Goal: Task Accomplishment & Management: Manage account settings

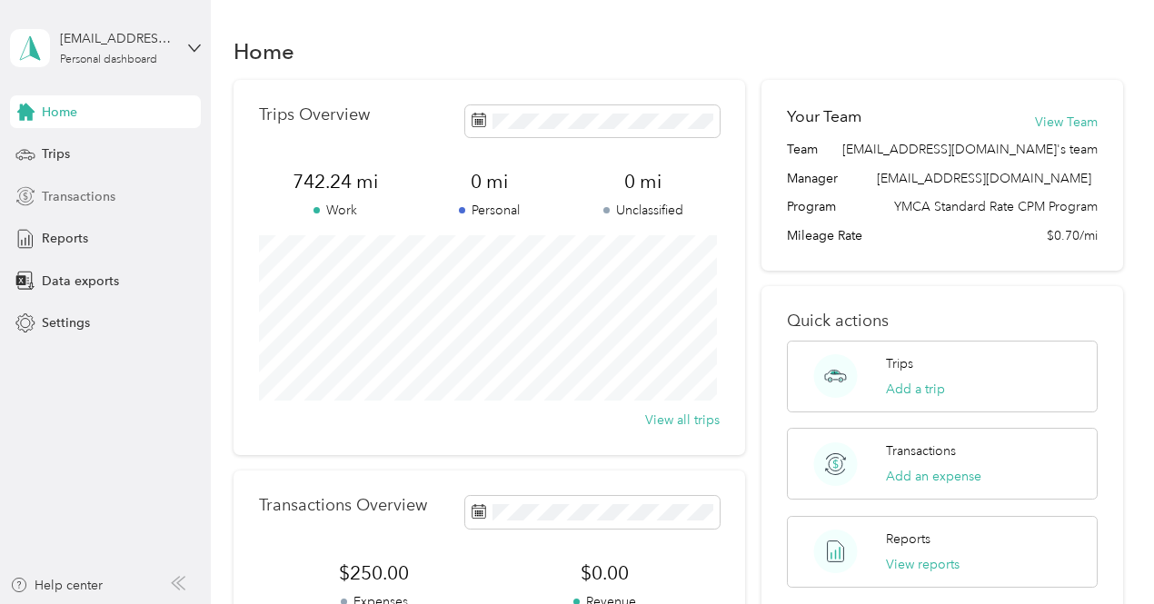
click at [56, 193] on span "Transactions" at bounding box center [79, 196] width 74 height 19
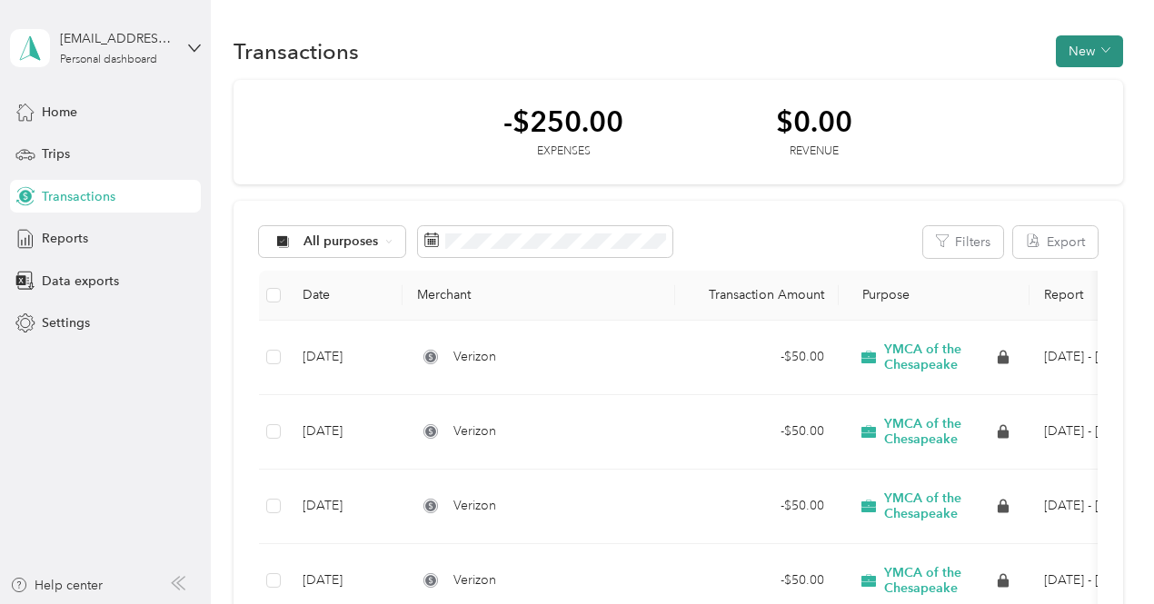
click at [1066, 55] on button "New" at bounding box center [1089, 51] width 67 height 32
click at [1076, 83] on span "Expense" at bounding box center [1079, 85] width 49 height 19
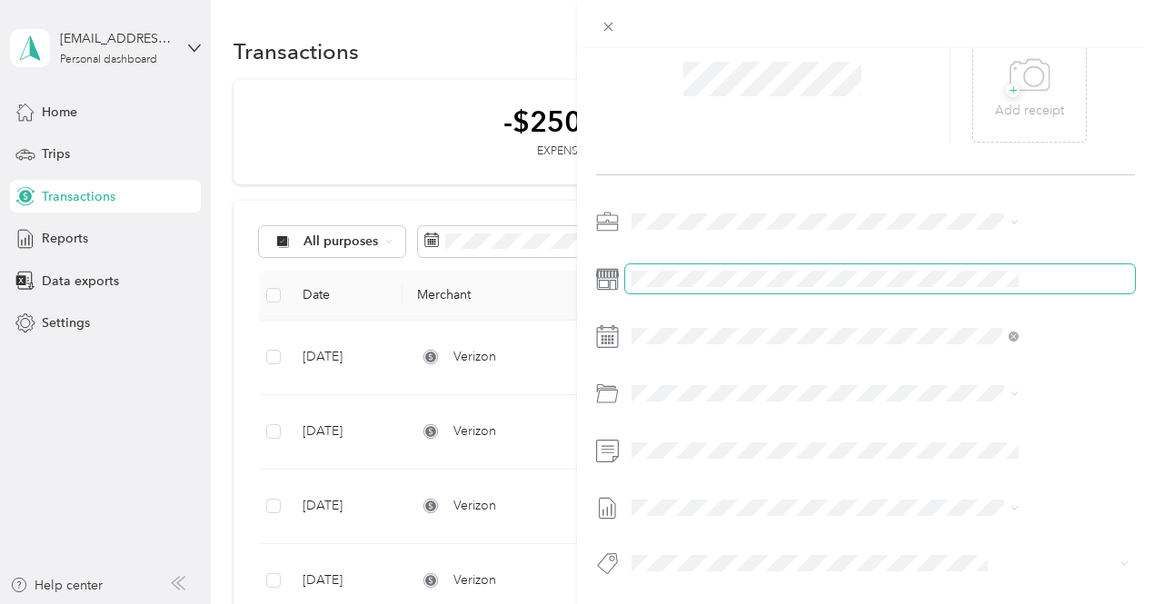
scroll to position [110, 0]
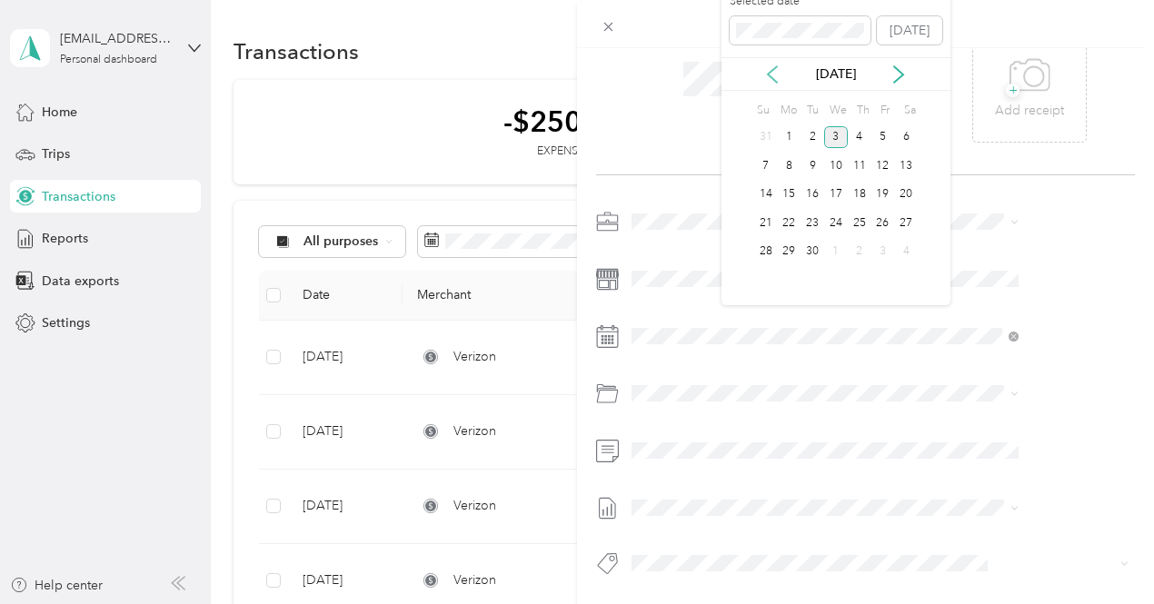
click at [772, 65] on icon at bounding box center [772, 74] width 18 height 18
click at [770, 278] on div "31" at bounding box center [766, 280] width 24 height 23
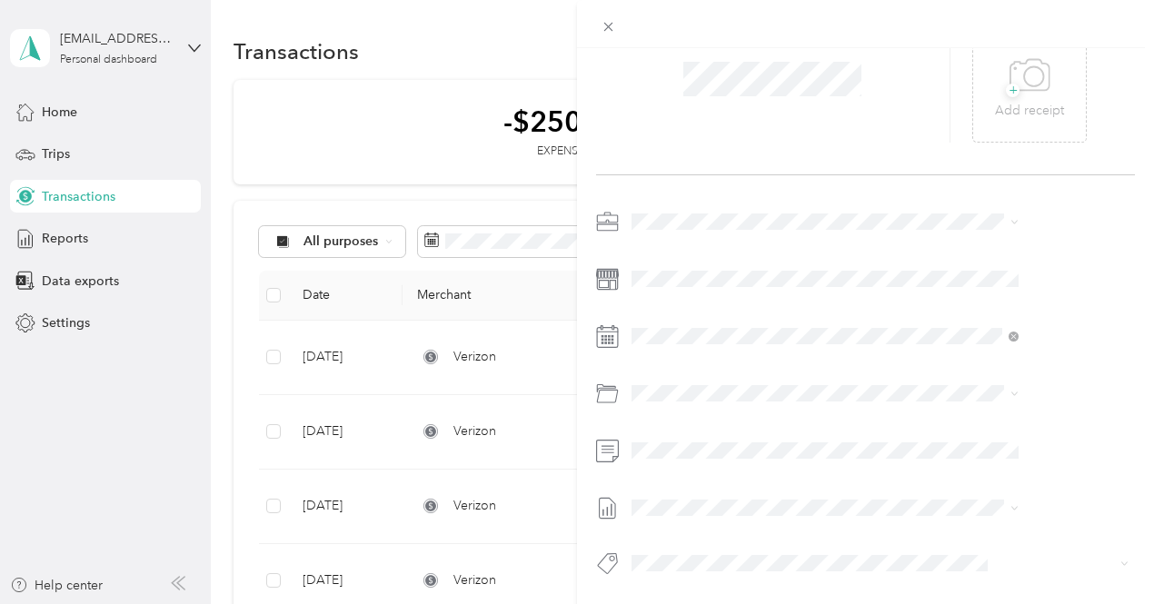
click at [772, 339] on div "Phone Reimbursement 03-2600" at bounding box center [921, 336] width 374 height 42
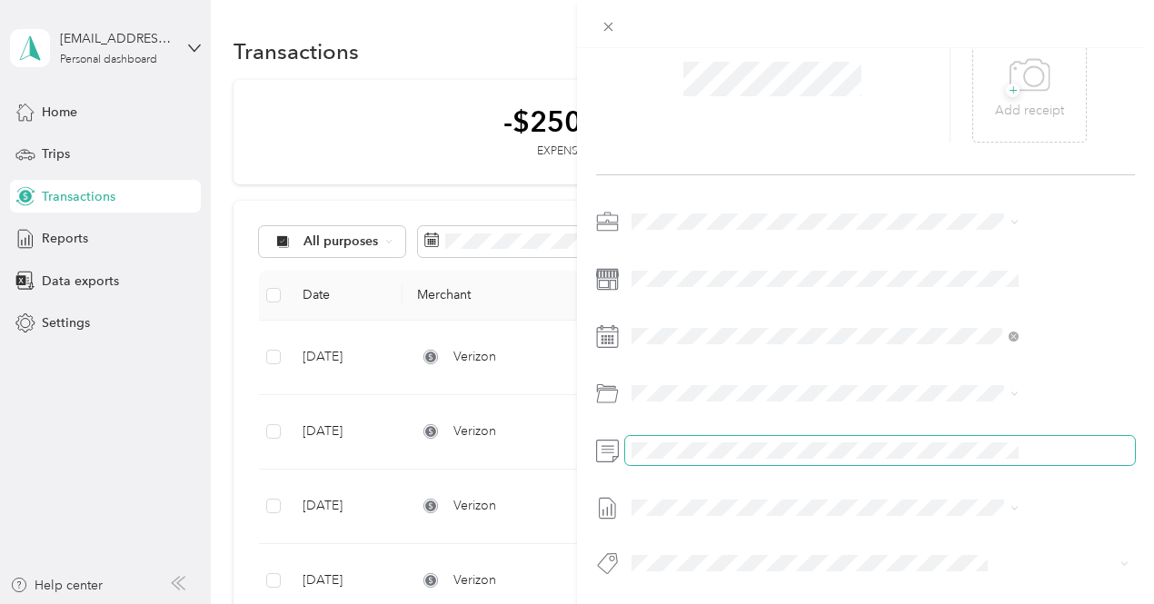
click at [795, 444] on span at bounding box center [880, 450] width 510 height 29
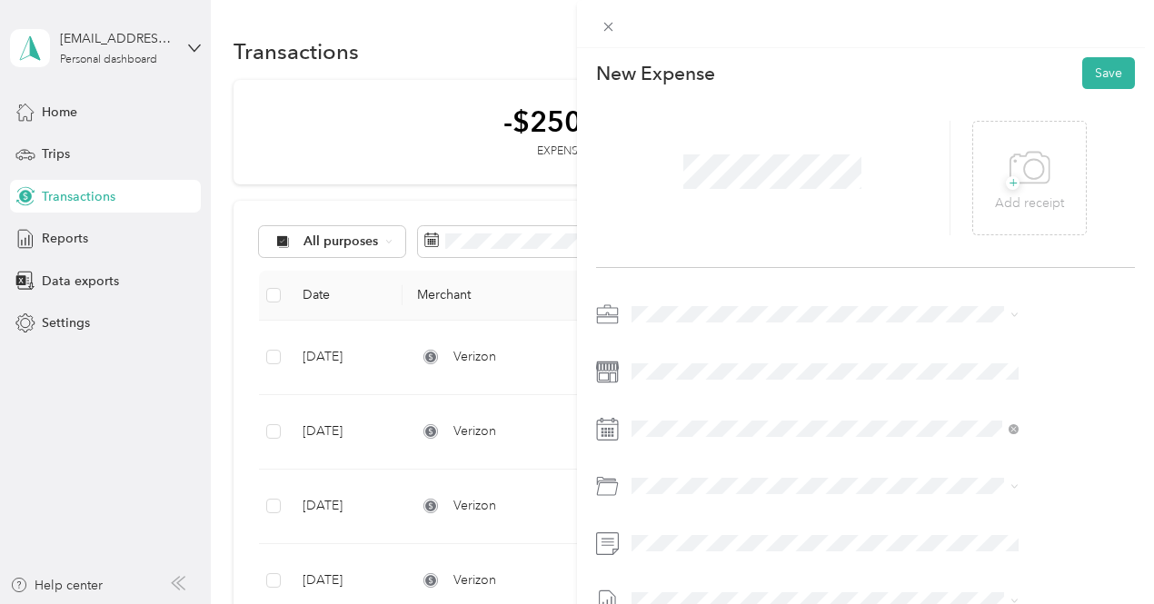
scroll to position [0, 0]
click at [1054, 197] on p "Add receipt" at bounding box center [1029, 207] width 69 height 20
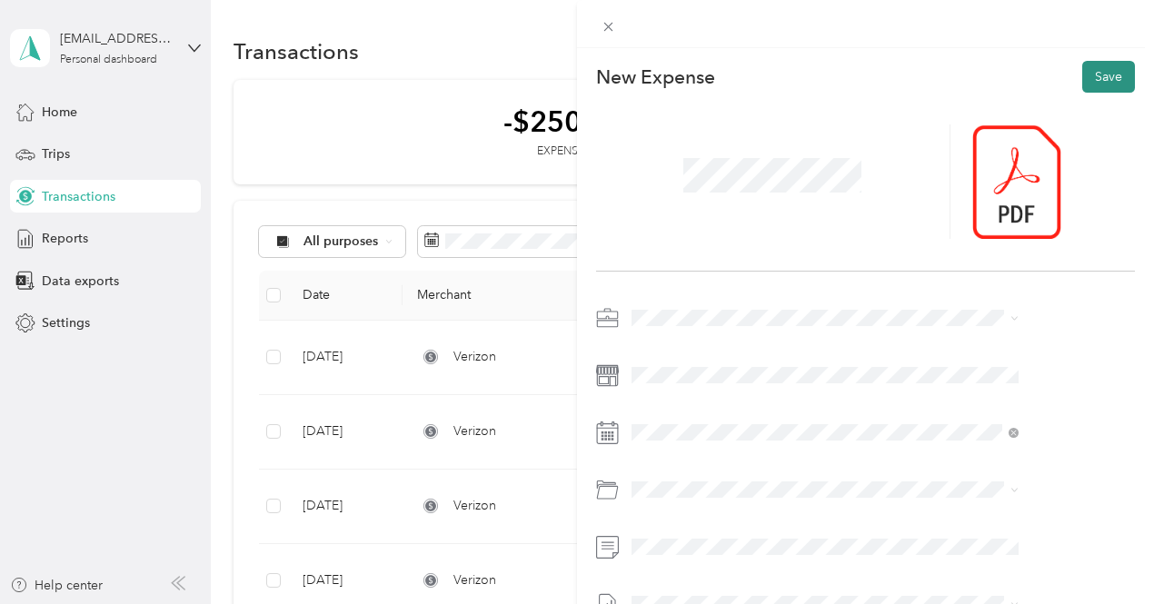
click at [1085, 76] on button "Save" at bounding box center [1108, 77] width 53 height 32
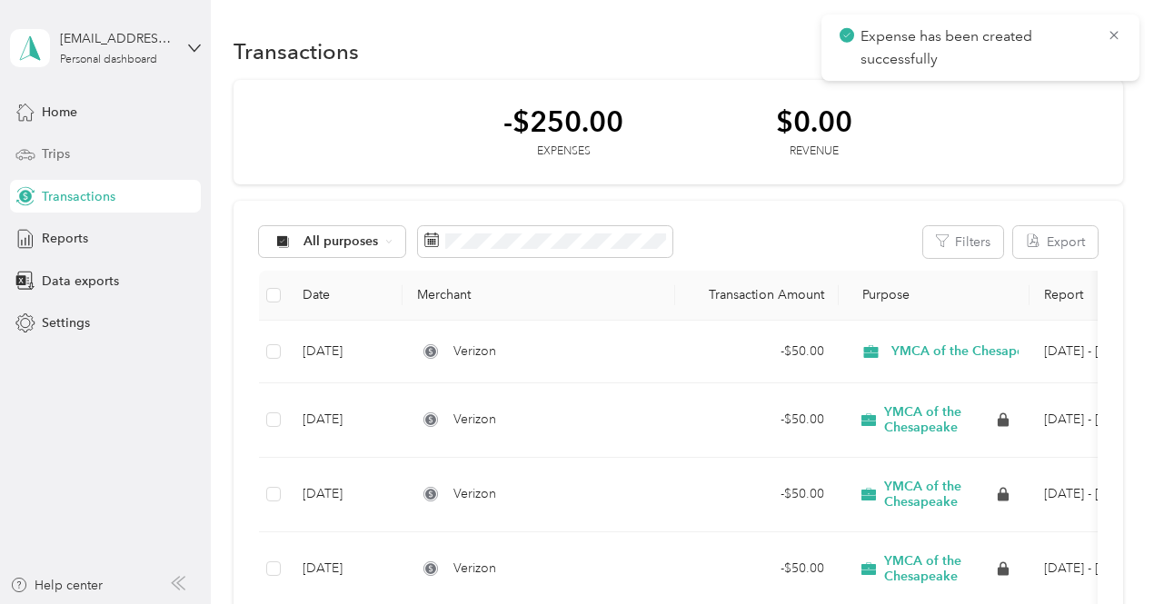
click at [40, 152] on div "Trips" at bounding box center [105, 154] width 191 height 33
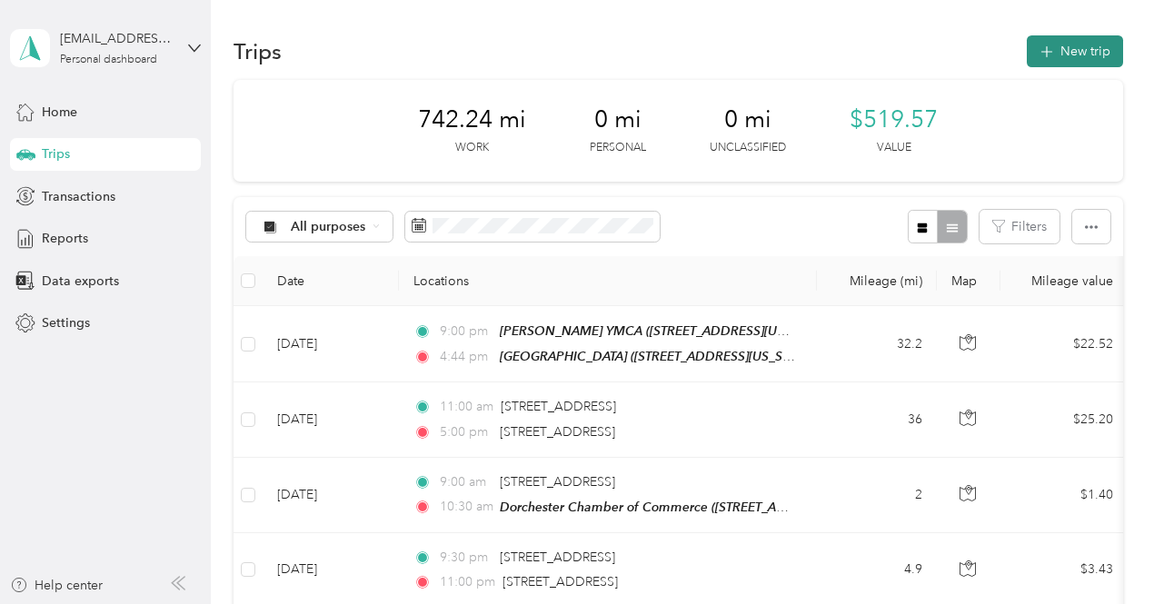
click at [1045, 54] on icon "button" at bounding box center [1046, 52] width 21 height 21
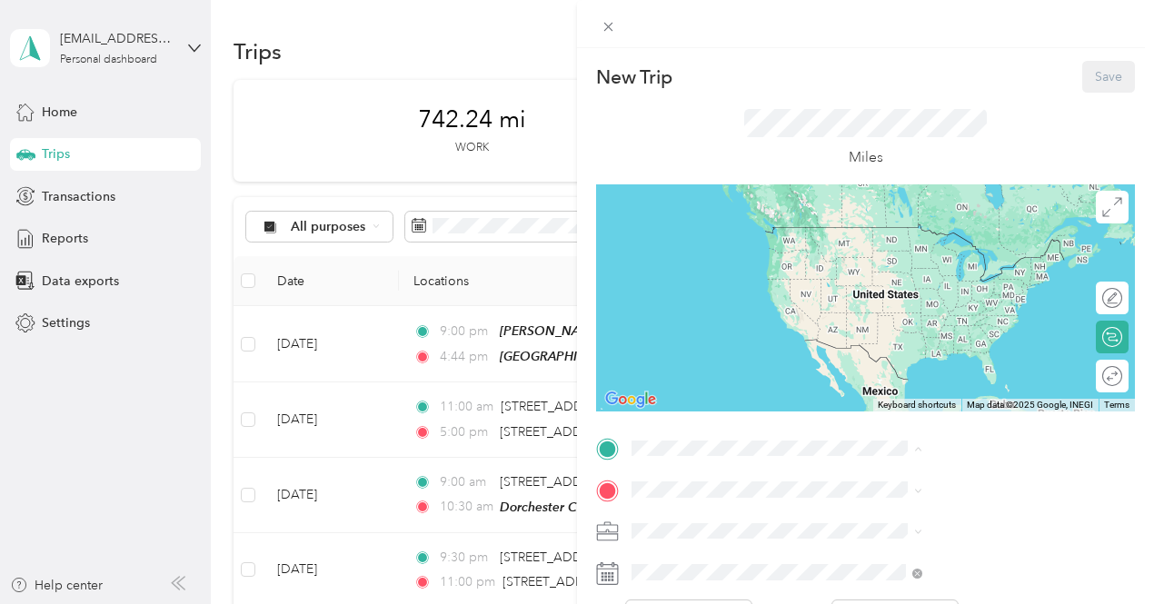
click at [929, 261] on span "[STREET_ADDRESS][US_STATE]" at bounding box center [949, 253] width 182 height 15
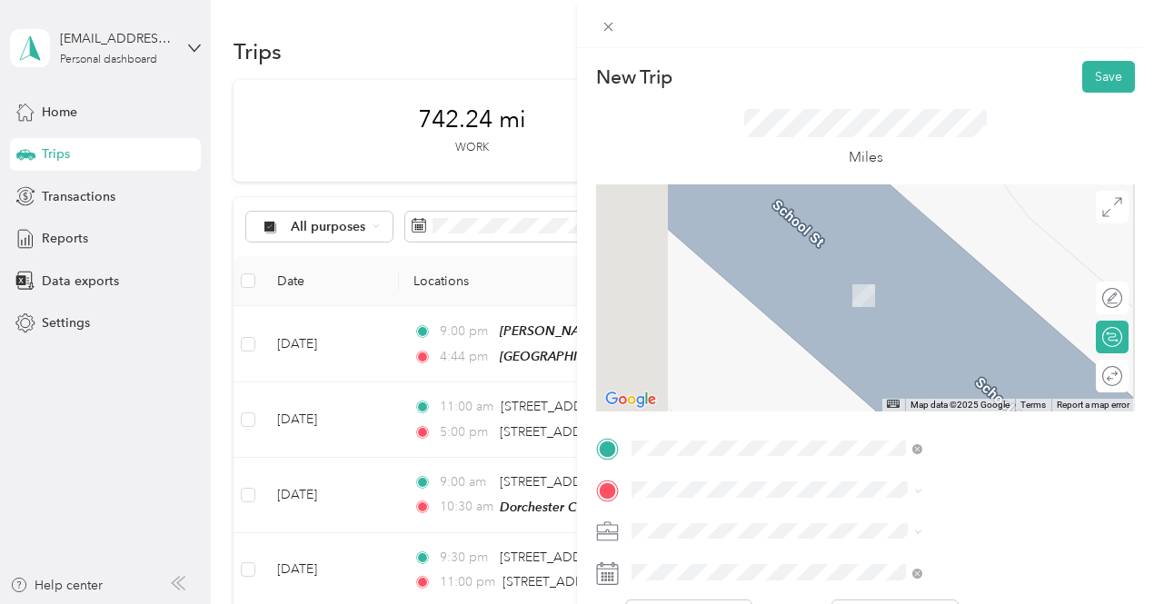
click at [903, 412] on span "[STREET_ADDRESS][US_STATE]" at bounding box center [949, 404] width 182 height 15
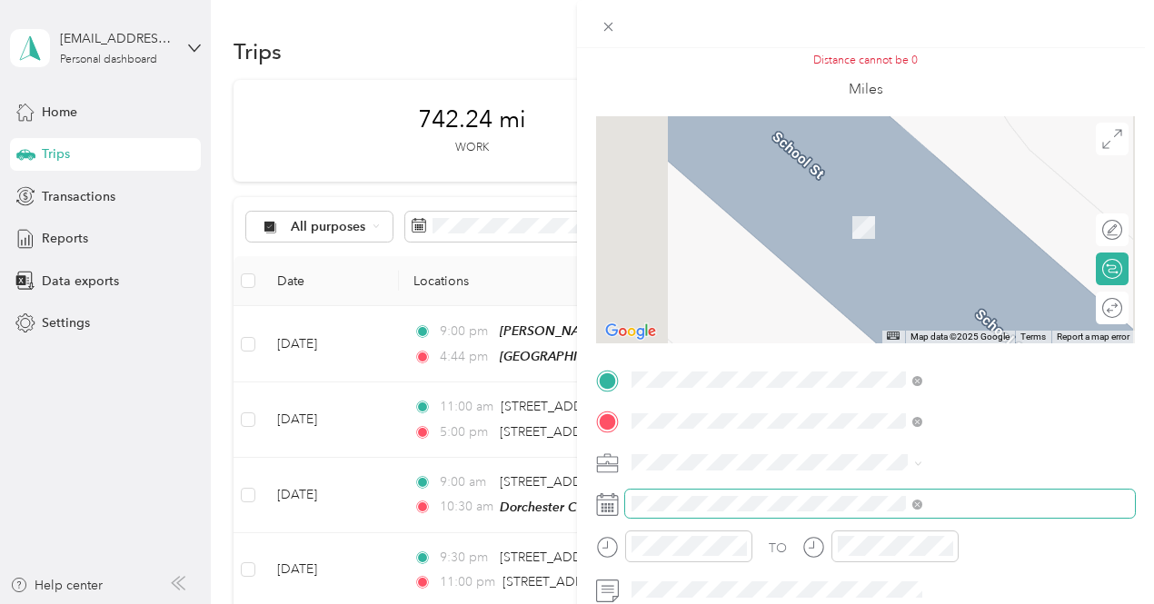
scroll to position [182, 0]
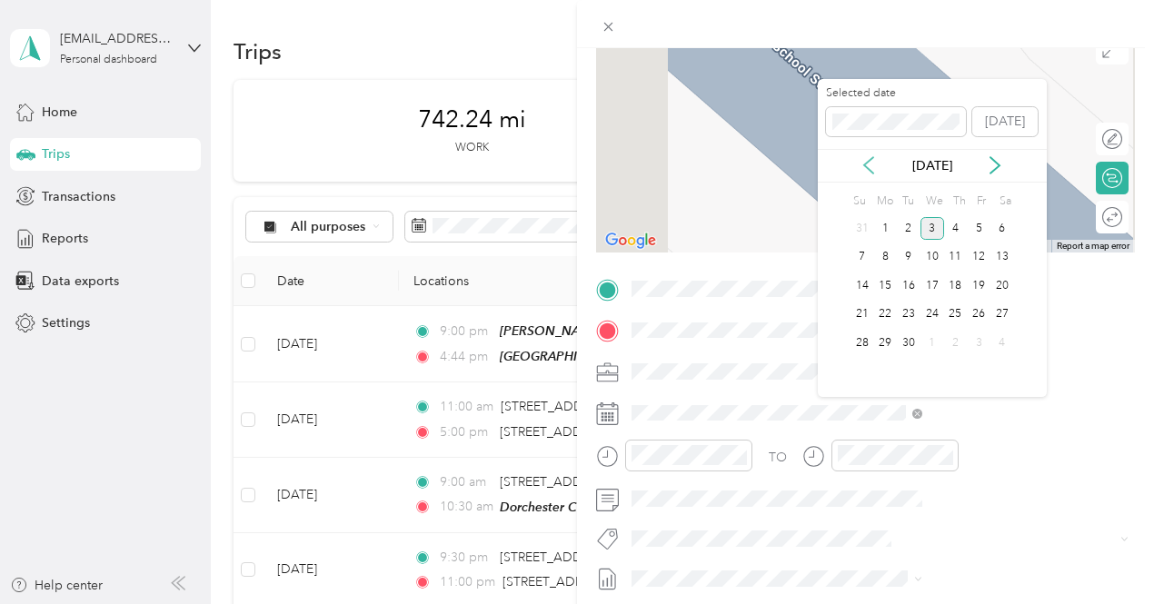
click at [869, 167] on icon at bounding box center [868, 165] width 18 height 18
click at [983, 232] on div "1" at bounding box center [979, 228] width 24 height 23
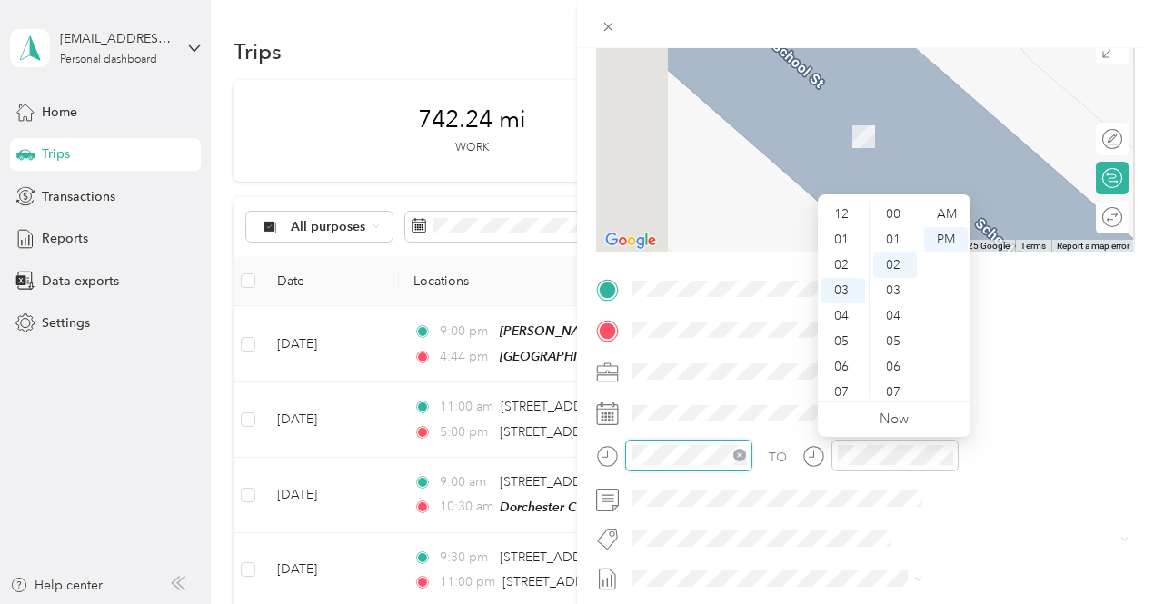
scroll to position [51, 0]
click at [829, 371] on div "09" at bounding box center [843, 366] width 44 height 25
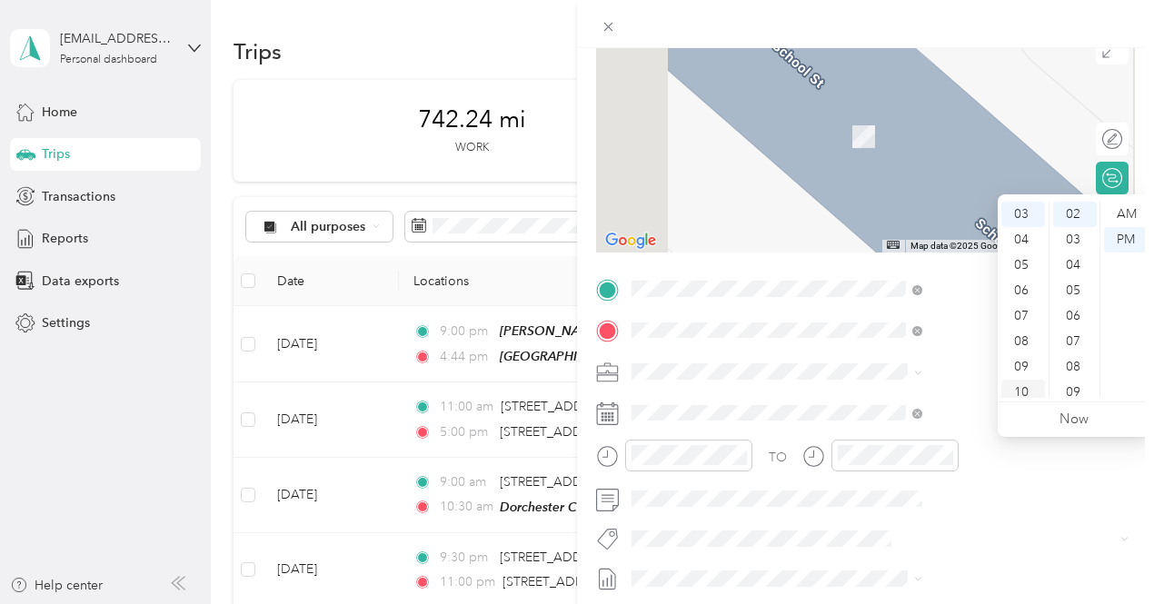
click at [1029, 392] on div "10" at bounding box center [1023, 392] width 44 height 25
click at [1077, 215] on div "00" at bounding box center [1075, 214] width 44 height 25
click at [1117, 215] on div "AM" at bounding box center [1126, 214] width 44 height 25
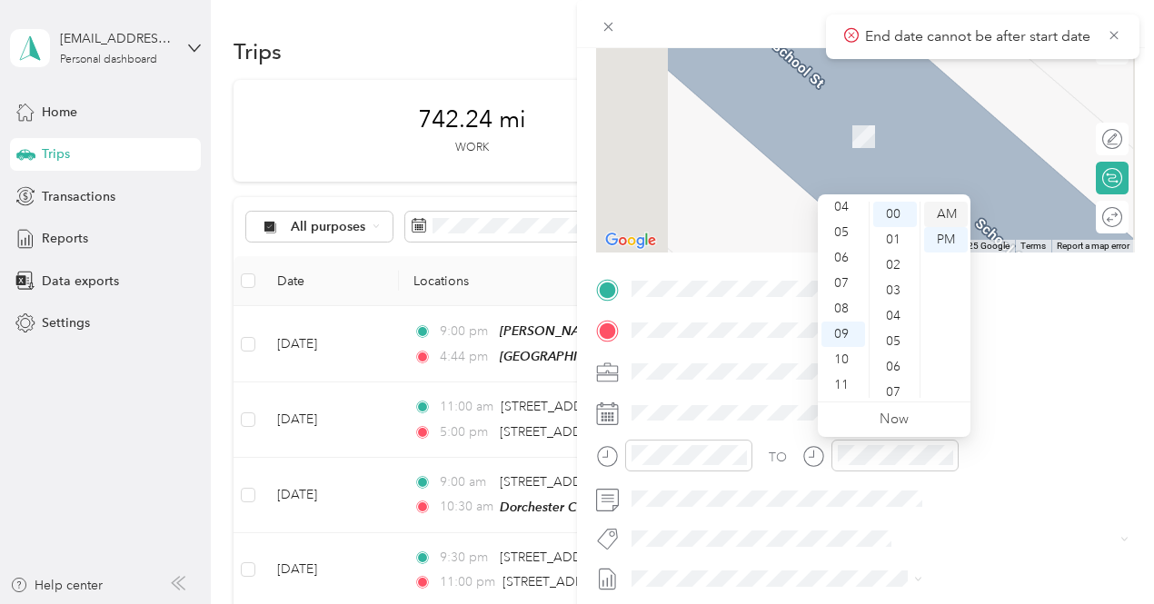
click at [949, 210] on div "AM" at bounding box center [946, 214] width 44 height 25
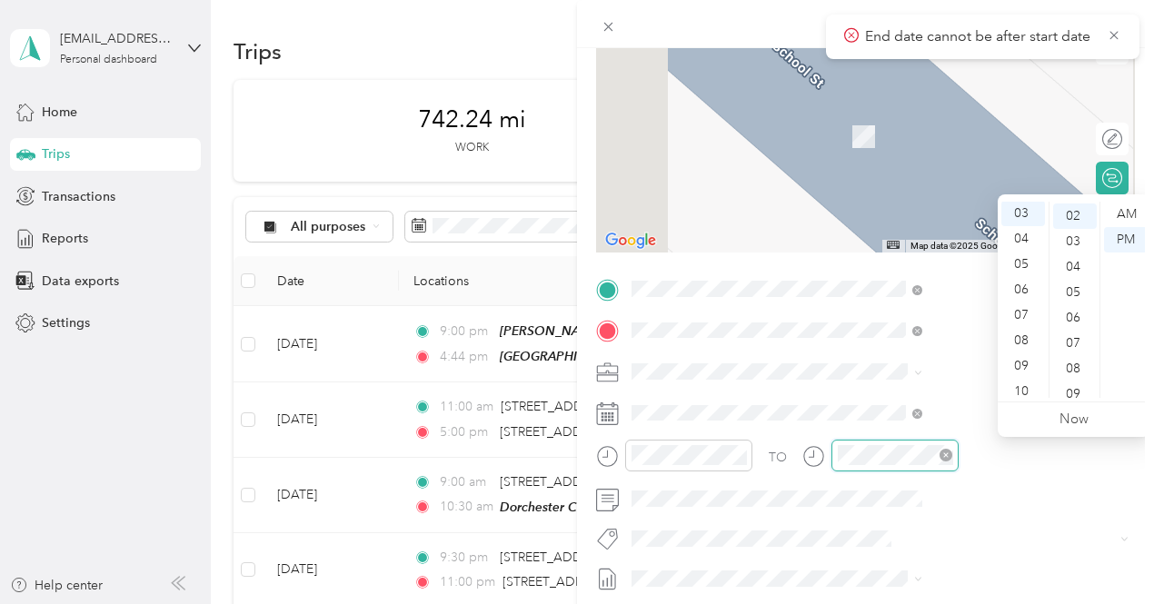
scroll to position [51, 0]
click at [1023, 386] on div "10" at bounding box center [1023, 392] width 44 height 25
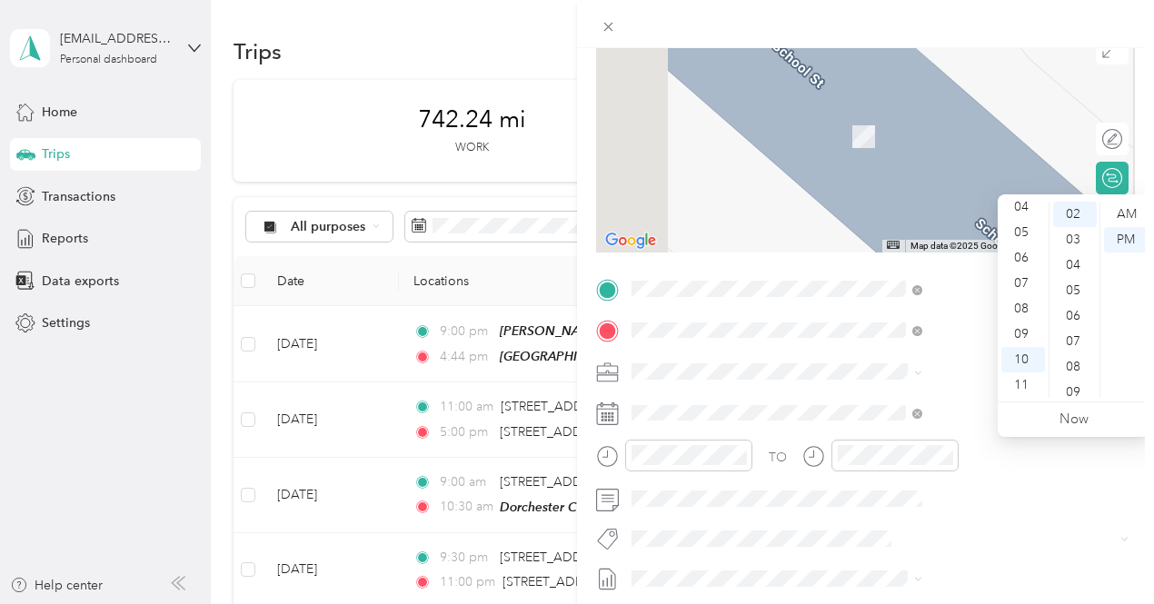
drag, startPoint x: 1127, startPoint y: 219, endPoint x: 1108, endPoint y: 293, distance: 76.7
click at [1127, 221] on div "AM" at bounding box center [1126, 214] width 44 height 25
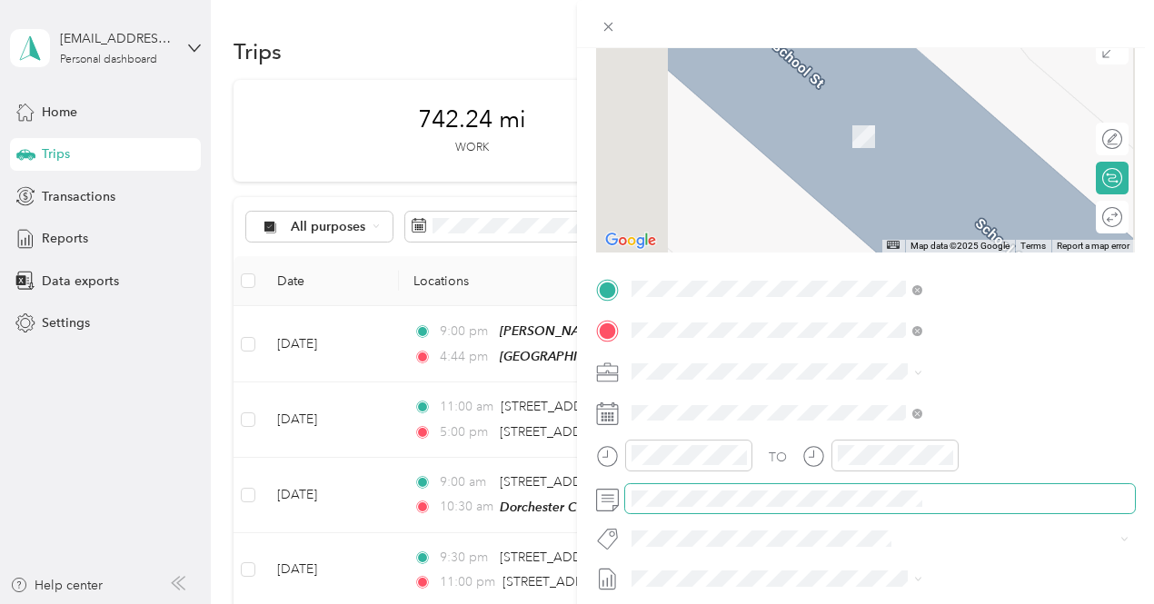
click at [963, 511] on span at bounding box center [880, 498] width 510 height 29
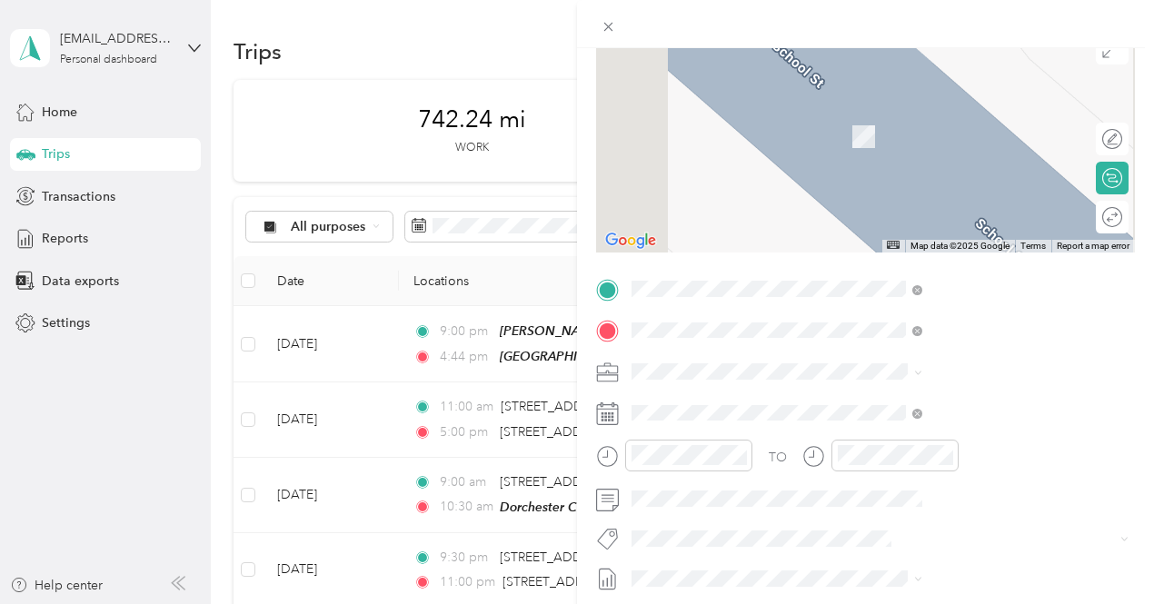
click at [879, 502] on span "3235 - Mileage" at bounding box center [881, 500] width 76 height 16
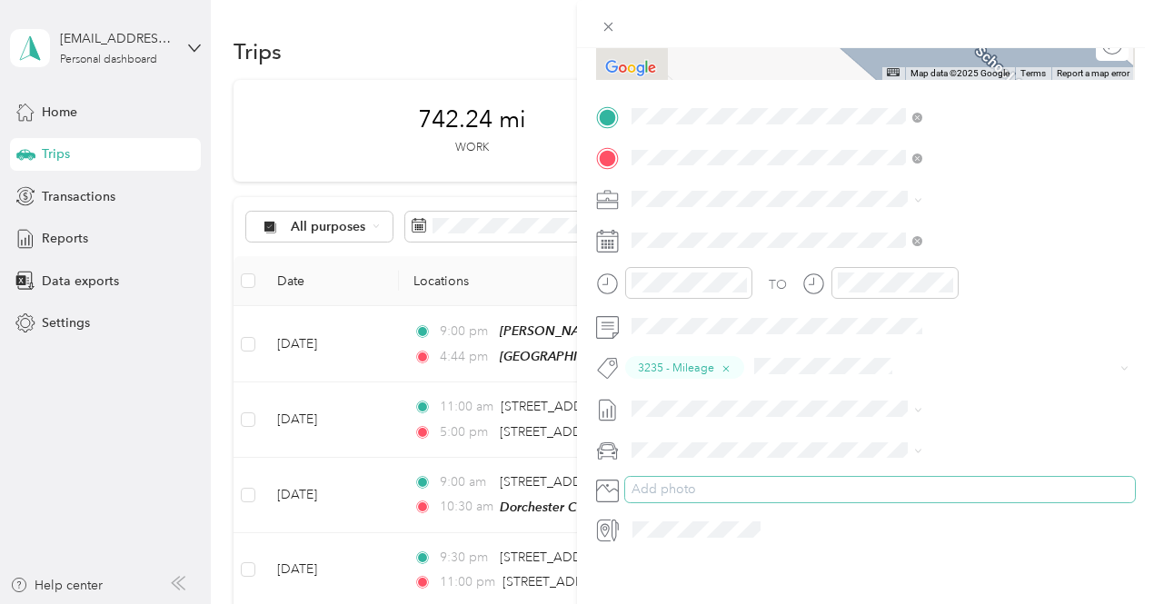
scroll to position [363, 0]
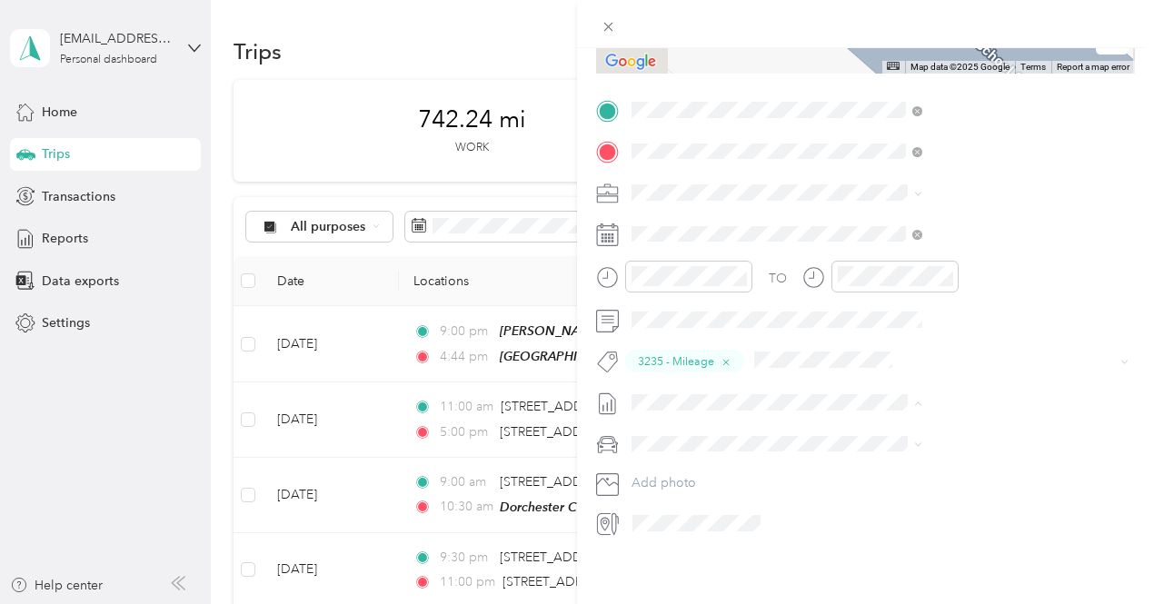
click at [878, 455] on span "[DATE] - [DATE]" at bounding box center [869, 459] width 91 height 19
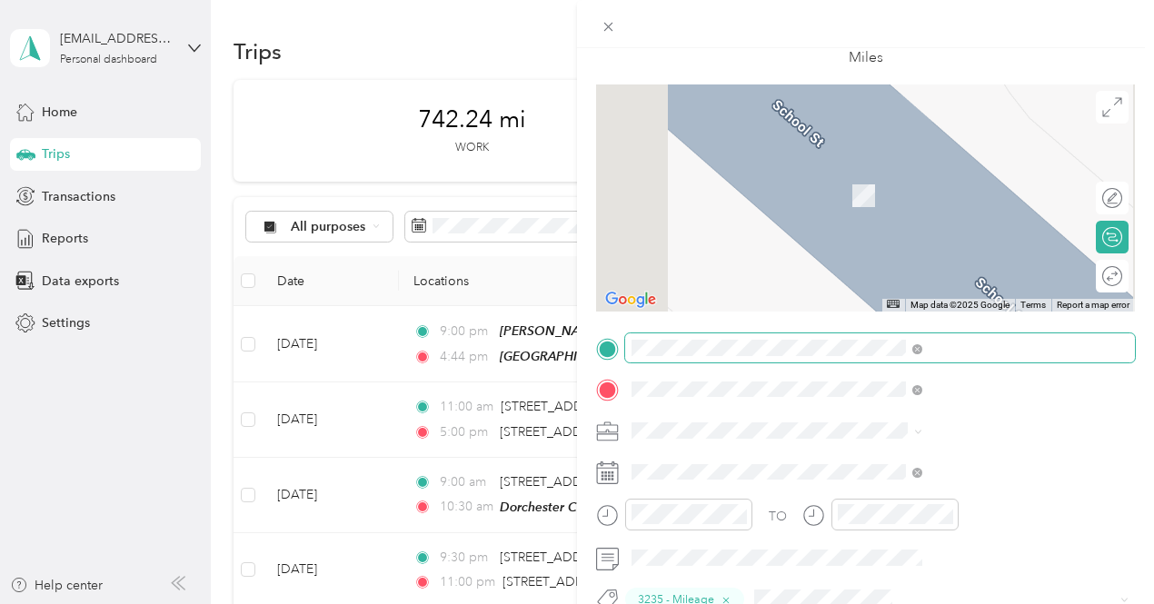
scroll to position [0, 0]
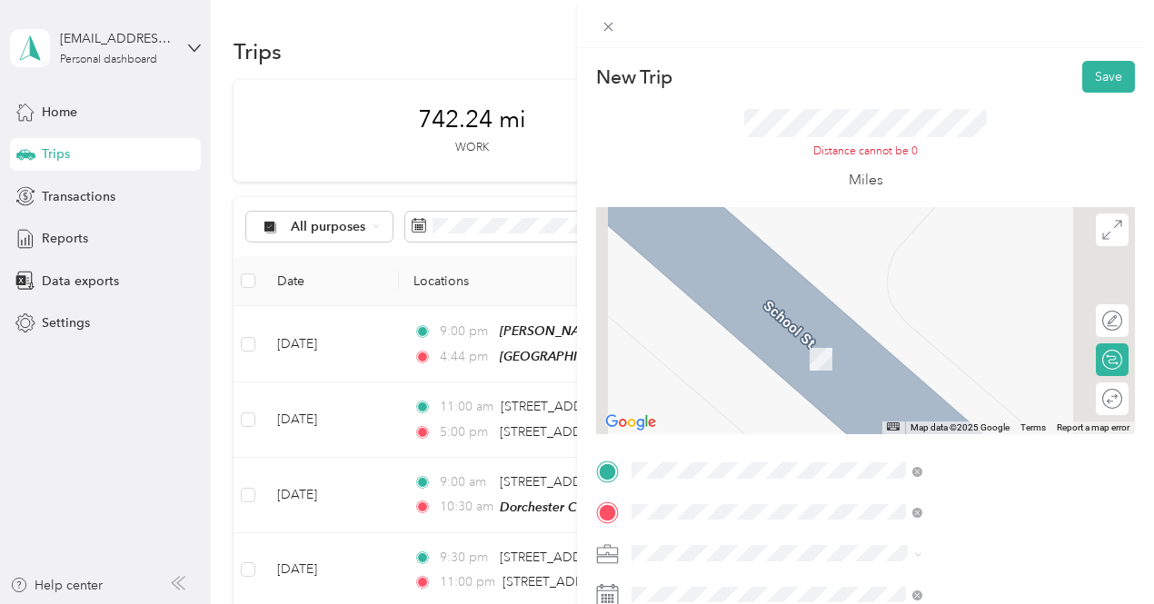
click at [800, 190] on div "Distance cannot be 0 Miles" at bounding box center [865, 150] width 539 height 114
click at [1101, 392] on div "Round trip" at bounding box center [1063, 398] width 118 height 19
click at [1090, 397] on div at bounding box center [1103, 398] width 38 height 19
click at [1099, 349] on div "Calculate route" at bounding box center [1112, 359] width 33 height 33
click at [1084, 361] on div at bounding box center [1103, 359] width 38 height 19
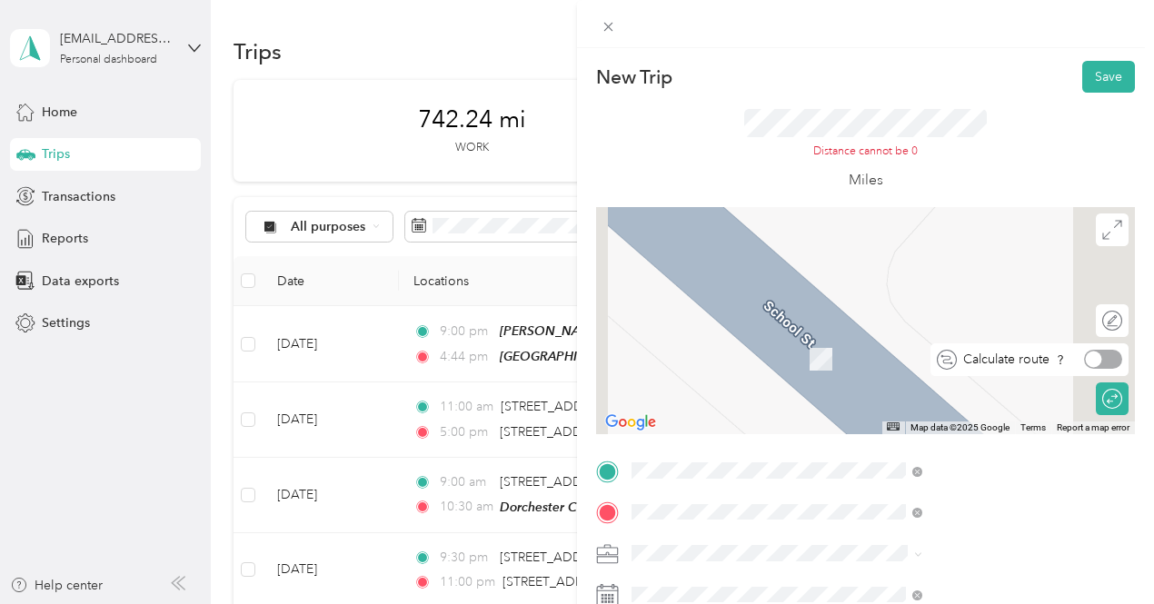
click at [1086, 361] on div at bounding box center [1094, 360] width 16 height 16
click at [1090, 321] on div at bounding box center [1103, 320] width 38 height 19
click at [1105, 321] on div at bounding box center [1113, 321] width 16 height 16
click at [1096, 233] on span at bounding box center [1112, 230] width 33 height 33
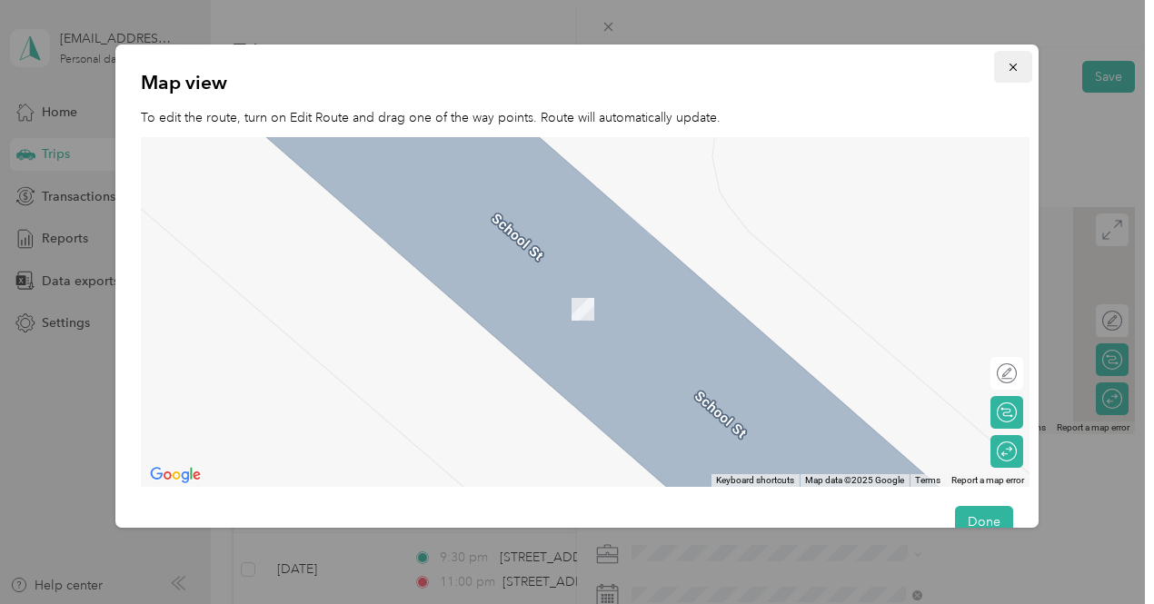
click at [1007, 71] on icon "button" at bounding box center [1013, 67] width 13 height 13
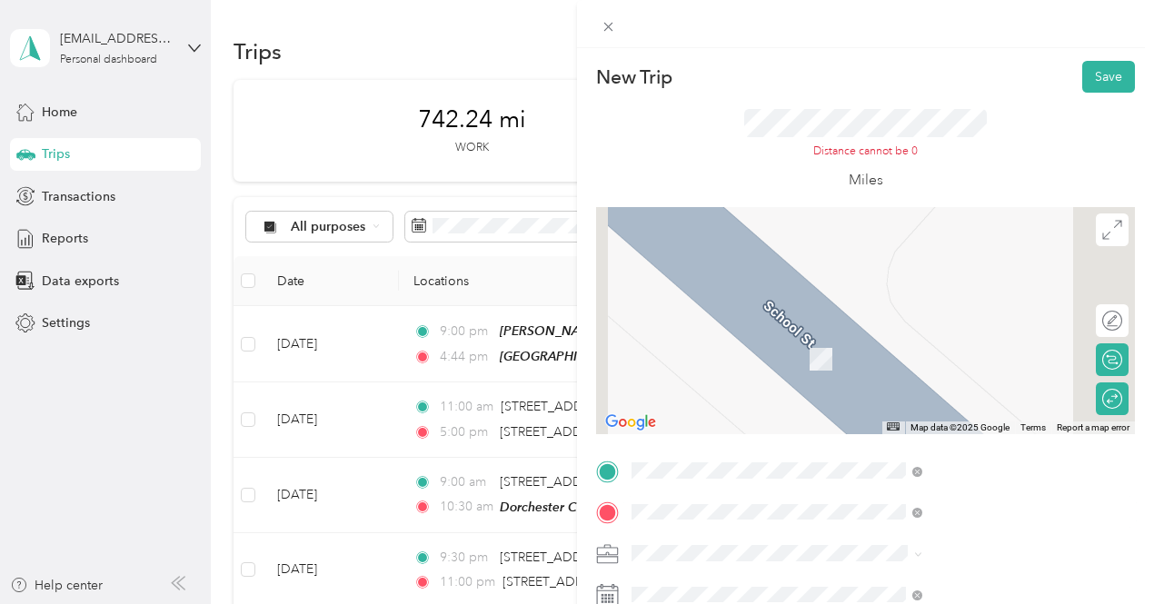
click at [918, 377] on span "[STREET_ADDRESS][US_STATE]" at bounding box center [949, 369] width 182 height 15
click at [1105, 362] on div at bounding box center [1113, 360] width 16 height 16
click at [1086, 359] on div at bounding box center [1094, 360] width 16 height 16
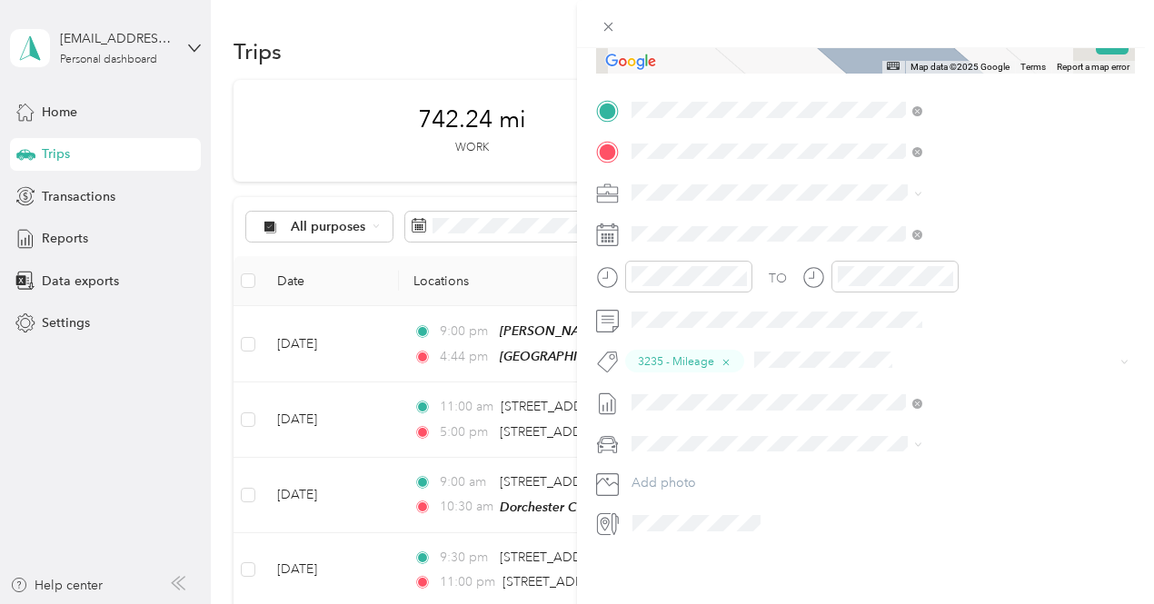
click at [611, 516] on icon at bounding box center [605, 523] width 11 height 15
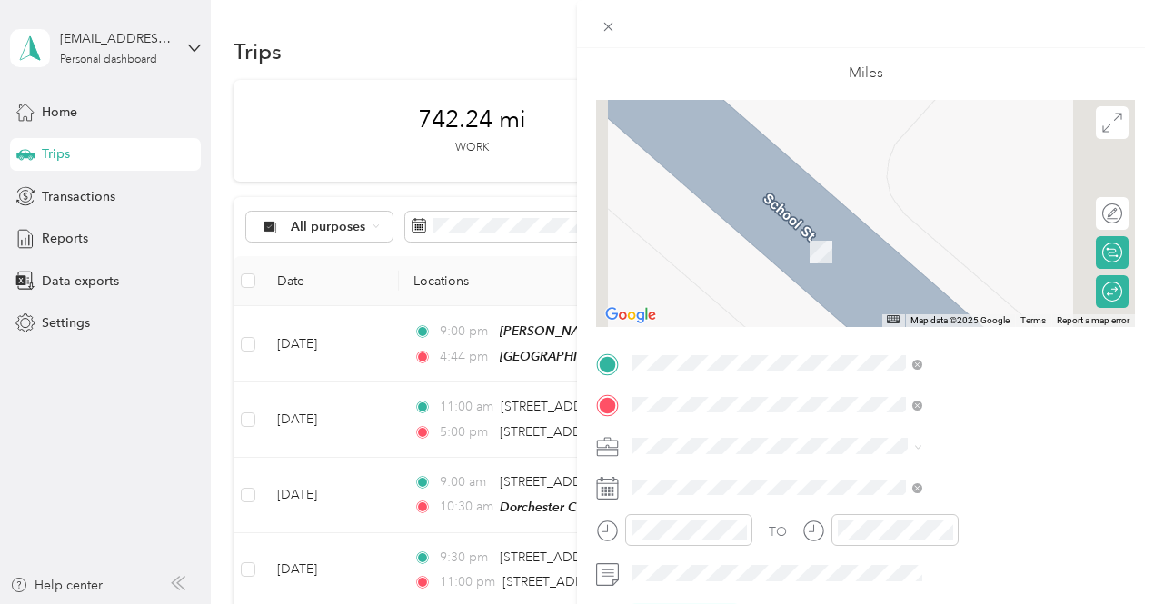
scroll to position [0, 0]
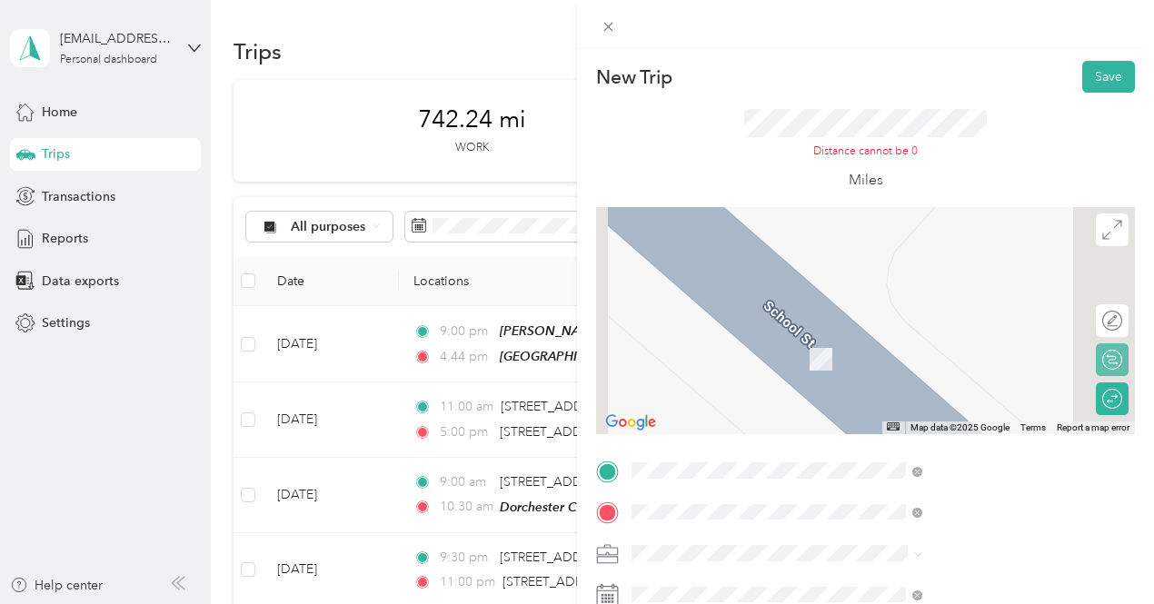
click at [1081, 373] on div at bounding box center [865, 320] width 539 height 227
click at [1096, 370] on div "Calculate route" at bounding box center [1112, 359] width 33 height 33
click at [1084, 355] on div at bounding box center [1103, 359] width 38 height 19
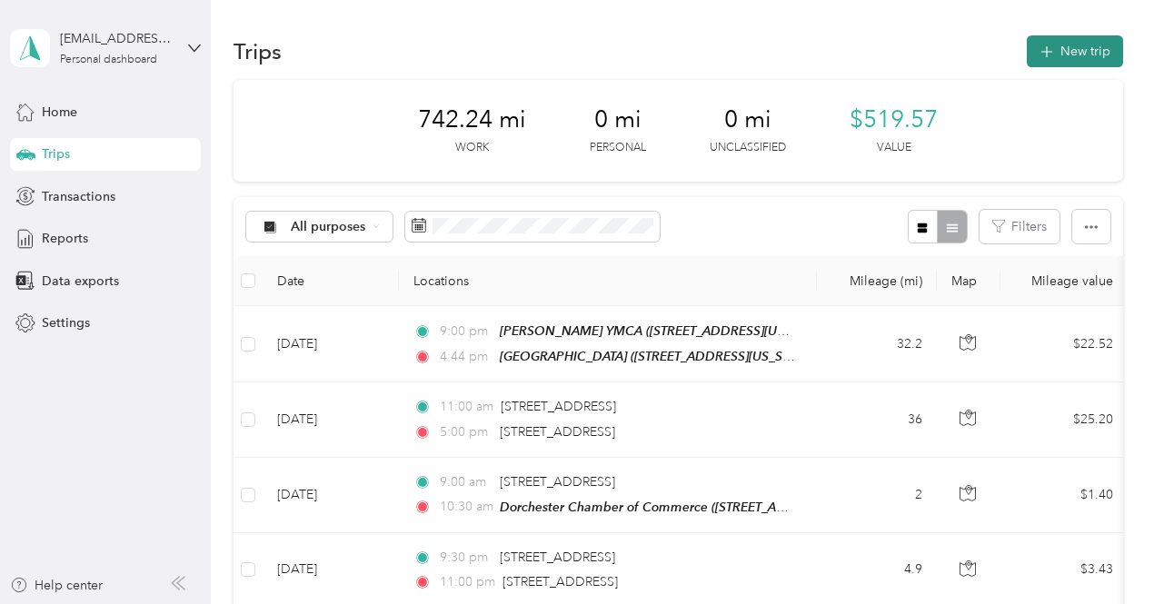
click at [1038, 61] on button "New trip" at bounding box center [1075, 51] width 96 height 32
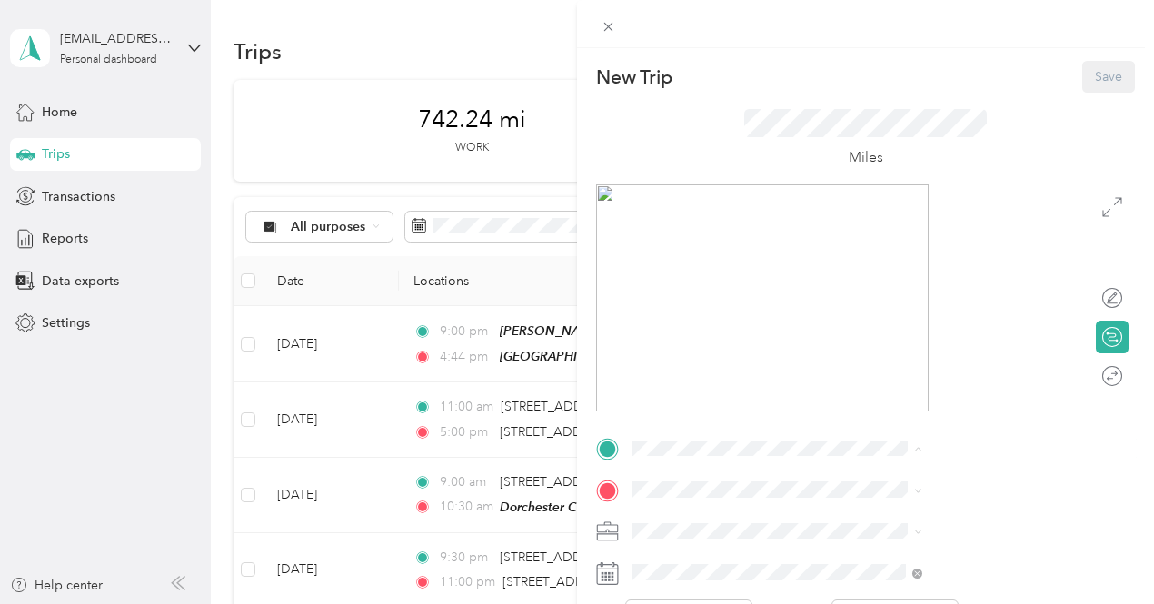
click at [899, 262] on span "[STREET_ADDRESS][US_STATE]" at bounding box center [949, 253] width 182 height 15
click at [917, 363] on div "[GEOGRAPHIC_DATA] [STREET_ADDRESS][US_STATE]" at bounding box center [949, 343] width 182 height 38
click at [1099, 342] on div "Calculate route" at bounding box center [1052, 337] width 140 height 19
click at [1098, 376] on div "Round trip" at bounding box center [1058, 376] width 140 height 33
click at [1086, 375] on div at bounding box center [1094, 376] width 16 height 16
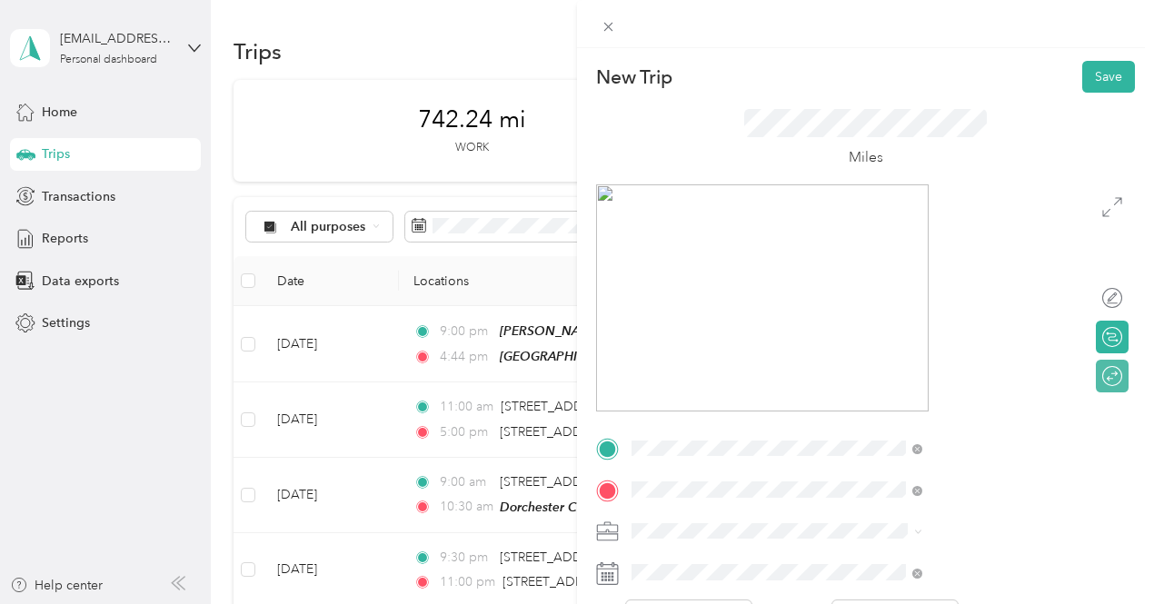
click at [1130, 438] on form "New Trip Save This trip cannot be edited because it is either under review, app…" at bounding box center [865, 467] width 577 height 812
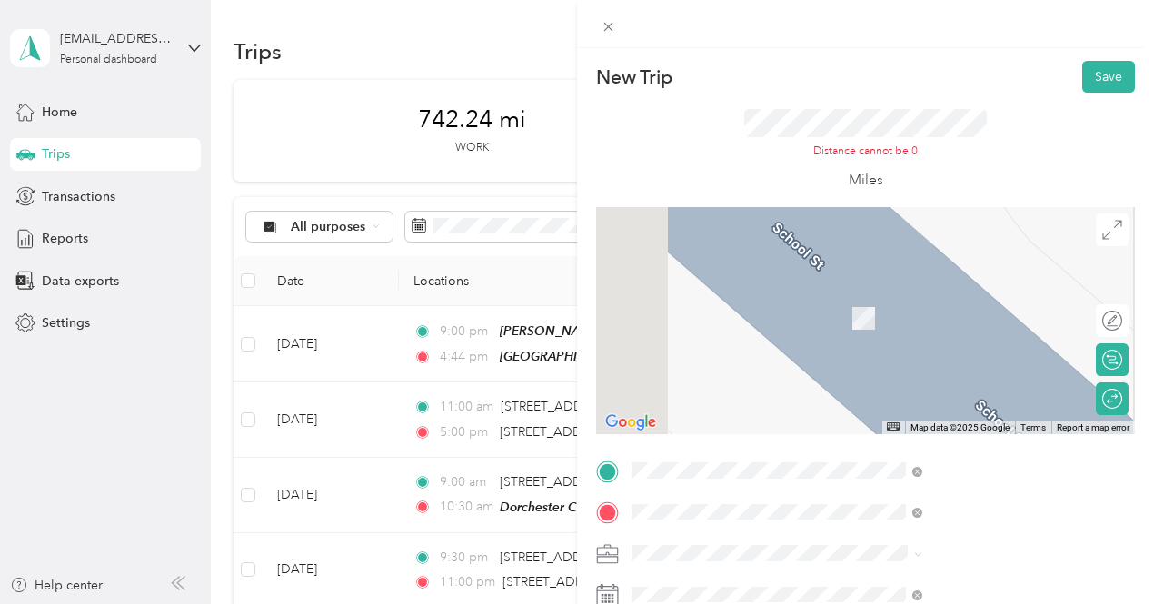
click at [1072, 423] on link "Report a map error" at bounding box center [1093, 427] width 73 height 10
drag, startPoint x: 959, startPoint y: 360, endPoint x: 936, endPoint y: 356, distance: 23.0
click at [963, 360] on span "Calculate route" at bounding box center [1006, 359] width 86 height 13
drag, startPoint x: 930, startPoint y: 360, endPoint x: 1005, endPoint y: 362, distance: 74.5
click at [937, 360] on icon at bounding box center [947, 360] width 20 height 20
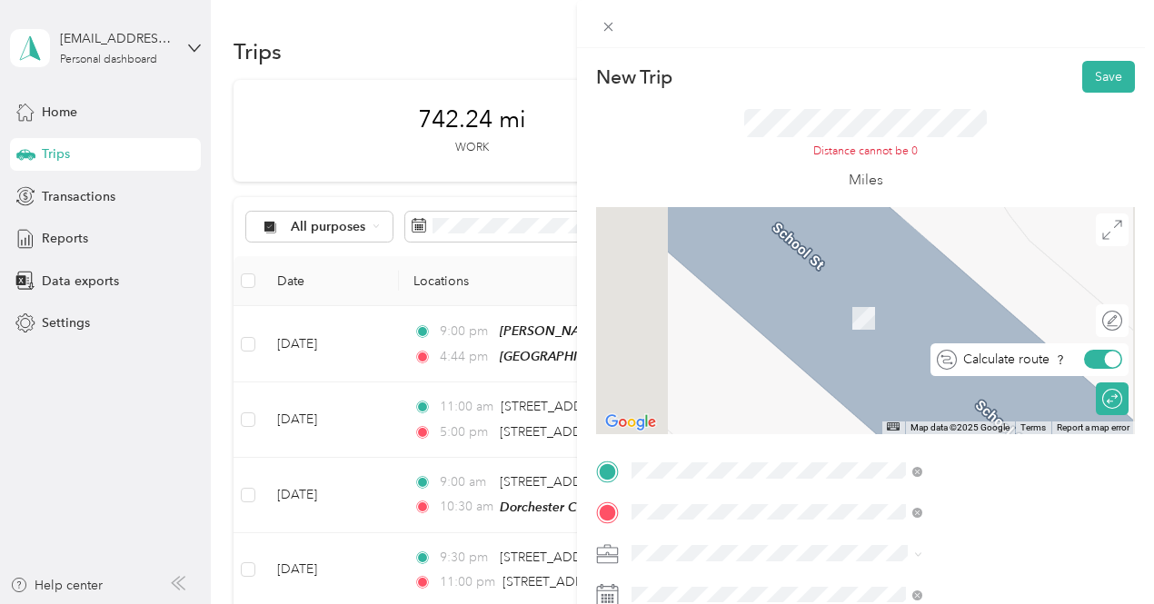
click at [1056, 358] on icon at bounding box center [1060, 359] width 9 height 13
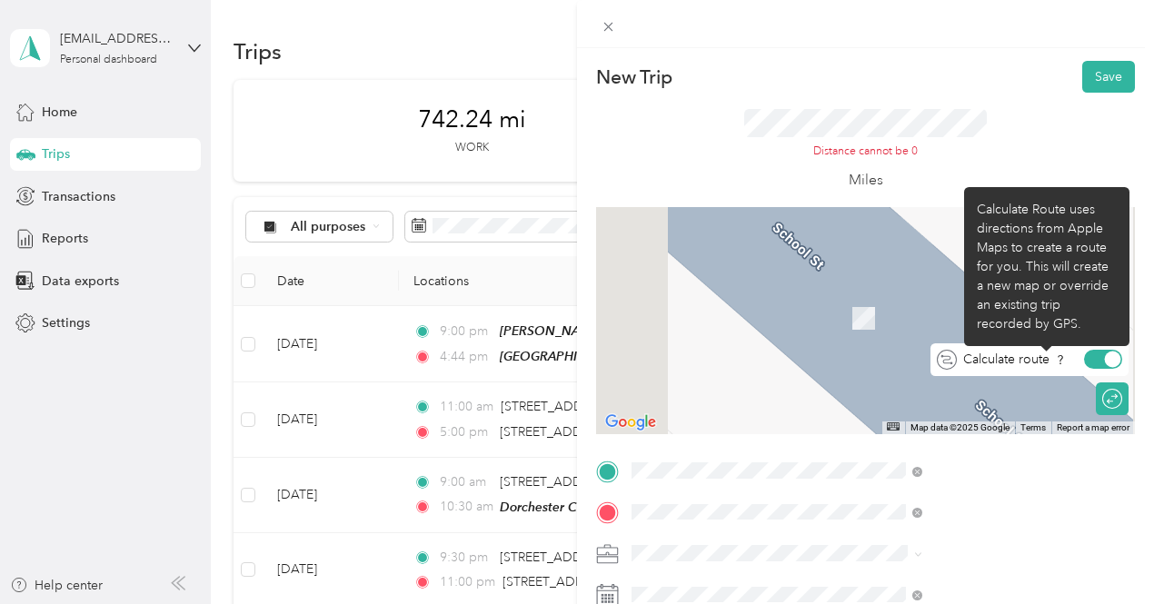
click at [1056, 358] on icon at bounding box center [1060, 359] width 9 height 13
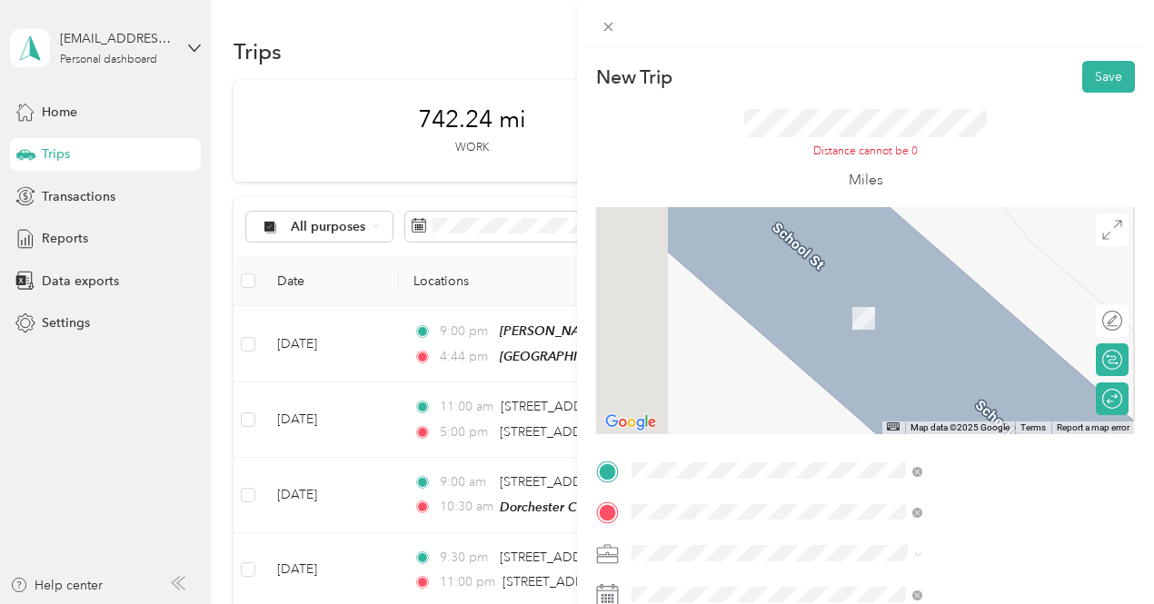
click at [694, 293] on div "New Trip Save This trip cannot be edited because it is either under review, app…" at bounding box center [577, 302] width 1154 height 604
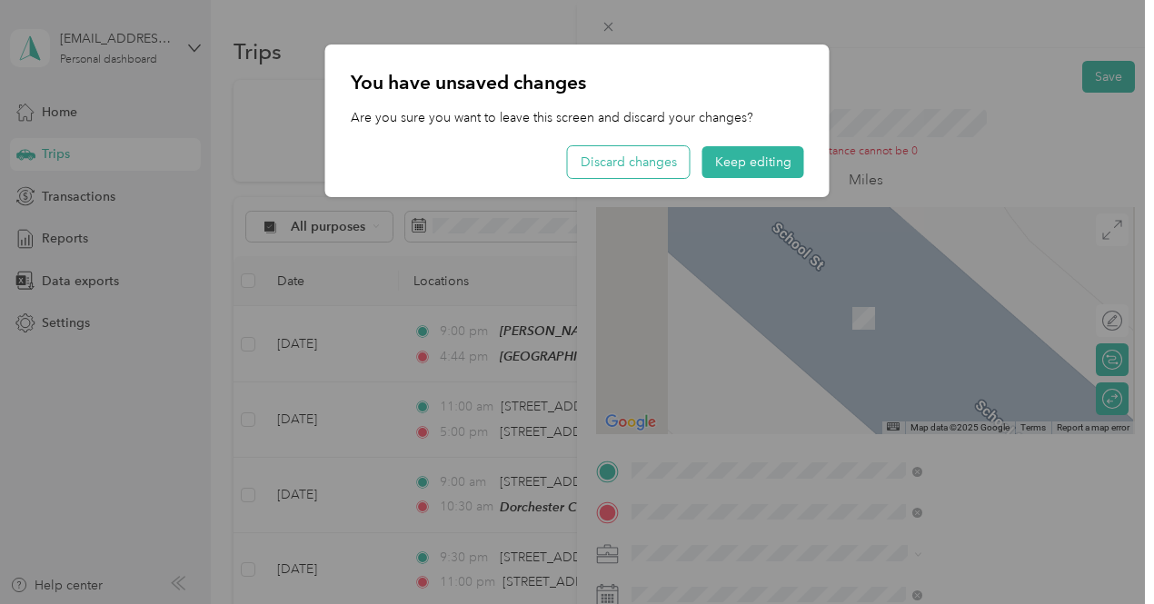
click at [616, 177] on button "Discard changes" at bounding box center [629, 162] width 122 height 32
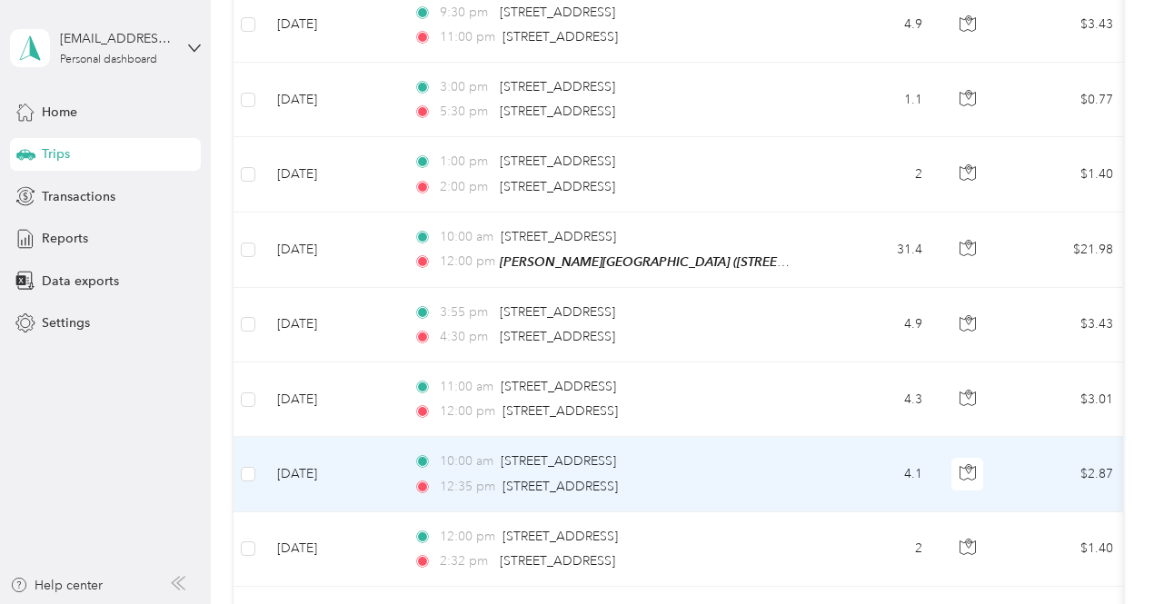
scroll to position [636, 0]
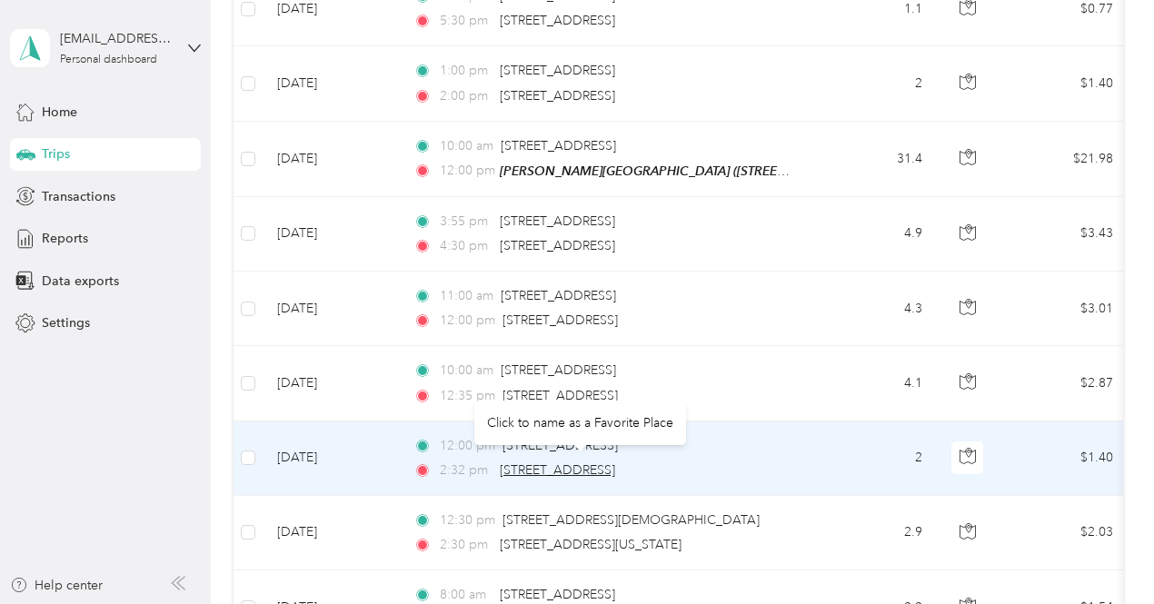
click at [571, 462] on span "[STREET_ADDRESS]" at bounding box center [557, 469] width 115 height 15
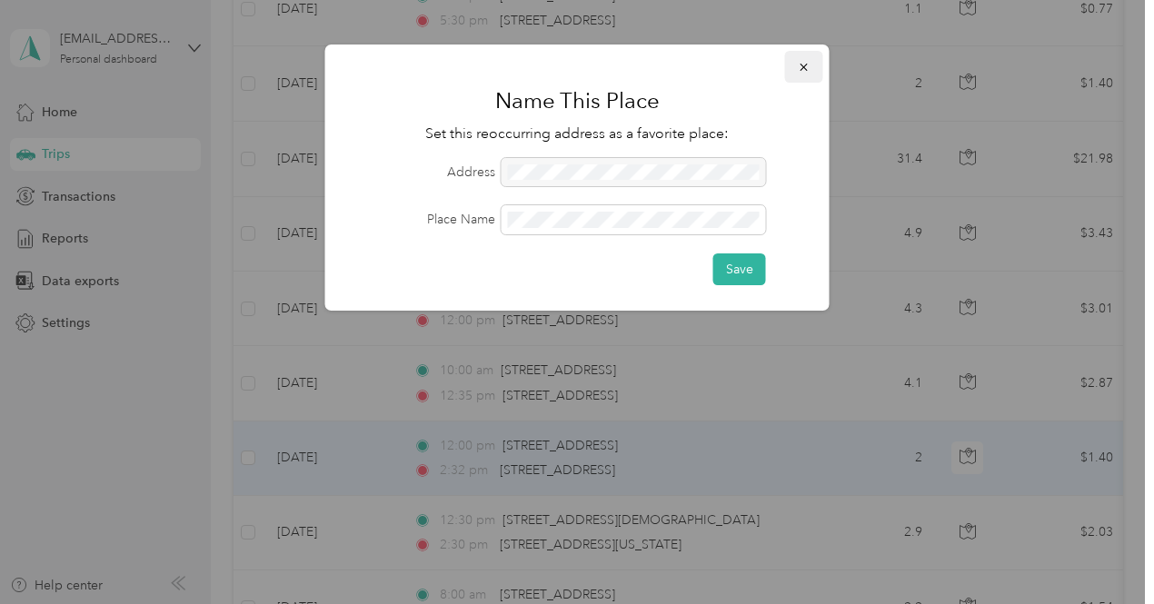
click at [800, 70] on icon "button" at bounding box center [804, 67] width 13 height 13
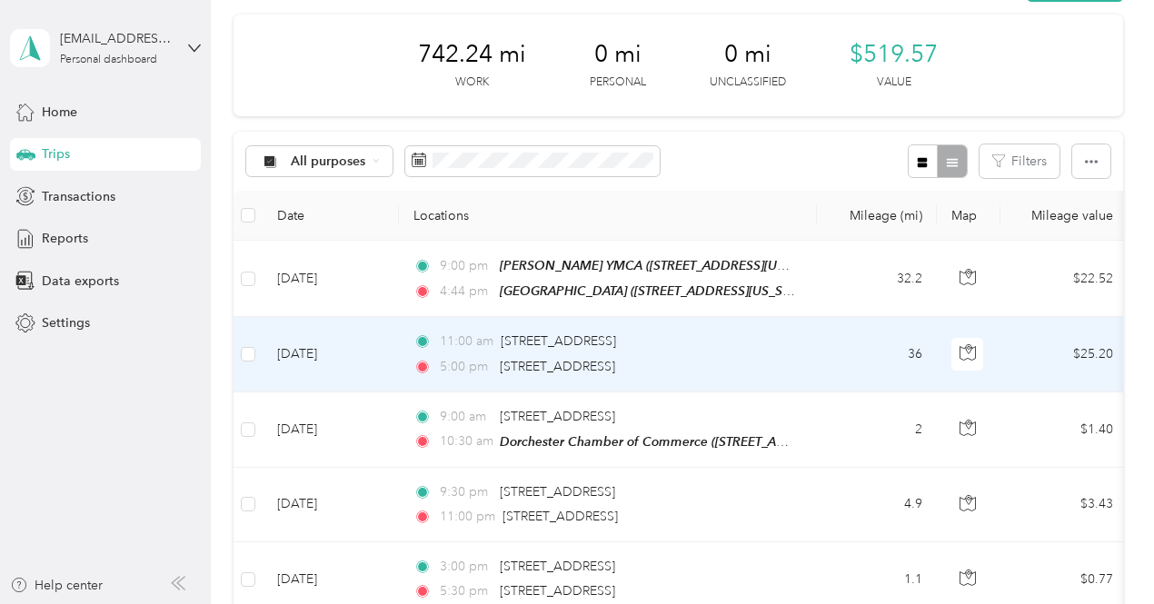
scroll to position [0, 0]
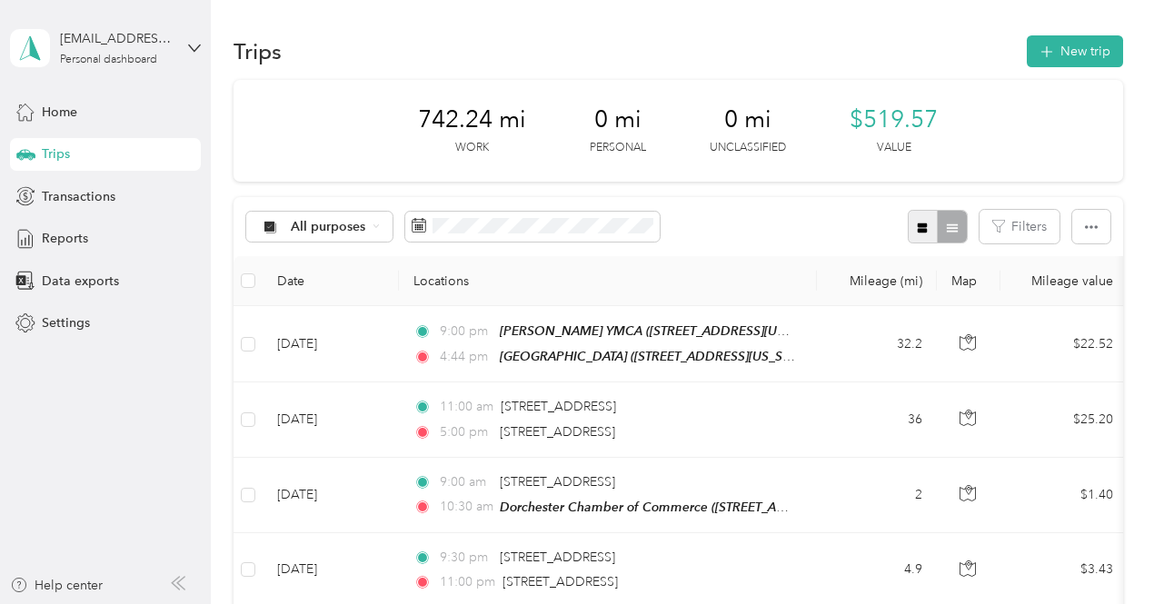
click at [925, 227] on button "button" at bounding box center [923, 227] width 31 height 34
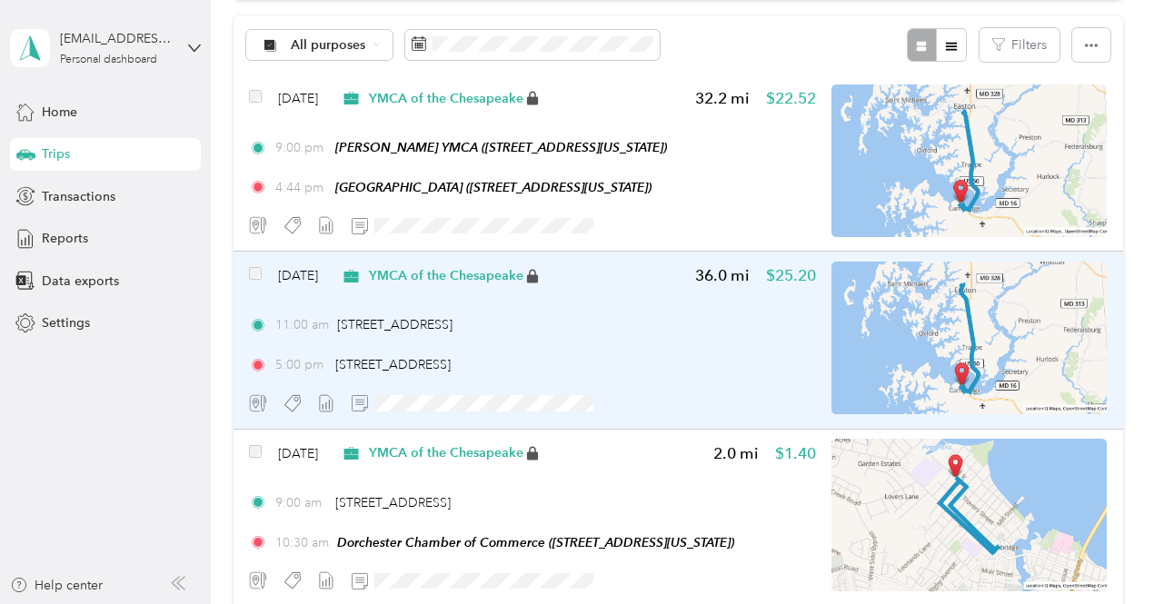
scroll to position [91, 0]
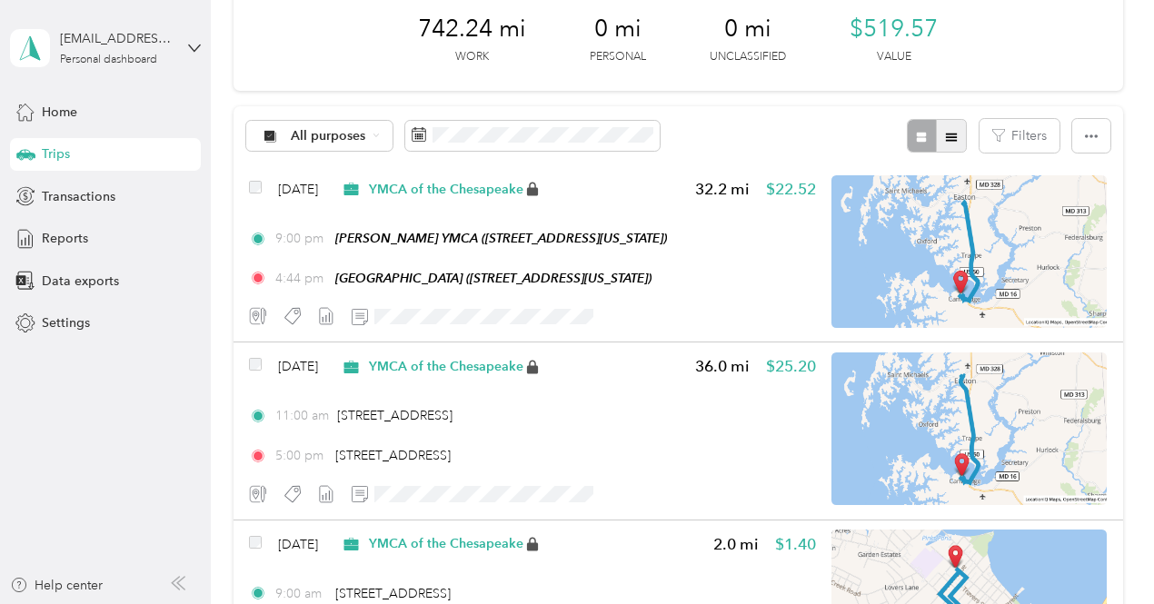
click at [949, 141] on icon "button" at bounding box center [951, 137] width 13 height 13
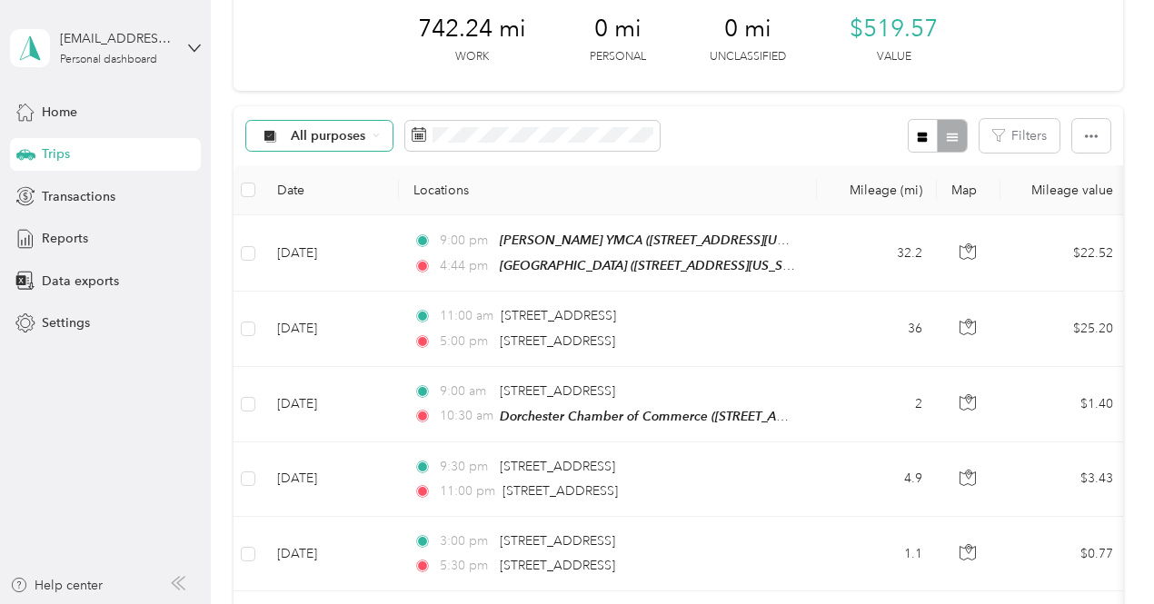
click at [355, 132] on span "All purposes" at bounding box center [328, 136] width 75 height 13
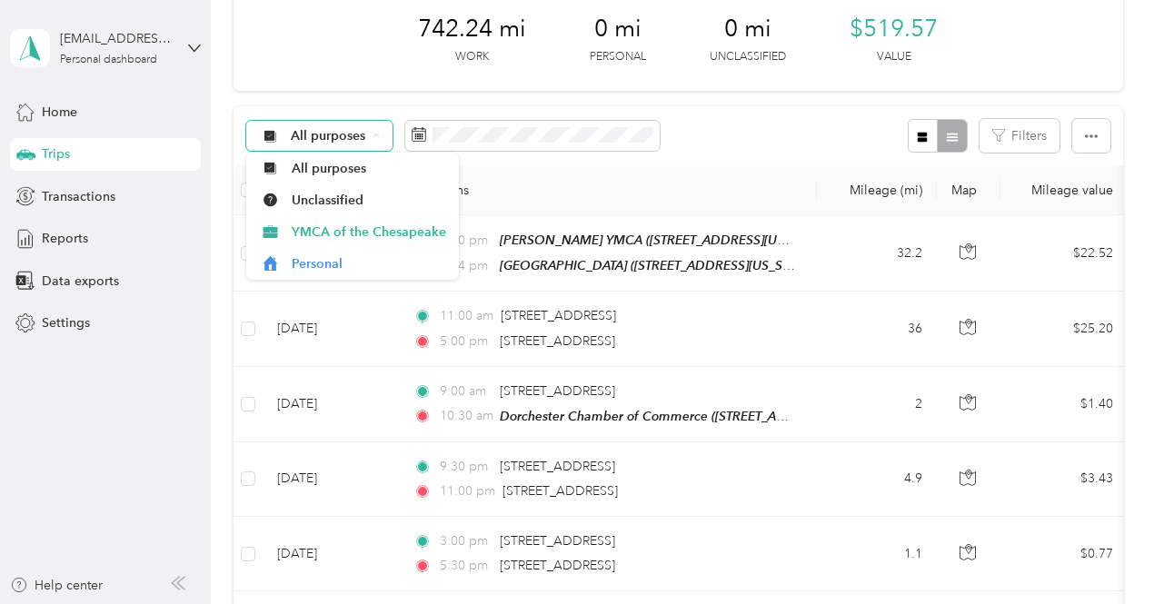
click at [355, 132] on span "All purposes" at bounding box center [328, 136] width 75 height 13
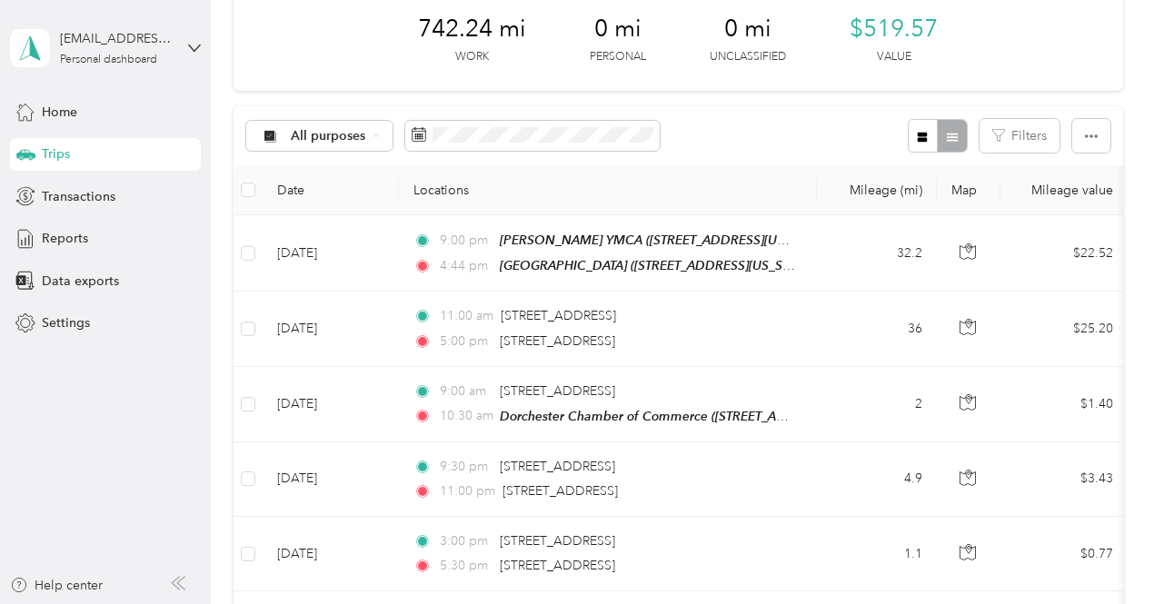
click at [769, 138] on div "All purposes Filters" at bounding box center [677, 135] width 889 height 59
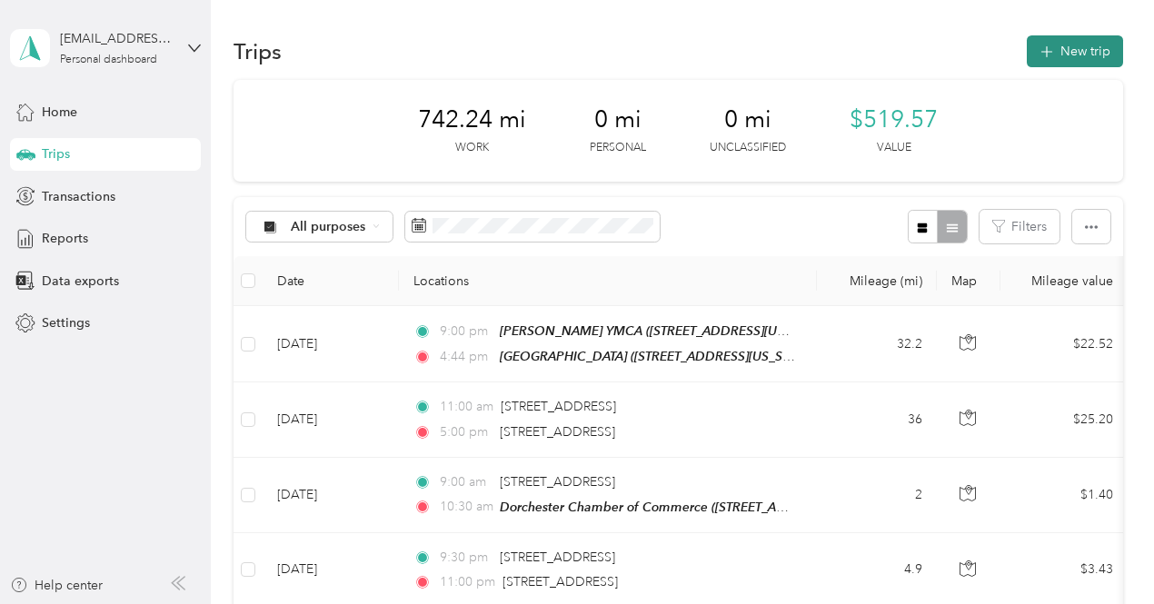
click at [1049, 51] on icon "button" at bounding box center [1046, 52] width 21 height 21
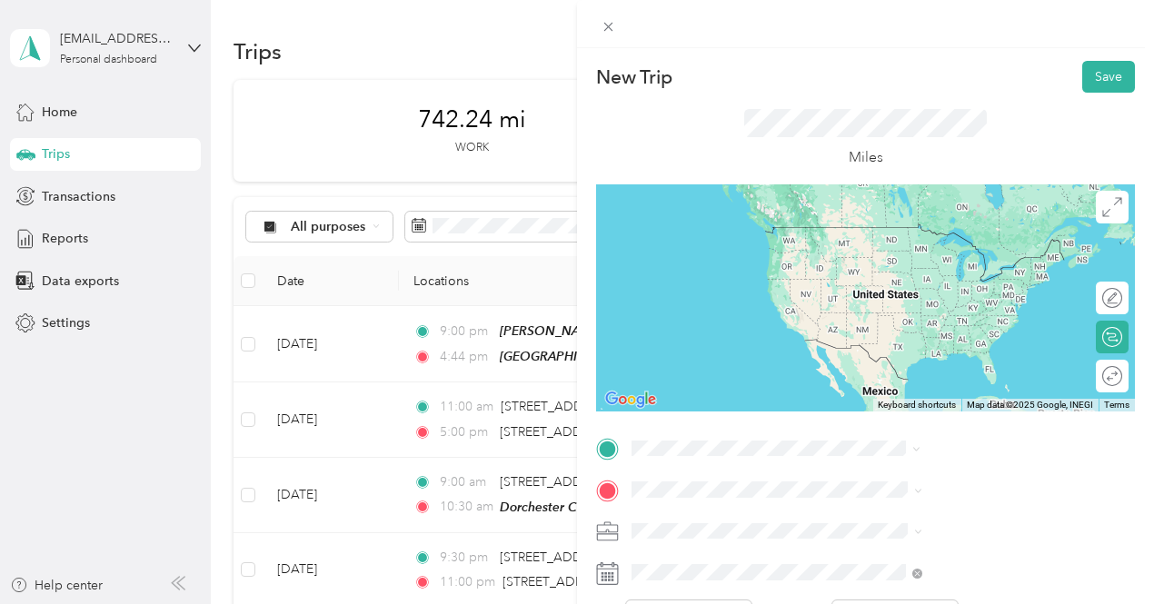
click at [899, 254] on span "[STREET_ADDRESS][US_STATE]" at bounding box center [949, 253] width 182 height 15
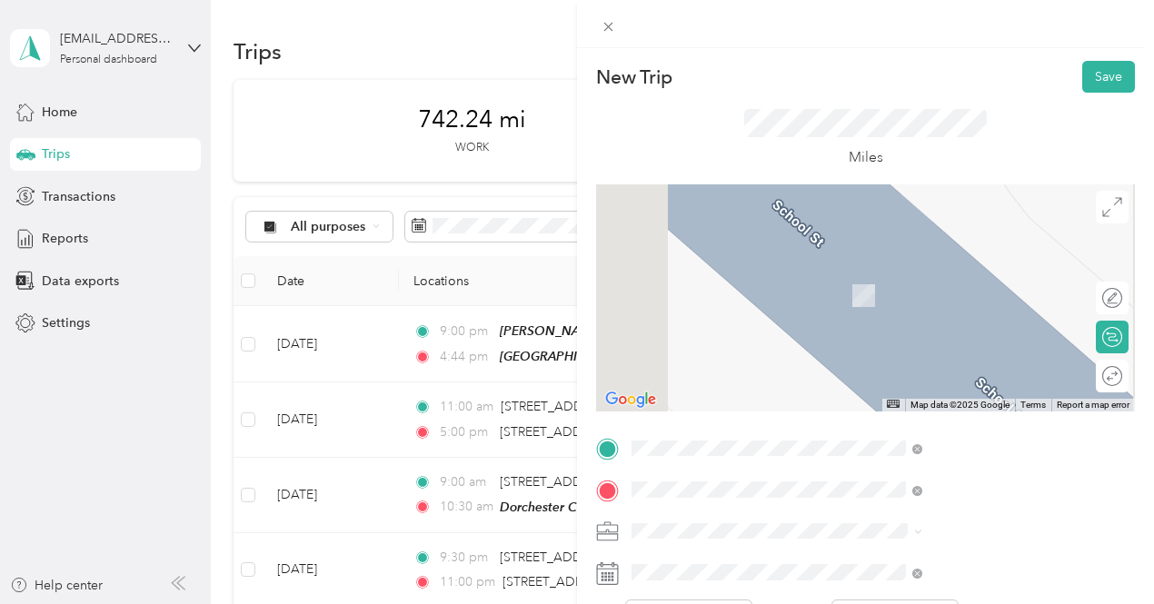
click at [943, 314] on li "[GEOGRAPHIC_DATA] [STREET_ADDRESS][US_STATE]" at bounding box center [969, 285] width 303 height 57
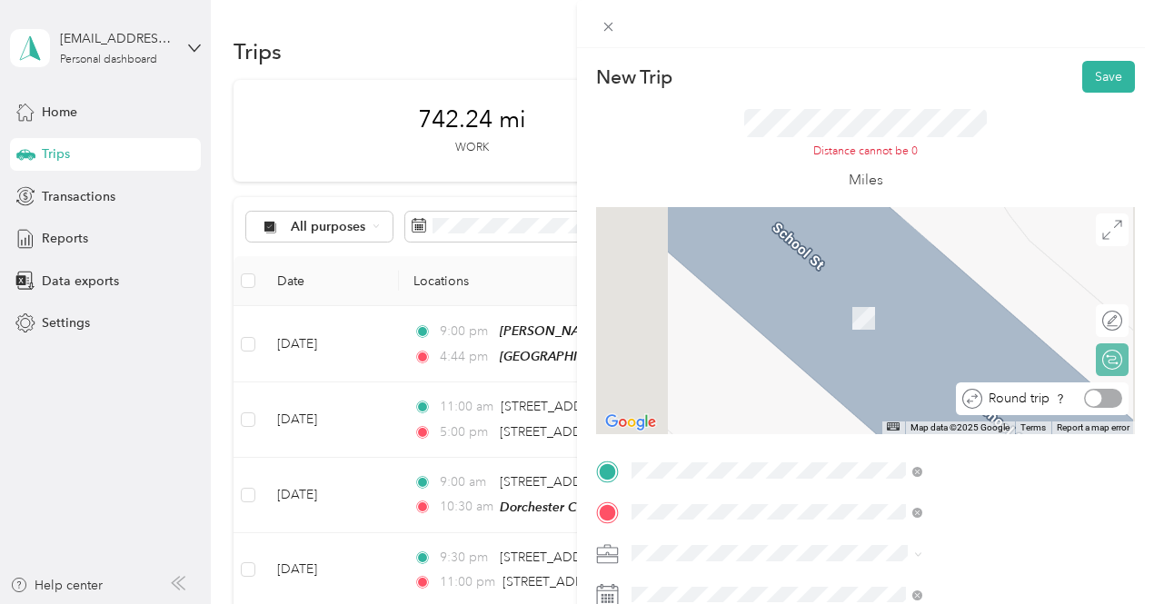
click at [1098, 390] on div at bounding box center [1103, 398] width 38 height 19
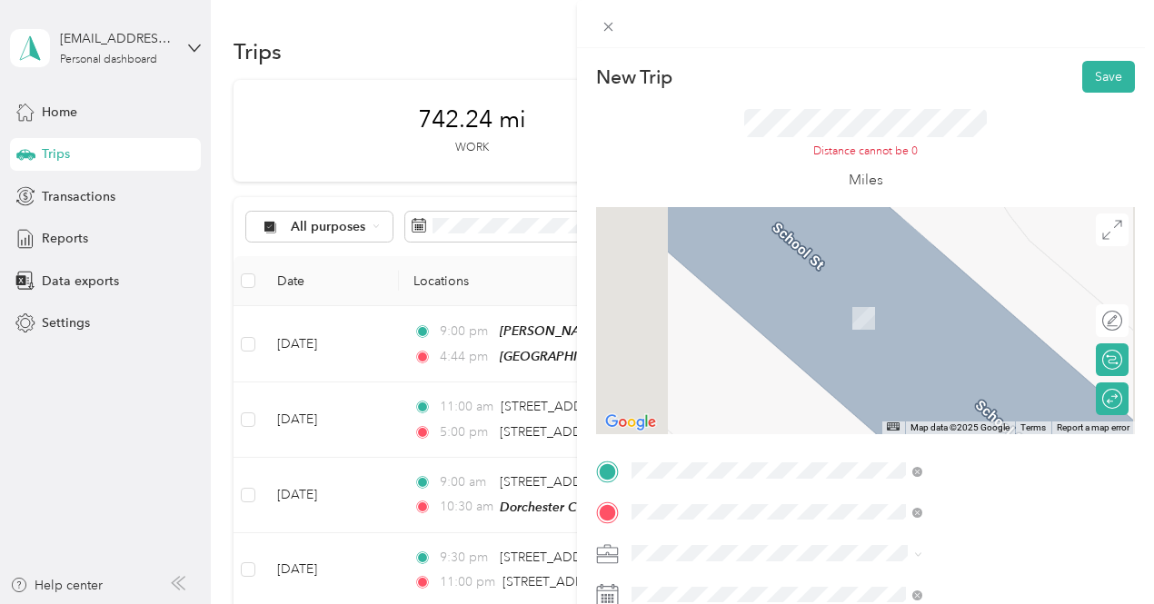
click at [963, 394] on span "[STREET_ADDRESS][US_STATE]" at bounding box center [949, 386] width 182 height 16
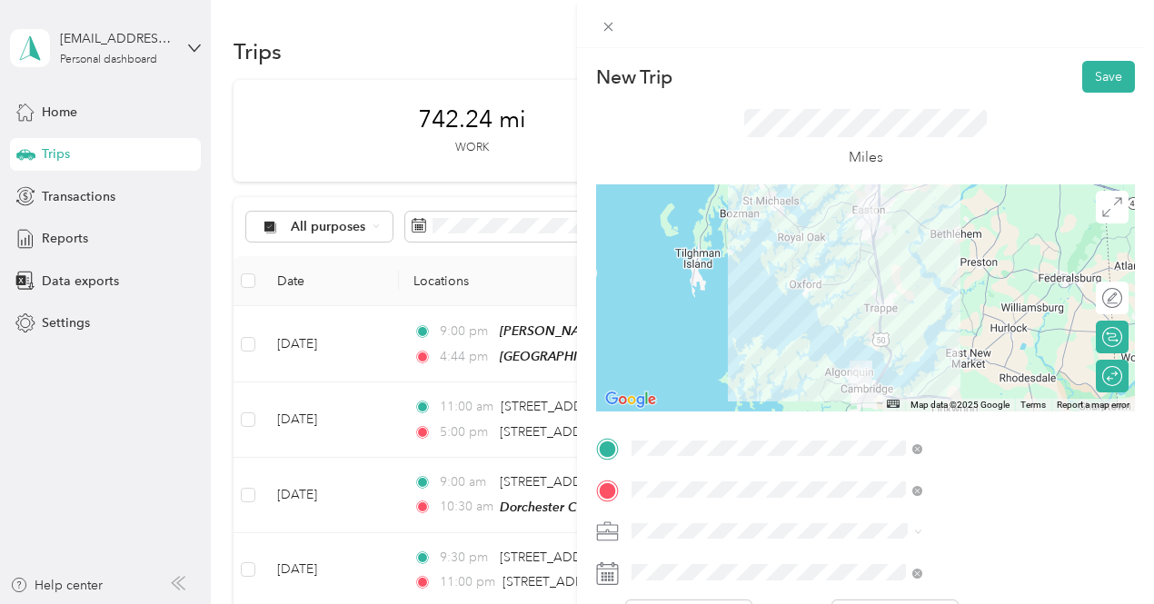
click at [901, 292] on span "[STREET_ADDRESS][US_STATE]" at bounding box center [949, 287] width 182 height 15
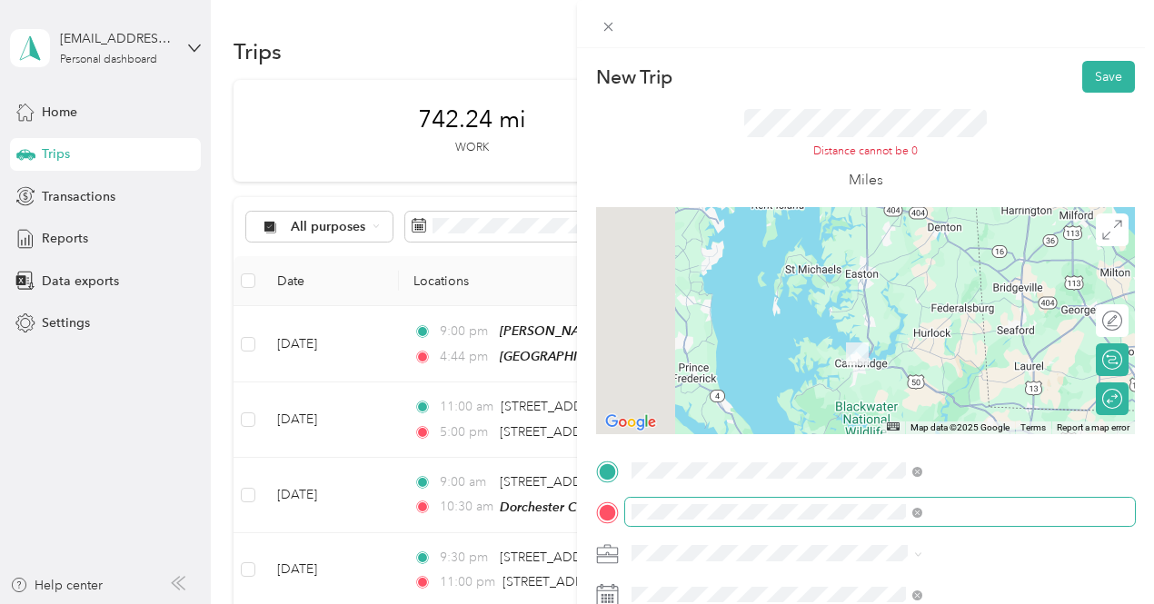
click at [914, 522] on span at bounding box center [880, 512] width 510 height 29
click at [914, 521] on span at bounding box center [880, 512] width 510 height 29
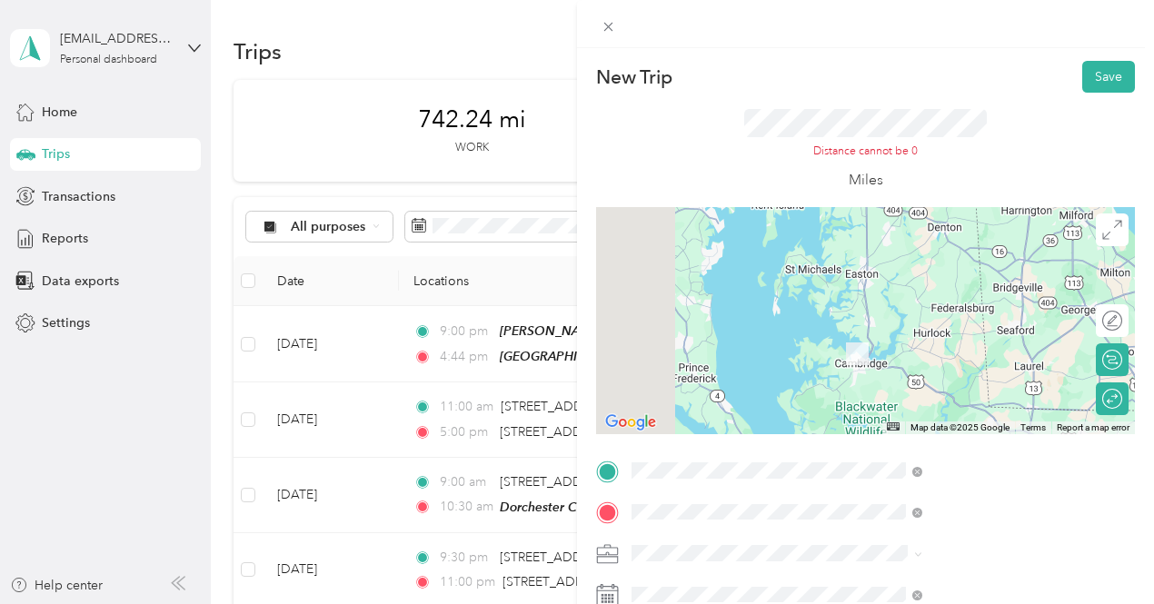
click at [1094, 325] on li "[GEOGRAPHIC_DATA] [STREET_ADDRESS][US_STATE]" at bounding box center [969, 300] width 303 height 57
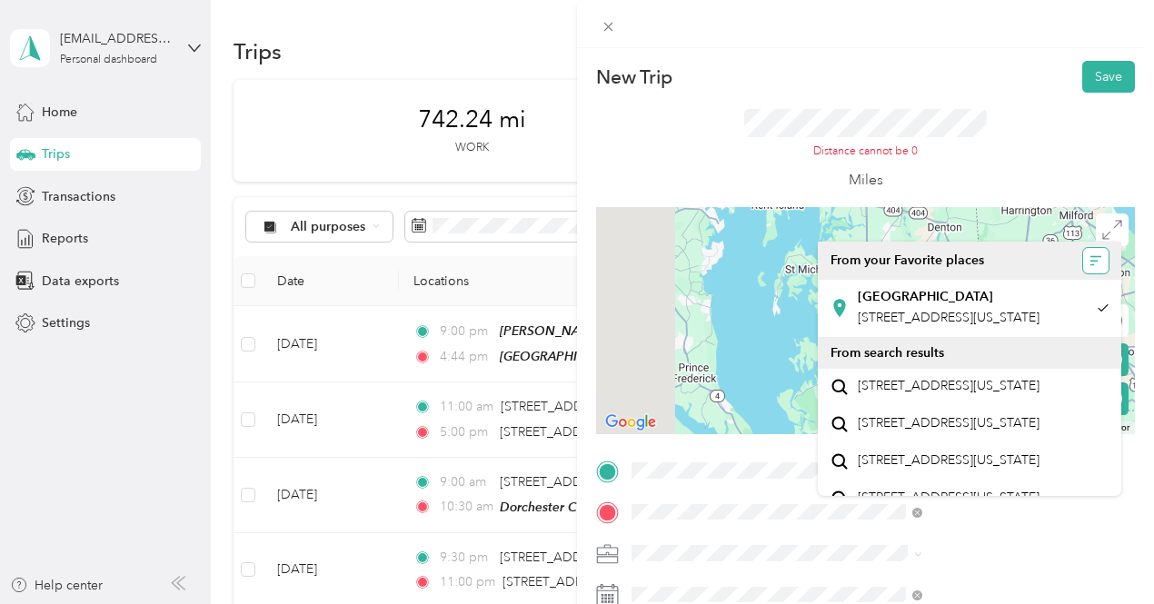
click at [1089, 264] on icon "button" at bounding box center [1095, 260] width 13 height 13
click at [1089, 255] on icon "button" at bounding box center [1095, 260] width 13 height 13
click at [650, 352] on div "New Trip Save This trip cannot be edited because it is either under review, app…" at bounding box center [577, 302] width 1154 height 604
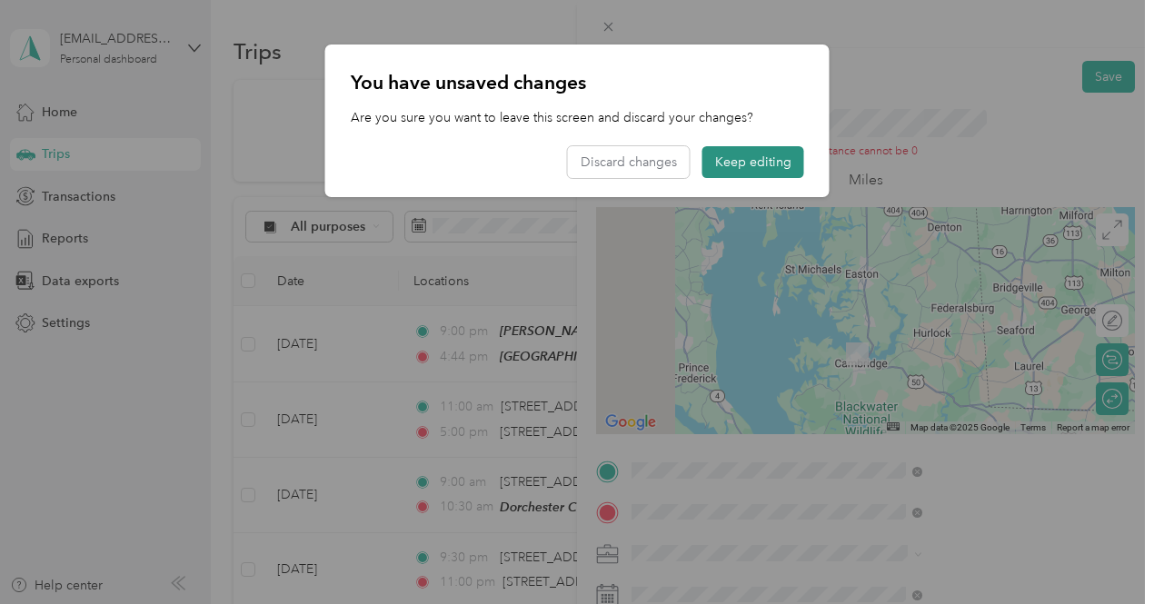
click at [750, 170] on button "Keep editing" at bounding box center [753, 162] width 102 height 32
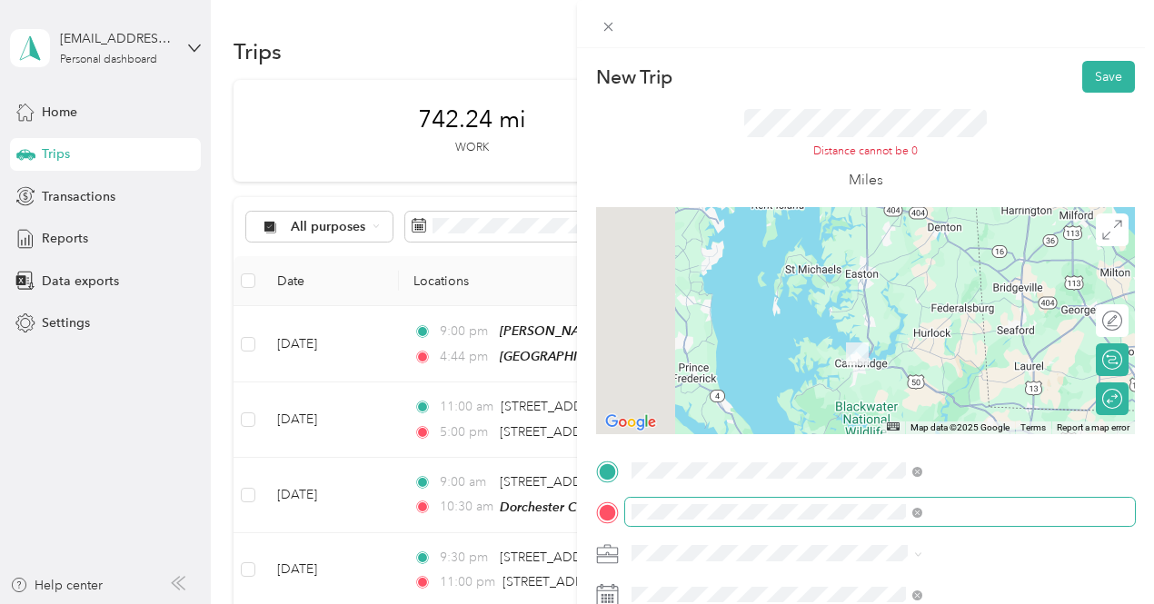
click at [932, 499] on span at bounding box center [880, 512] width 510 height 29
click at [892, 523] on span at bounding box center [880, 512] width 510 height 29
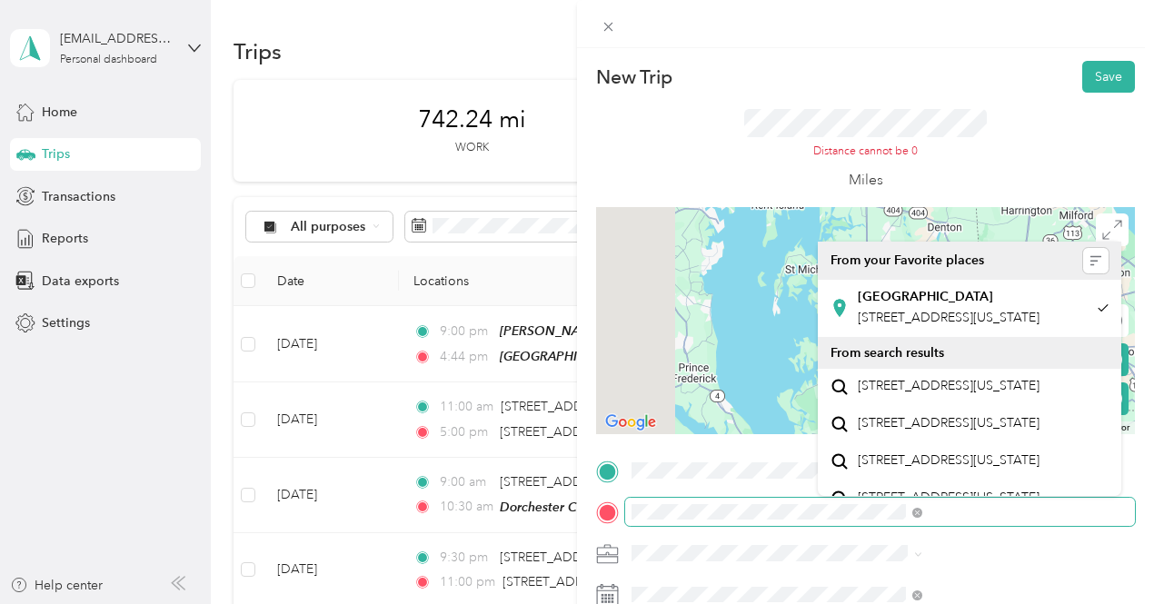
click at [785, 510] on form "New Trip Save This trip cannot be edited because it is either under review, app…" at bounding box center [865, 478] width 577 height 835
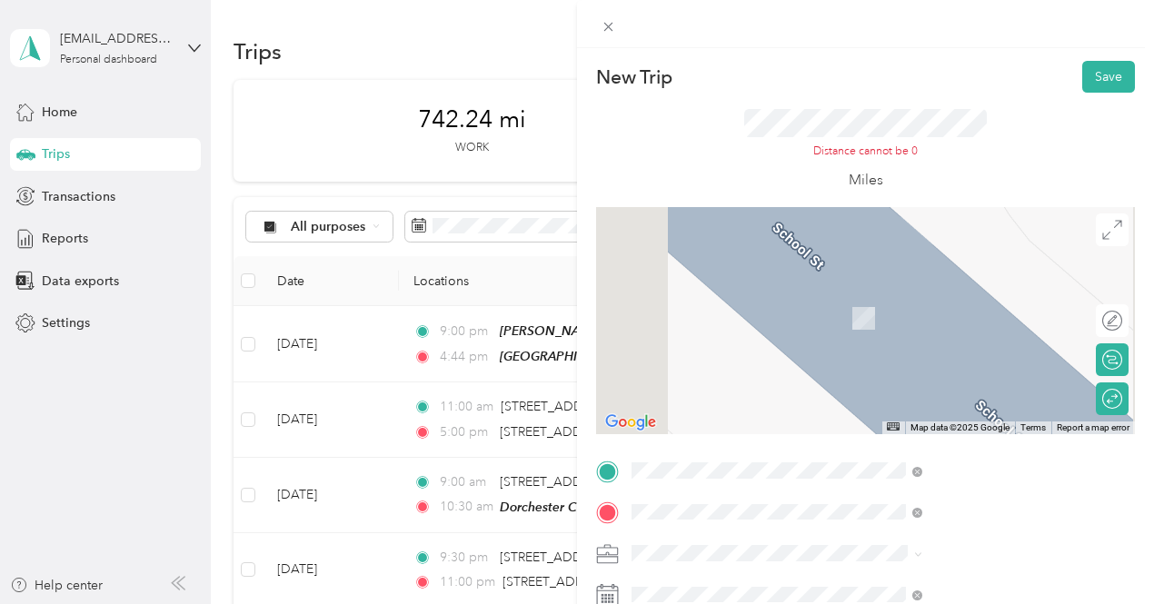
click at [879, 304] on div "[STREET_ADDRESS][US_STATE]" at bounding box center [969, 292] width 278 height 25
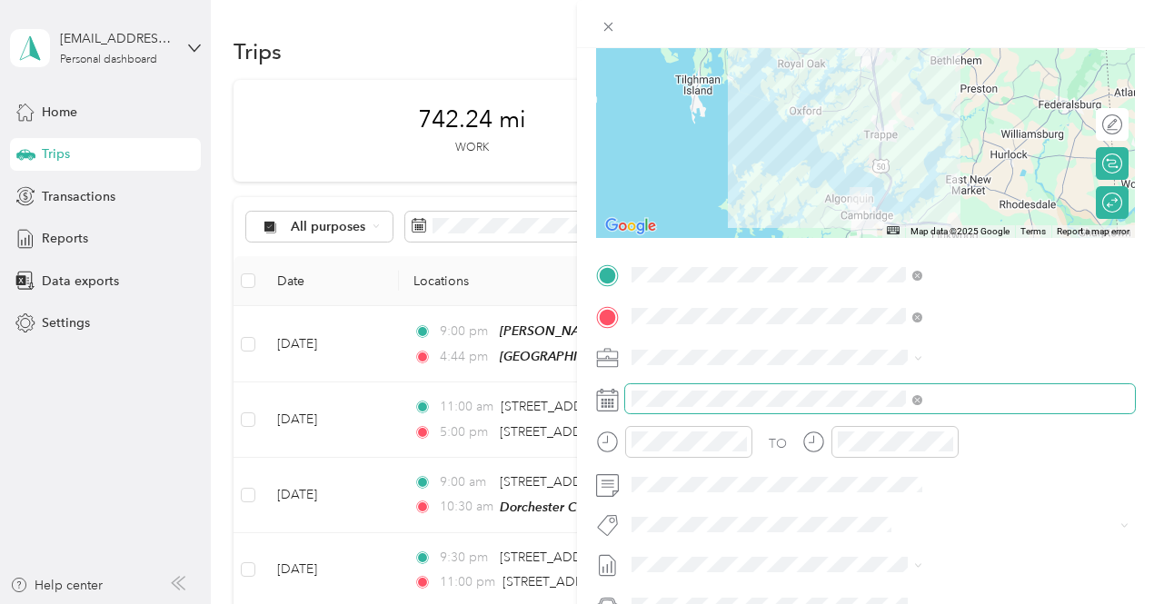
scroll to position [182, 0]
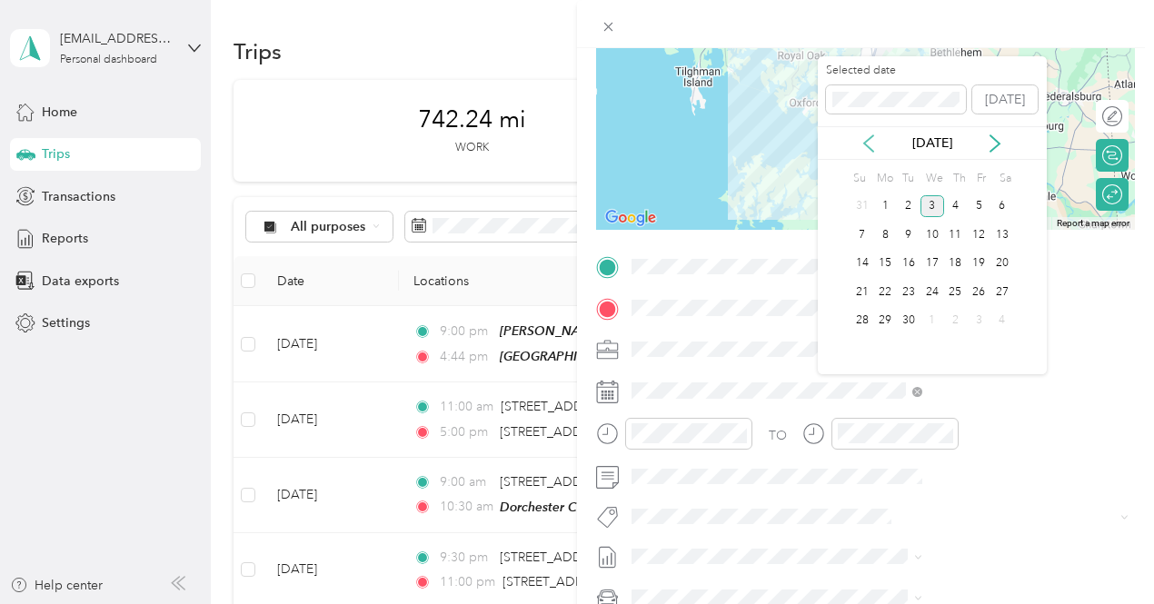
click at [870, 143] on icon at bounding box center [868, 143] width 18 height 18
click at [885, 237] on div "4" at bounding box center [885, 235] width 24 height 23
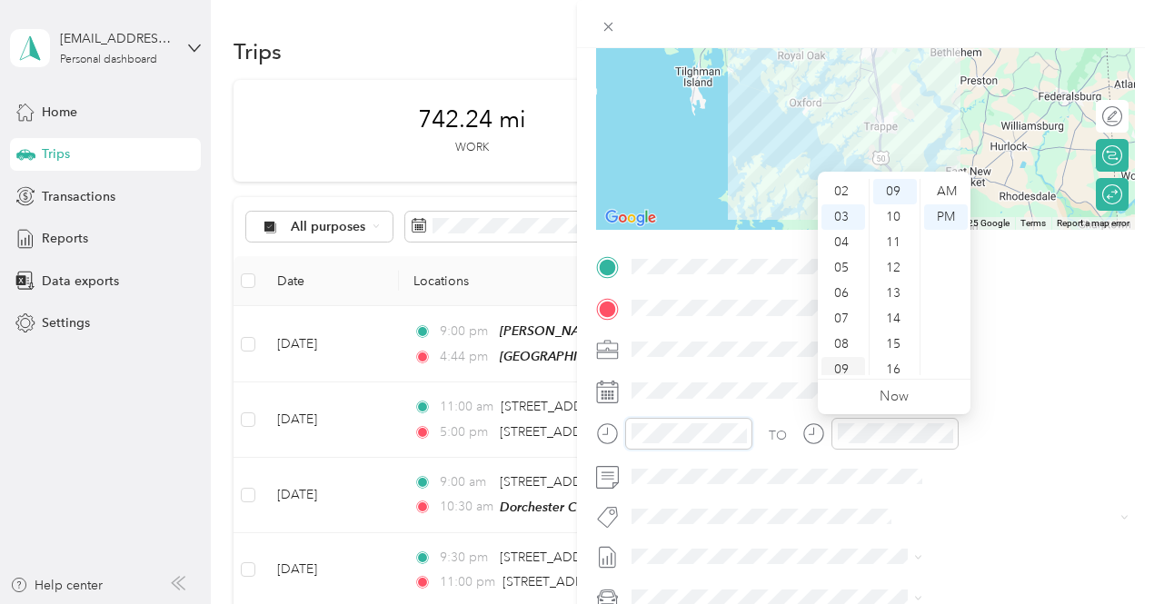
scroll to position [91, 0]
click at [845, 348] on div "10" at bounding box center [843, 355] width 44 height 25
click at [945, 195] on div "AM" at bounding box center [946, 191] width 44 height 25
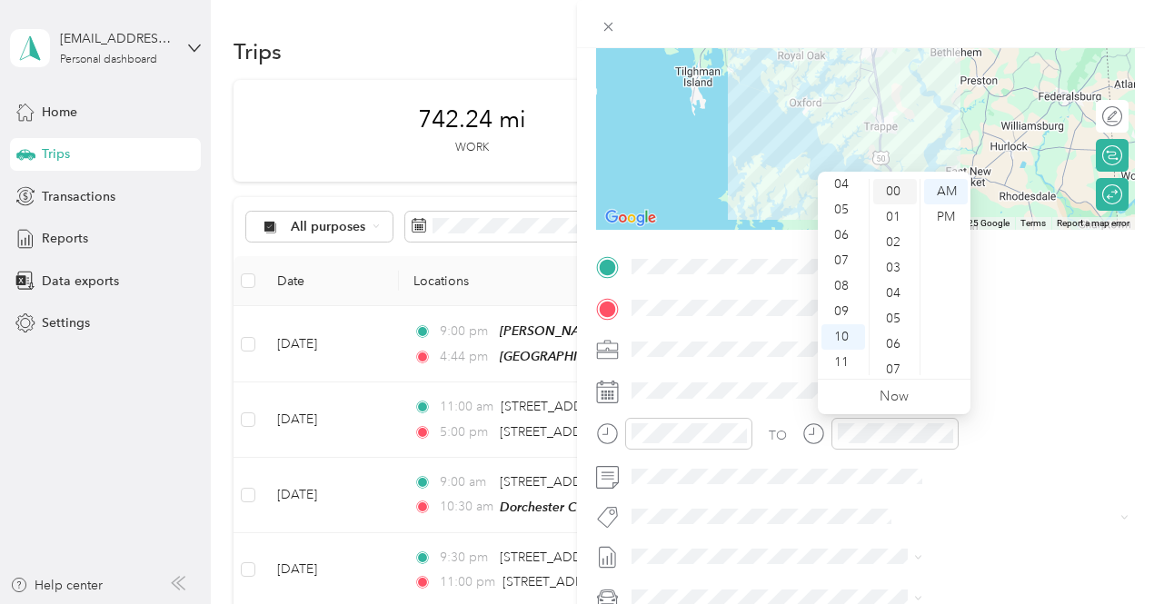
click at [900, 190] on div "00" at bounding box center [895, 191] width 44 height 25
drag, startPoint x: 844, startPoint y: 365, endPoint x: 869, endPoint y: 292, distance: 77.6
click at [844, 363] on div "11" at bounding box center [843, 362] width 44 height 25
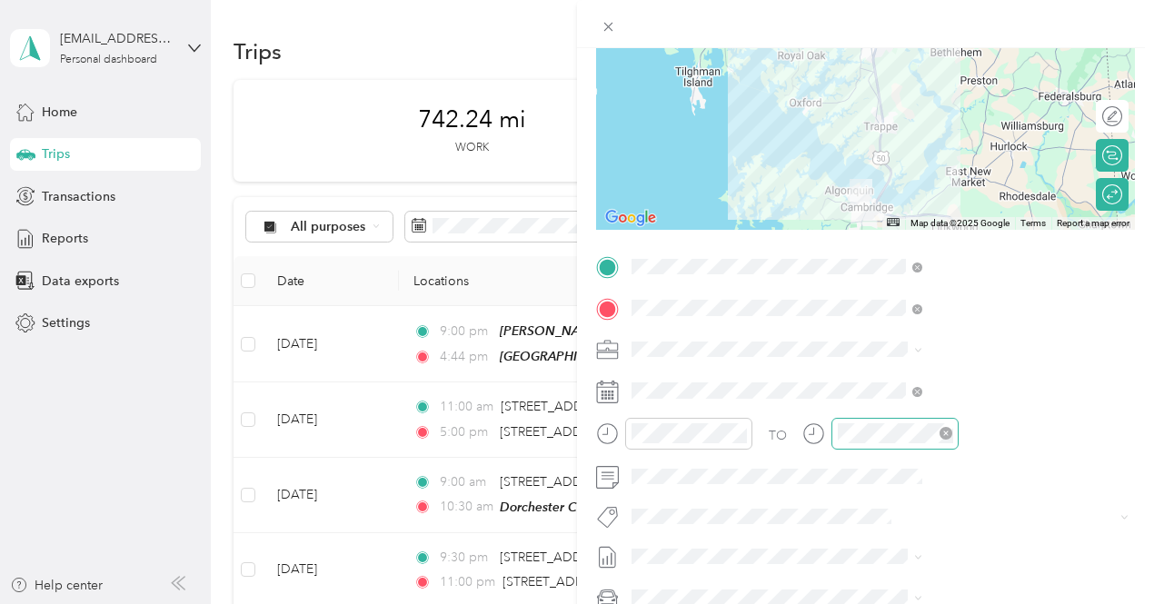
click at [959, 442] on div at bounding box center [894, 434] width 127 height 32
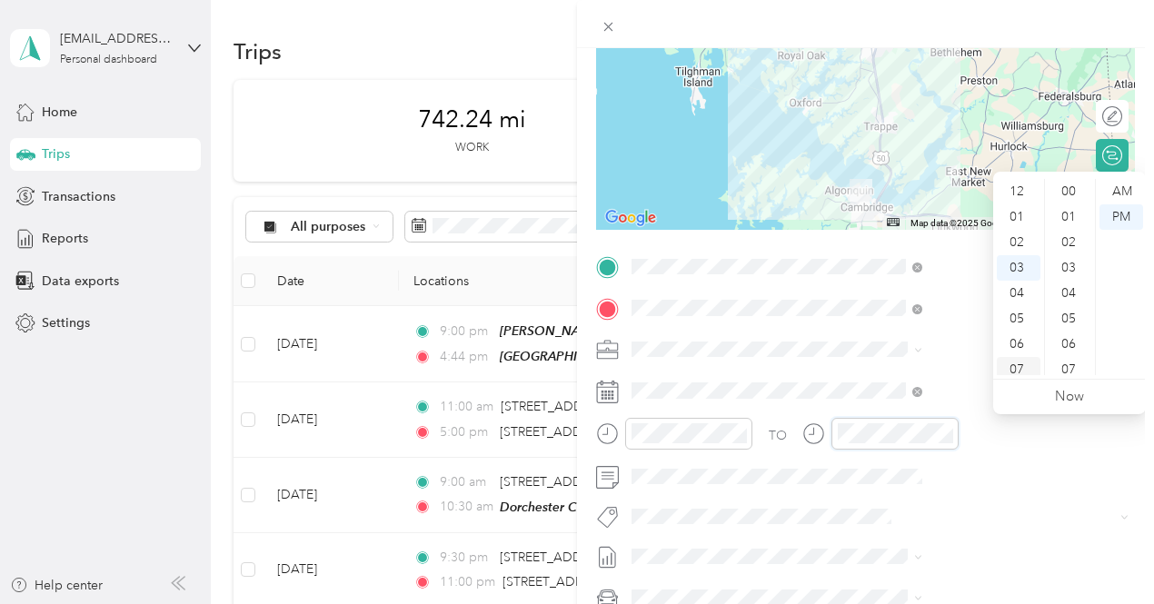
scroll to position [229, 0]
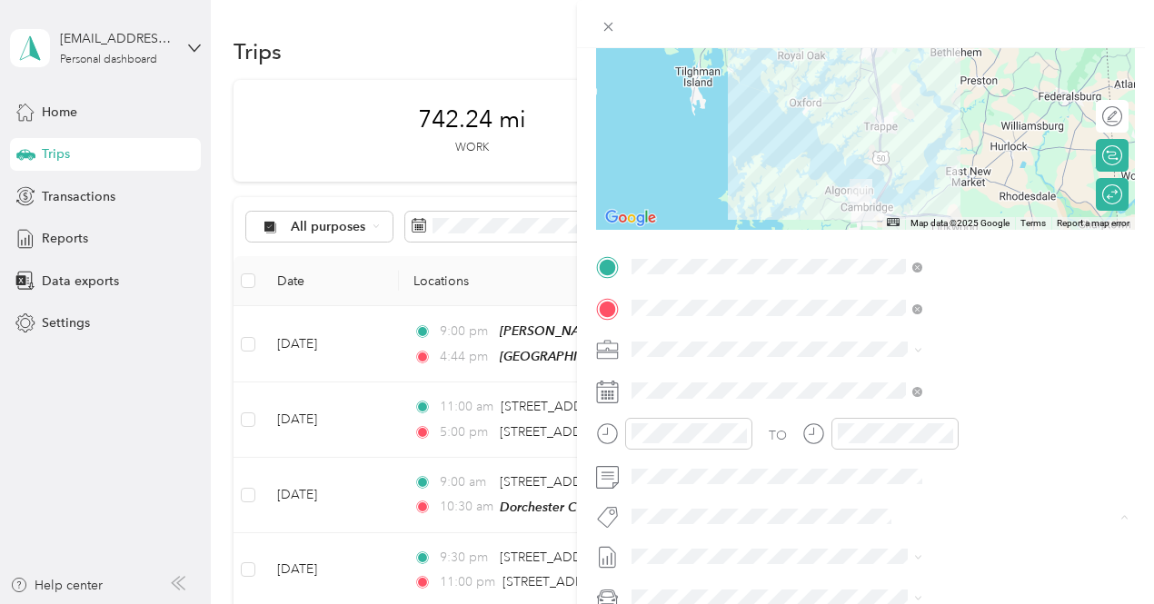
click at [905, 491] on li "3235 - Mileage" at bounding box center [964, 483] width 303 height 35
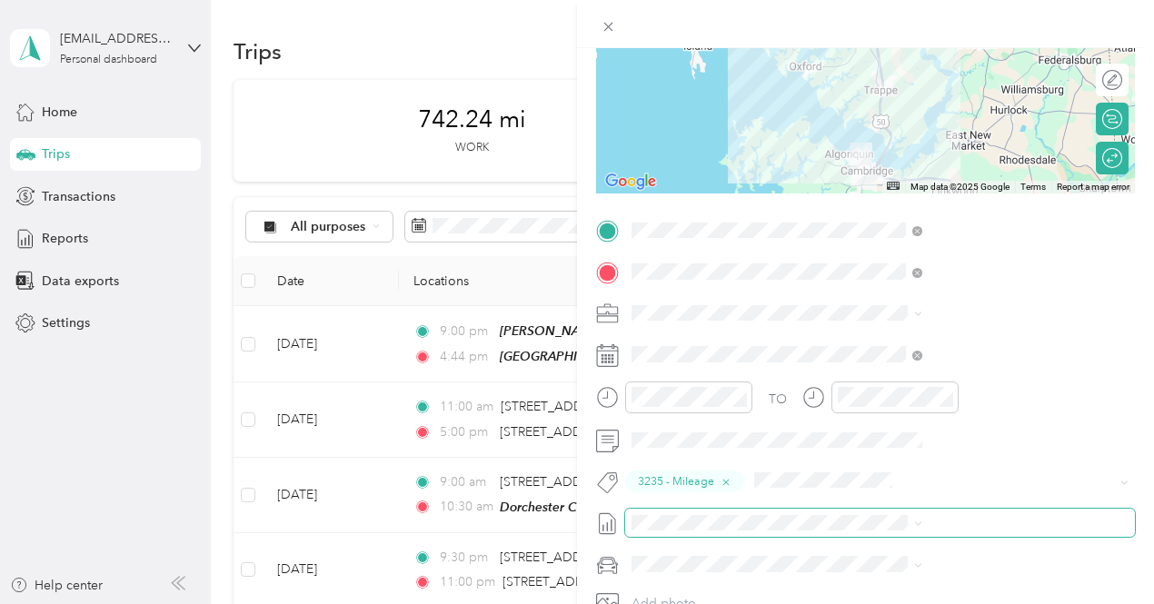
scroll to position [273, 4]
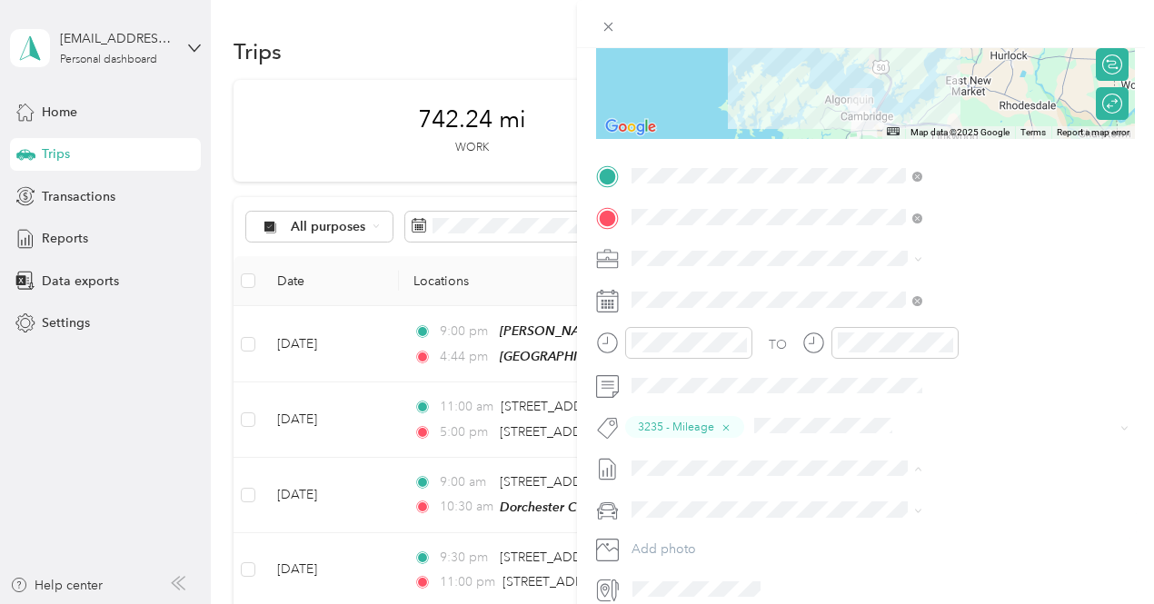
click at [867, 520] on span "[DATE] - [DATE]" at bounding box center [865, 527] width 91 height 19
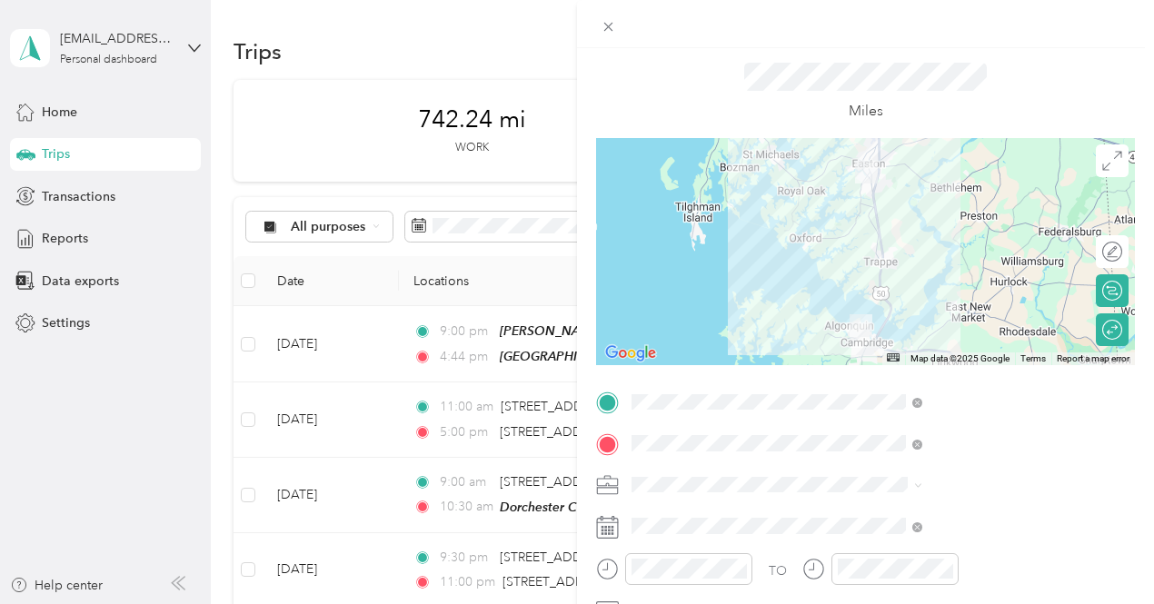
scroll to position [0, 4]
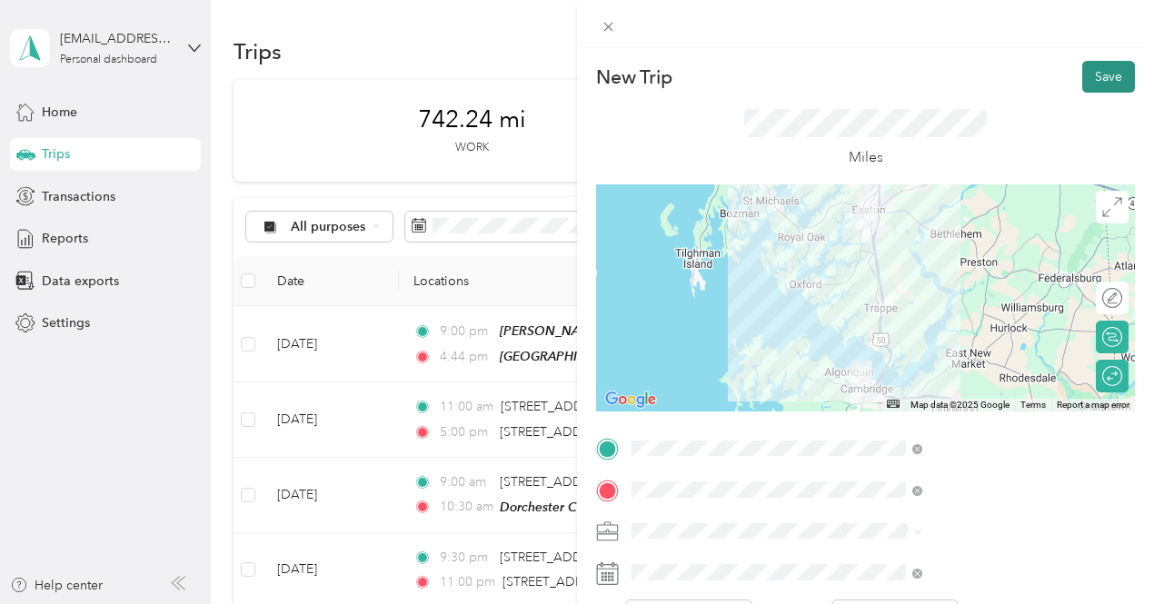
click at [1082, 77] on button "Save" at bounding box center [1108, 77] width 53 height 32
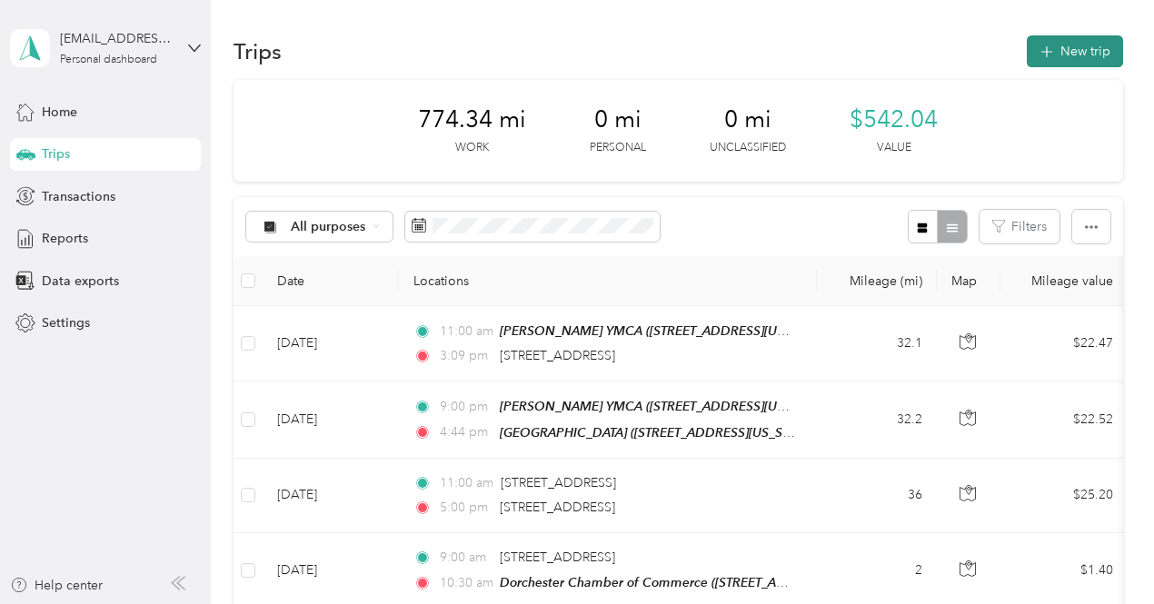
drag, startPoint x: 1050, startPoint y: 72, endPoint x: 1048, endPoint y: 55, distance: 16.5
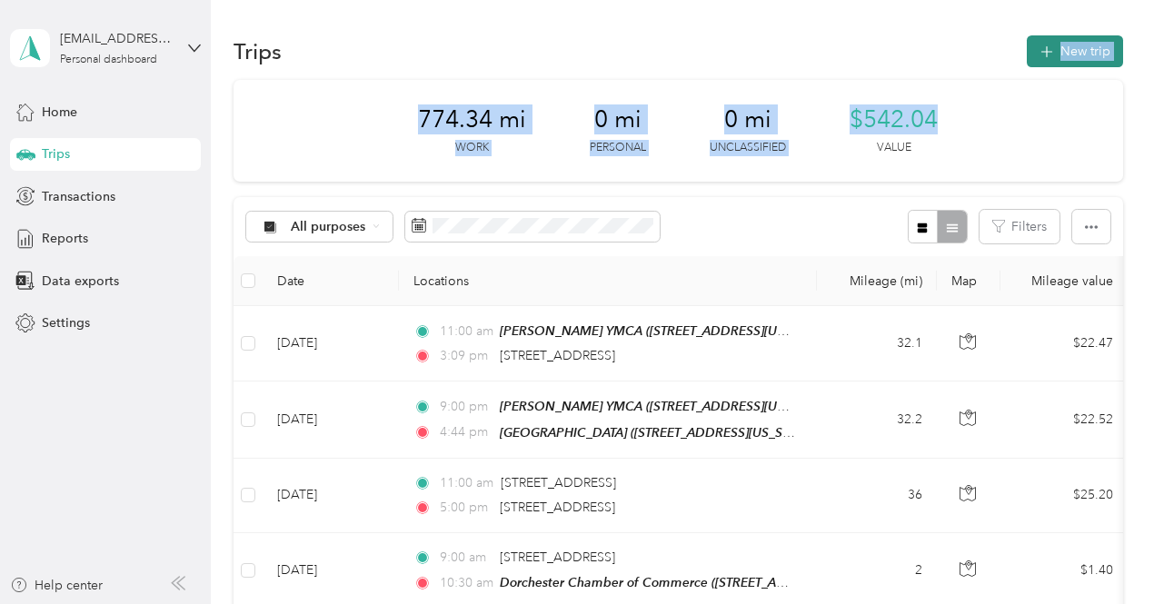
click at [1048, 55] on icon "button" at bounding box center [1046, 52] width 21 height 21
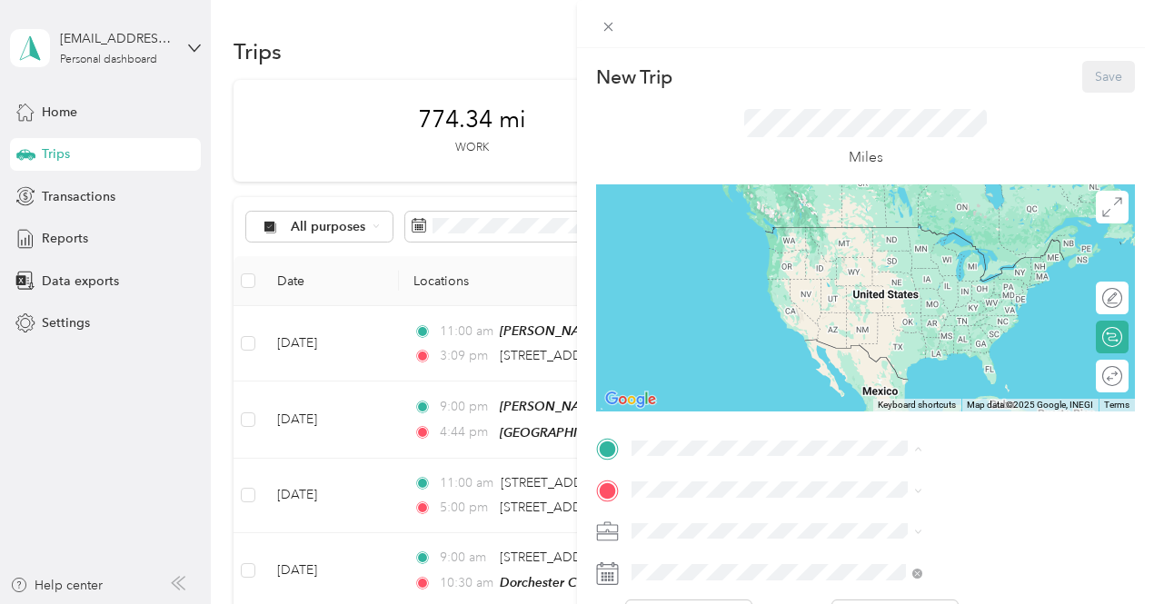
click at [881, 262] on span "[STREET_ADDRESS][US_STATE]" at bounding box center [949, 253] width 182 height 15
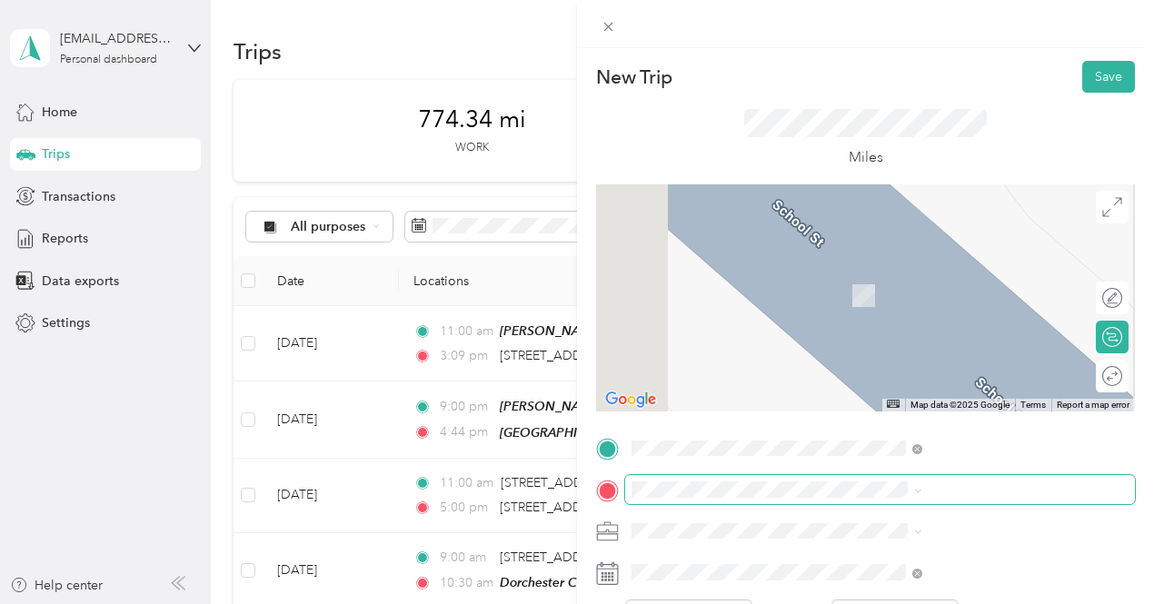
click at [859, 498] on span at bounding box center [880, 489] width 510 height 29
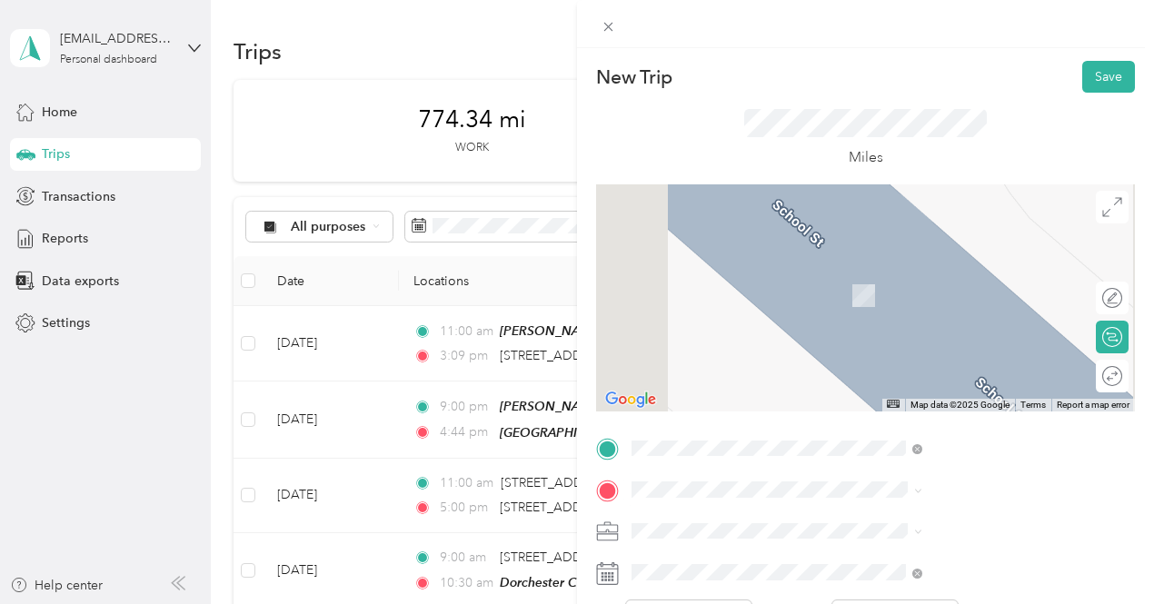
click at [902, 371] on span "[STREET_ADDRESS][US_STATE]" at bounding box center [949, 362] width 182 height 16
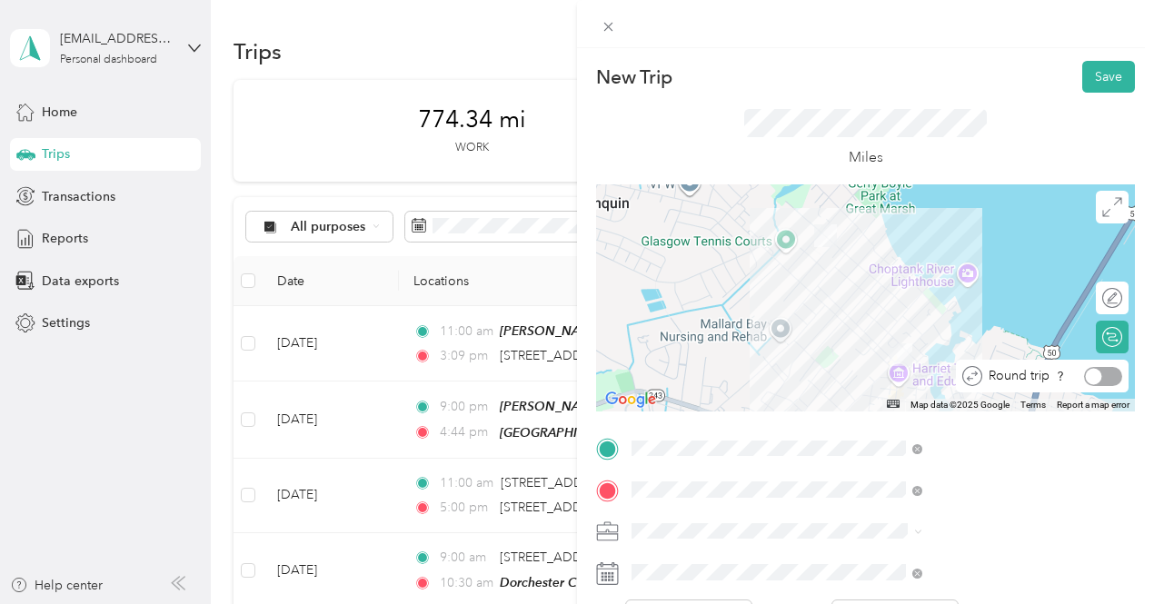
click at [1093, 373] on div at bounding box center [1103, 376] width 38 height 19
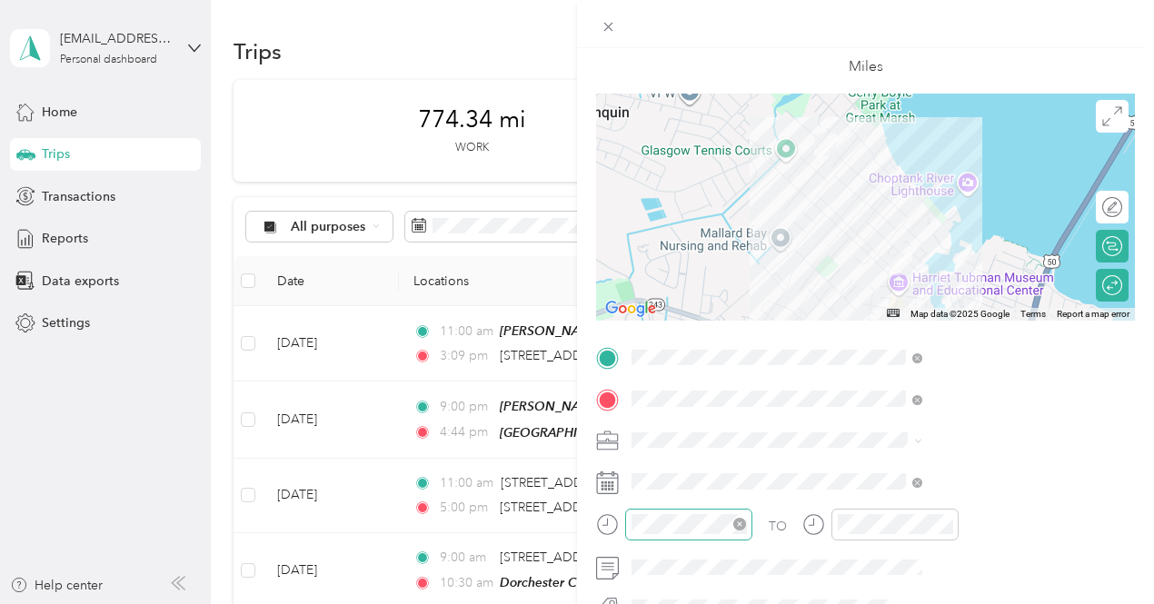
scroll to position [182, 0]
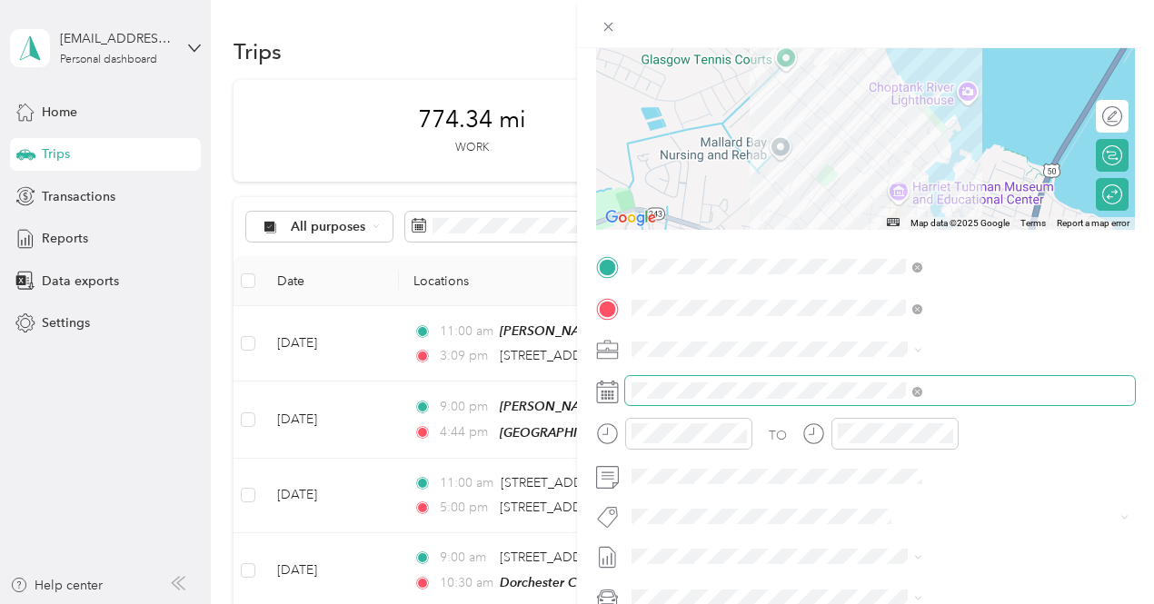
click at [865, 401] on span at bounding box center [880, 390] width 510 height 29
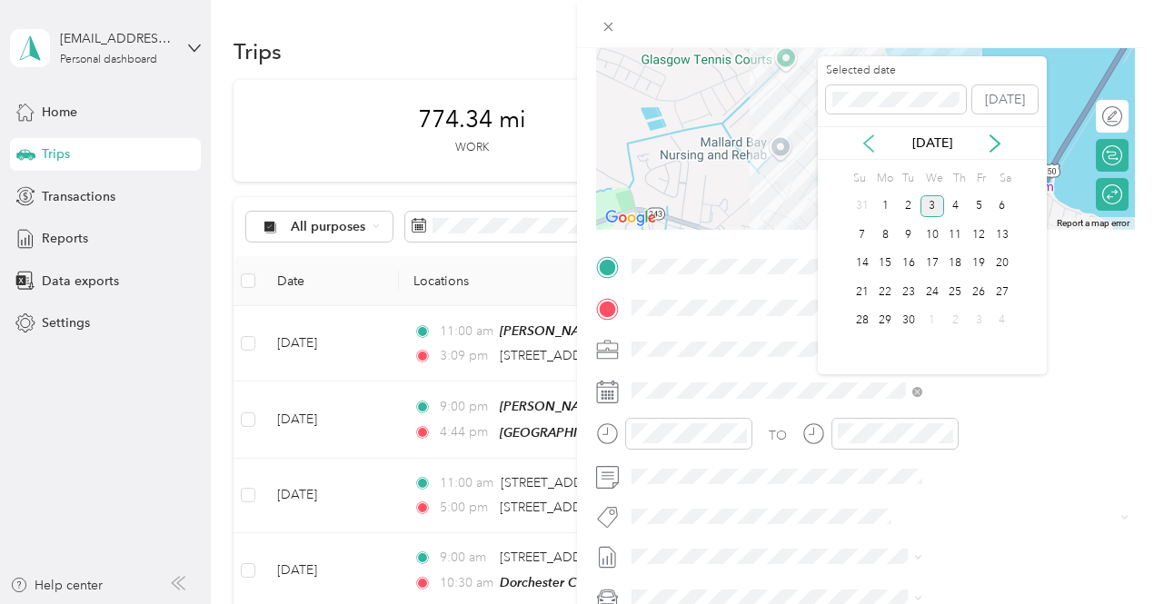
click at [876, 140] on icon at bounding box center [868, 143] width 18 height 18
click at [985, 205] on div "1" at bounding box center [979, 206] width 24 height 23
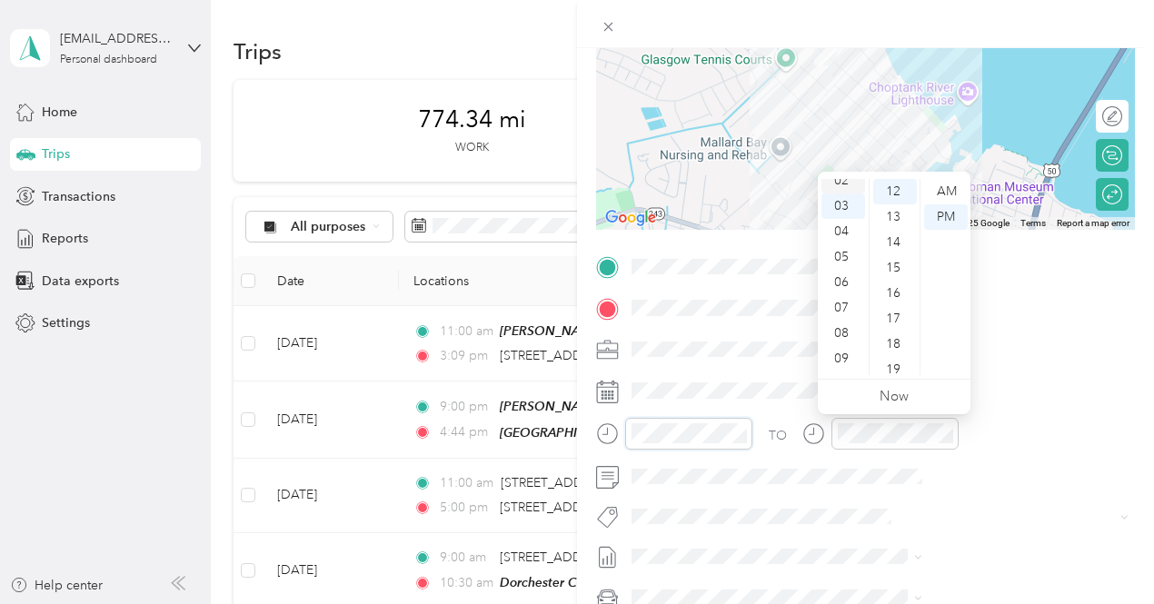
scroll to position [0, 0]
click at [847, 214] on div "01" at bounding box center [843, 216] width 44 height 25
click at [899, 186] on div "00" at bounding box center [895, 191] width 44 height 25
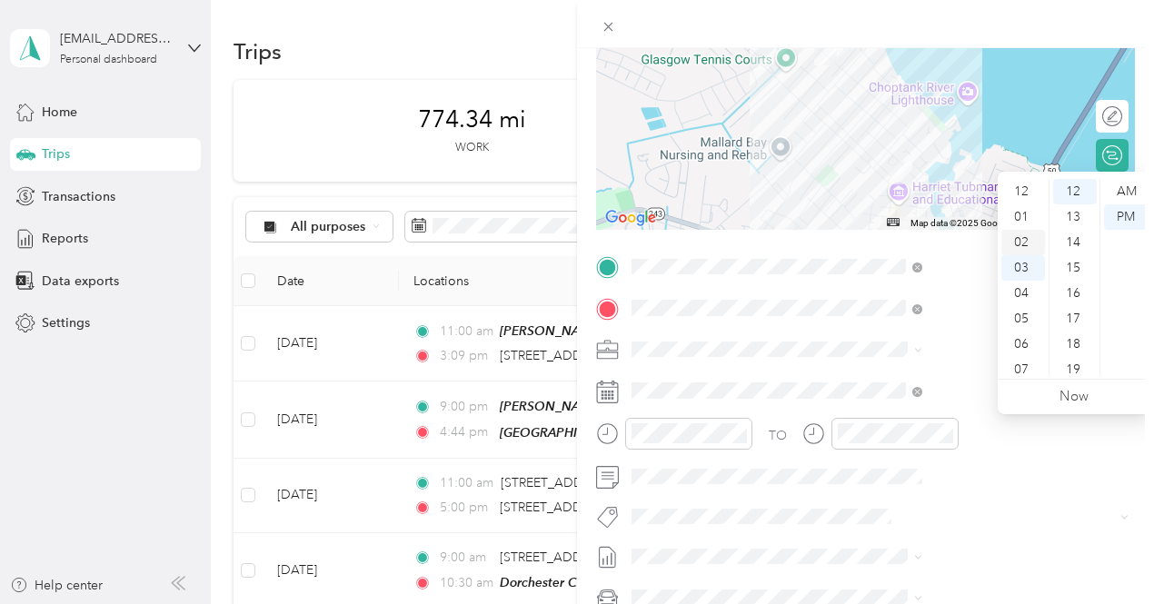
click at [1019, 242] on div "02" at bounding box center [1023, 242] width 44 height 25
click at [1076, 195] on div "00" at bounding box center [1075, 191] width 44 height 25
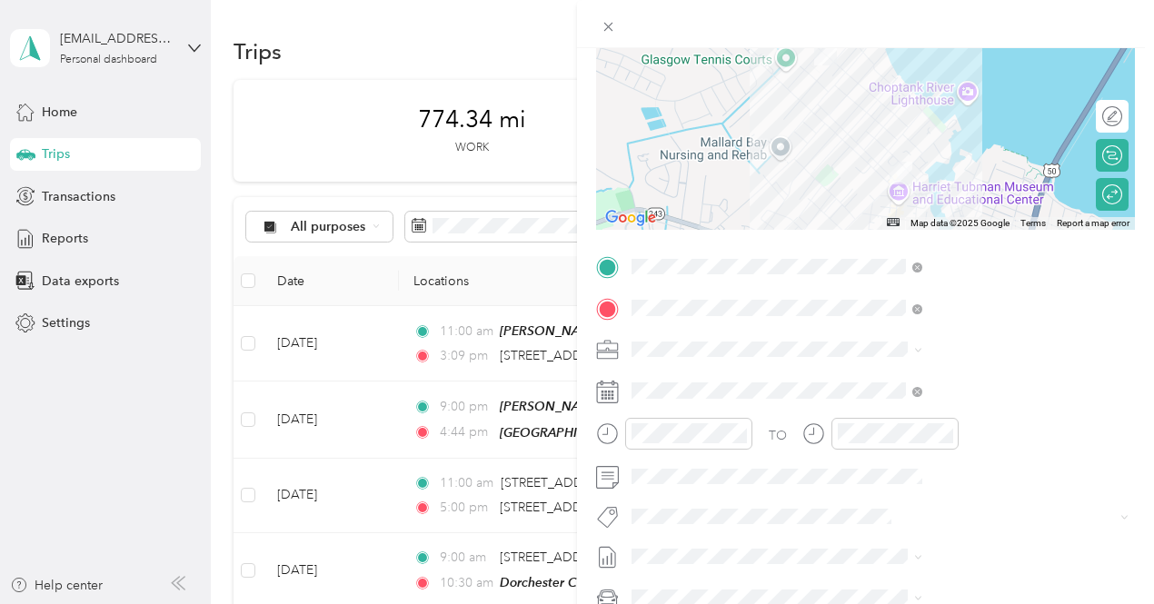
click at [974, 455] on div "TO" at bounding box center [865, 440] width 539 height 45
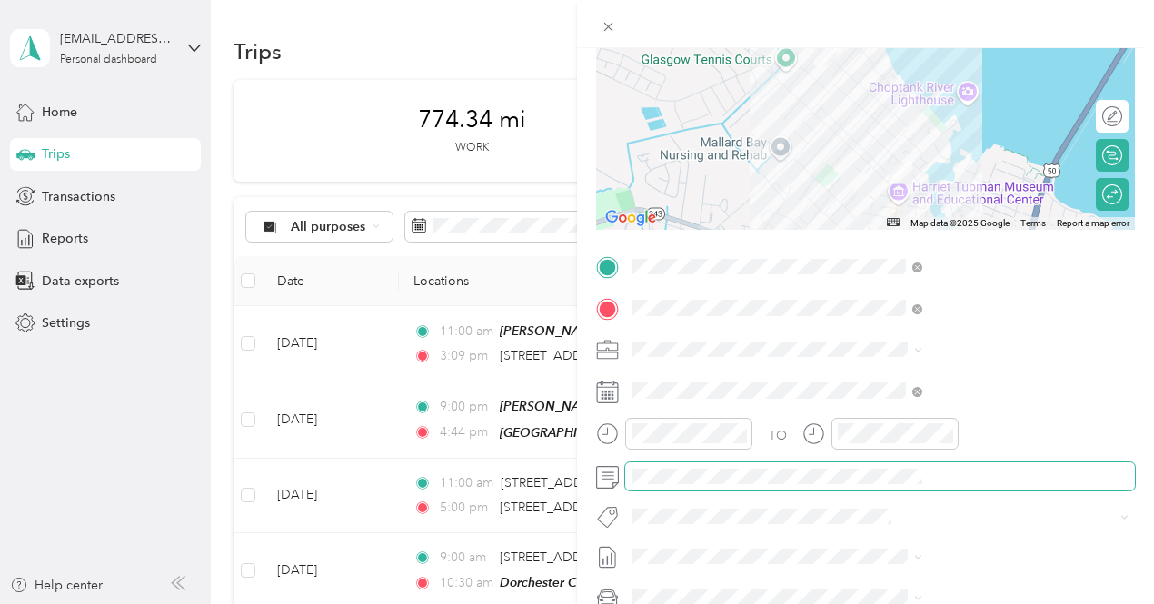
click at [905, 467] on span at bounding box center [880, 476] width 510 height 29
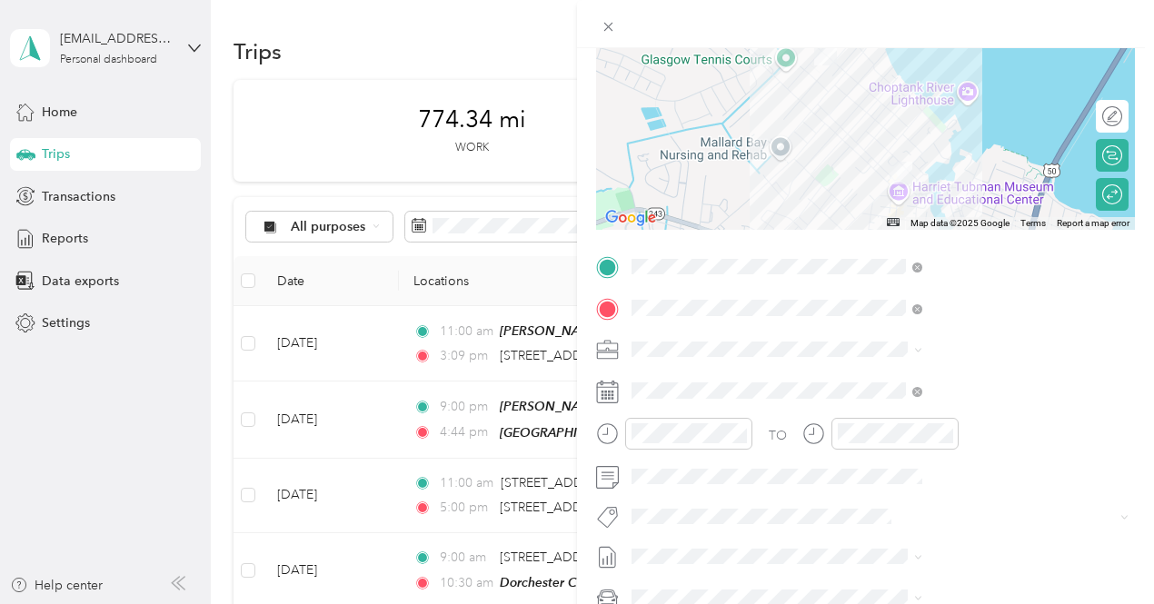
click at [854, 536] on div "TO Add photo" at bounding box center [865, 472] width 539 height 439
click at [857, 603] on div "New Trip Save This trip cannot be edited because it is either under review, app…" at bounding box center [572, 604] width 1145 height 0
click at [863, 528] on span "[DATE] - [DATE]" at bounding box center [869, 524] width 91 height 19
click at [857, 484] on button "3235 - Mileage" at bounding box center [881, 482] width 102 height 23
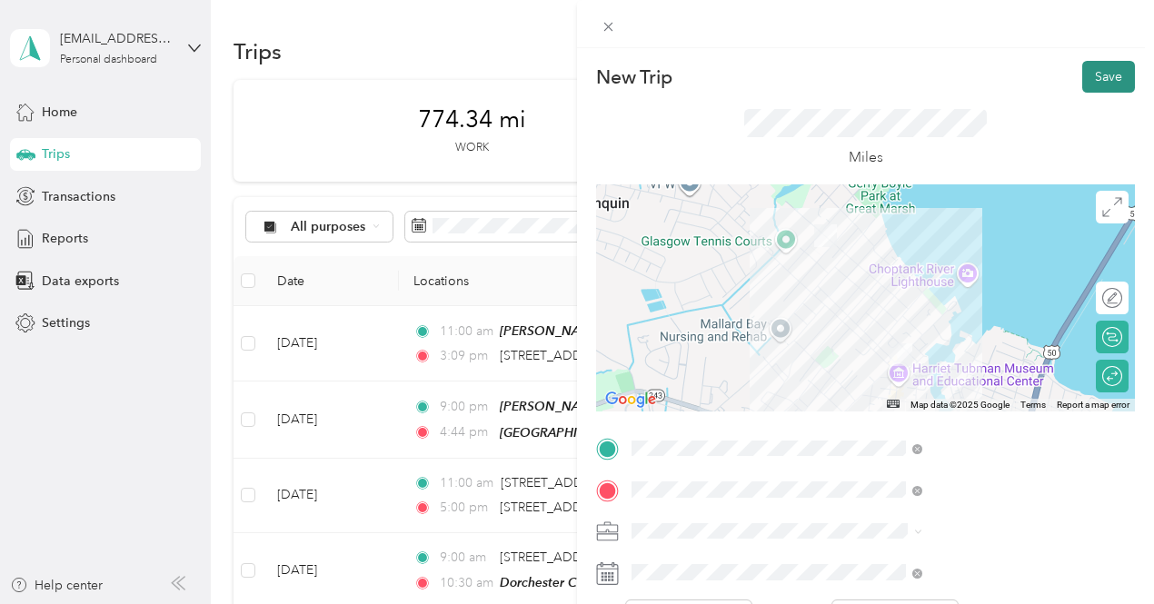
click at [1082, 77] on button "Save" at bounding box center [1108, 77] width 53 height 32
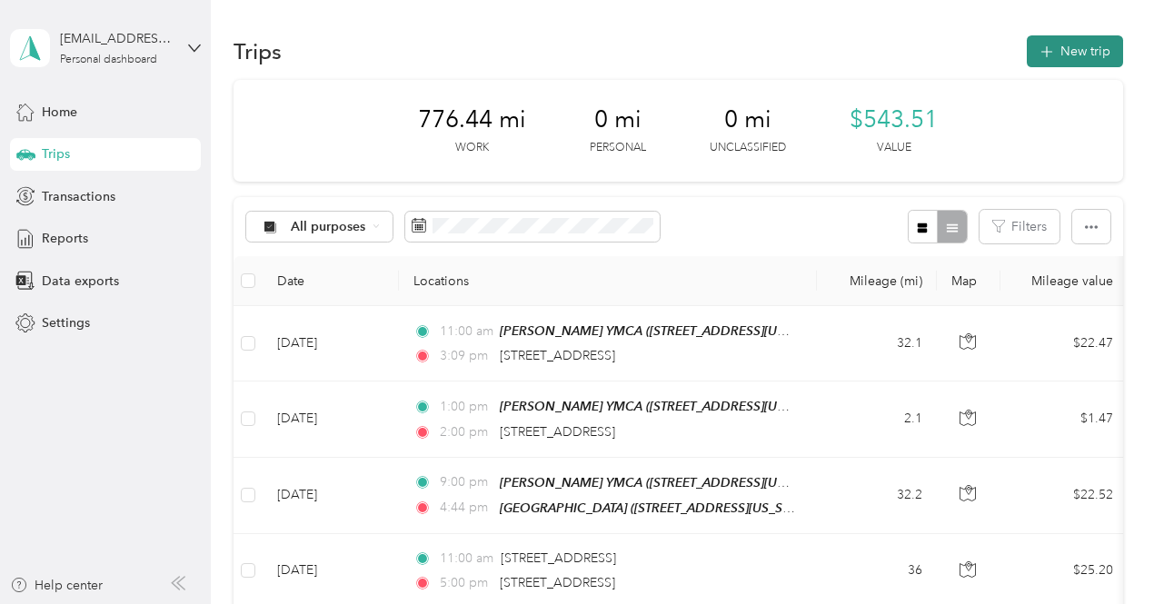
click at [1061, 53] on button "New trip" at bounding box center [1075, 51] width 96 height 32
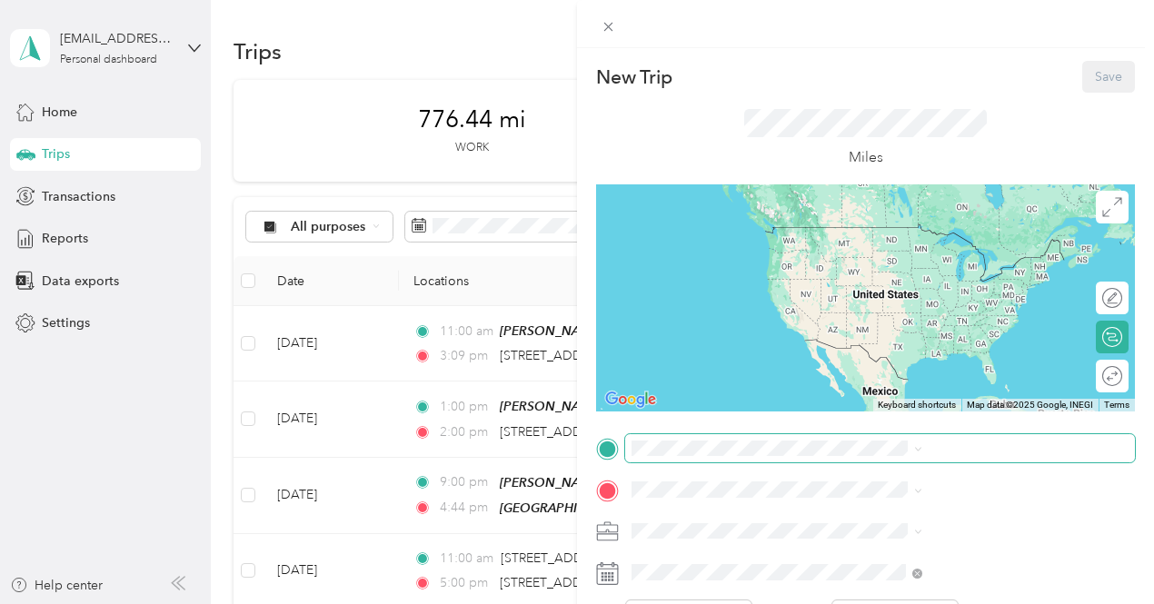
click at [888, 438] on span at bounding box center [880, 448] width 510 height 29
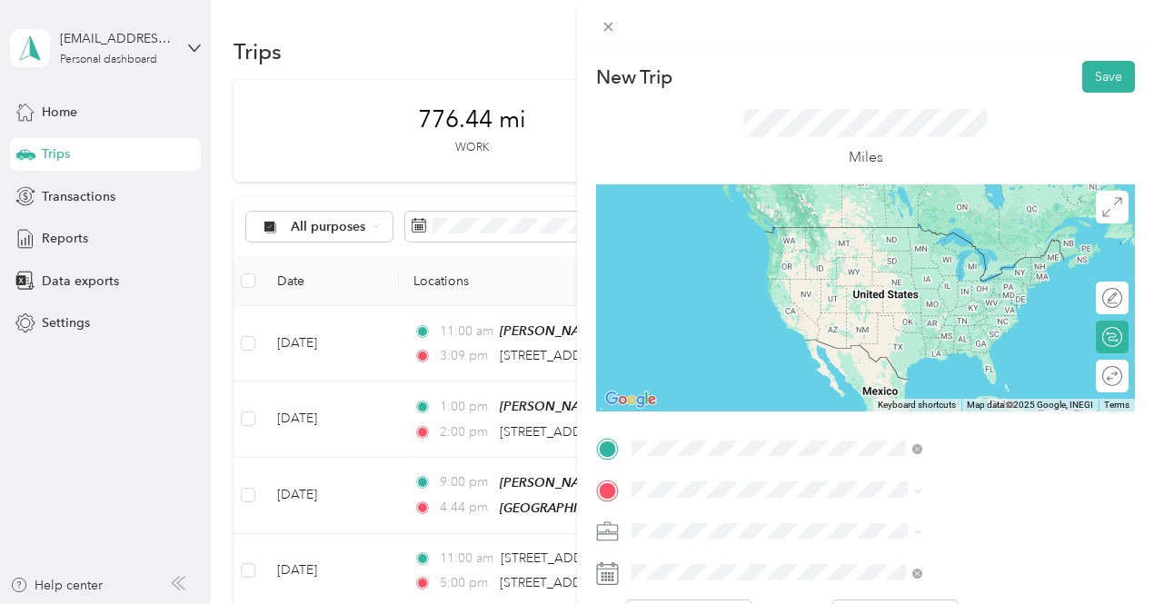
click at [894, 246] on span "[STREET_ADDRESS][US_STATE]" at bounding box center [949, 253] width 182 height 15
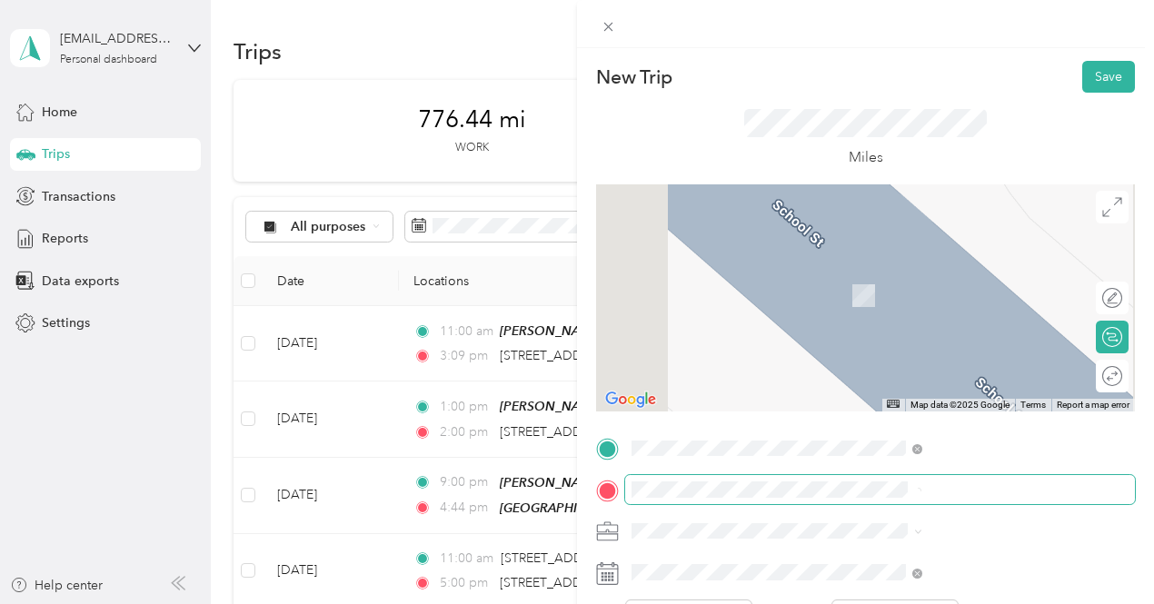
click at [850, 493] on span at bounding box center [880, 489] width 510 height 29
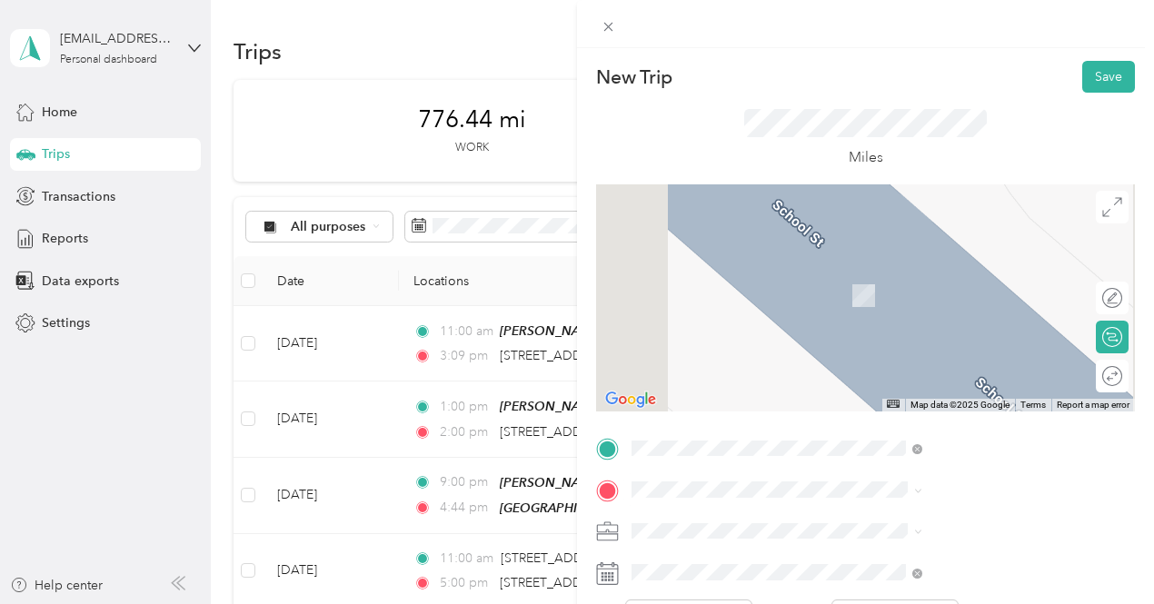
click at [945, 272] on span "[STREET_ADDRESS][US_STATE]" at bounding box center [949, 263] width 182 height 16
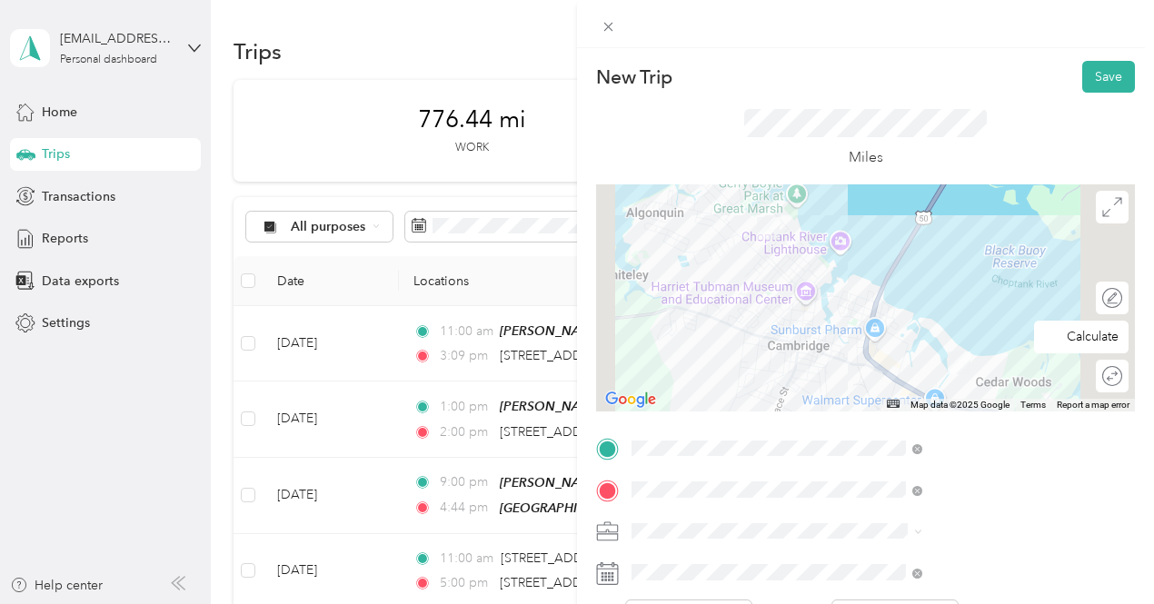
click at [1122, 370] on div "Round trip" at bounding box center [1122, 376] width 0 height 19
click at [1093, 372] on div at bounding box center [1103, 376] width 38 height 19
click at [1107, 384] on div "Round trip" at bounding box center [1052, 376] width 140 height 19
click at [1105, 377] on div at bounding box center [1113, 376] width 16 height 16
click at [1091, 377] on div at bounding box center [1103, 376] width 38 height 19
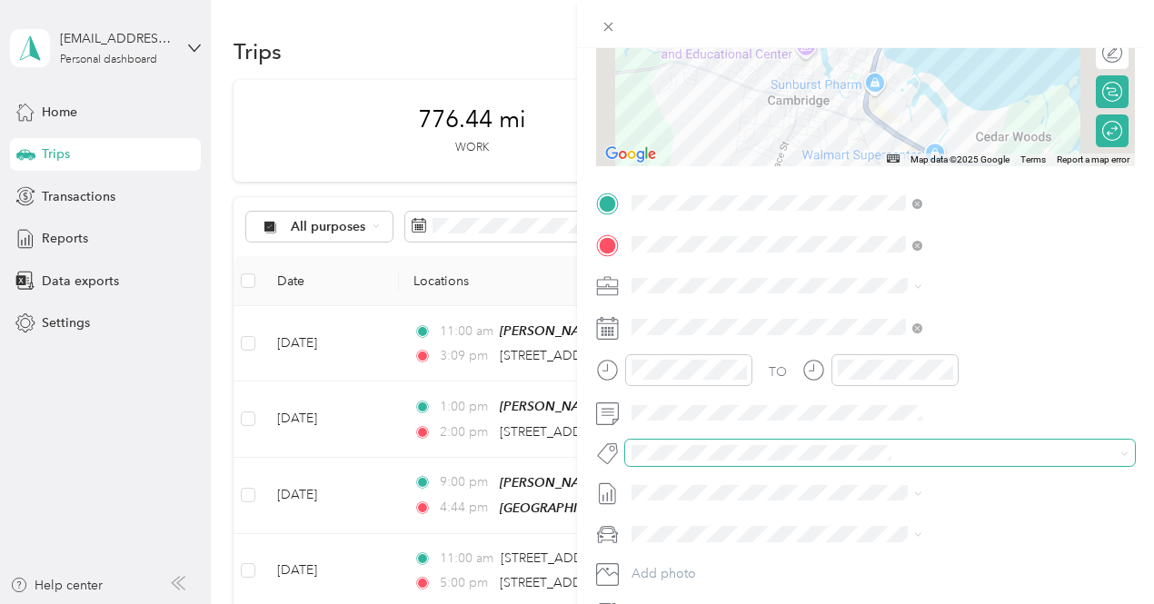
scroll to position [273, 0]
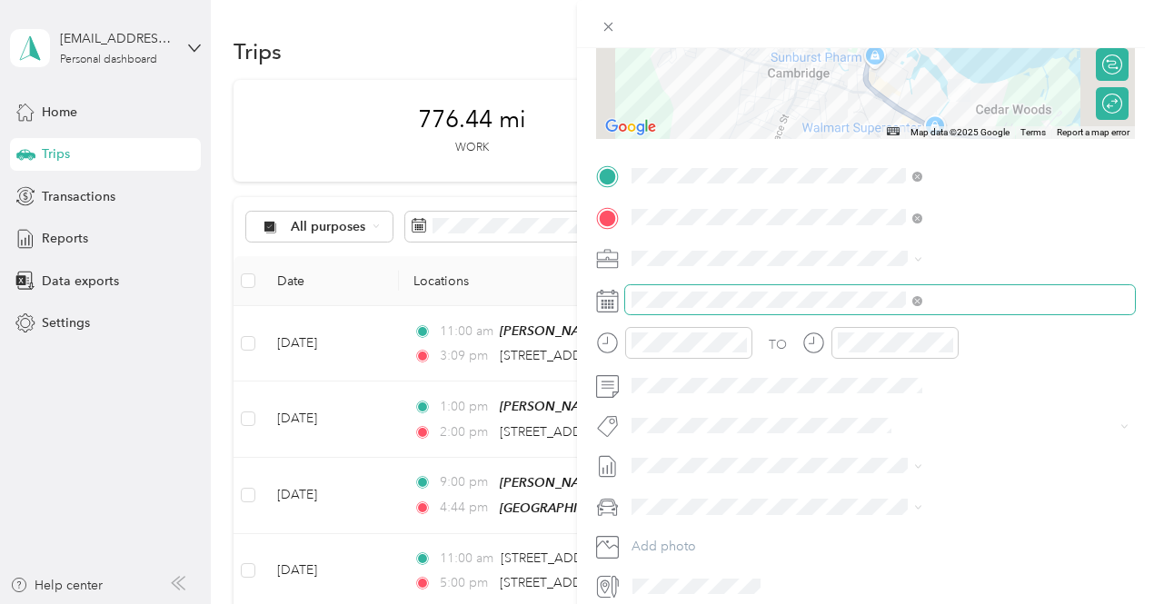
click at [903, 311] on span at bounding box center [880, 299] width 510 height 29
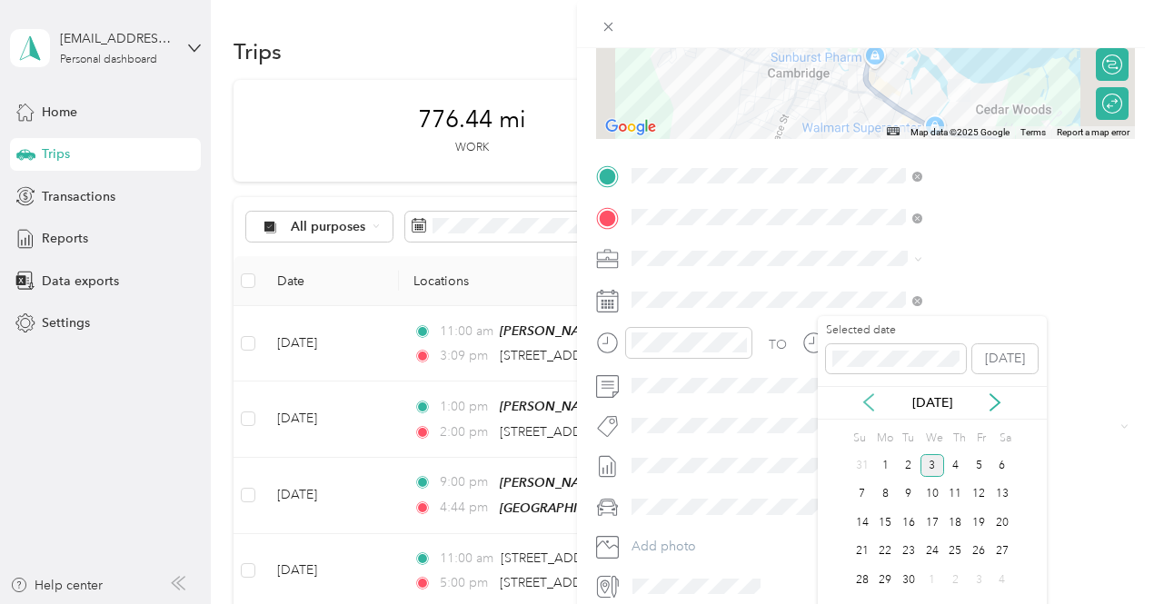
click at [875, 404] on icon at bounding box center [868, 402] width 18 height 18
click at [905, 528] on div "12" at bounding box center [909, 523] width 24 height 23
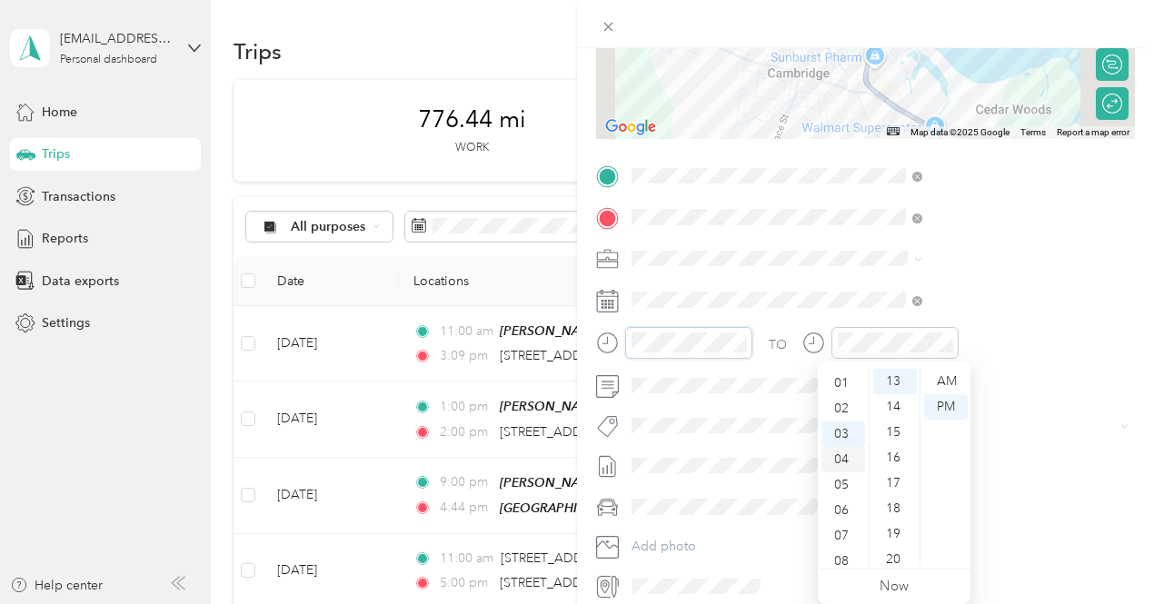
scroll to position [0, 0]
click at [842, 366] on div "12 01 02 03 04 05 06 07 08 09 10 11 00 01 02 03 04 05 06 07 08 09 10 11 12 13 1…" at bounding box center [894, 467] width 153 height 204
click at [843, 371] on div "12" at bounding box center [843, 381] width 44 height 25
click at [898, 382] on div "00" at bounding box center [895, 381] width 44 height 25
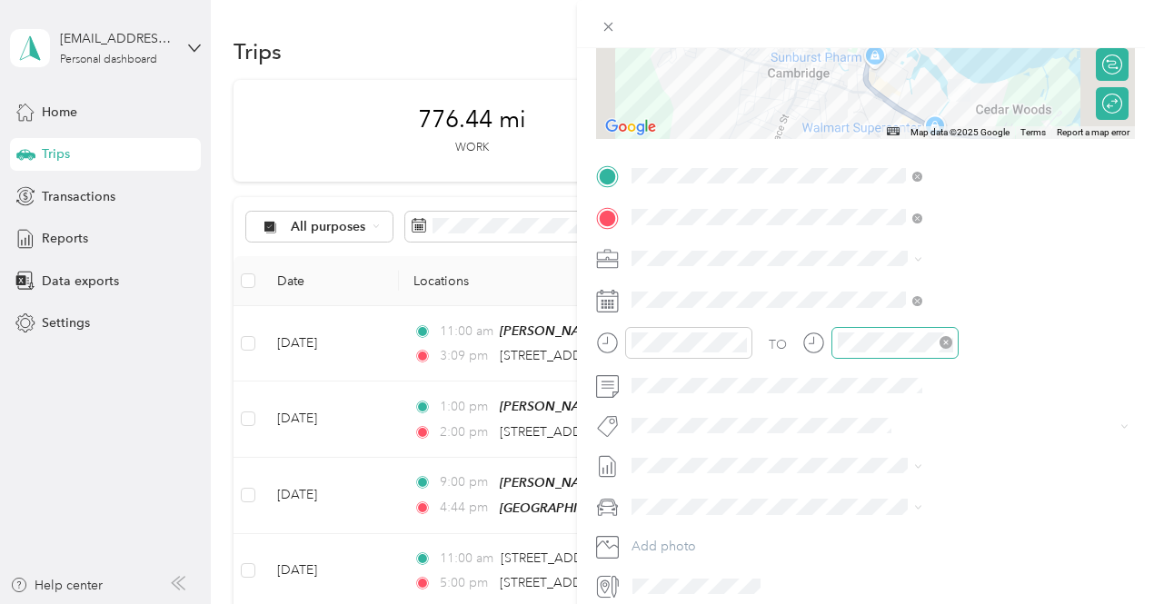
click at [959, 353] on div at bounding box center [894, 343] width 127 height 32
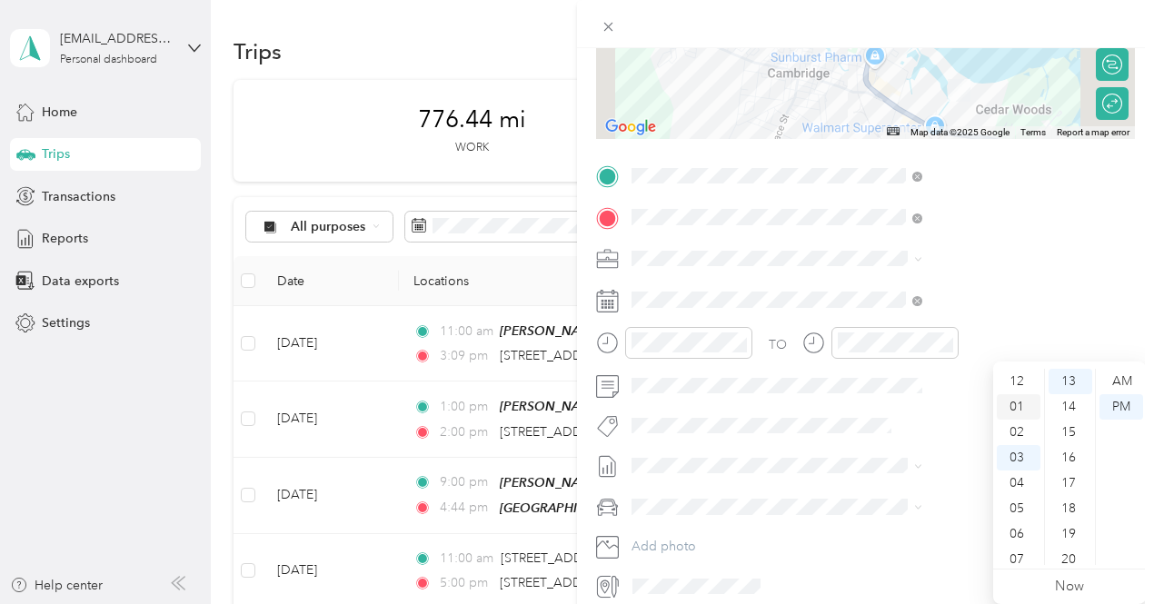
click at [1016, 406] on div "01" at bounding box center [1019, 406] width 44 height 25
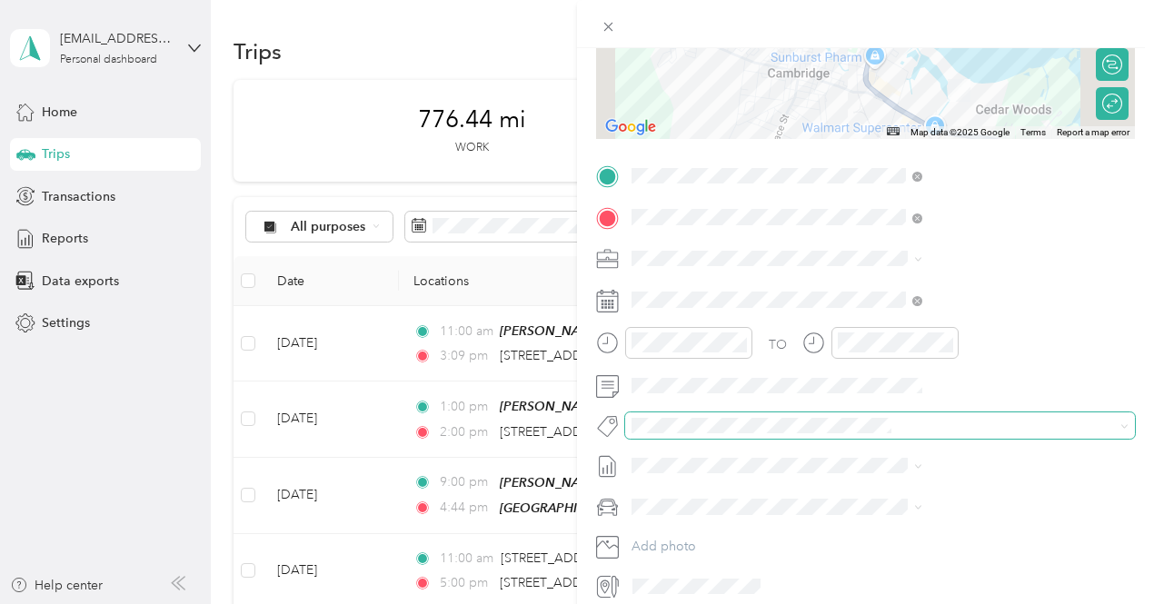
click at [867, 434] on span at bounding box center [865, 425] width 480 height 19
click at [865, 393] on span "3235 - Mileage" at bounding box center [877, 392] width 76 height 16
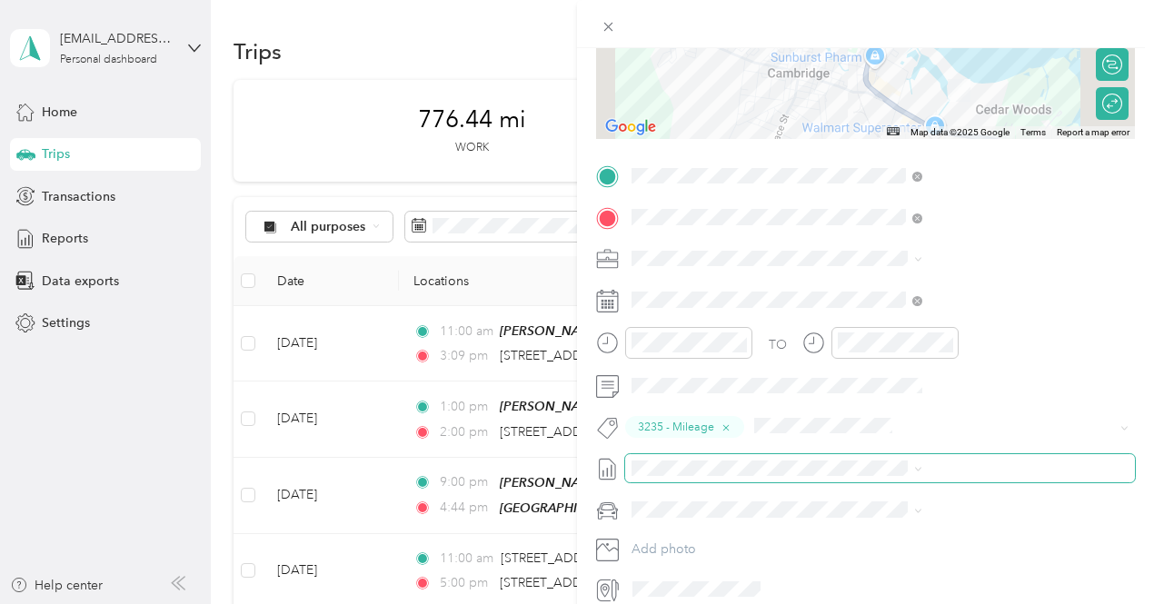
click at [854, 481] on span at bounding box center [880, 468] width 510 height 29
click at [856, 522] on span "[DATE] - [DATE]" at bounding box center [865, 527] width 91 height 19
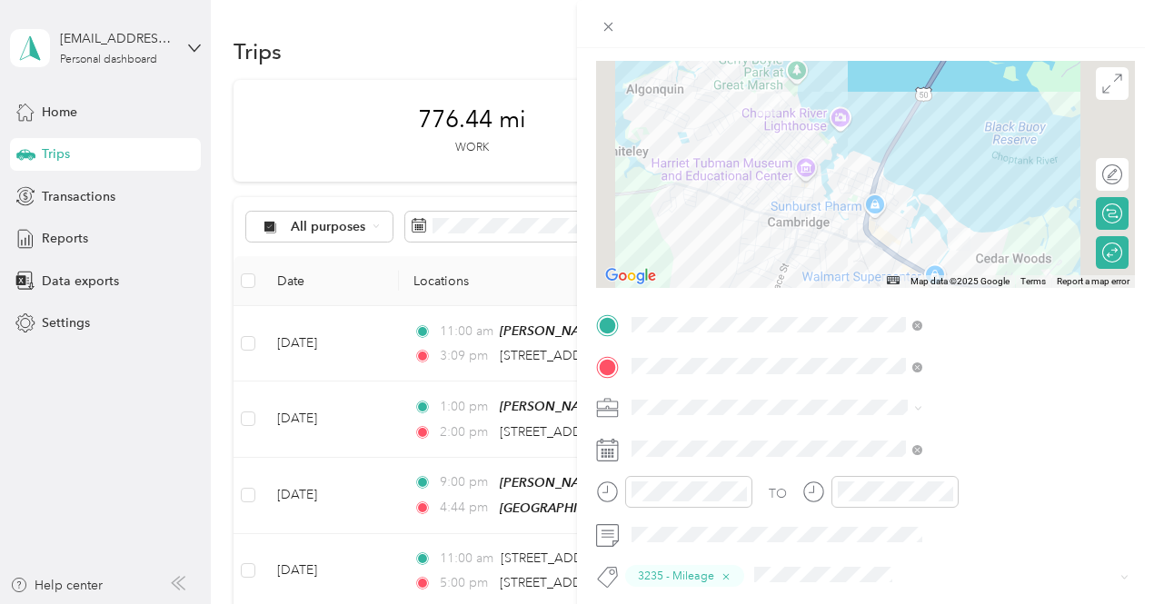
scroll to position [0, 4]
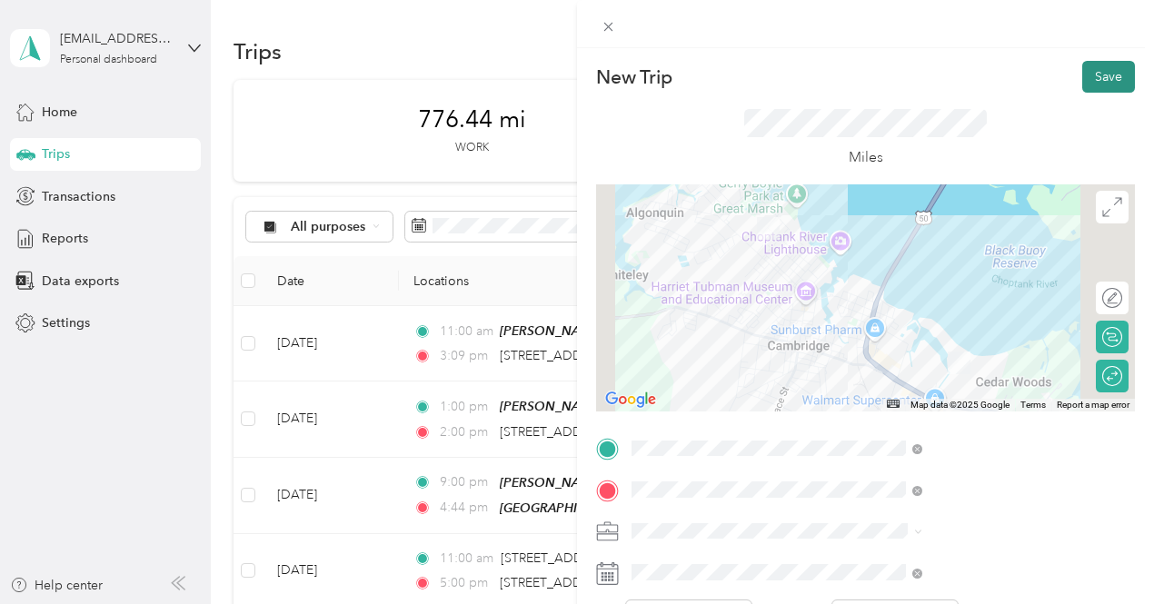
click at [1088, 75] on button "Save" at bounding box center [1108, 77] width 53 height 32
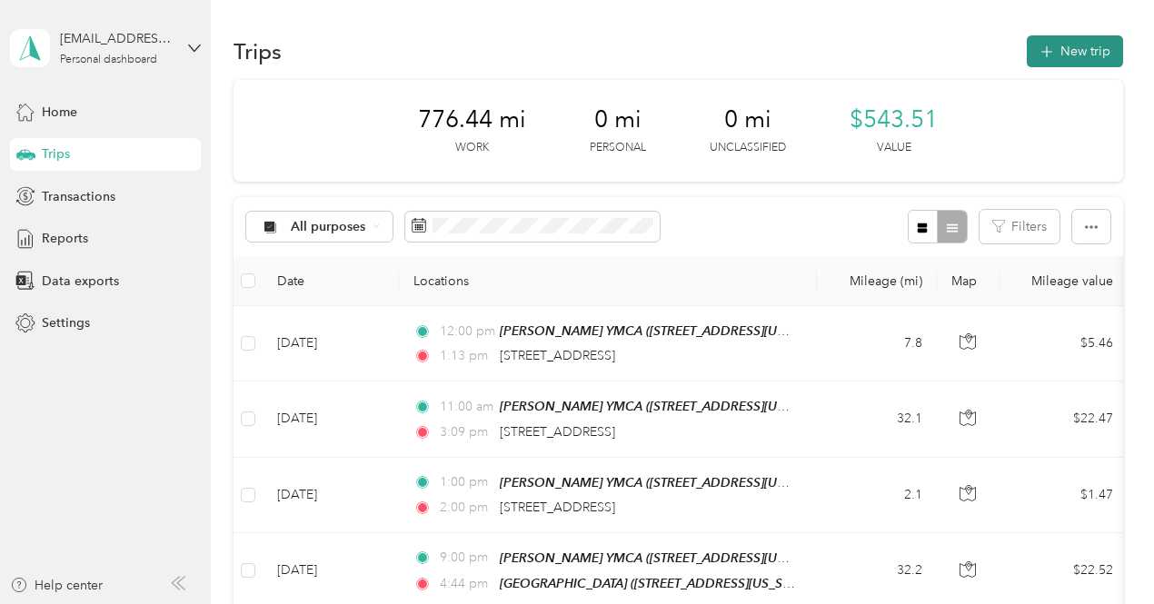
click at [1035, 55] on button "New trip" at bounding box center [1075, 51] width 96 height 32
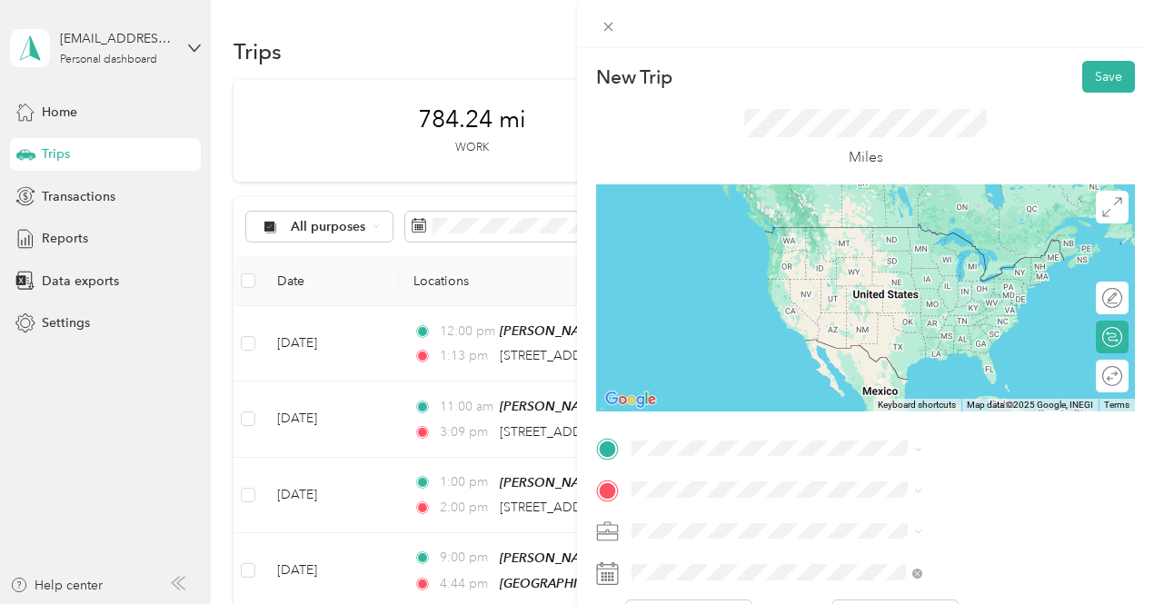
click at [933, 276] on span "[STREET_ADDRESS][US_STATE]" at bounding box center [949, 268] width 182 height 16
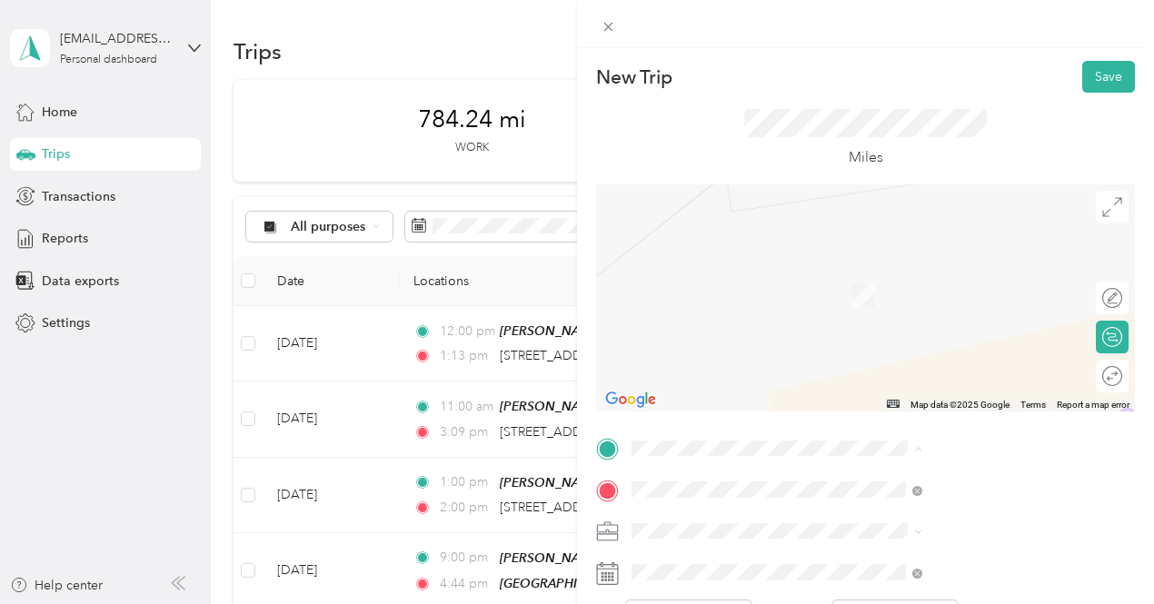
click at [901, 261] on span "[STREET_ADDRESS][US_STATE]" at bounding box center [949, 253] width 182 height 15
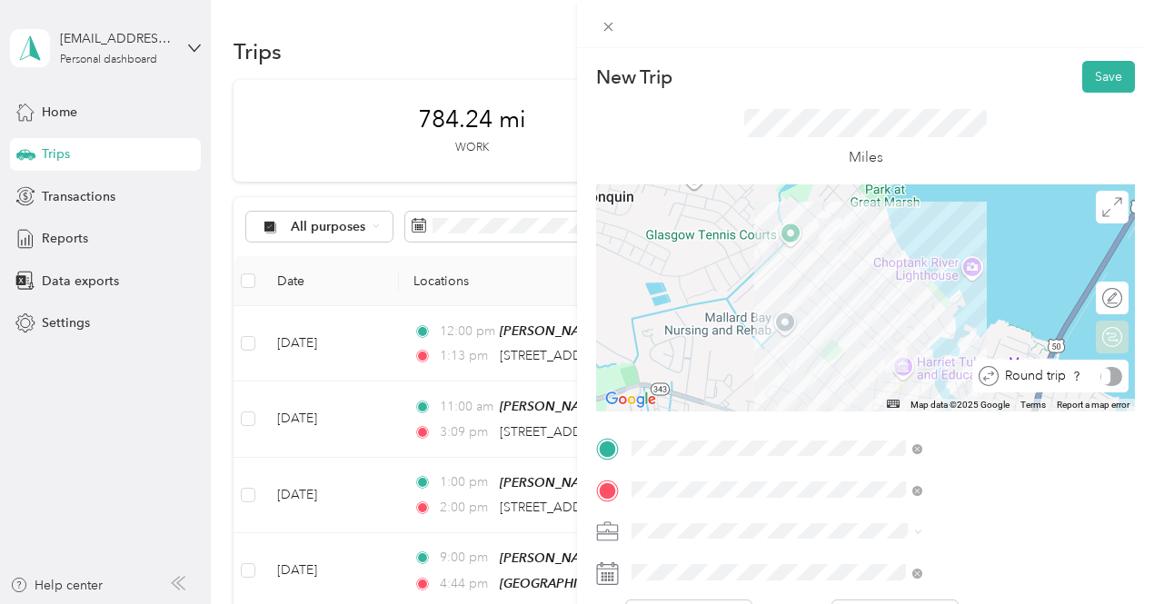
click at [1094, 376] on div "Round trip" at bounding box center [1060, 376] width 124 height 19
click at [1094, 376] on div at bounding box center [1103, 376] width 38 height 19
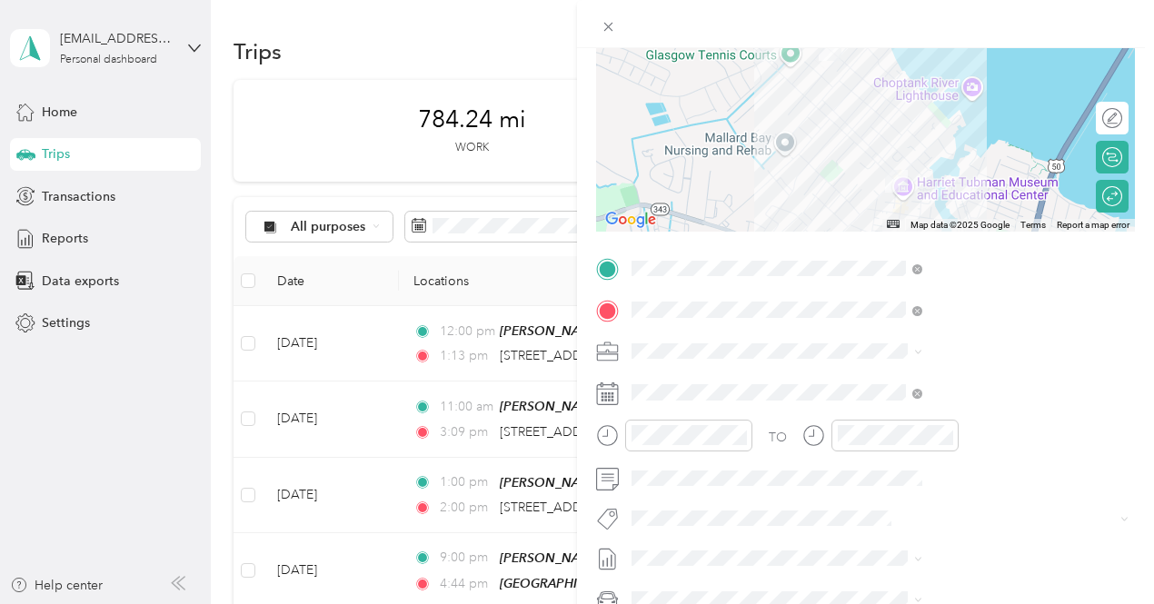
scroll to position [182, 0]
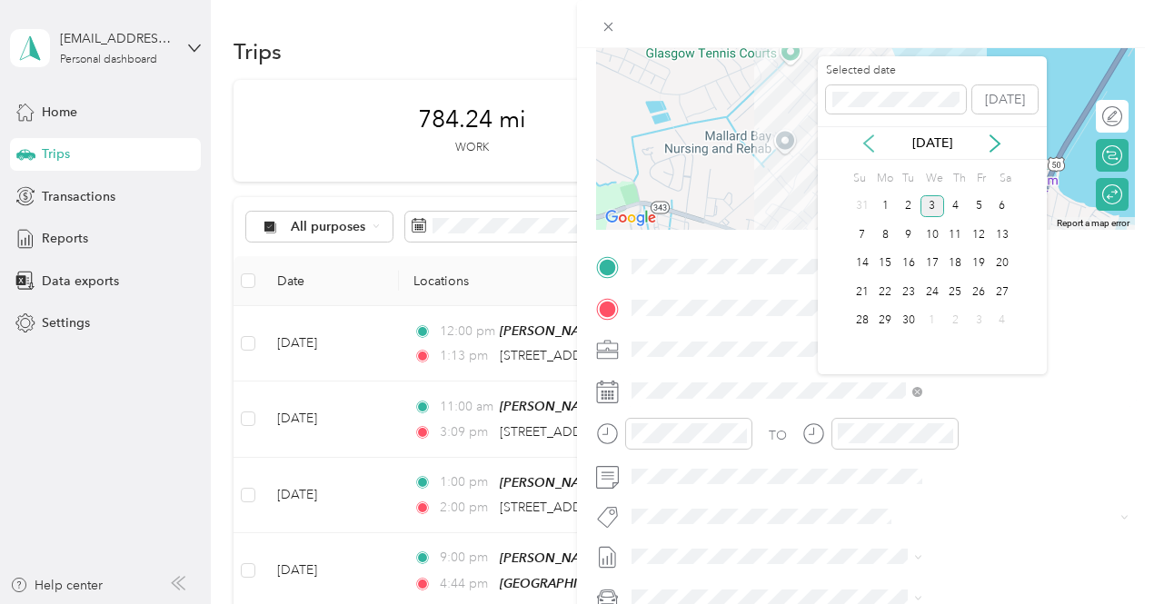
click at [865, 139] on icon at bounding box center [868, 143] width 18 height 18
click at [957, 259] on div "14" at bounding box center [956, 264] width 24 height 23
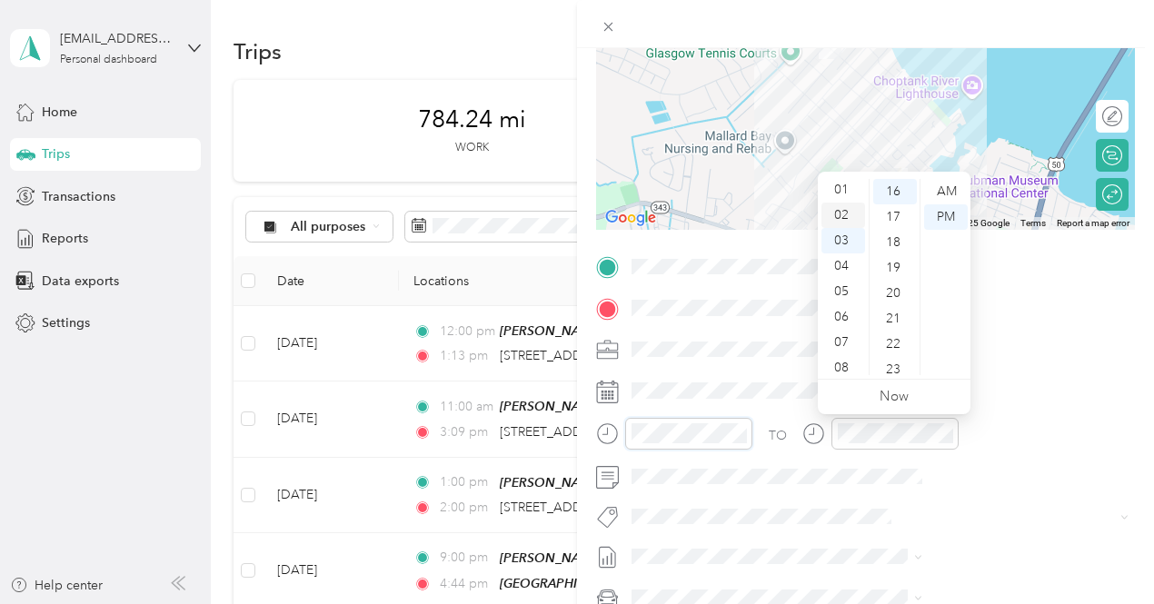
scroll to position [0, 0]
click at [844, 188] on div "12" at bounding box center [843, 191] width 44 height 25
click at [898, 184] on div "00" at bounding box center [895, 191] width 44 height 25
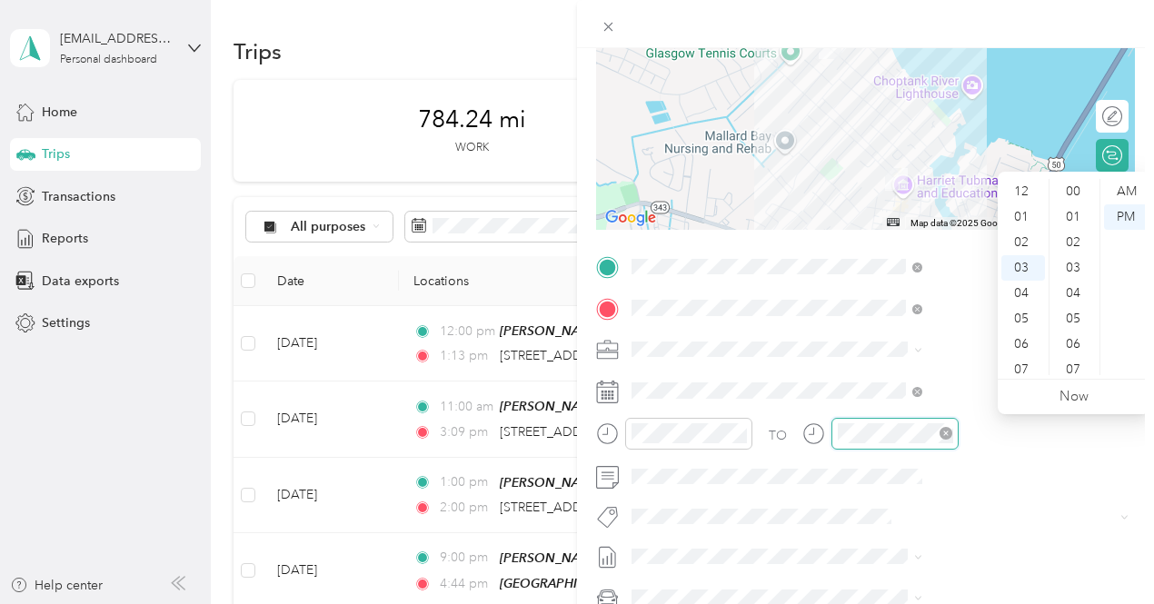
scroll to position [407, 0]
click at [959, 431] on div at bounding box center [894, 434] width 127 height 32
click at [1021, 210] on div "01" at bounding box center [1023, 216] width 44 height 25
click at [1082, 187] on div "00" at bounding box center [1075, 191] width 44 height 25
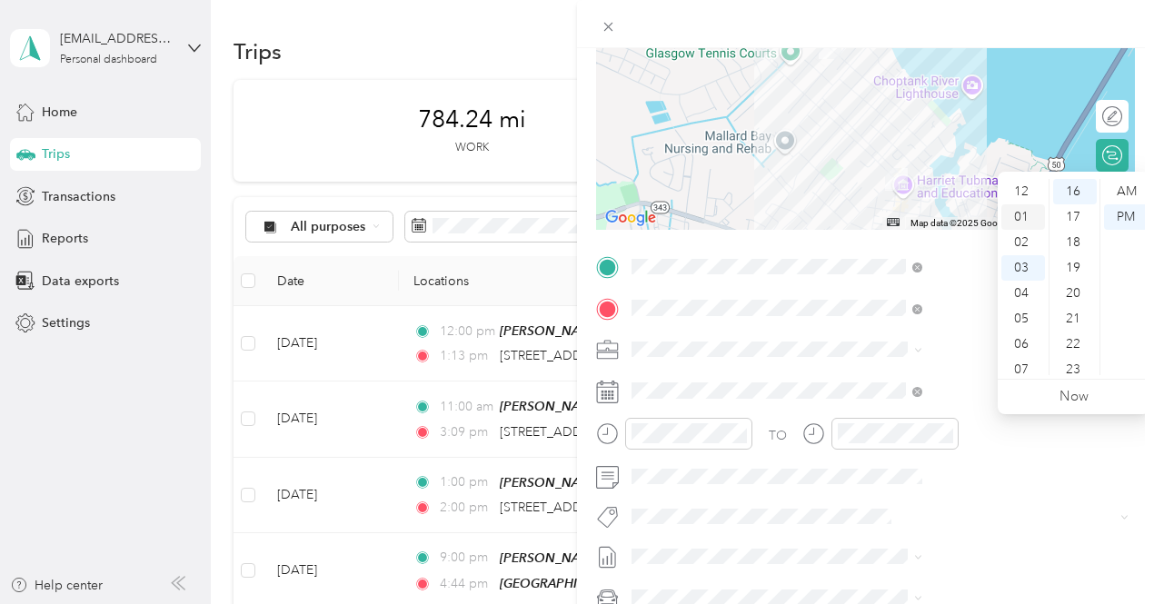
click at [1019, 217] on div "01" at bounding box center [1023, 216] width 44 height 25
click at [1068, 199] on div "00" at bounding box center [1075, 191] width 44 height 25
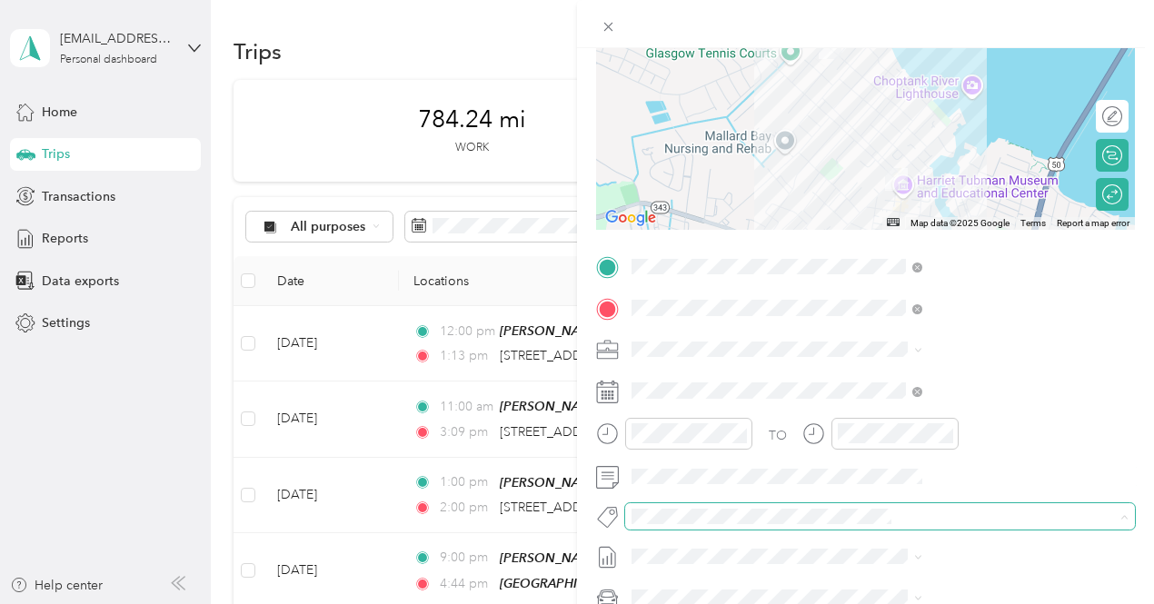
click at [912, 527] on span at bounding box center [880, 515] width 510 height 25
click at [898, 493] on li "3235 - Mileage" at bounding box center [969, 483] width 303 height 35
click at [879, 530] on span "[DATE] - [DATE]" at bounding box center [869, 527] width 91 height 19
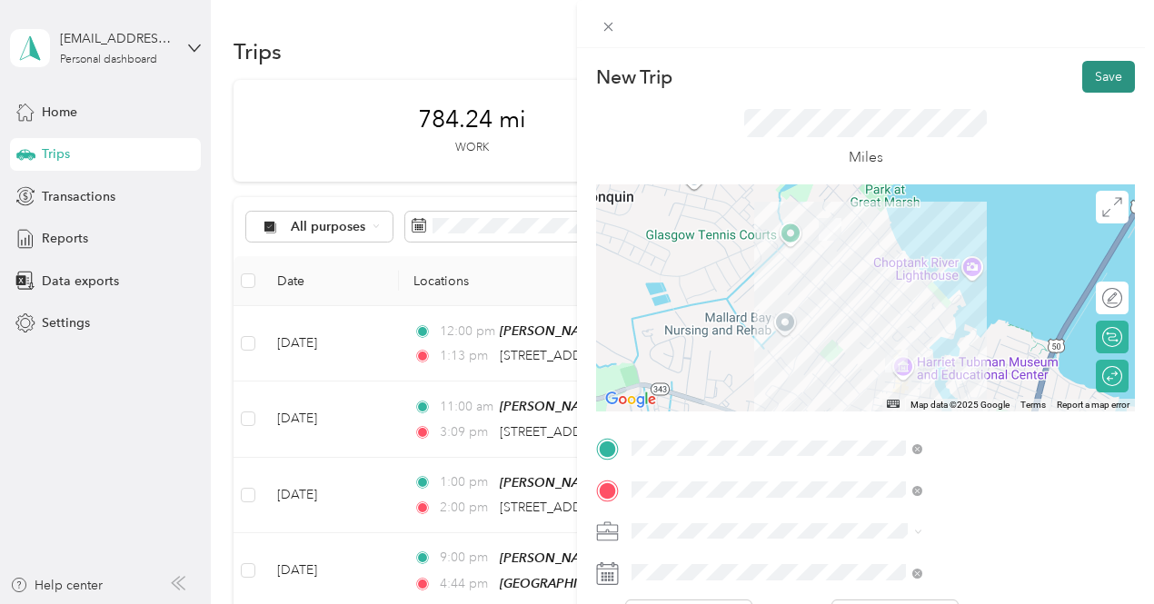
click at [1087, 84] on button "Save" at bounding box center [1108, 77] width 53 height 32
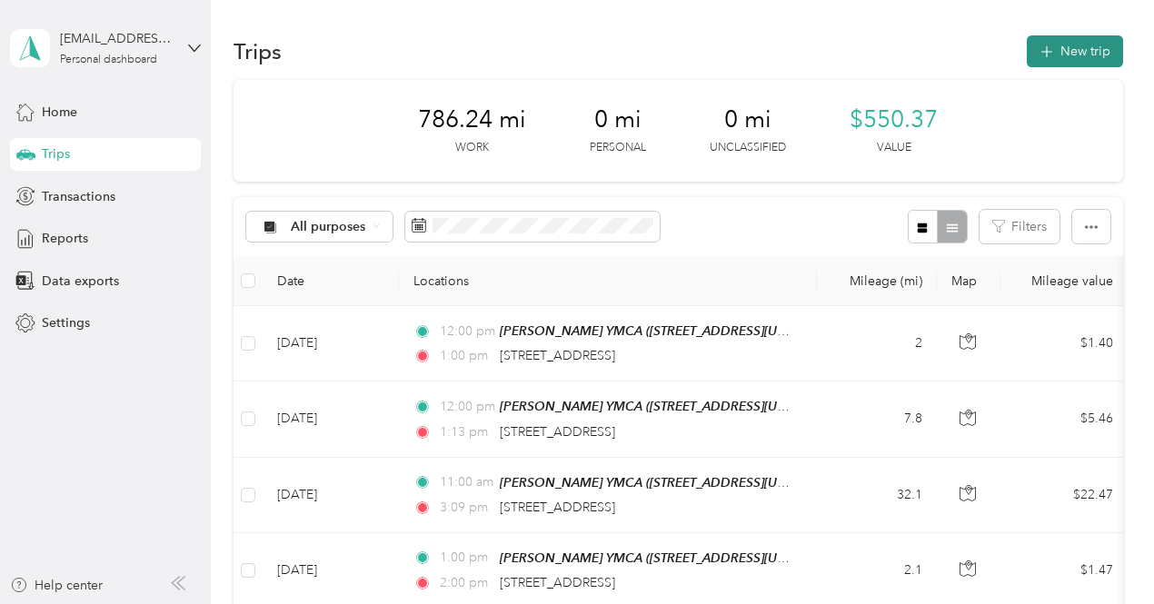
click at [1070, 49] on button "New trip" at bounding box center [1075, 51] width 96 height 32
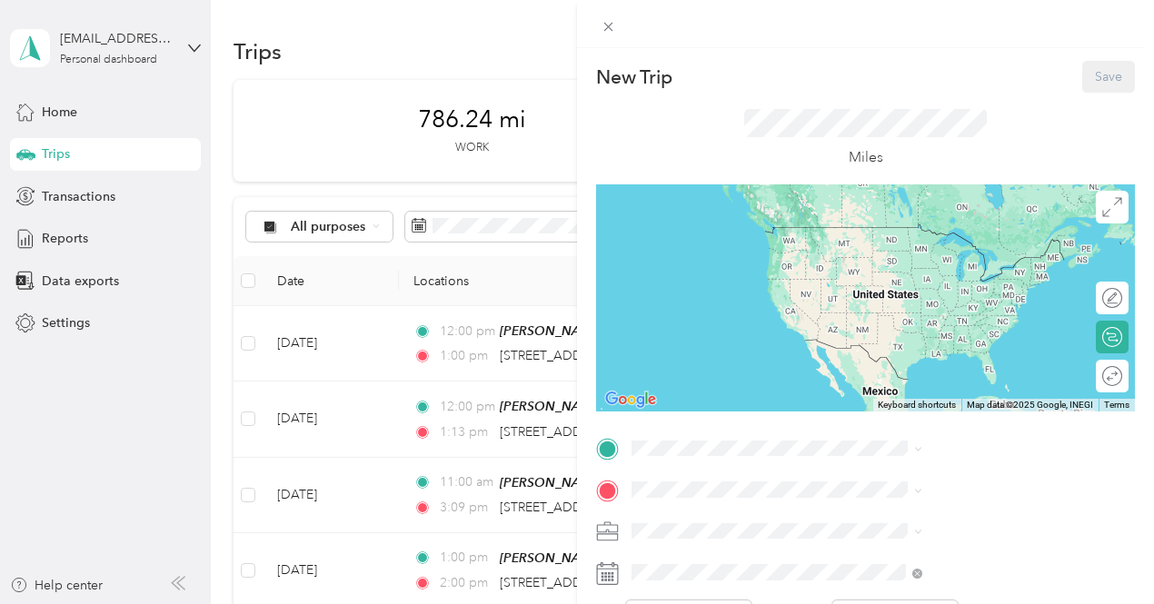
drag, startPoint x: 927, startPoint y: 263, endPoint x: 906, endPoint y: 317, distance: 57.5
click at [928, 263] on div "[PERSON_NAME] YMCA [STREET_ADDRESS][US_STATE]" at bounding box center [949, 244] width 182 height 38
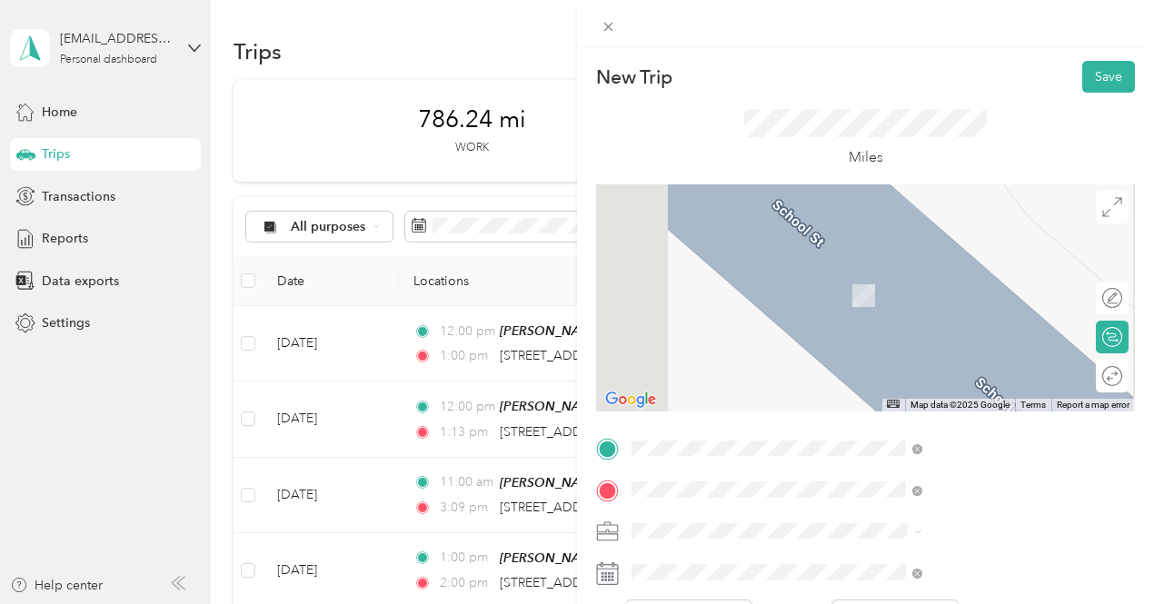
click at [938, 373] on span "[STREET_ADDRESS][US_STATE]" at bounding box center [949, 364] width 182 height 16
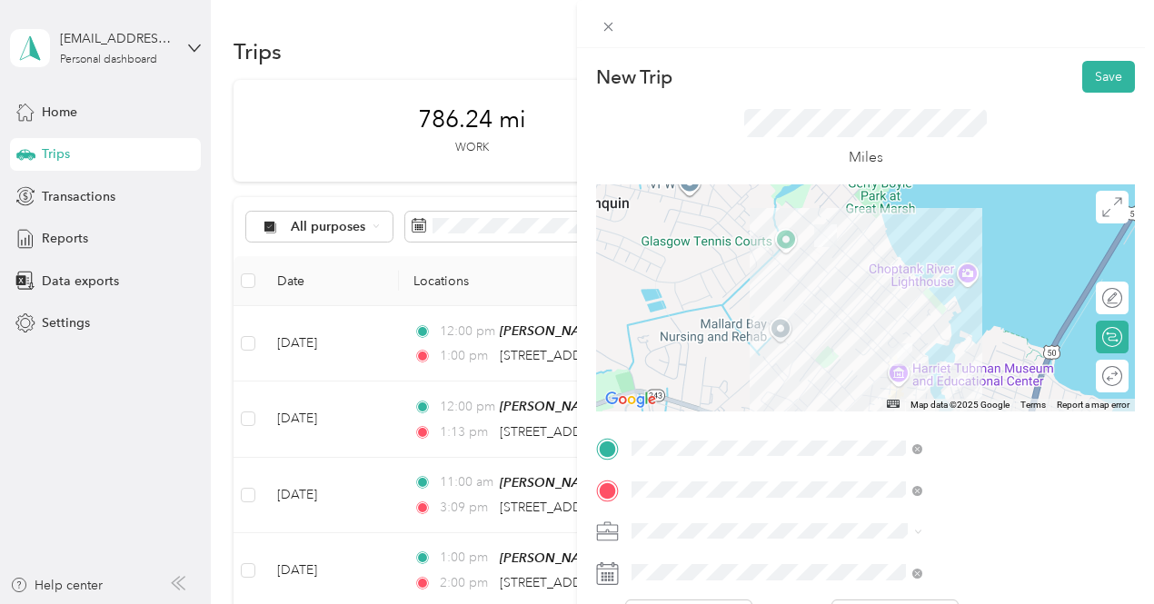
click at [1122, 375] on div "Round trip" at bounding box center [1122, 376] width 0 height 19
click at [1097, 380] on div at bounding box center [1103, 376] width 38 height 19
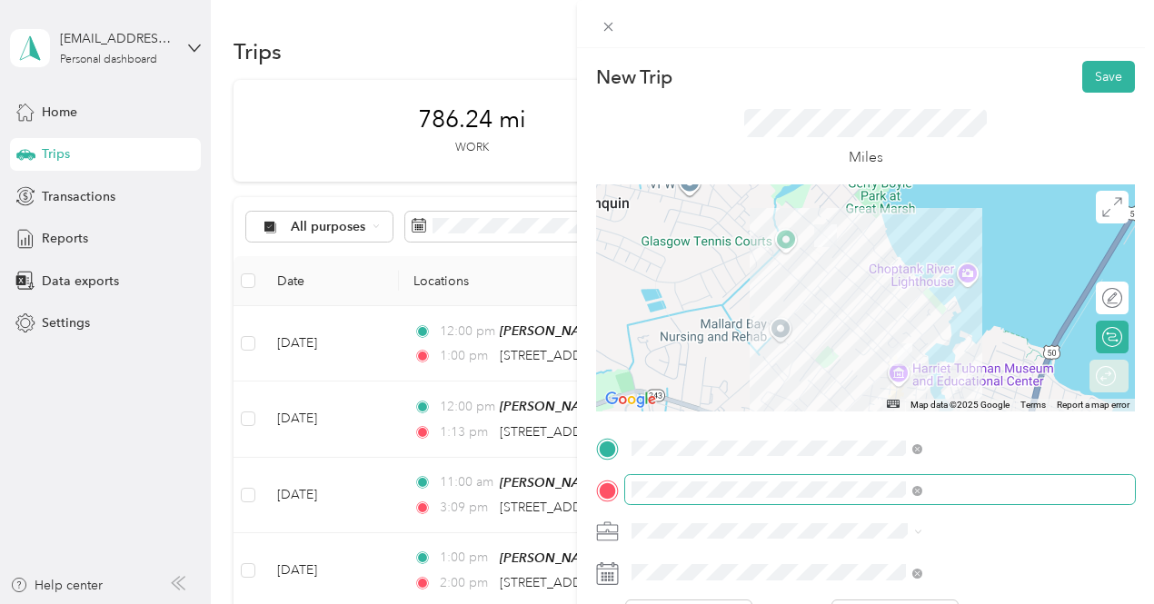
scroll to position [182, 0]
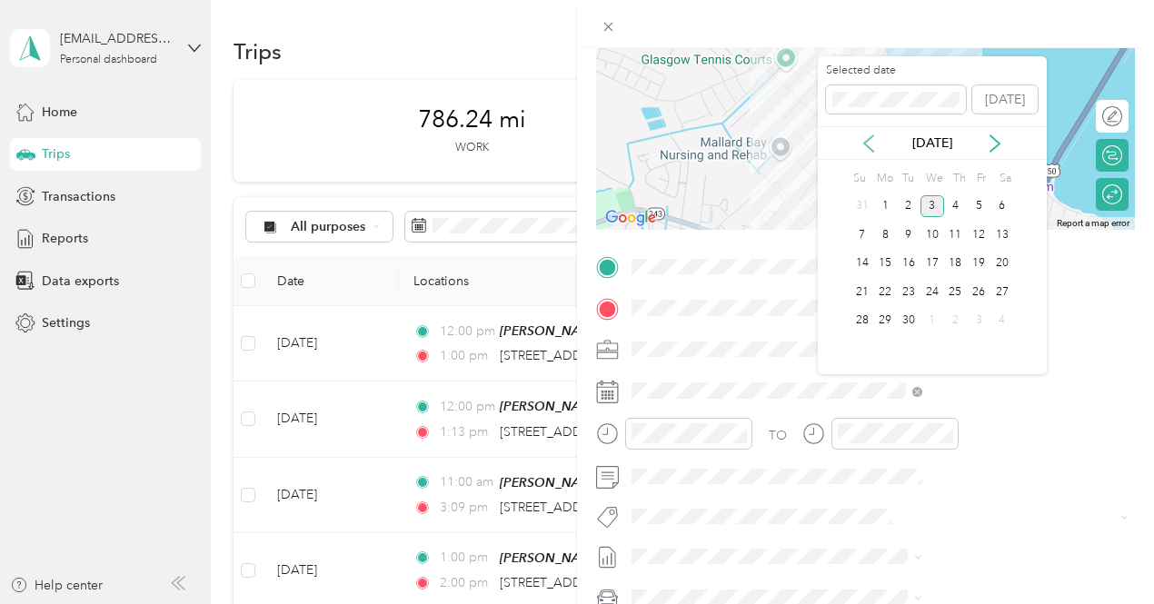
click at [869, 144] on icon at bounding box center [868, 143] width 18 height 18
click at [886, 285] on div "18" at bounding box center [885, 292] width 24 height 23
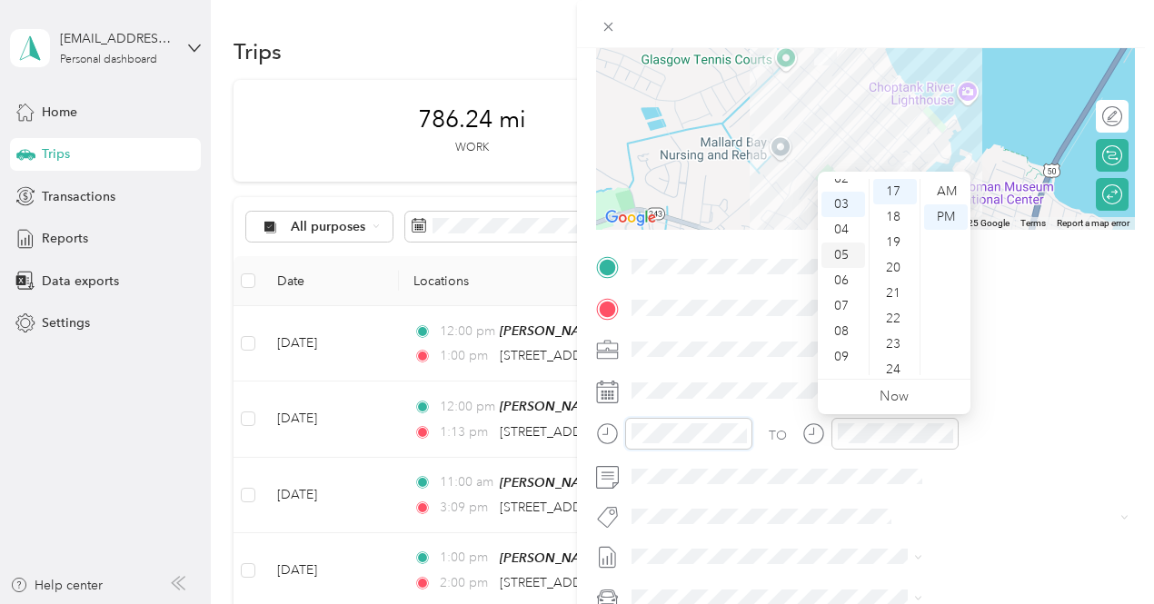
scroll to position [109, 0]
click at [843, 311] on div "09" at bounding box center [843, 311] width 44 height 25
click at [892, 194] on div "00" at bounding box center [895, 191] width 44 height 25
click at [934, 189] on div "AM" at bounding box center [946, 191] width 44 height 25
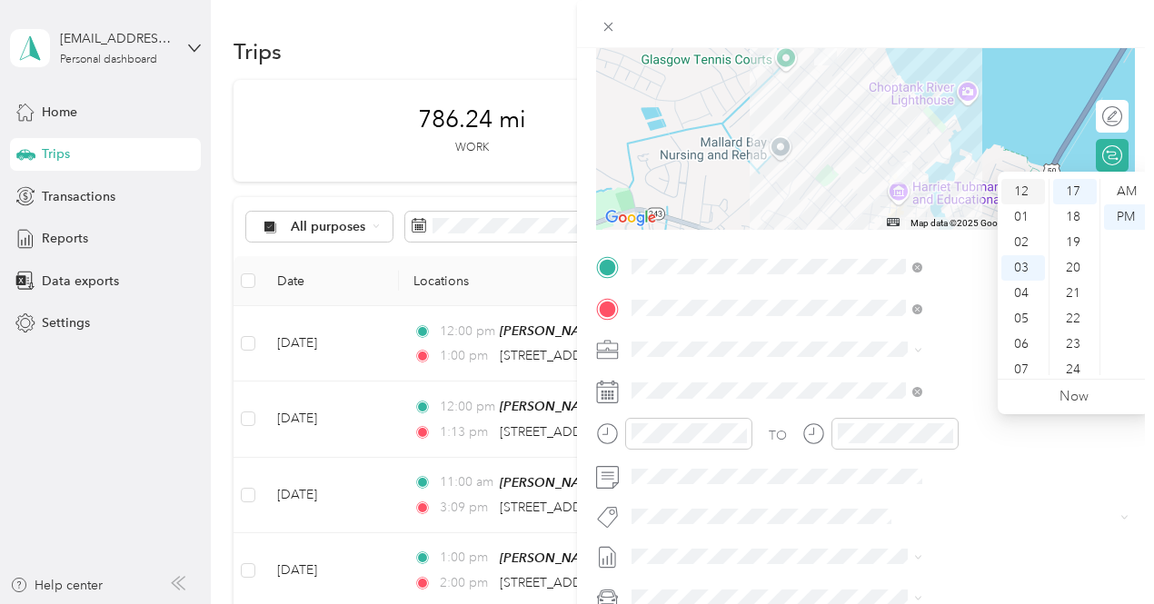
click at [1032, 191] on div "12" at bounding box center [1023, 191] width 44 height 25
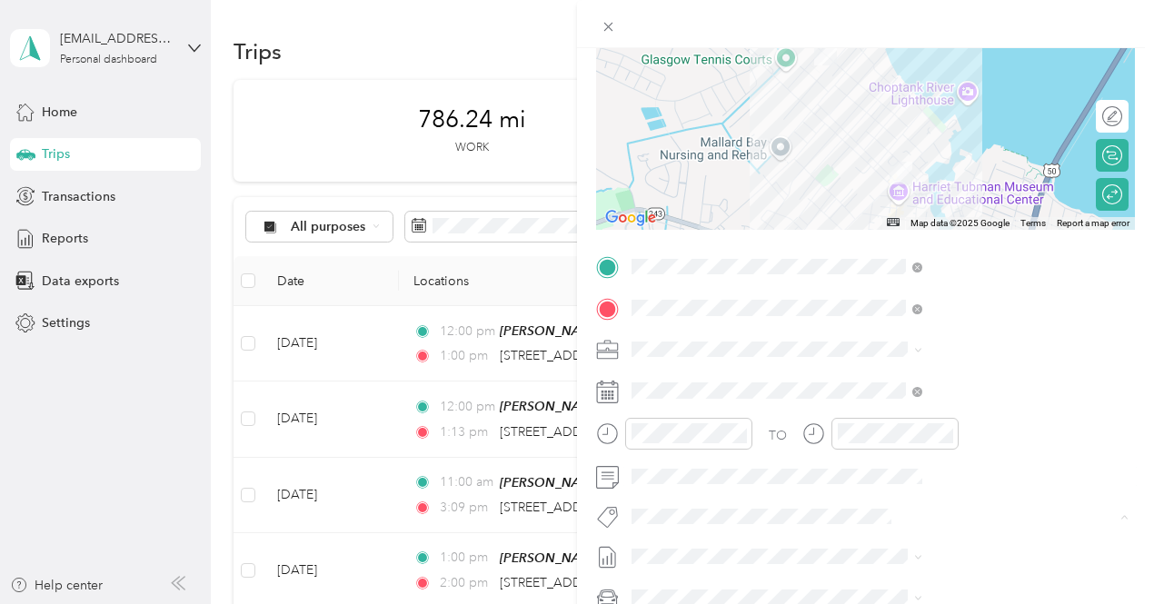
click at [887, 492] on li "3235 - Mileage" at bounding box center [969, 483] width 303 height 35
click at [881, 529] on span "[DATE] - [DATE]" at bounding box center [869, 527] width 91 height 19
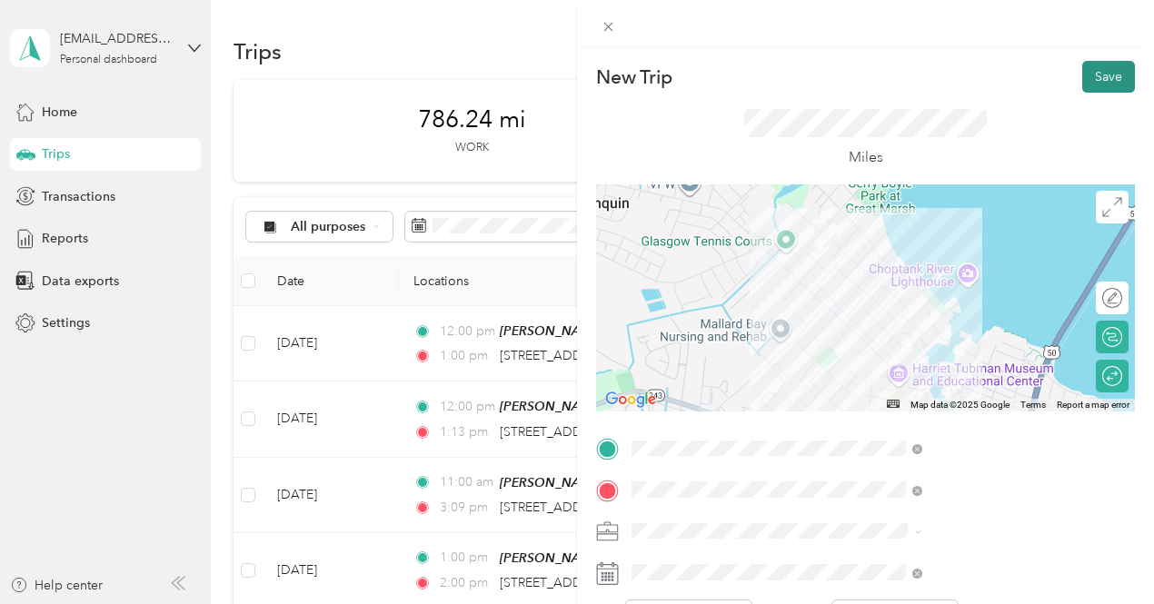
click at [1084, 74] on button "Save" at bounding box center [1108, 77] width 53 height 32
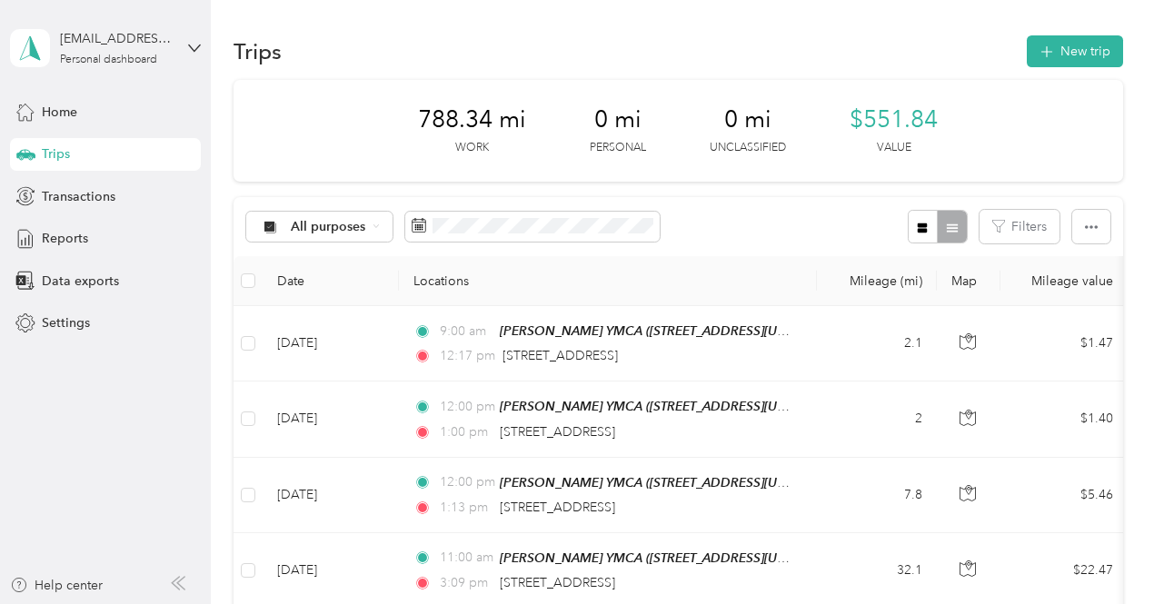
click at [1047, 33] on div "Trips New trip" at bounding box center [677, 51] width 889 height 38
click at [1041, 52] on icon "button" at bounding box center [1046, 52] width 21 height 21
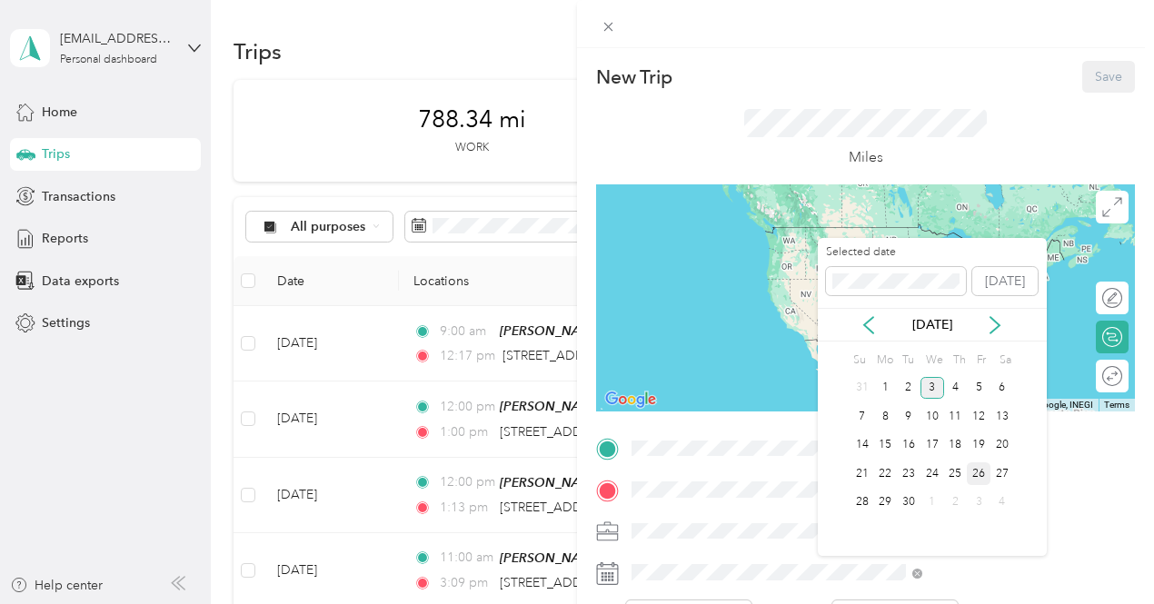
click at [975, 473] on div "26" at bounding box center [979, 473] width 24 height 23
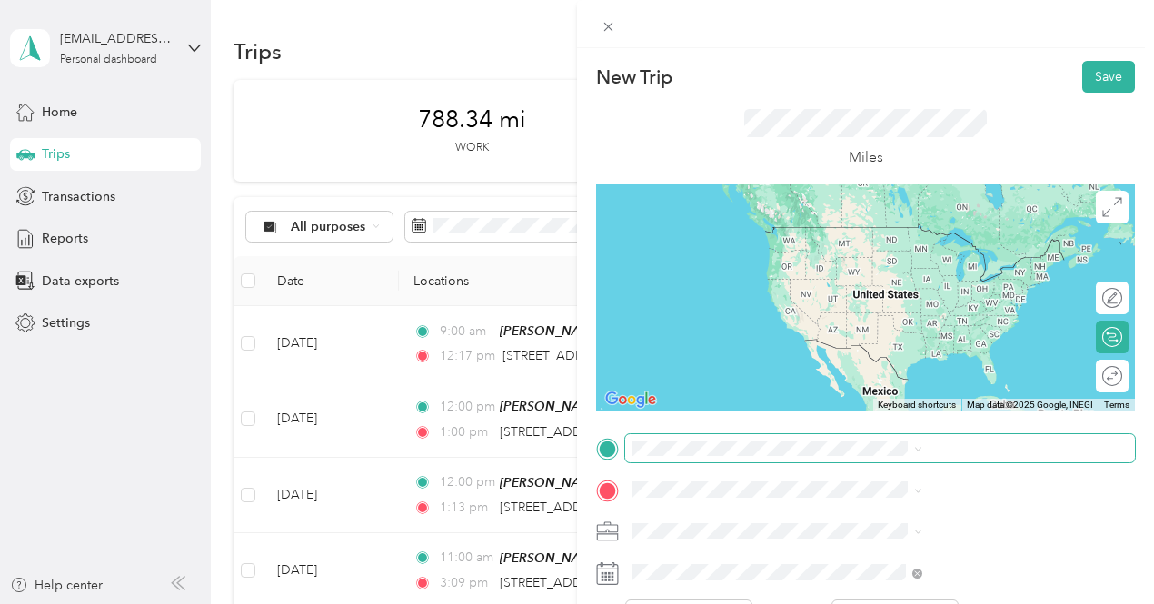
click at [907, 459] on span at bounding box center [880, 448] width 510 height 29
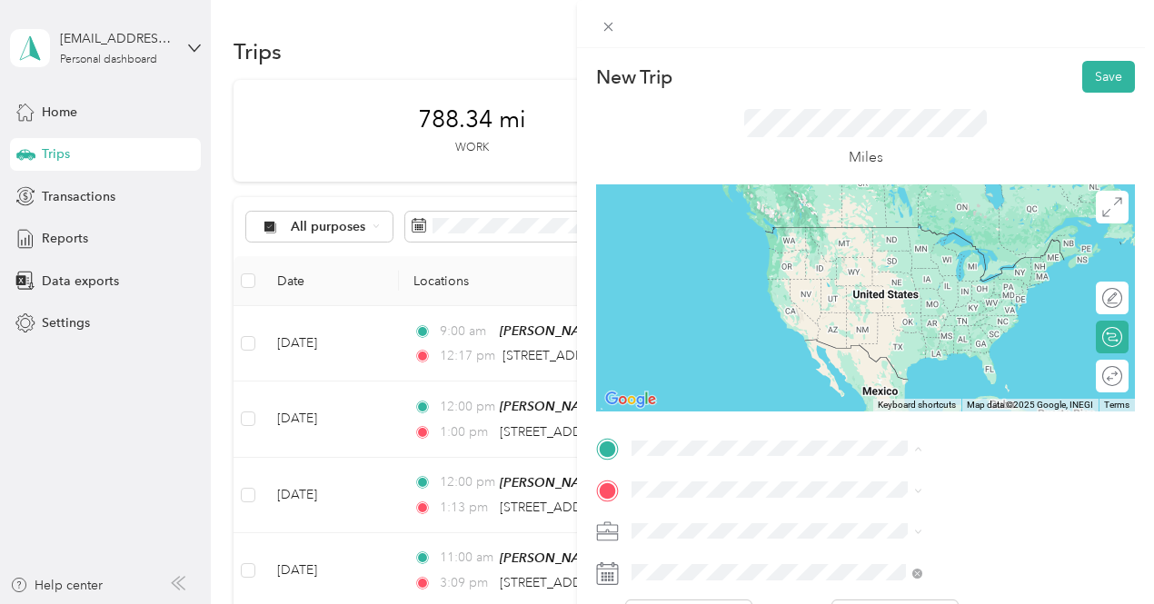
click at [884, 267] on div "[PERSON_NAME] YMCA [STREET_ADDRESS][US_STATE]" at bounding box center [969, 245] width 278 height 45
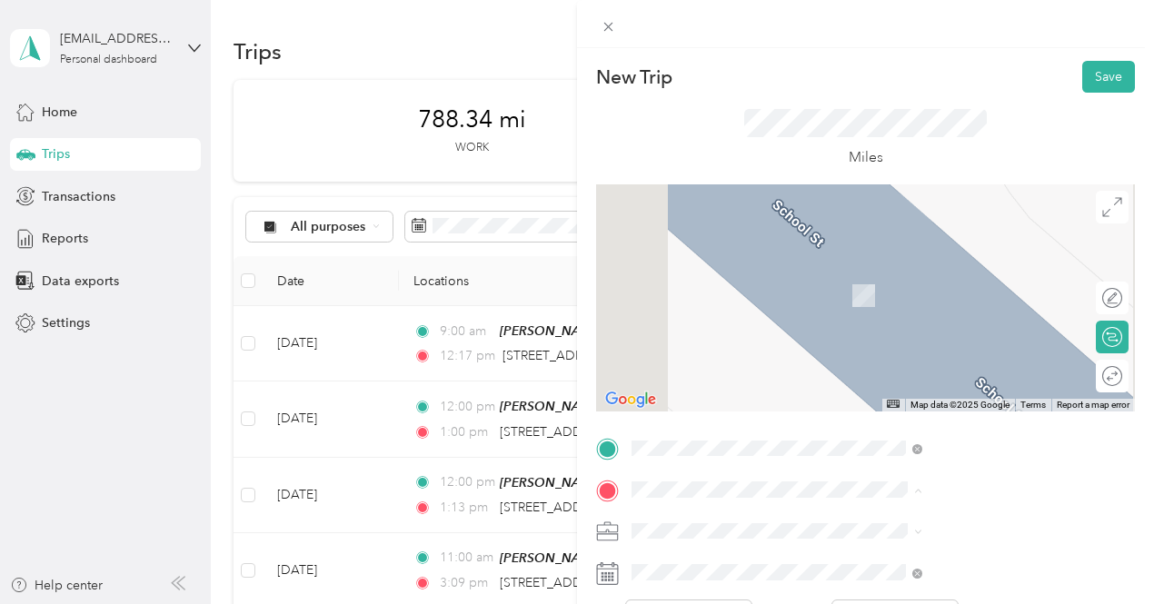
click at [914, 288] on li "[STREET_ADDRESS][US_STATE]" at bounding box center [969, 269] width 303 height 37
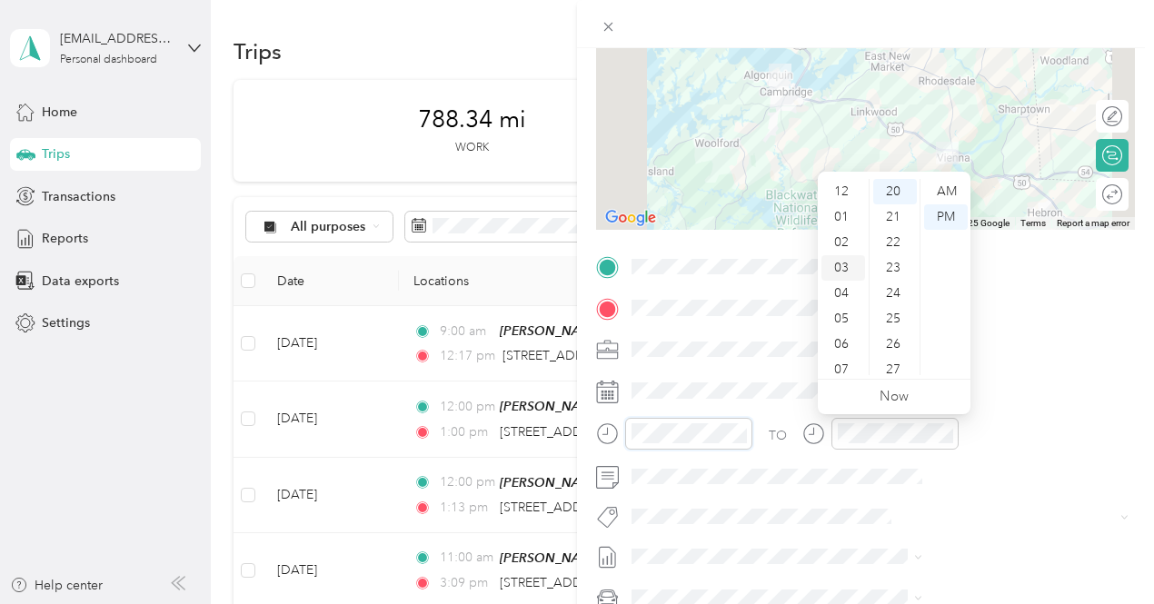
scroll to position [109, 0]
click at [845, 315] on div "09" at bounding box center [843, 311] width 44 height 25
click at [889, 193] on div "00" at bounding box center [895, 191] width 44 height 25
click at [931, 194] on div "AM" at bounding box center [946, 191] width 44 height 25
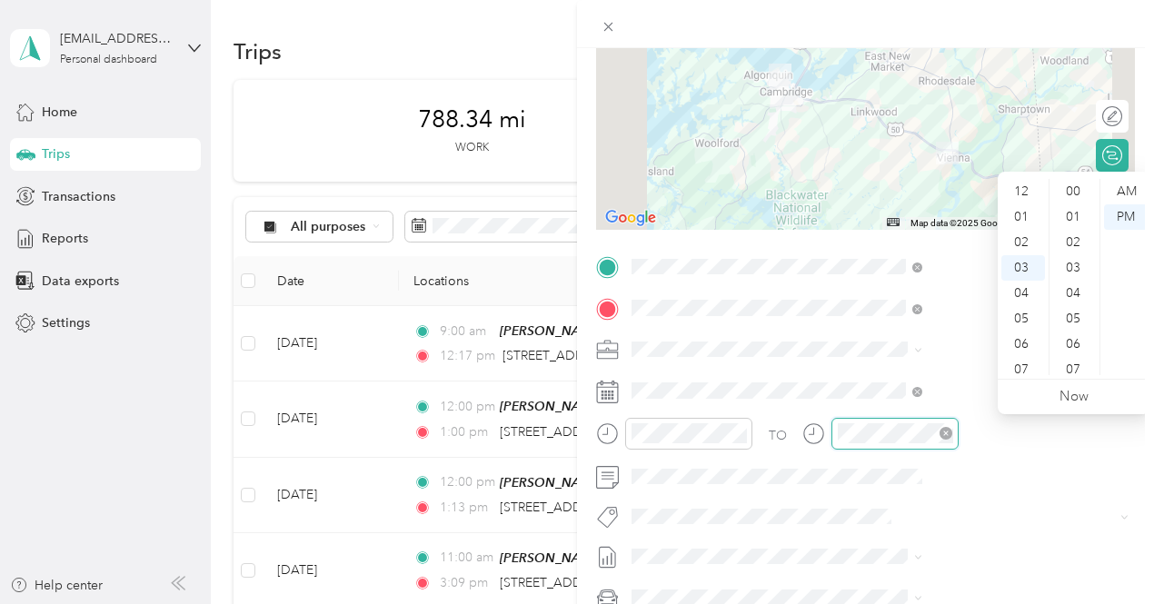
scroll to position [509, 0]
click at [1026, 344] on div "09" at bounding box center [1023, 344] width 44 height 25
click at [1073, 333] on div "15" at bounding box center [1075, 336] width 44 height 25
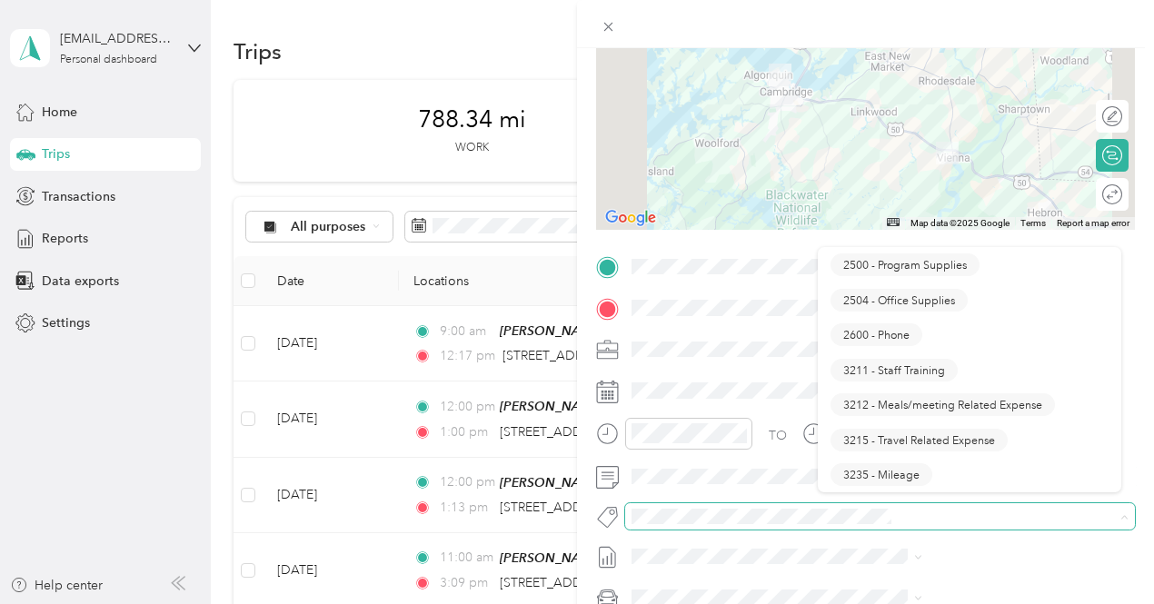
click at [909, 524] on span at bounding box center [865, 516] width 480 height 19
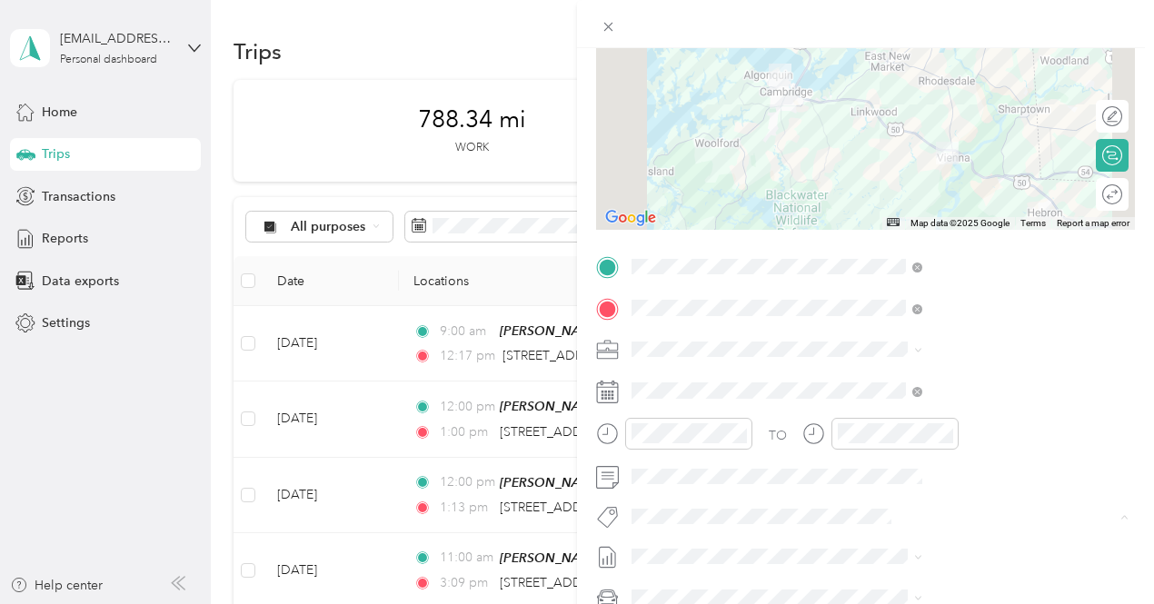
click at [925, 486] on button "3235 - Mileage" at bounding box center [881, 483] width 102 height 23
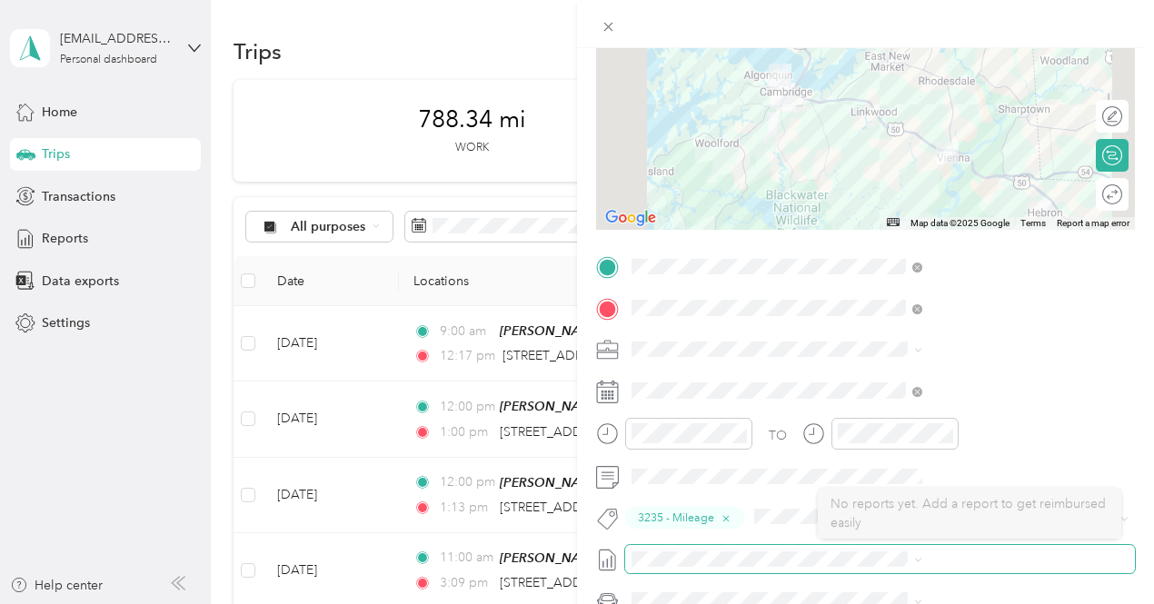
drag, startPoint x: 874, startPoint y: 549, endPoint x: 837, endPoint y: 566, distance: 41.1
click at [871, 566] on span at bounding box center [880, 559] width 510 height 29
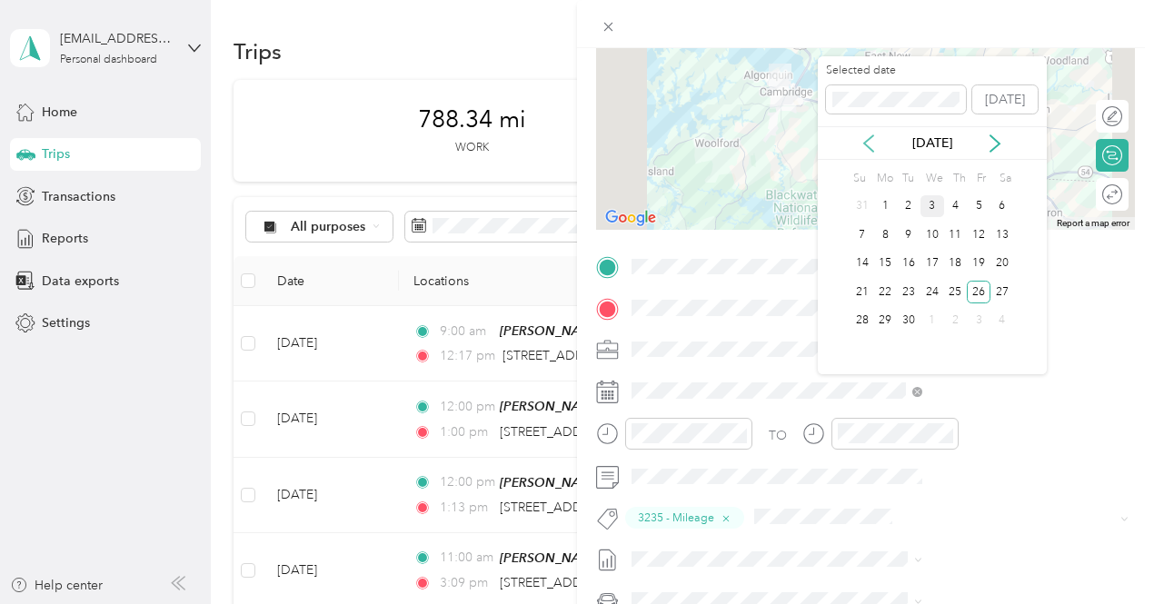
click at [869, 142] on icon at bounding box center [868, 143] width 18 height 18
click at [905, 318] on div "26" at bounding box center [909, 321] width 24 height 23
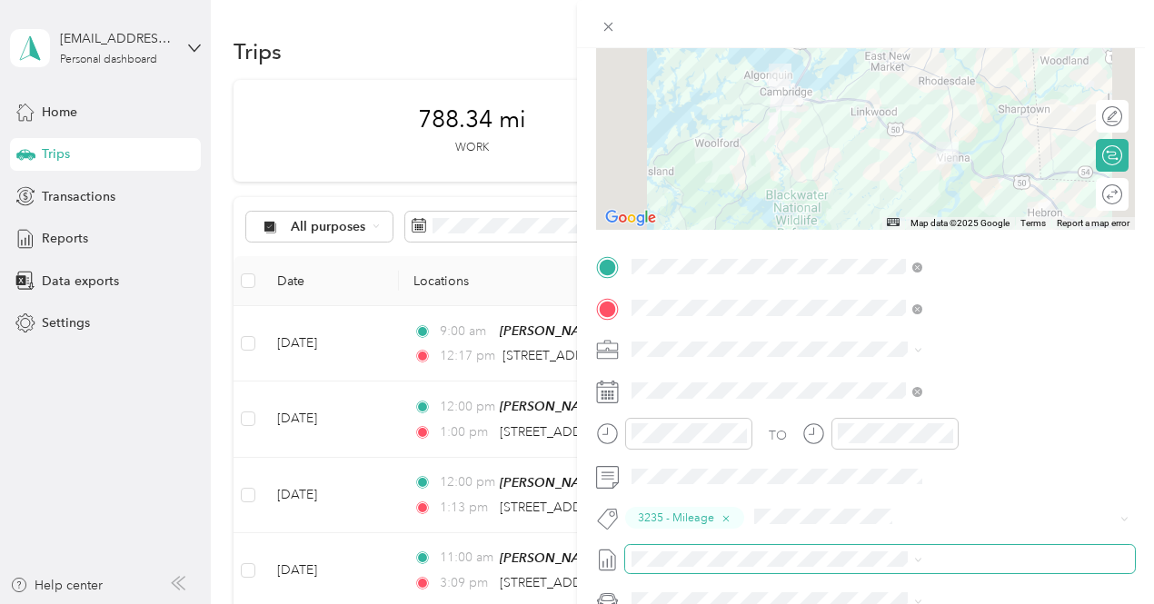
click at [878, 570] on span at bounding box center [880, 559] width 510 height 29
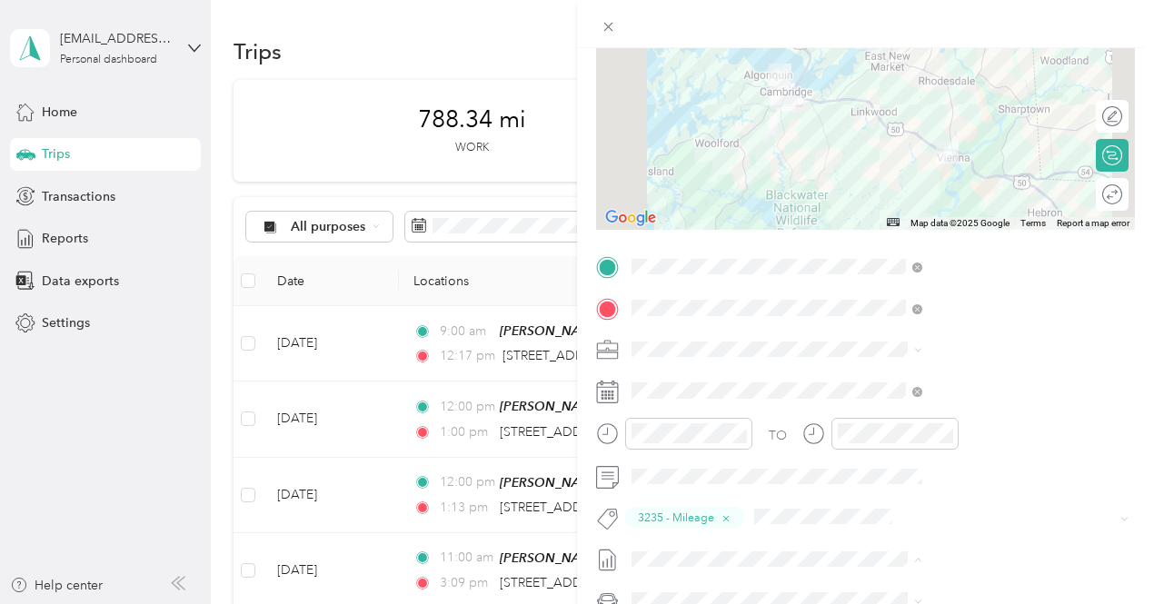
click at [870, 531] on li "[DATE] - [DATE] Draft" at bounding box center [969, 527] width 303 height 29
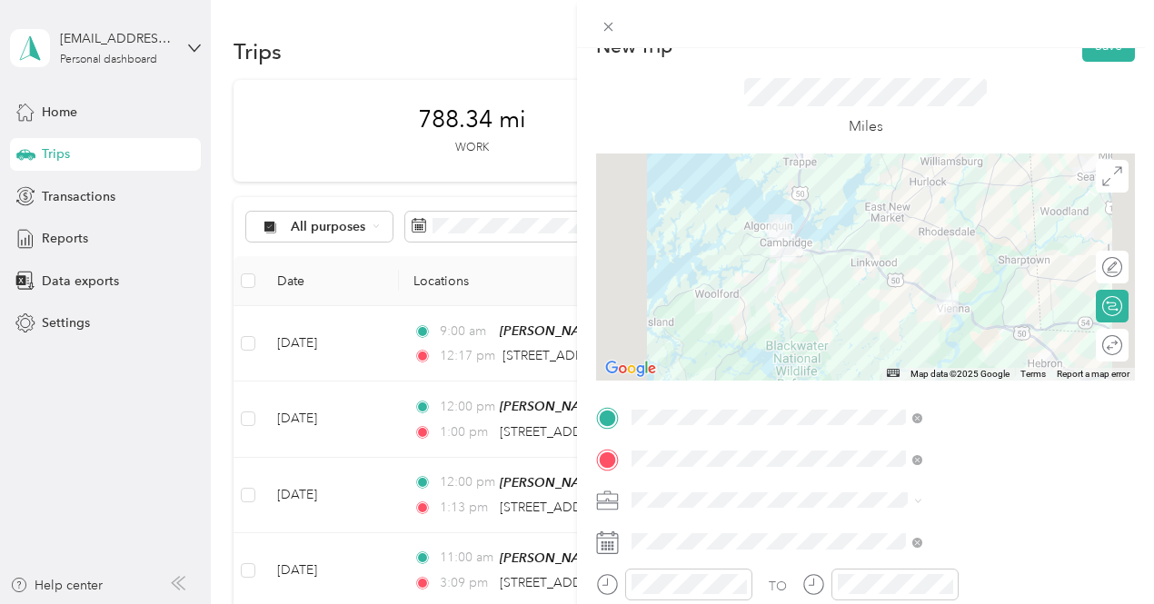
scroll to position [0, 0]
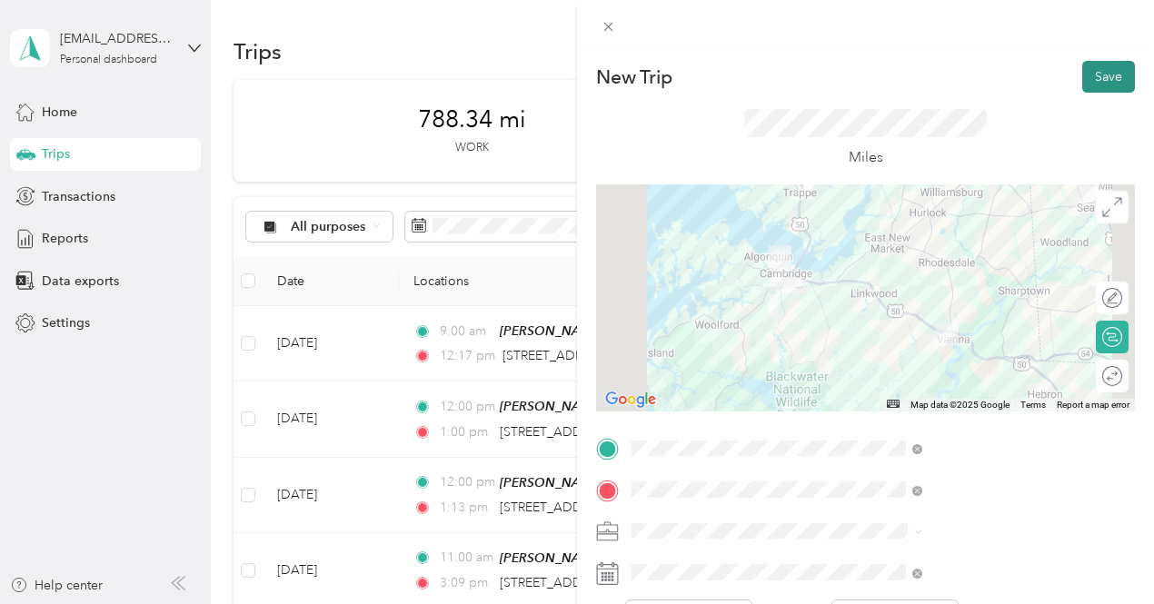
click at [1091, 82] on button "Save" at bounding box center [1108, 77] width 53 height 32
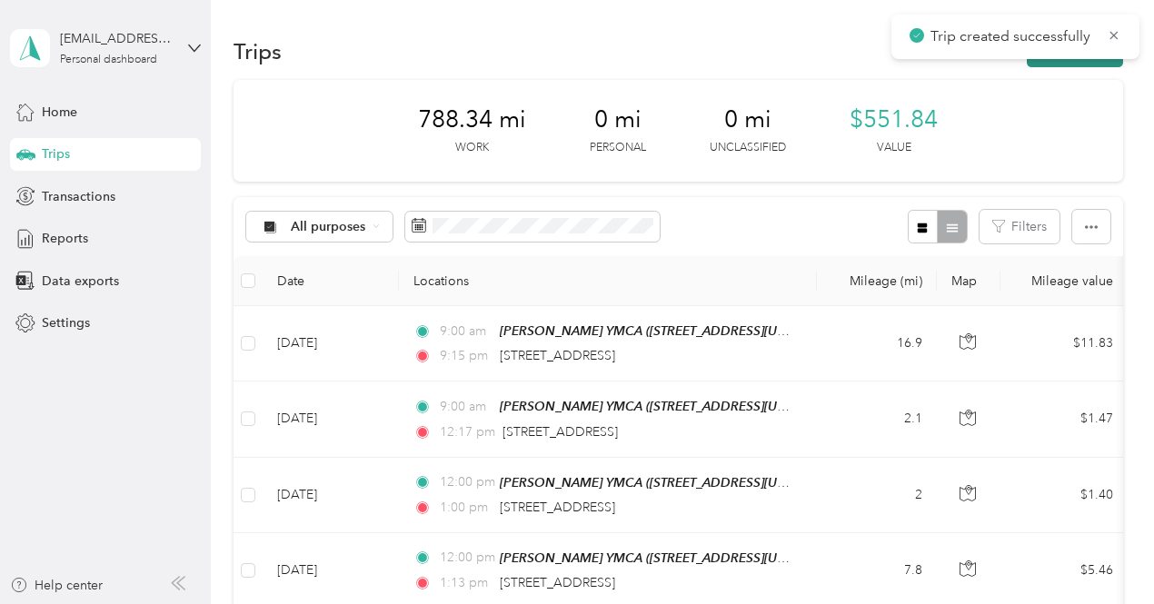
click at [1050, 62] on button "New trip" at bounding box center [1075, 51] width 96 height 32
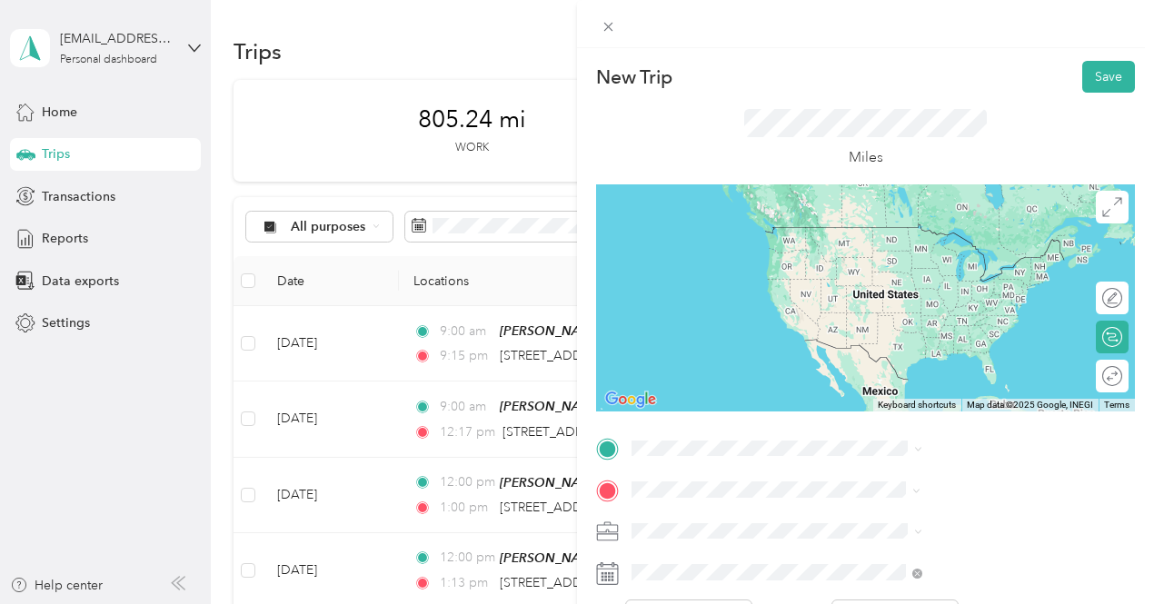
click at [875, 352] on span "[STREET_ADDRESS][US_STATE]" at bounding box center [949, 343] width 182 height 16
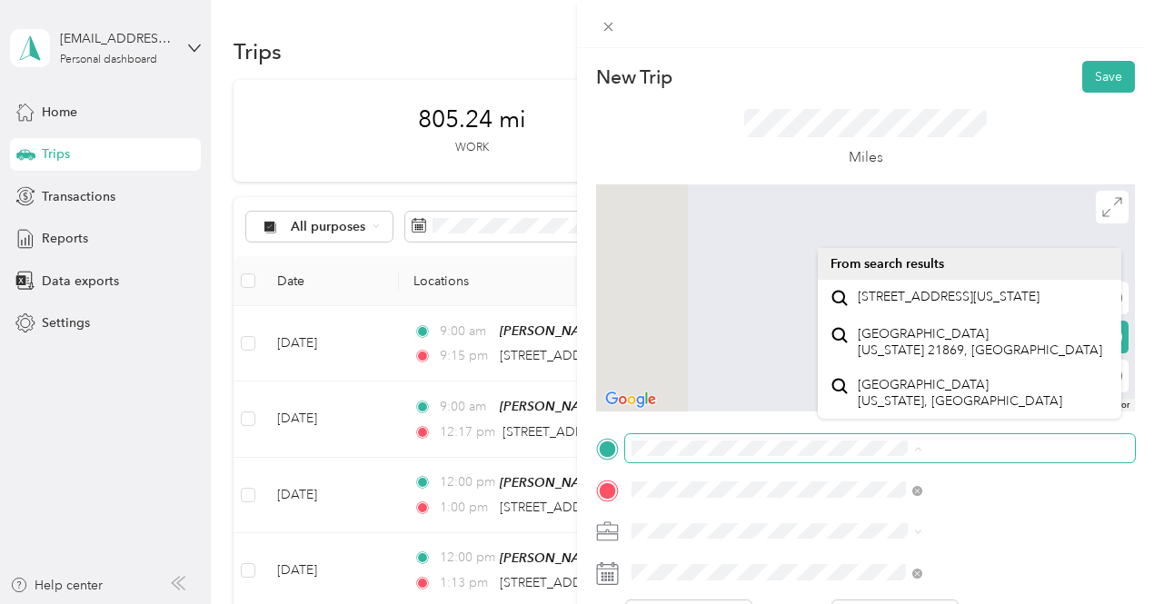
scroll to position [0, 75]
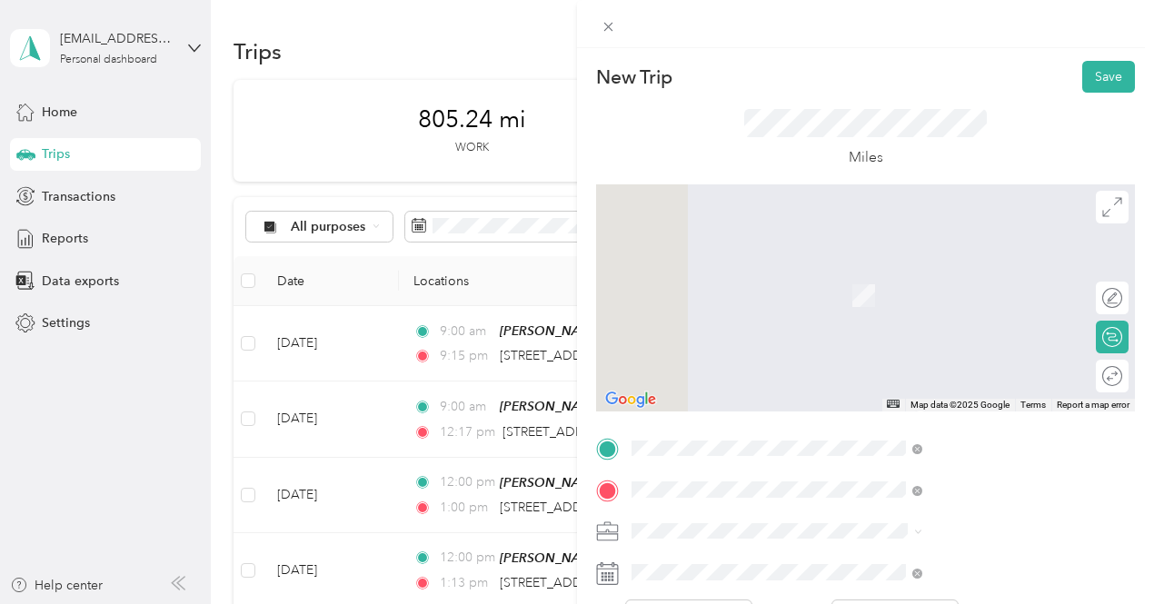
click at [899, 297] on span "[STREET_ADDRESS][US_STATE]" at bounding box center [949, 297] width 182 height 16
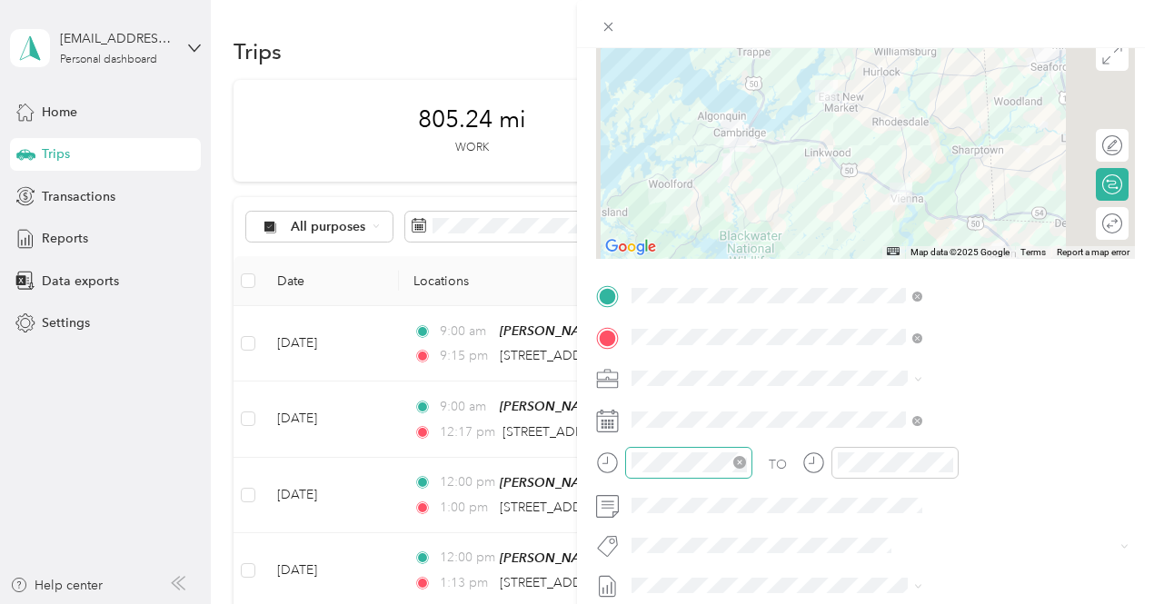
scroll to position [182, 0]
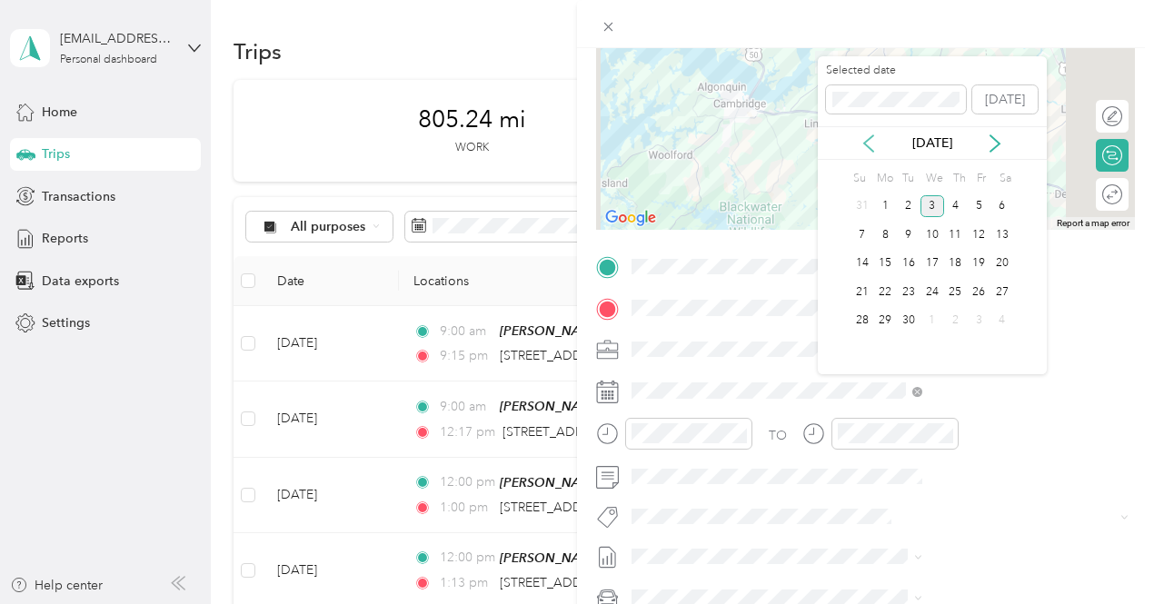
click at [872, 148] on div "[DATE]" at bounding box center [932, 143] width 229 height 19
click at [872, 148] on icon at bounding box center [868, 143] width 18 height 18
click at [916, 319] on div "26" at bounding box center [909, 321] width 24 height 23
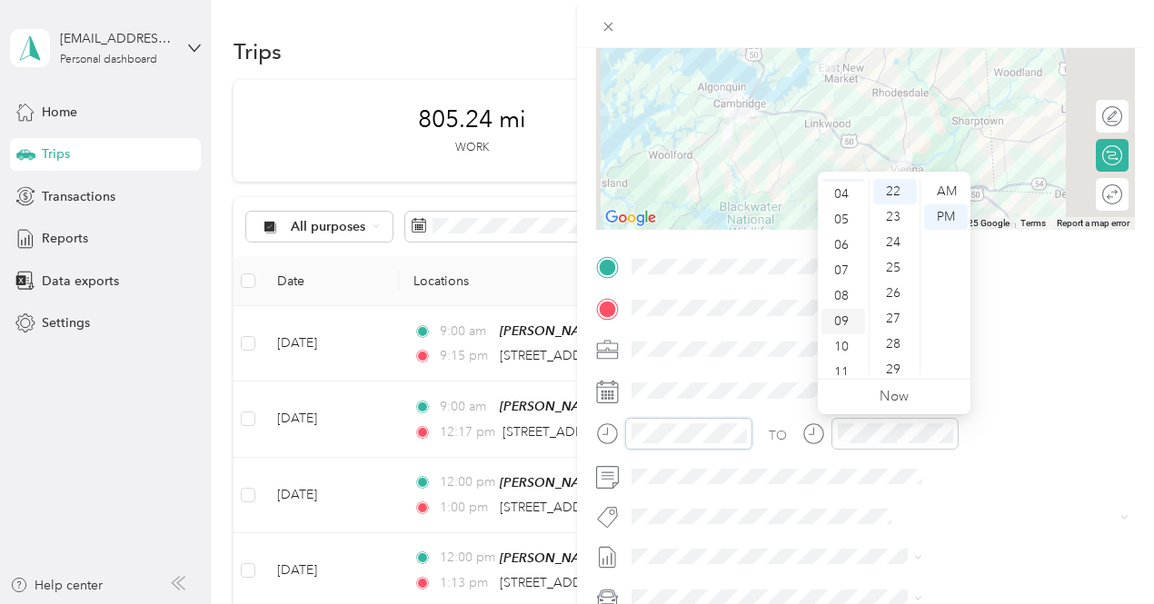
scroll to position [109, 0]
click at [843, 313] on div "09" at bounding box center [843, 311] width 44 height 25
click at [898, 284] on div "15" at bounding box center [895, 285] width 44 height 25
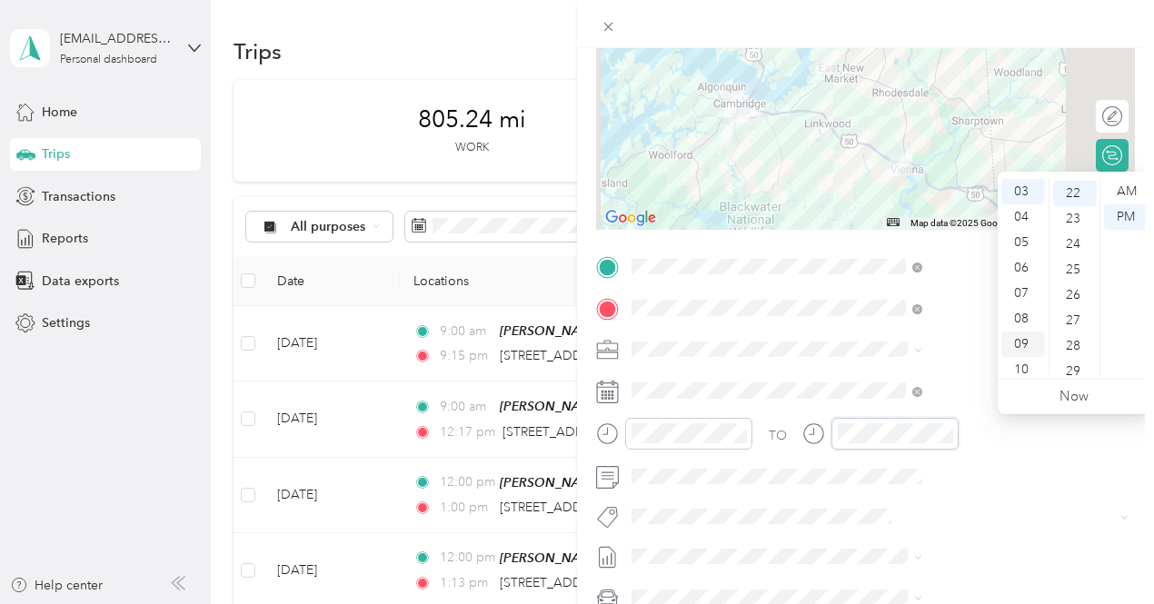
scroll to position [560, 0]
click at [1027, 363] on div "10" at bounding box center [1023, 369] width 44 height 25
click at [1072, 233] on div "20" at bounding box center [1075, 231] width 44 height 25
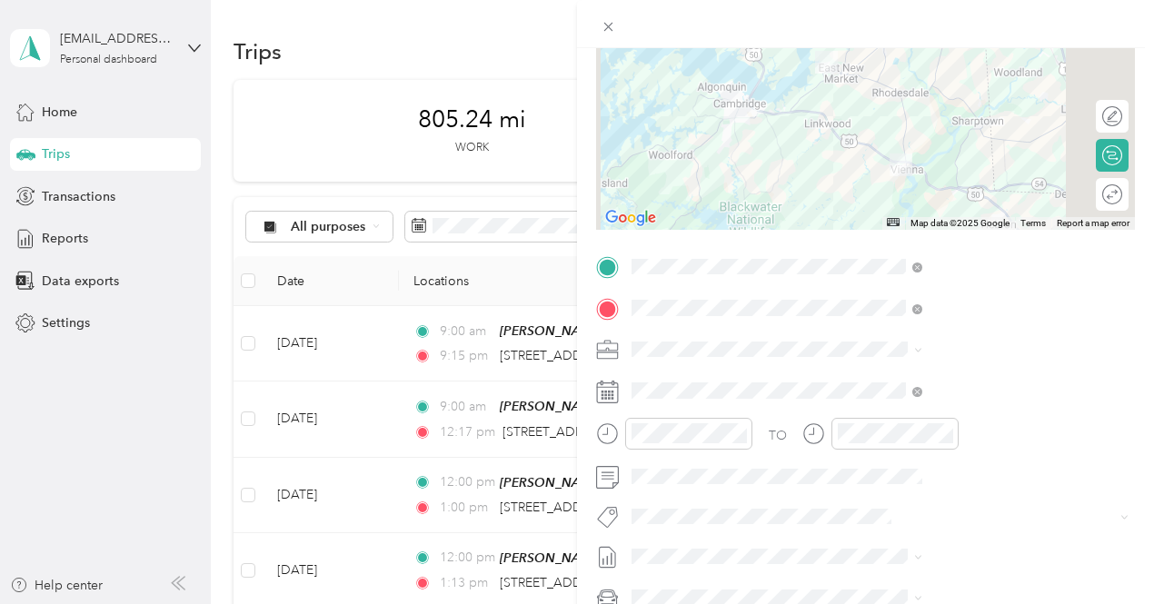
click at [859, 501] on div "TO Add photo" at bounding box center [865, 472] width 539 height 439
click at [877, 485] on button "3235 - Mileage" at bounding box center [881, 483] width 102 height 23
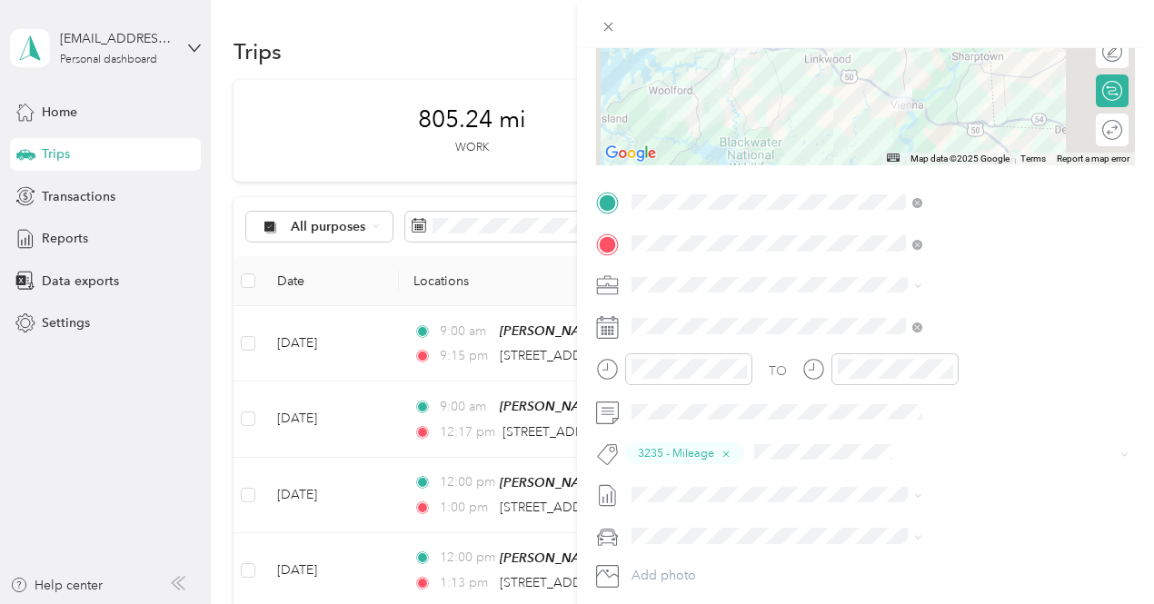
scroll to position [273, 0]
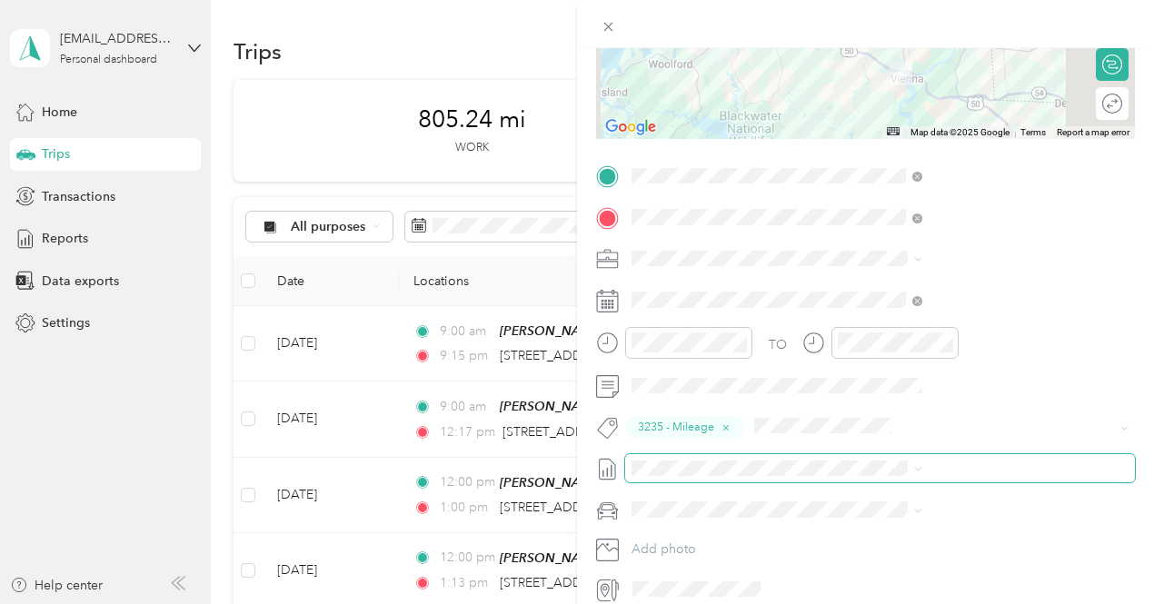
click at [895, 455] on span at bounding box center [880, 468] width 510 height 29
click at [870, 525] on span "[DATE] - [DATE]" at bounding box center [869, 527] width 91 height 19
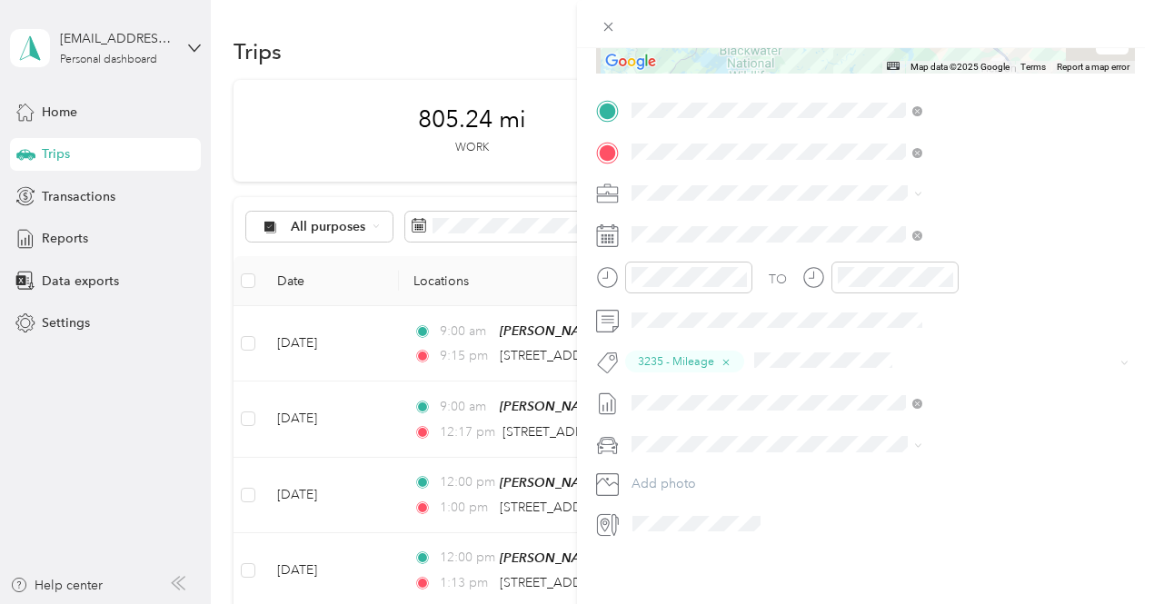
scroll to position [0, 0]
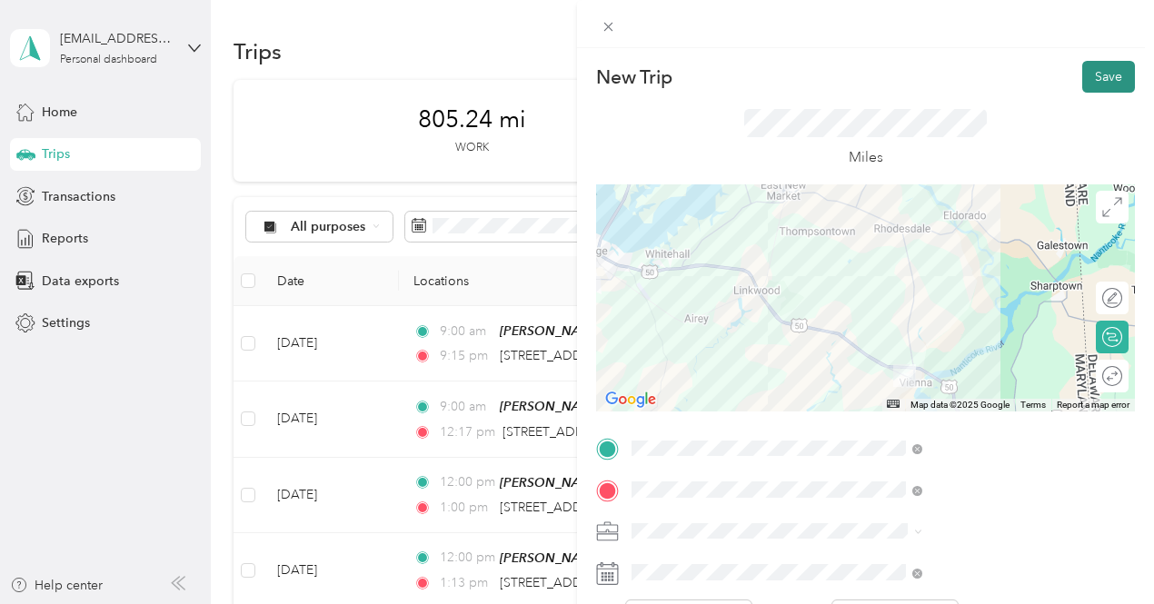
click at [1083, 75] on button "Save" at bounding box center [1108, 77] width 53 height 32
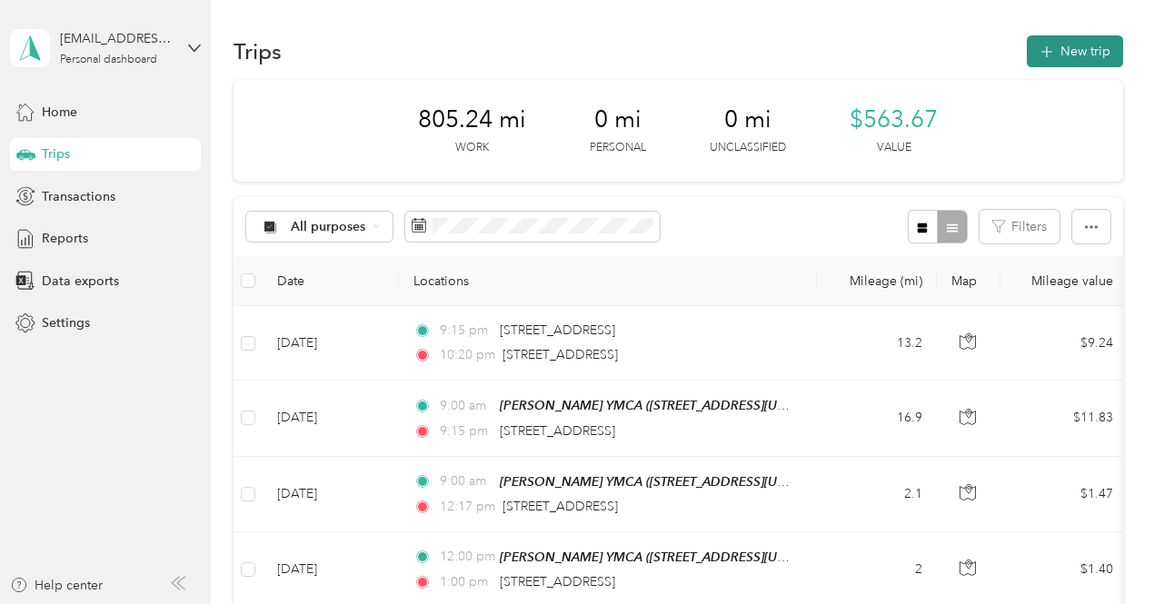
click at [1047, 60] on button "New trip" at bounding box center [1075, 51] width 96 height 32
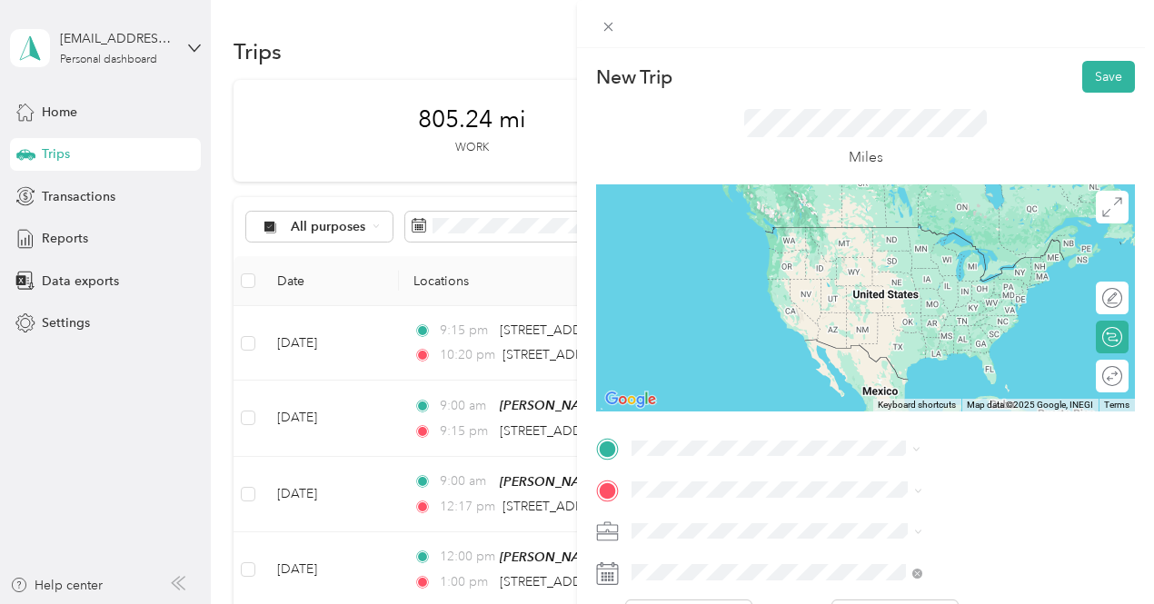
click at [945, 234] on span "[STREET_ADDRESS][US_STATE]" at bounding box center [949, 226] width 182 height 15
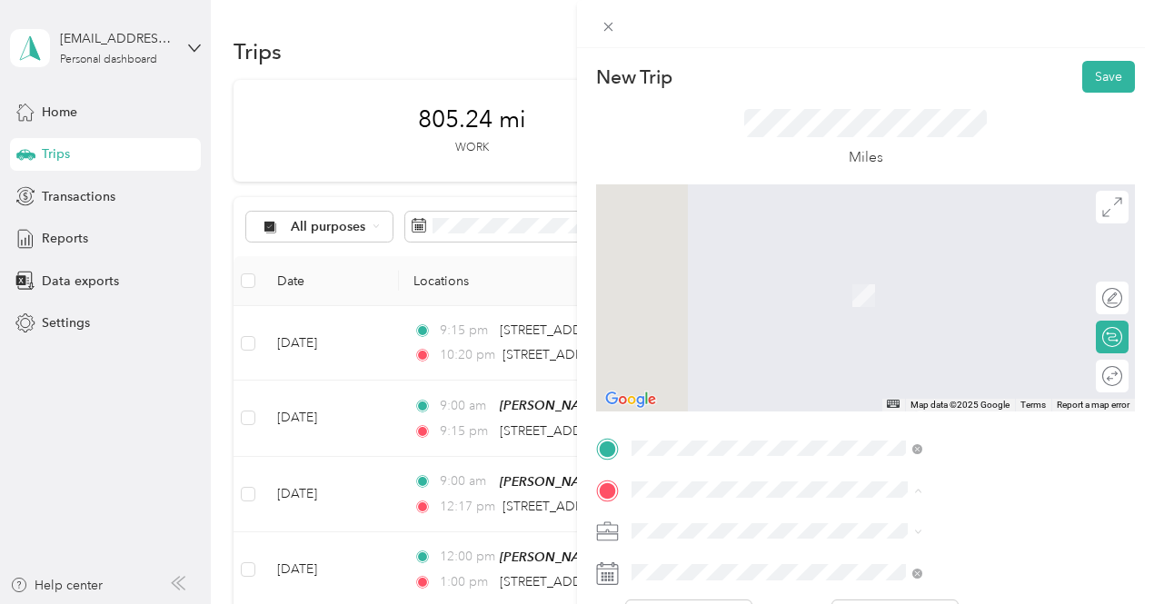
click at [883, 298] on div "[PERSON_NAME] YMCA [STREET_ADDRESS][US_STATE]" at bounding box center [949, 286] width 182 height 38
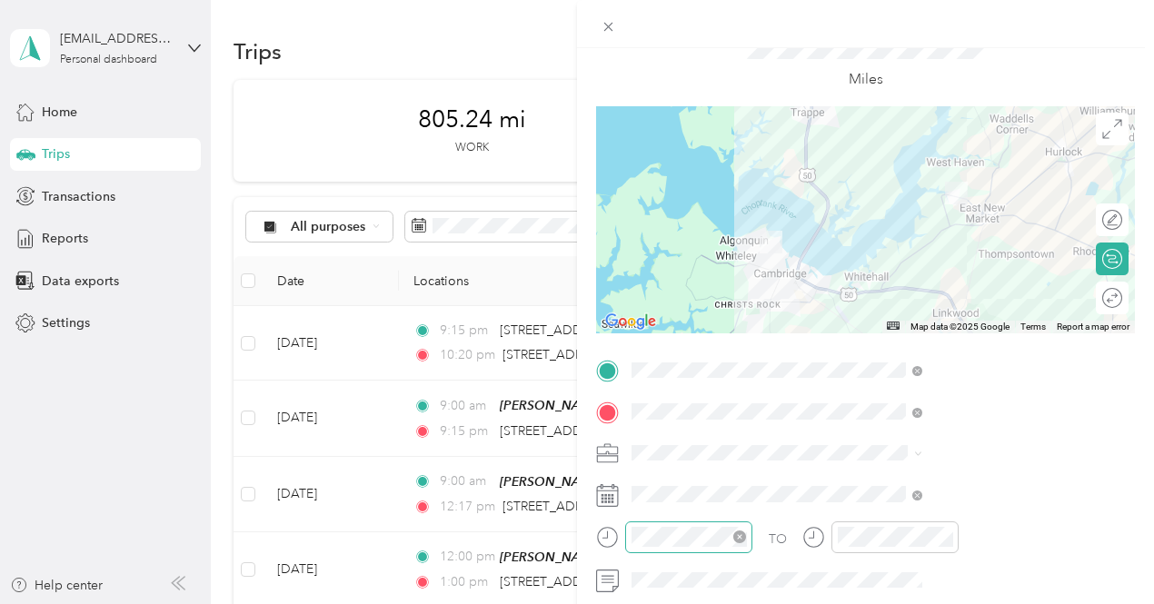
scroll to position [182, 0]
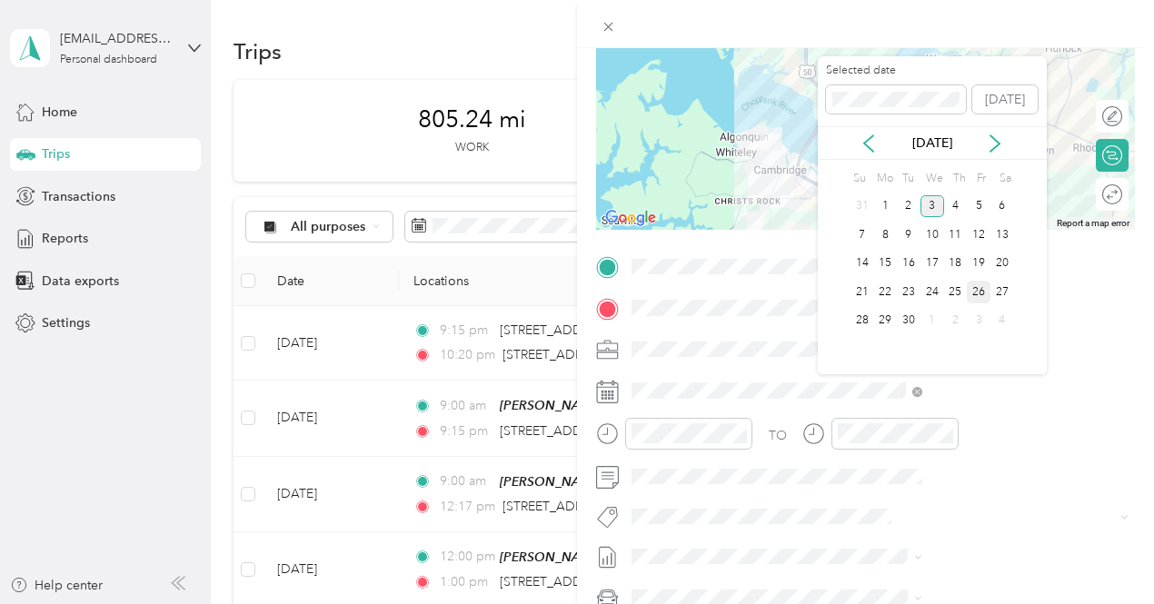
click at [976, 292] on div "26" at bounding box center [979, 292] width 24 height 23
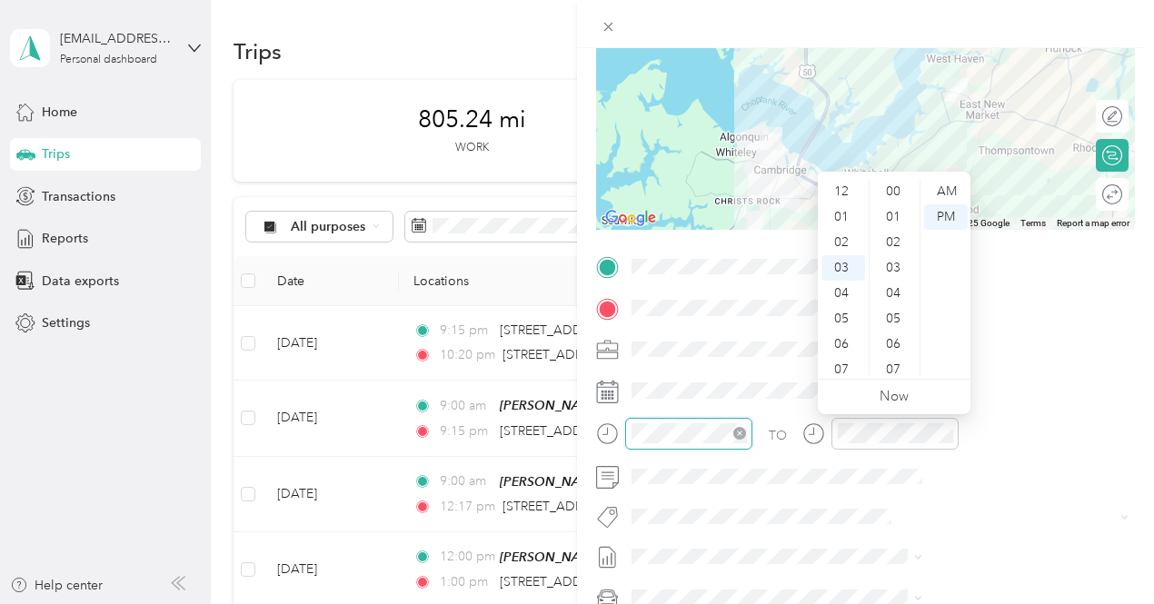
scroll to position [76, 0]
click at [846, 364] on div "10" at bounding box center [843, 369] width 44 height 25
click at [890, 257] on div "30" at bounding box center [895, 253] width 44 height 25
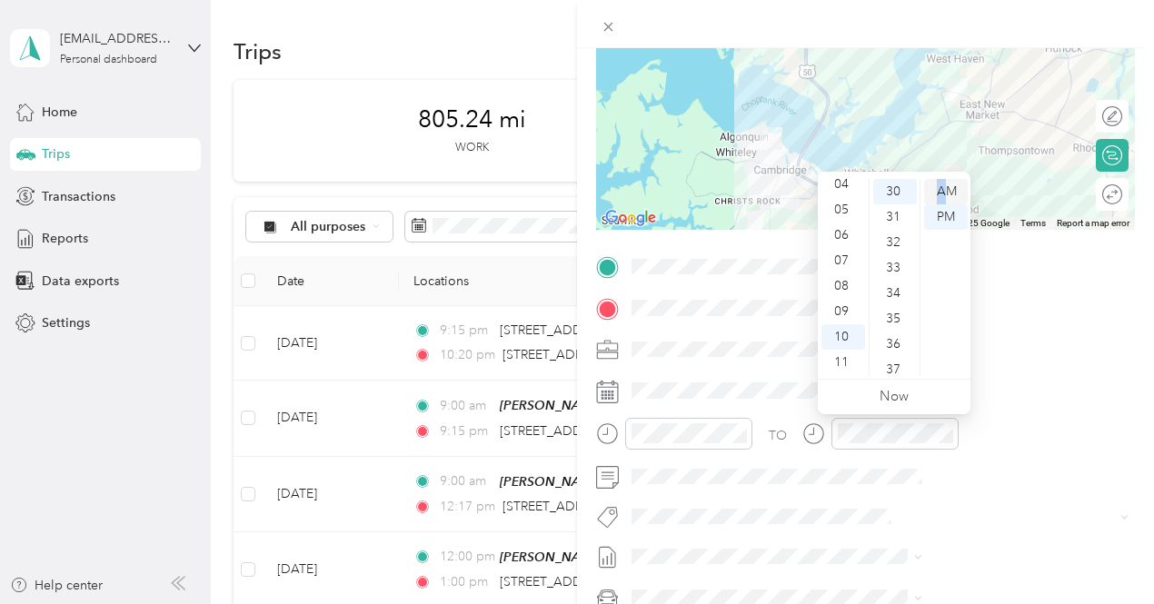
click at [941, 189] on div "AM" at bounding box center [946, 191] width 44 height 25
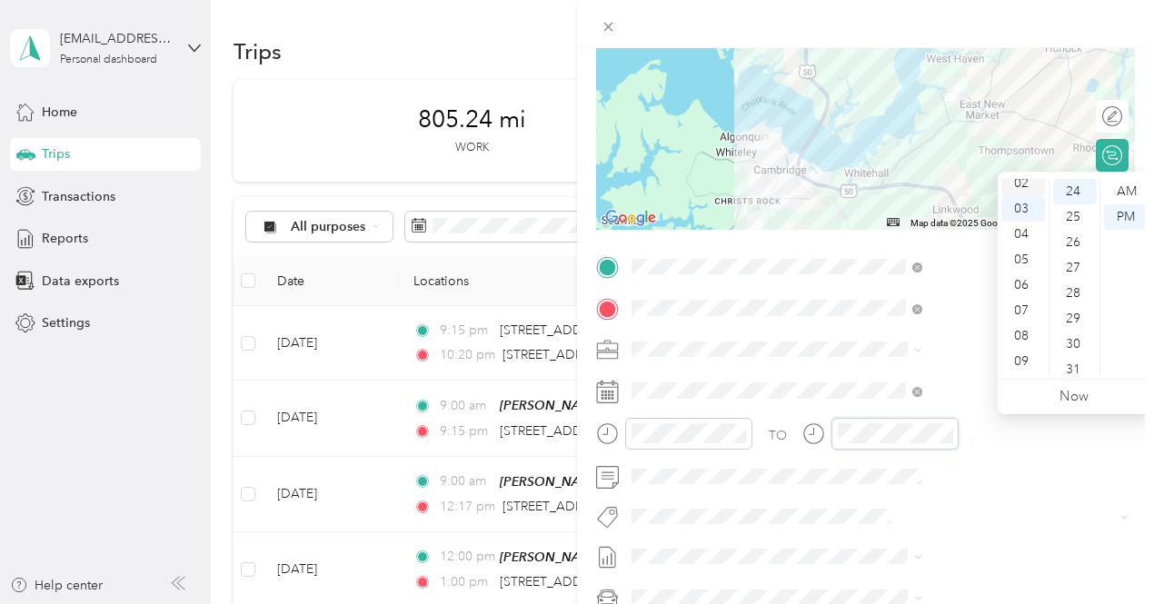
scroll to position [109, 0]
click at [1027, 362] on div "11" at bounding box center [1023, 362] width 44 height 25
click at [1078, 190] on div "00" at bounding box center [1075, 191] width 44 height 25
click at [1122, 197] on div "AM" at bounding box center [1126, 191] width 44 height 25
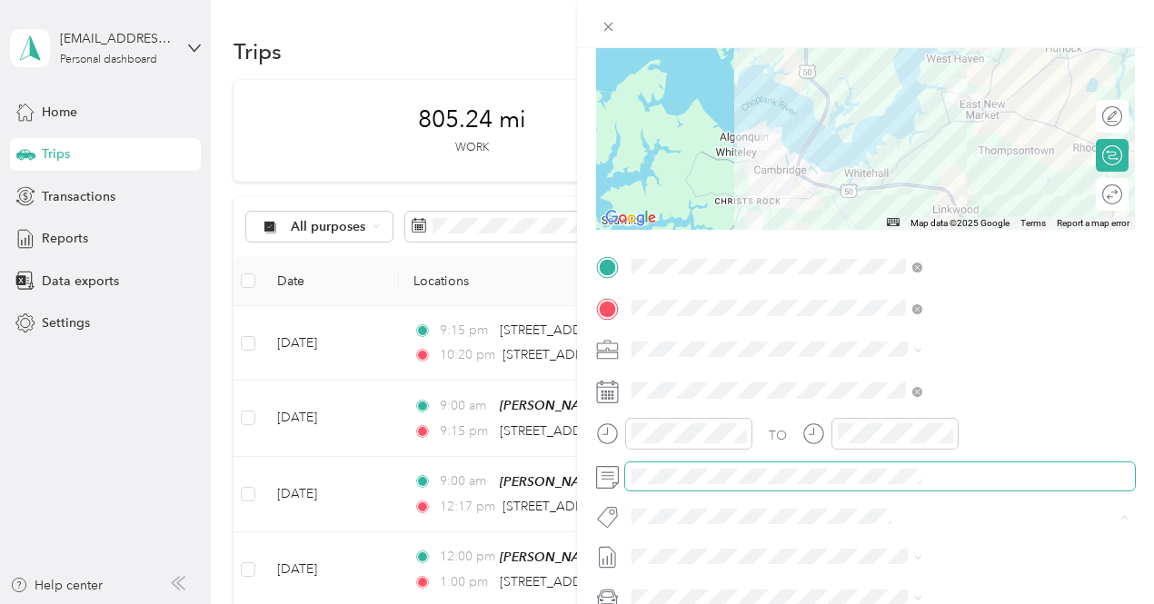
click at [899, 482] on button "3235 - Mileage" at bounding box center [881, 483] width 102 height 23
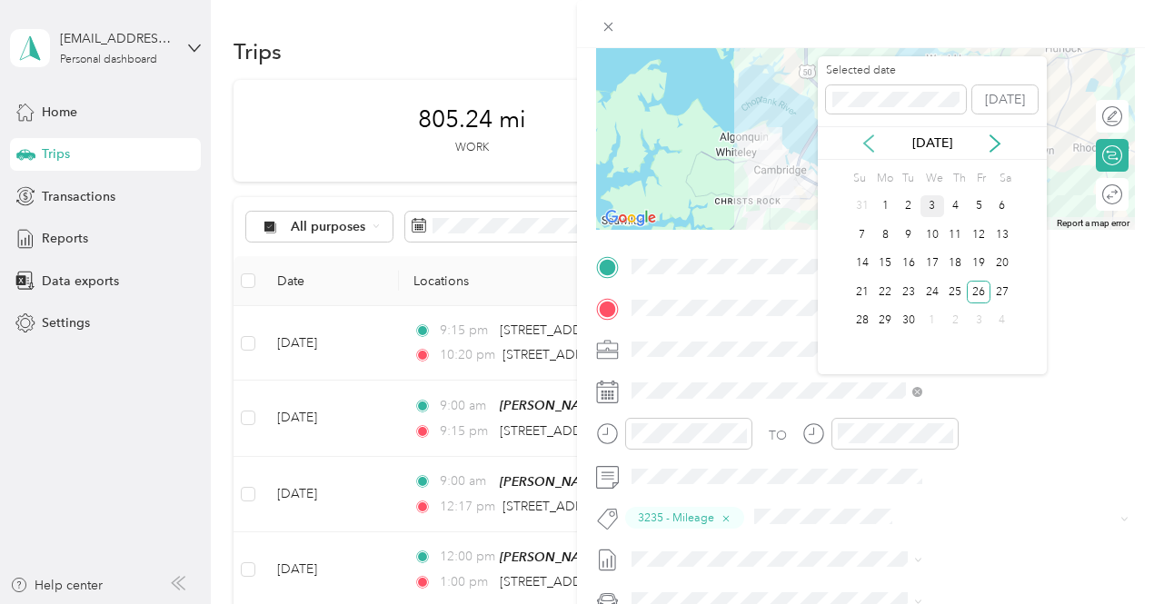
click at [863, 146] on icon at bounding box center [868, 143] width 18 height 18
click at [901, 314] on div "26" at bounding box center [909, 321] width 24 height 23
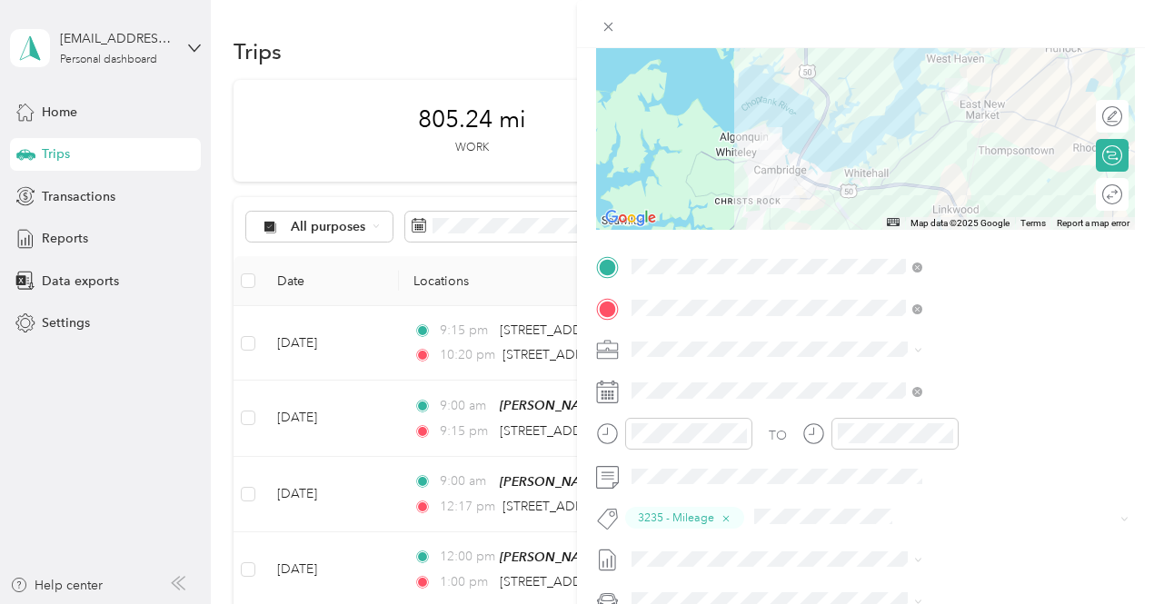
click at [876, 603] on div "New Trip Save This trip cannot be edited because it is either under review, app…" at bounding box center [572, 604] width 1145 height 0
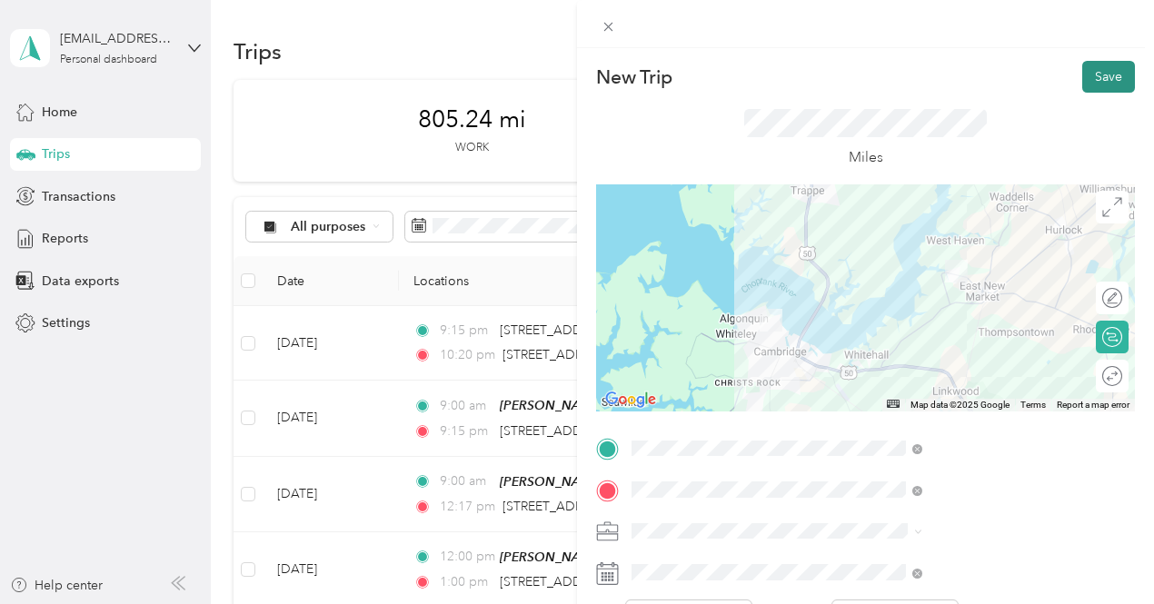
click at [1090, 84] on button "Save" at bounding box center [1108, 77] width 53 height 32
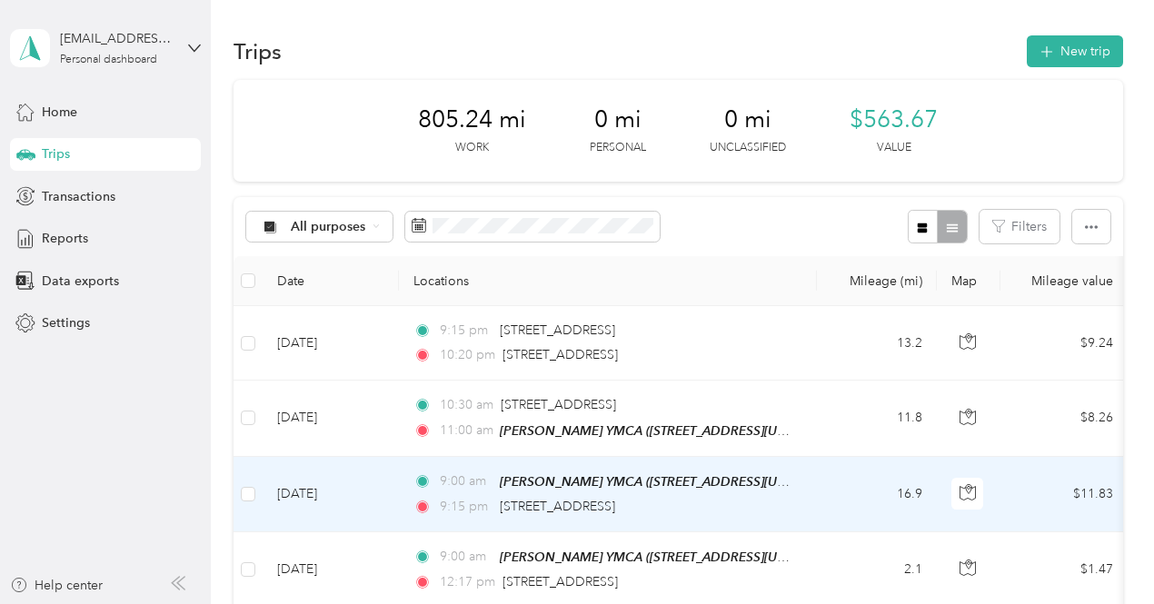
click at [456, 500] on span "9:15 pm" at bounding box center [466, 507] width 52 height 20
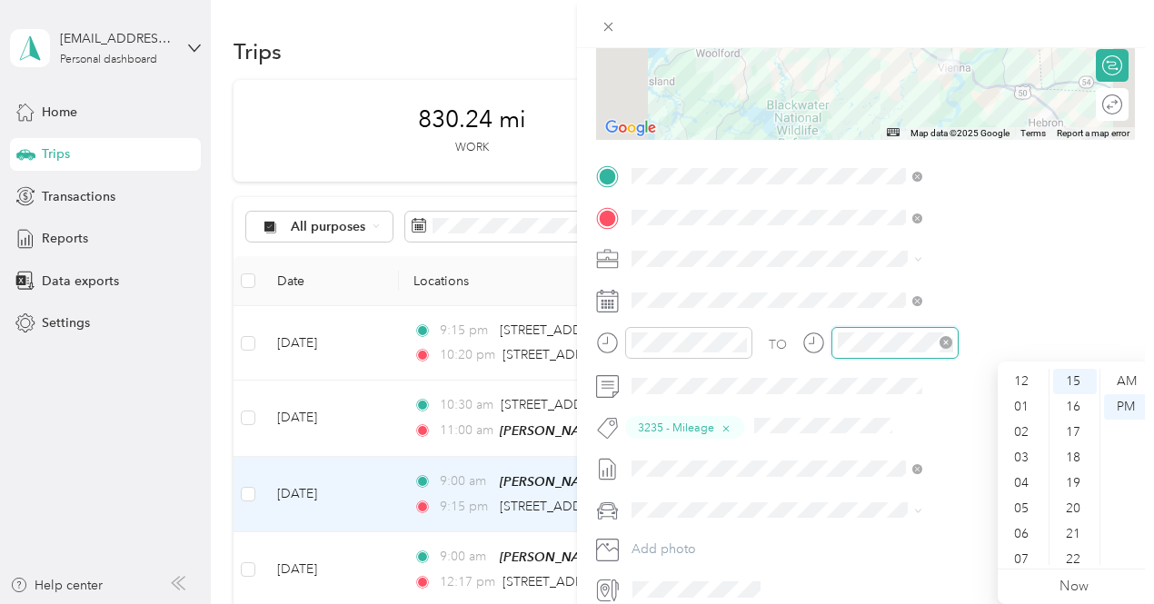
scroll to position [109, 0]
click at [1122, 382] on div "AM" at bounding box center [1126, 381] width 44 height 25
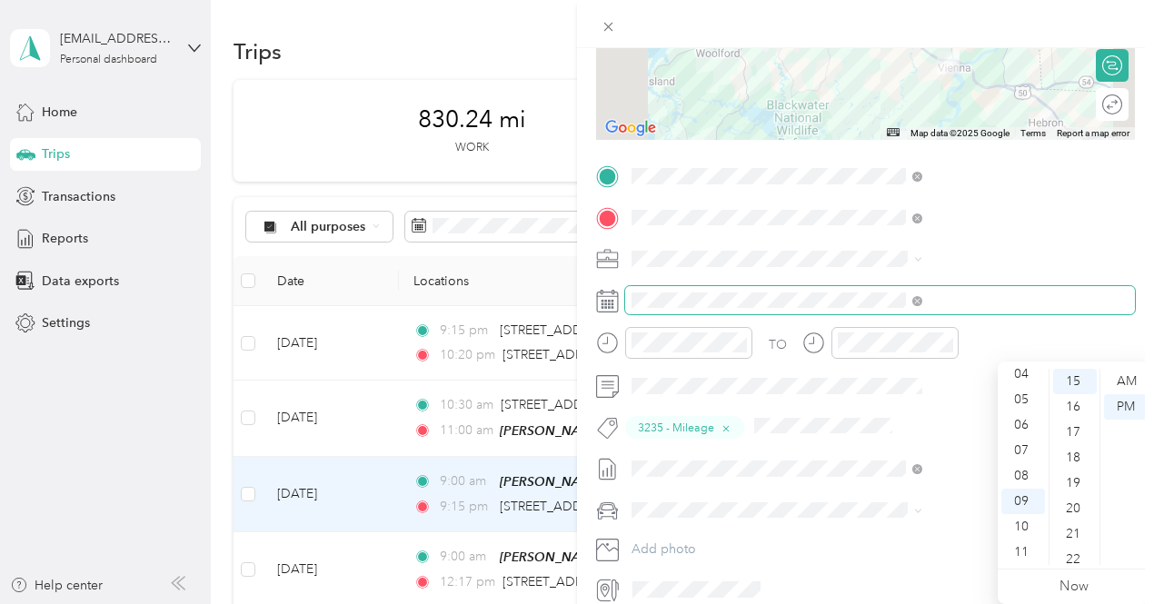
click at [1043, 311] on span at bounding box center [880, 300] width 510 height 29
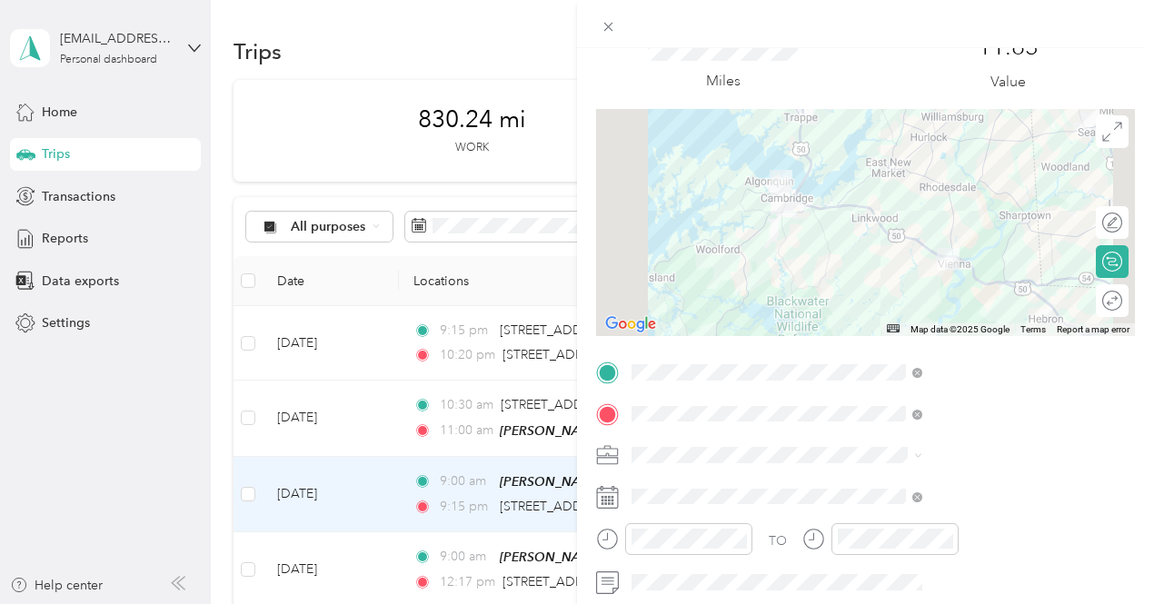
scroll to position [0, 0]
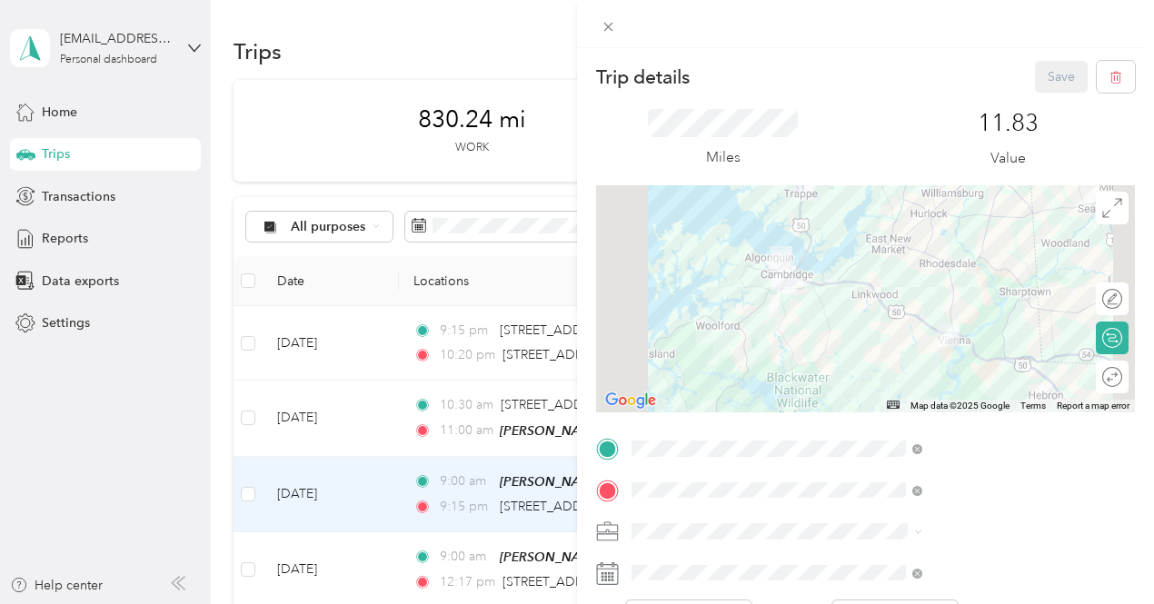
click at [1035, 78] on div "Save" at bounding box center [1085, 77] width 101 height 32
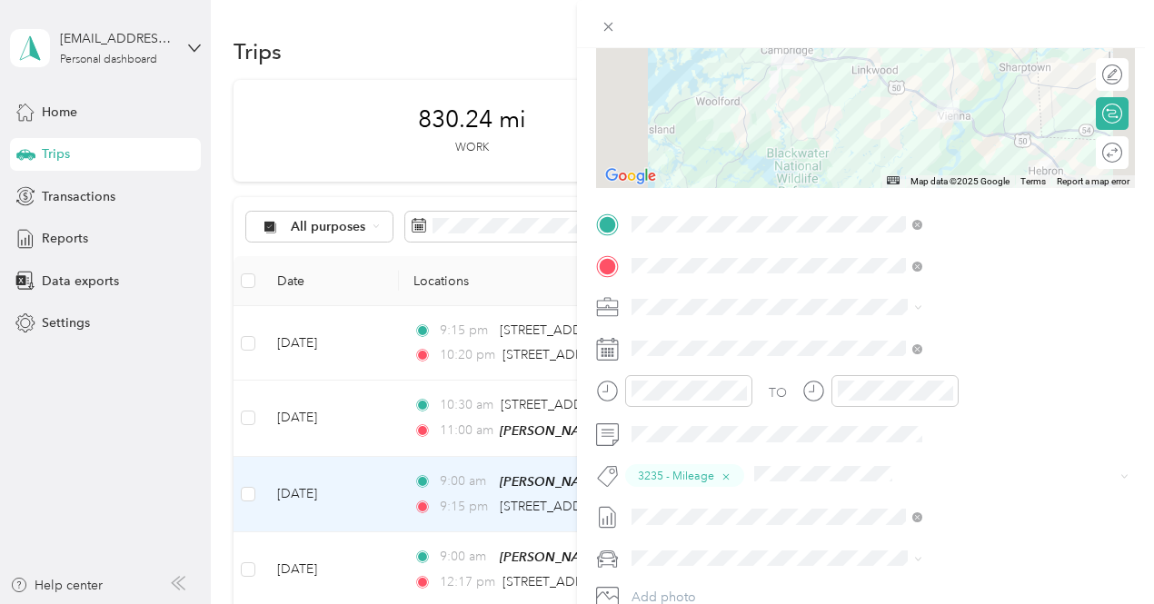
scroll to position [352, 0]
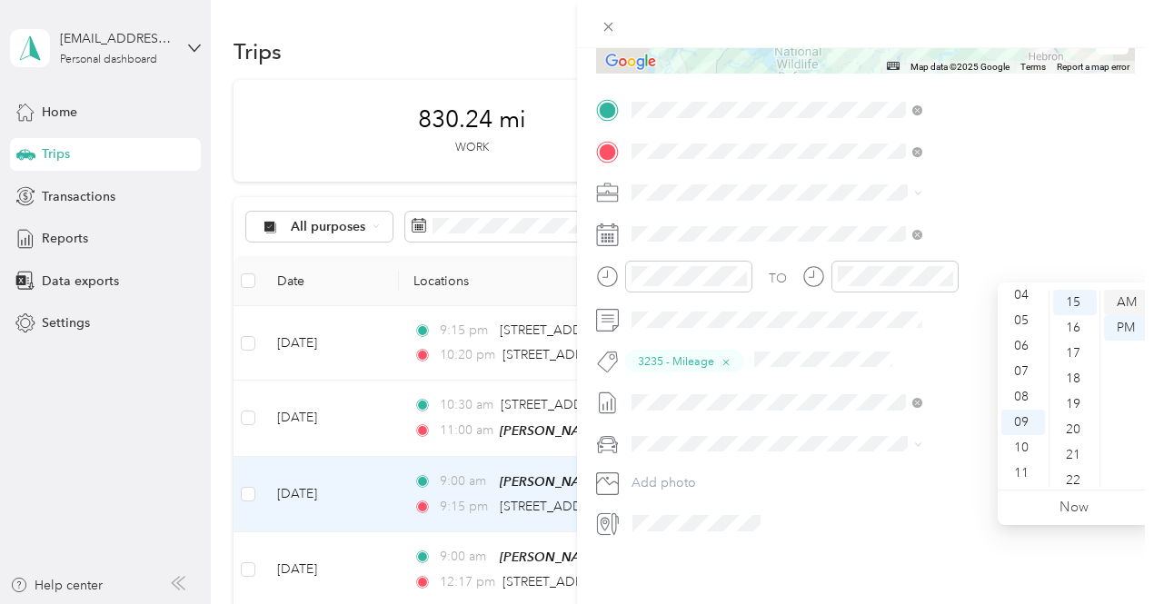
click at [1123, 304] on div "AM" at bounding box center [1126, 302] width 44 height 25
click at [1076, 244] on div "TO 3235 - Mileage Add photo" at bounding box center [865, 316] width 539 height 442
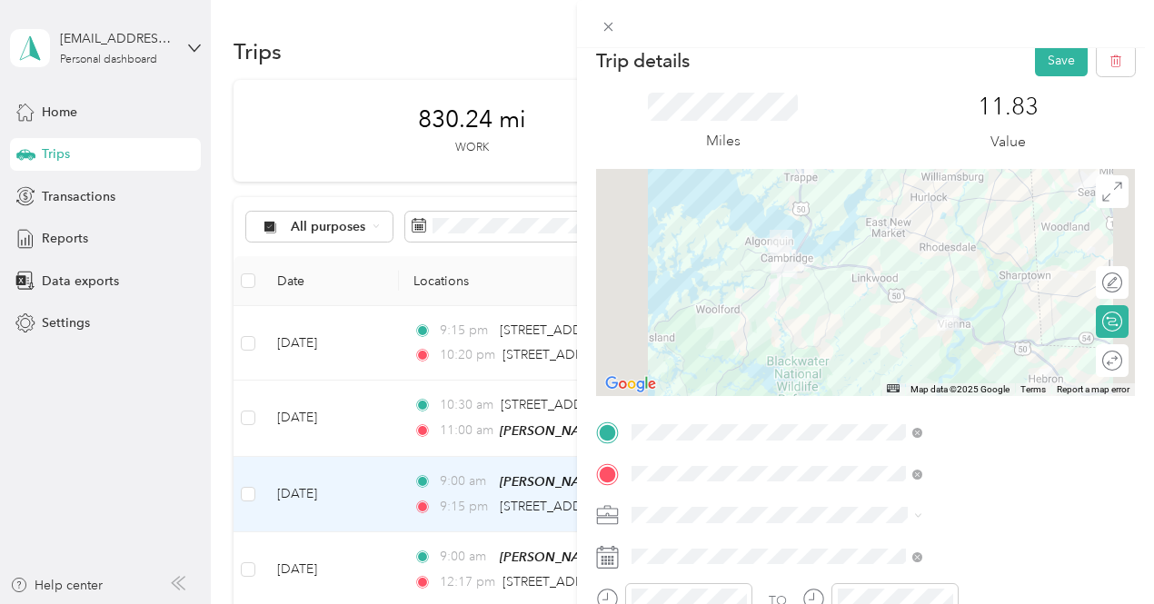
scroll to position [0, 0]
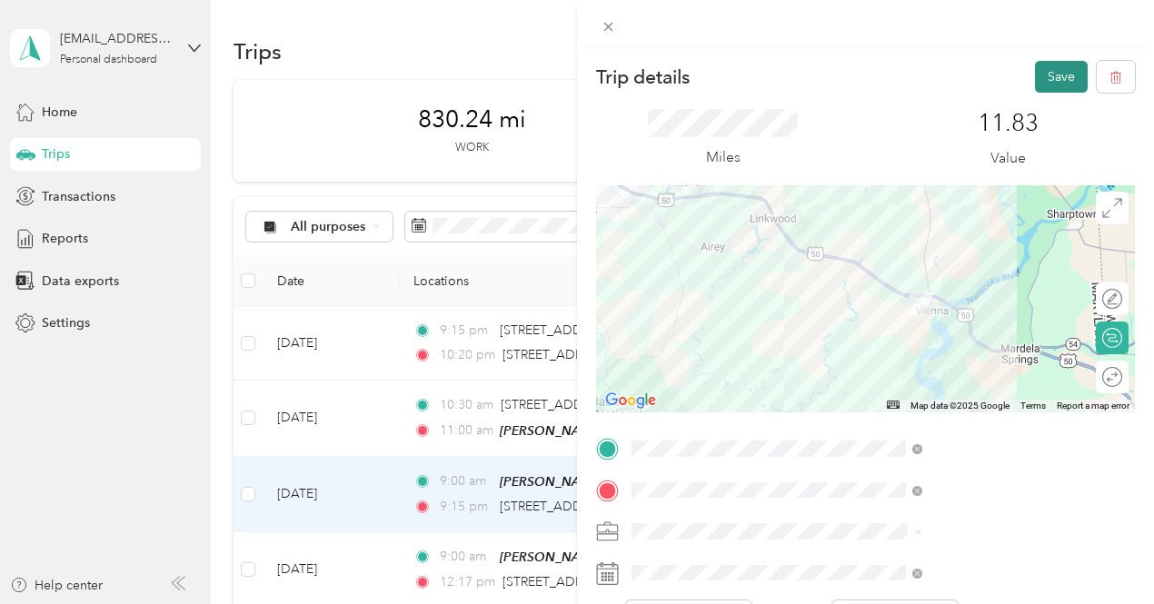
click at [1035, 75] on button "Save" at bounding box center [1061, 77] width 53 height 32
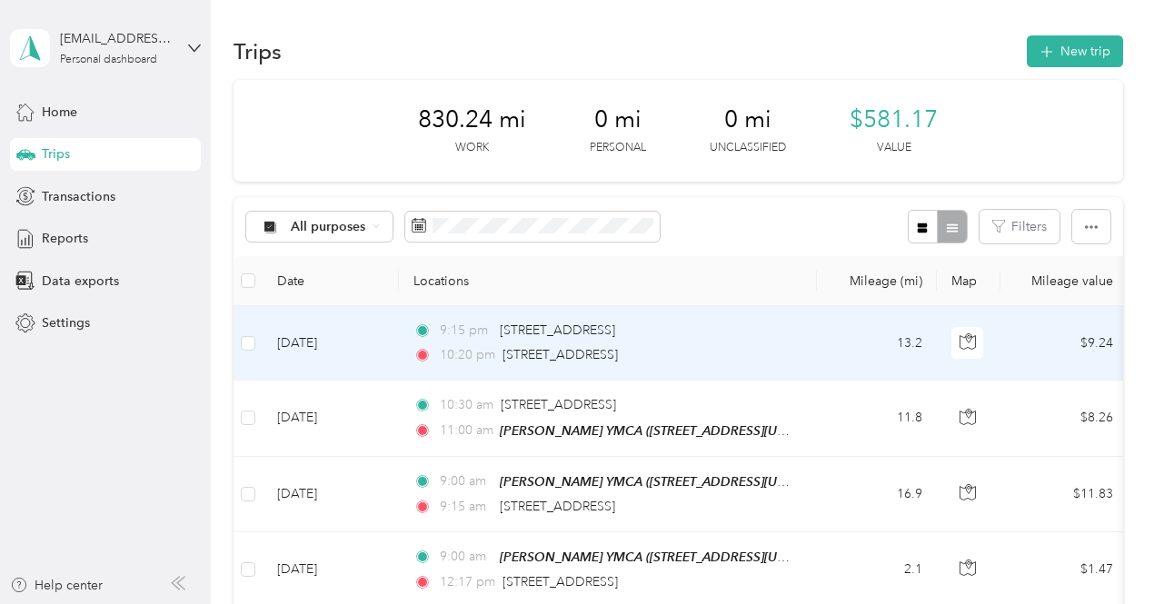
click at [490, 348] on span "10:20 pm" at bounding box center [467, 355] width 55 height 20
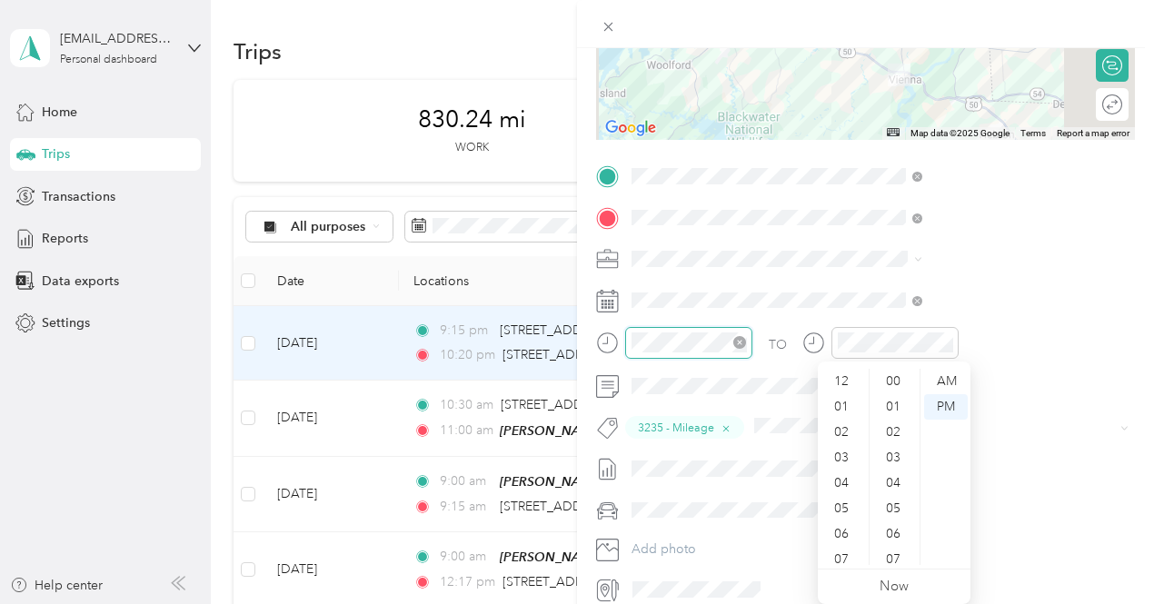
scroll to position [109, 0]
click at [943, 375] on div "AM" at bounding box center [946, 381] width 44 height 25
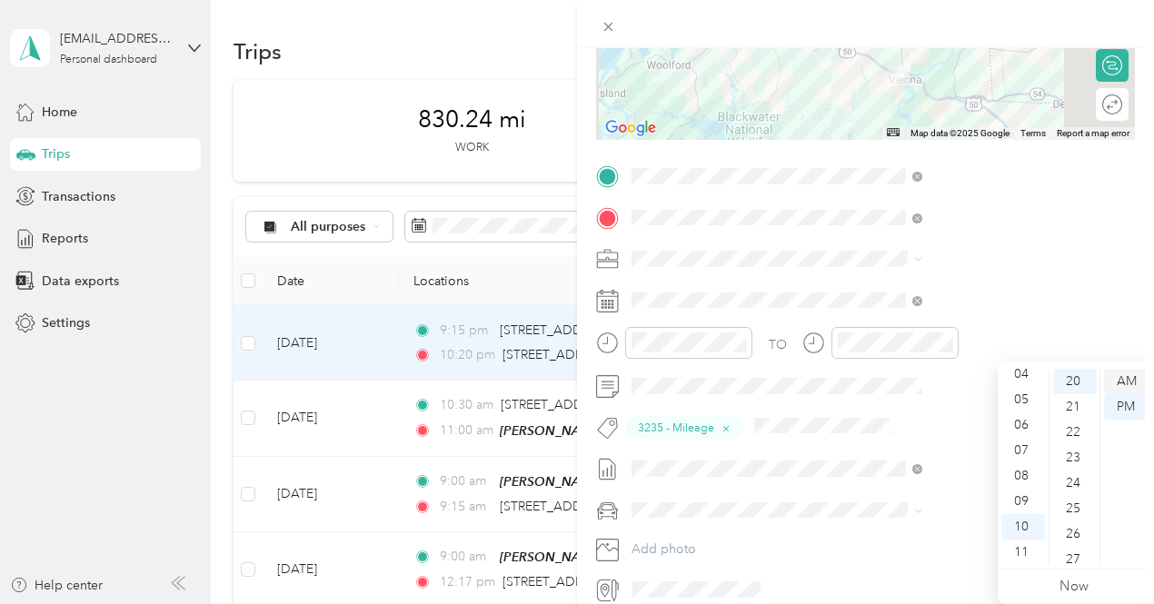
click at [1115, 380] on div "AM" at bounding box center [1126, 381] width 44 height 25
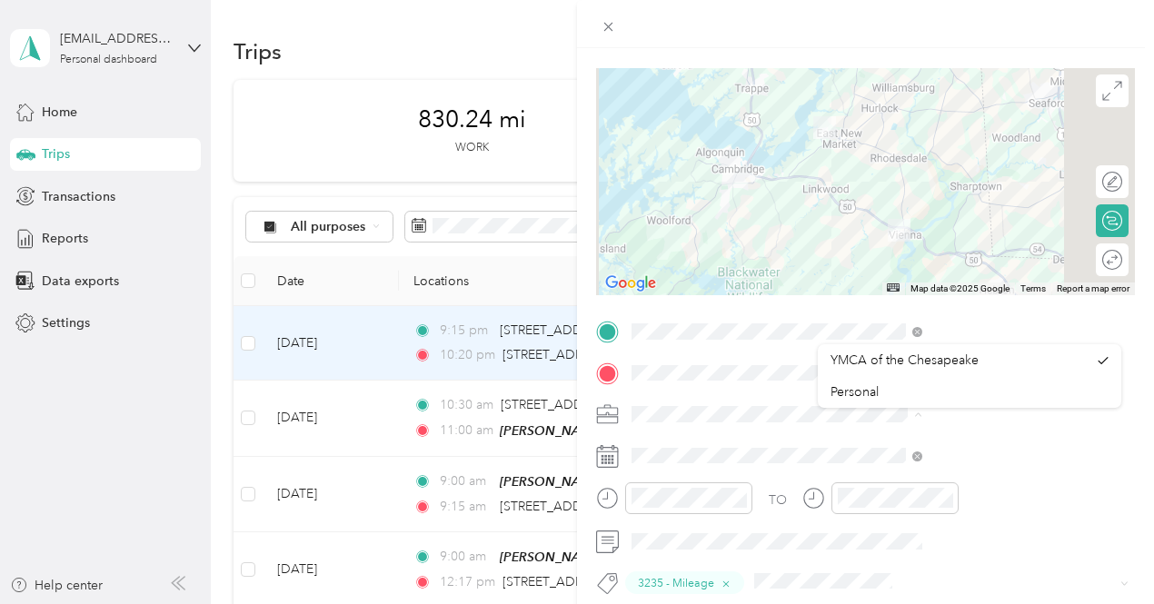
scroll to position [0, 0]
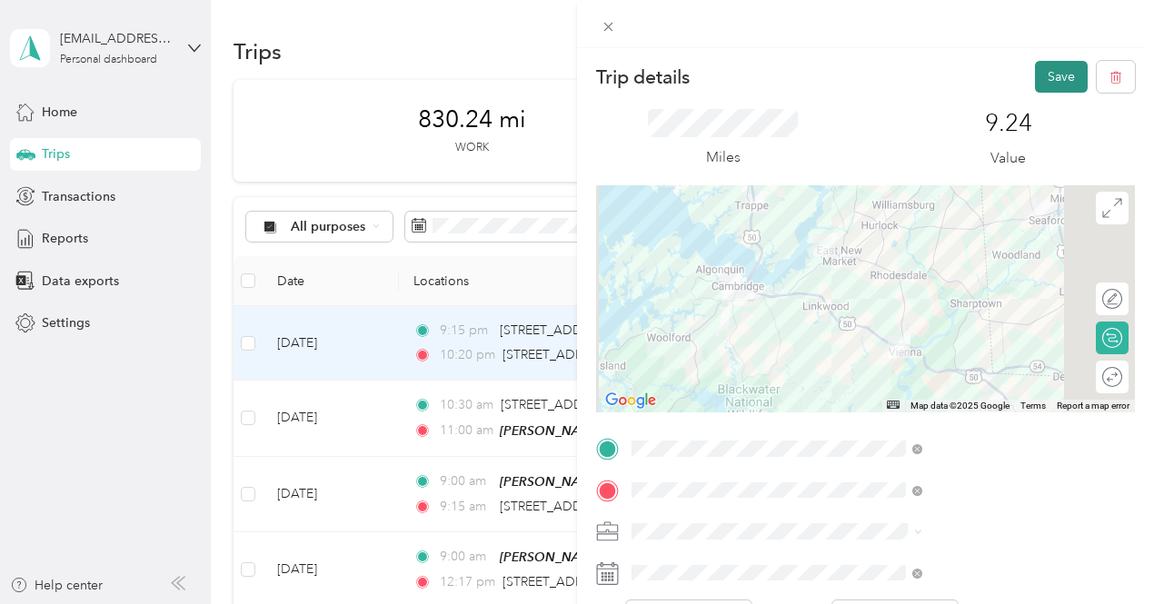
click at [1045, 81] on button "Save" at bounding box center [1061, 77] width 53 height 32
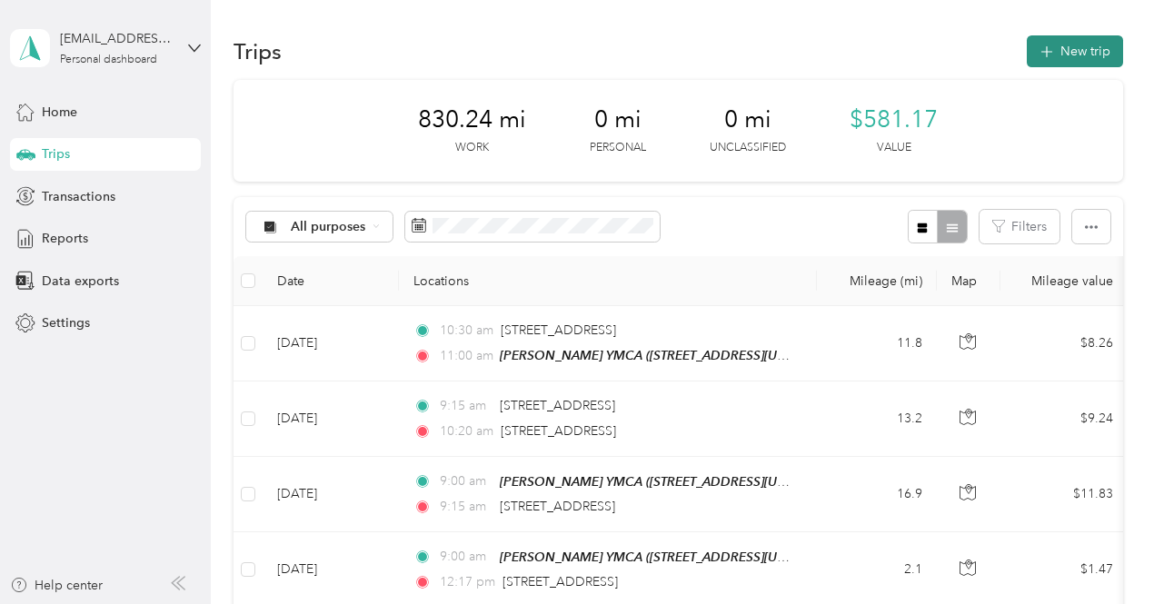
click at [1038, 57] on icon "button" at bounding box center [1046, 52] width 21 height 21
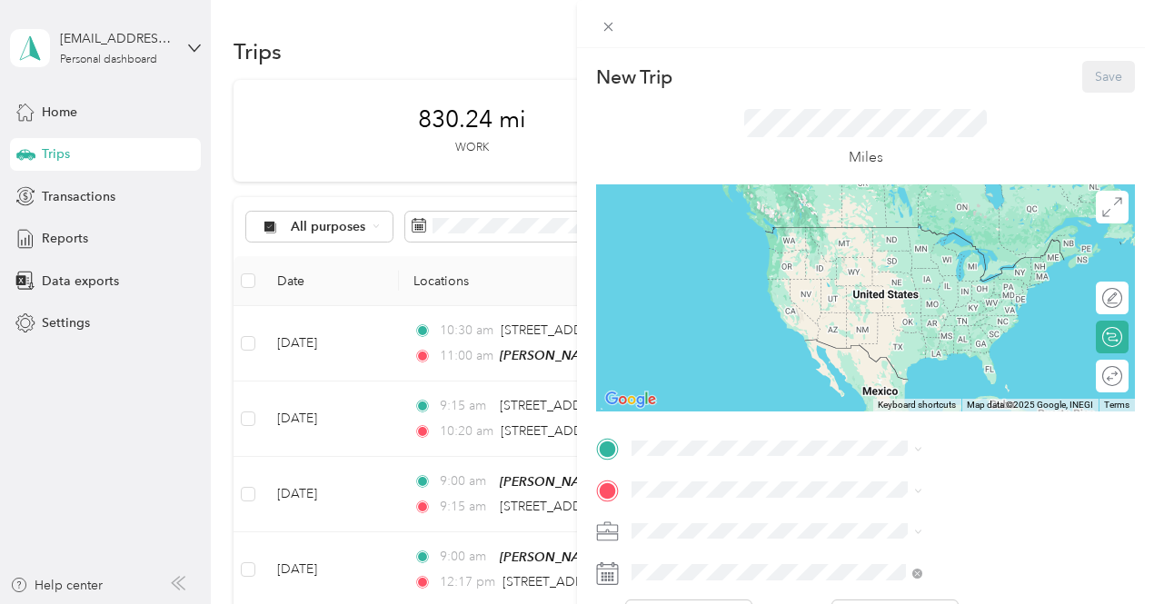
click at [919, 256] on div "[PERSON_NAME] YMCA [STREET_ADDRESS][US_STATE]" at bounding box center [949, 241] width 182 height 38
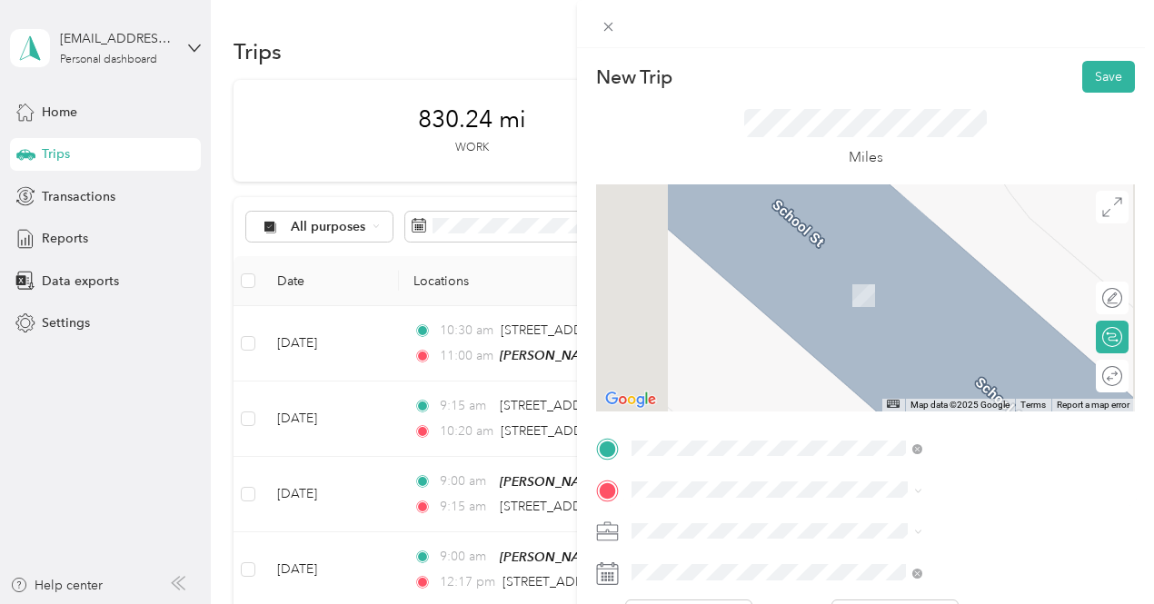
click at [912, 276] on span "[STREET_ADDRESS][US_STATE]" at bounding box center [949, 268] width 182 height 16
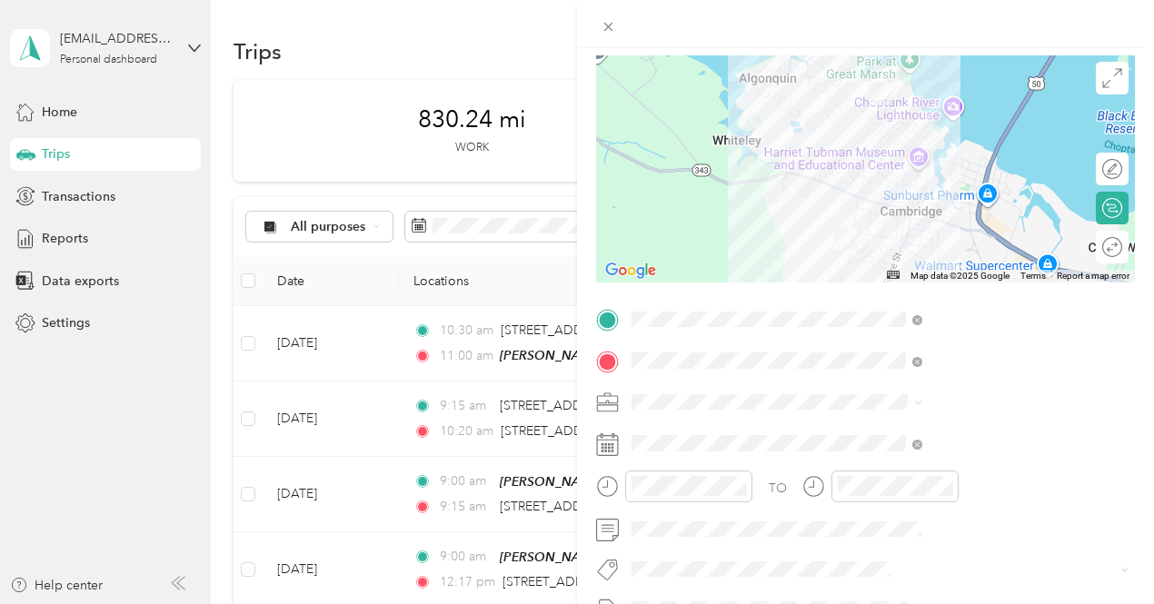
scroll to position [182, 0]
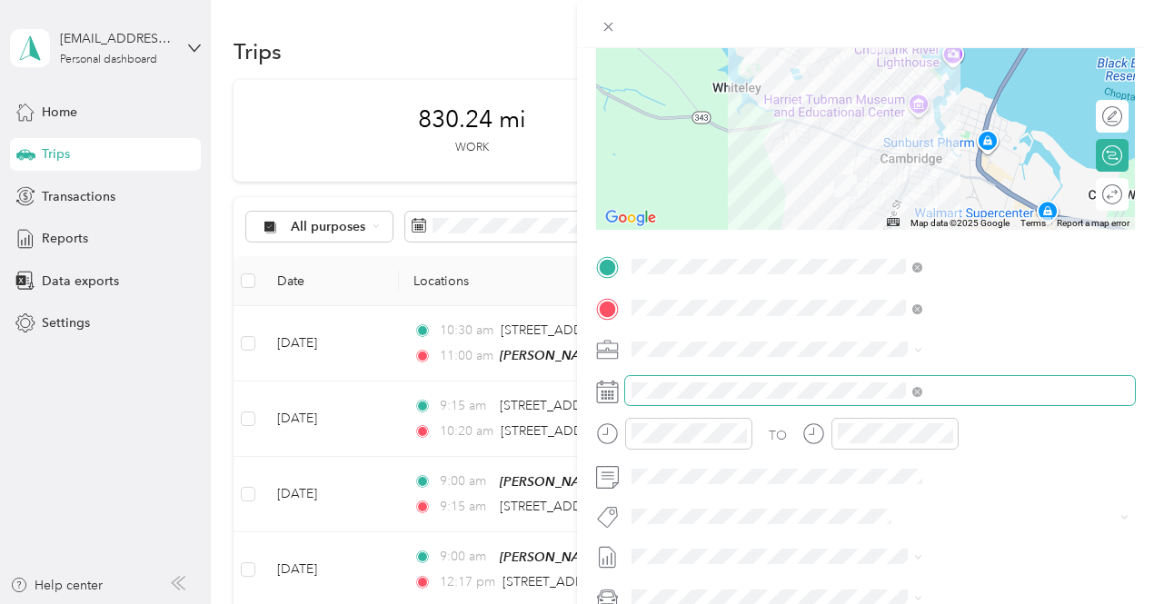
click at [881, 377] on span at bounding box center [880, 390] width 510 height 29
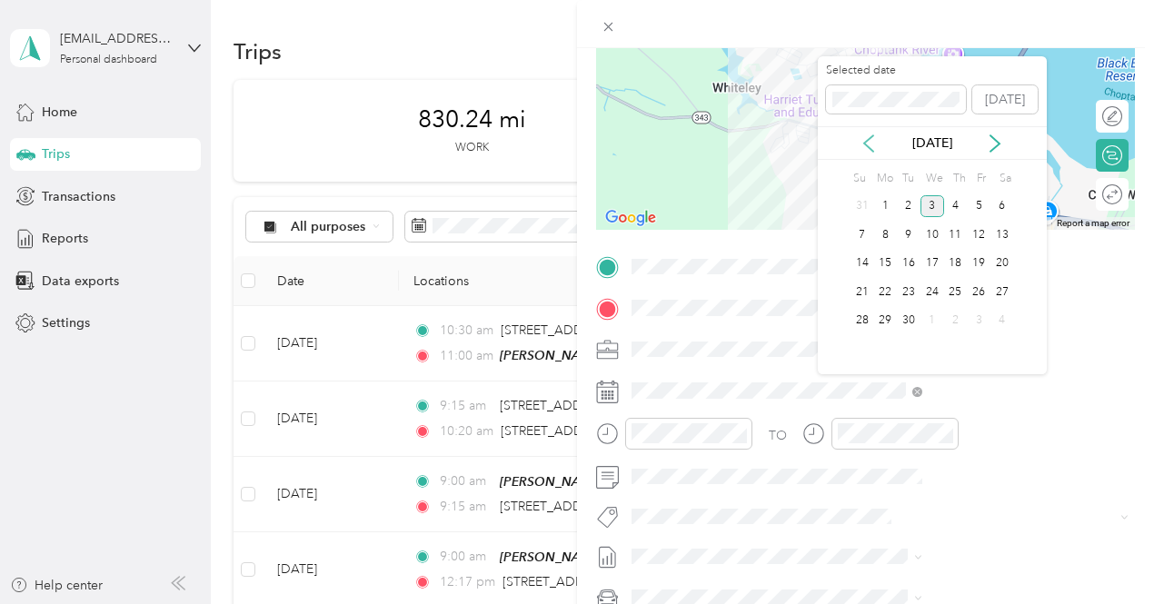
click at [872, 143] on icon at bounding box center [868, 143] width 18 height 18
click at [887, 259] on div "11" at bounding box center [885, 264] width 24 height 23
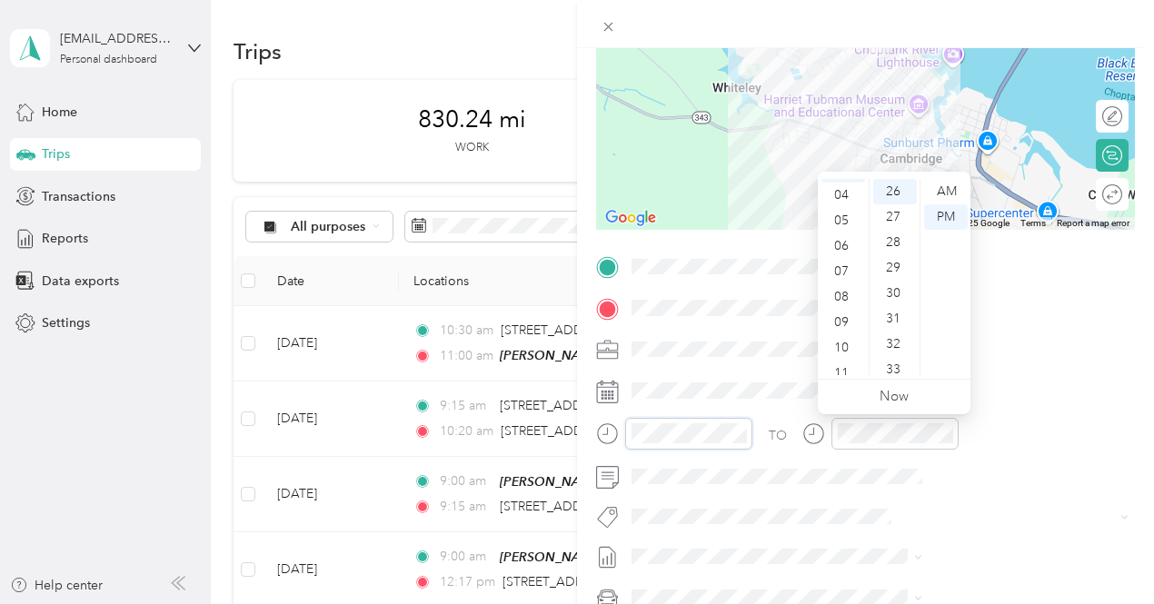
scroll to position [109, 0]
click at [843, 341] on div "10" at bounding box center [843, 336] width 44 height 25
click at [935, 194] on div "AM" at bounding box center [946, 191] width 44 height 25
click at [843, 333] on div "10" at bounding box center [843, 336] width 44 height 25
click at [936, 184] on div "AM" at bounding box center [946, 191] width 44 height 25
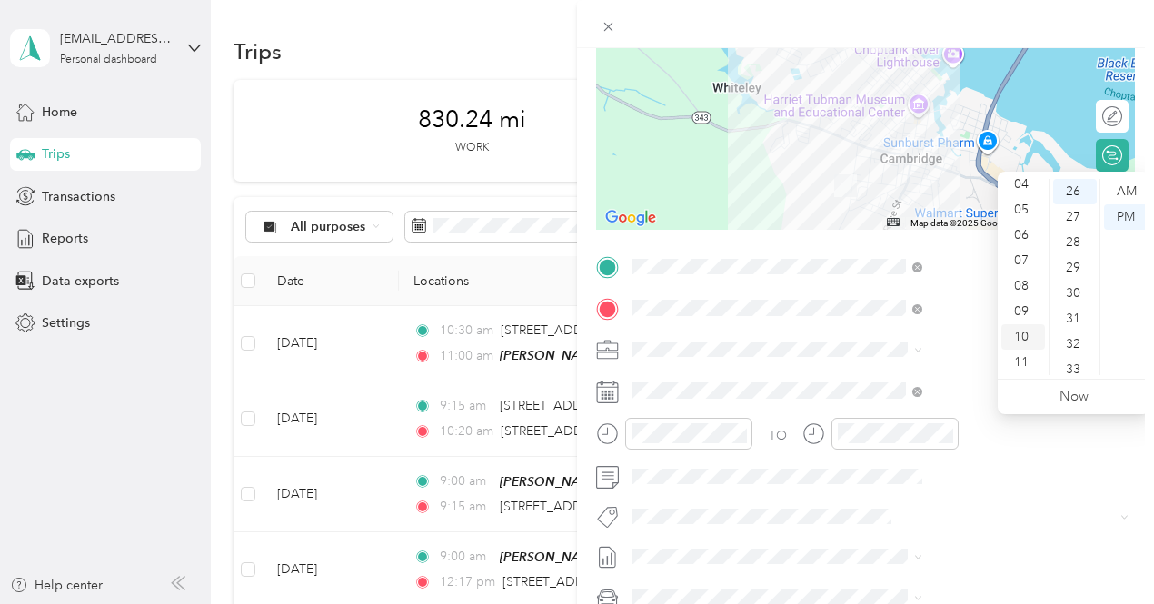
click at [1018, 331] on div "10" at bounding box center [1023, 336] width 44 height 25
click at [1072, 362] on div "40" at bounding box center [1075, 365] width 44 height 25
click at [1116, 194] on div "AM" at bounding box center [1126, 191] width 44 height 25
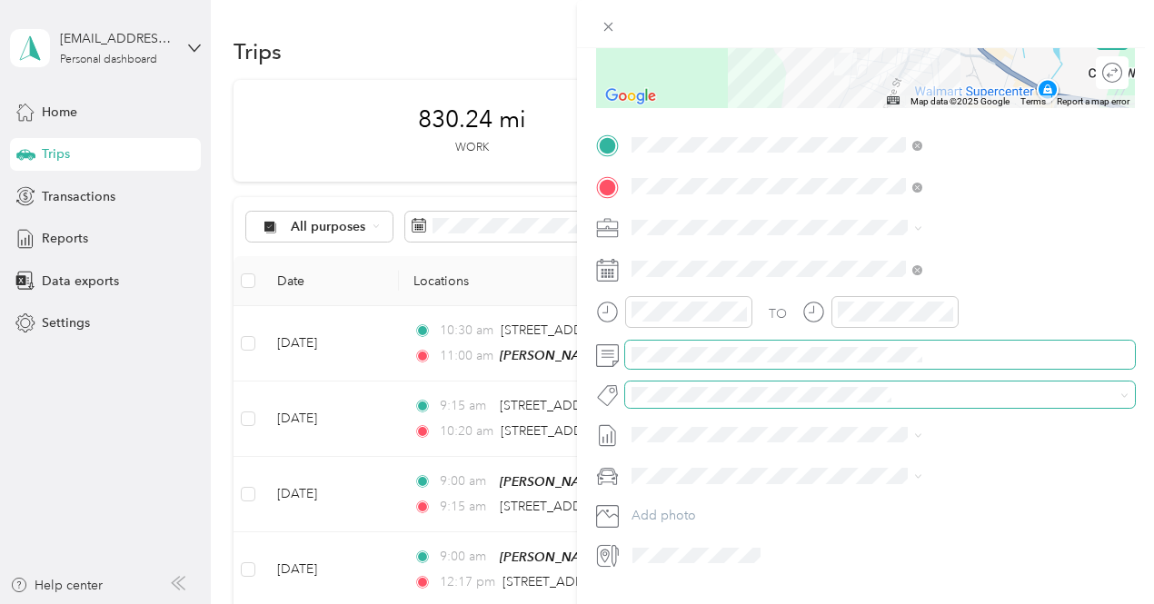
scroll to position [349, 0]
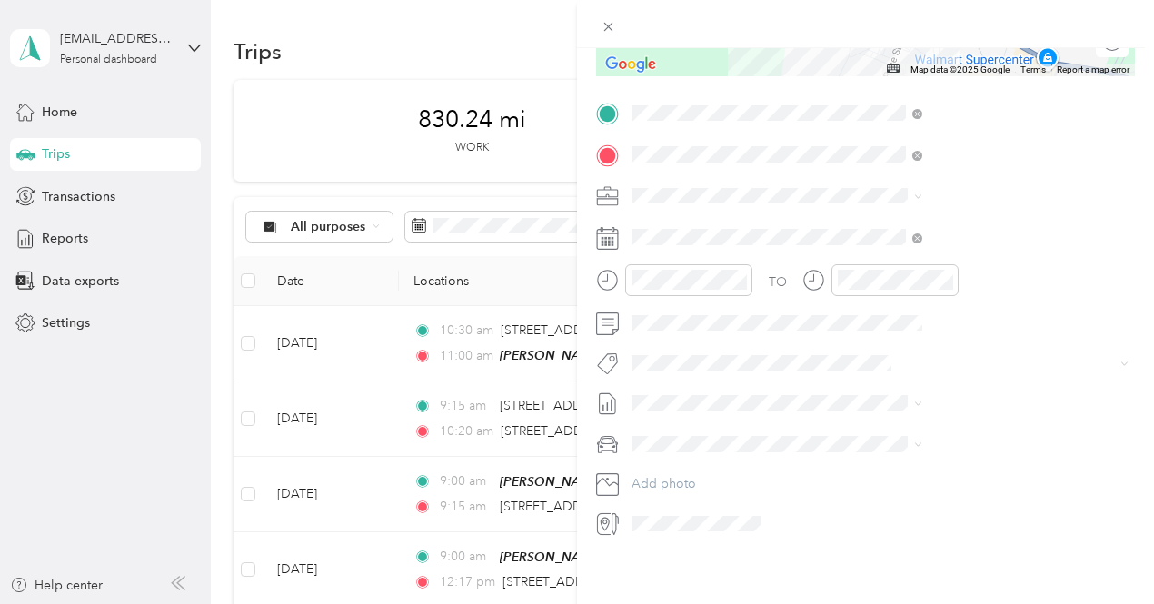
click at [876, 365] on div "TO Add photo" at bounding box center [865, 318] width 539 height 439
click at [876, 314] on span "3235 - Mileage" at bounding box center [881, 317] width 76 height 16
click at [885, 452] on span "[DATE] - [DATE]" at bounding box center [869, 449] width 91 height 19
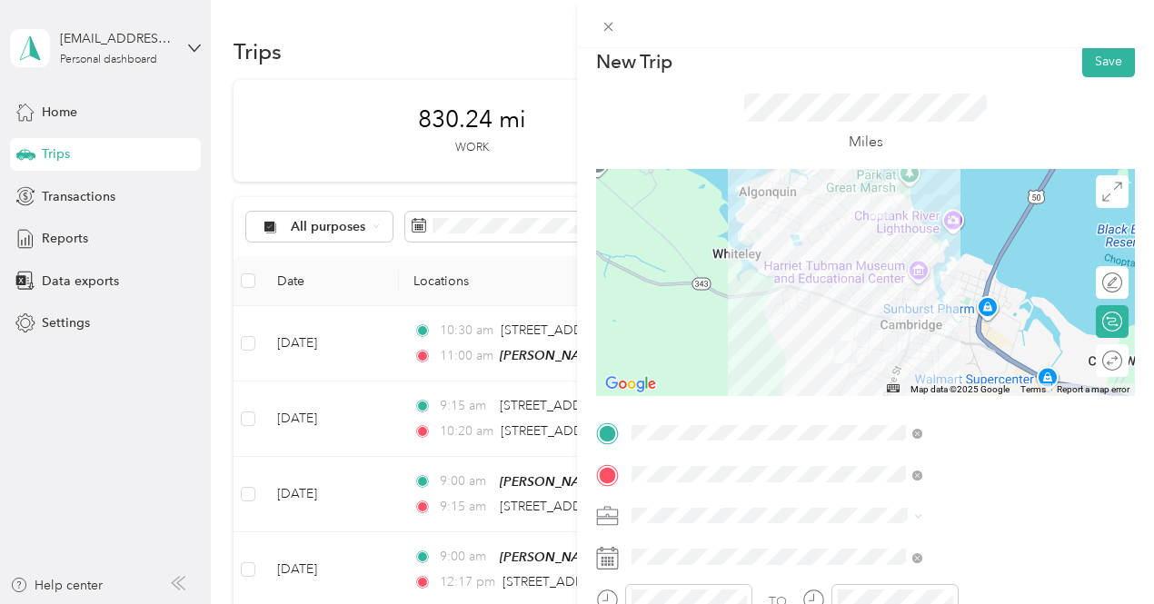
scroll to position [0, 0]
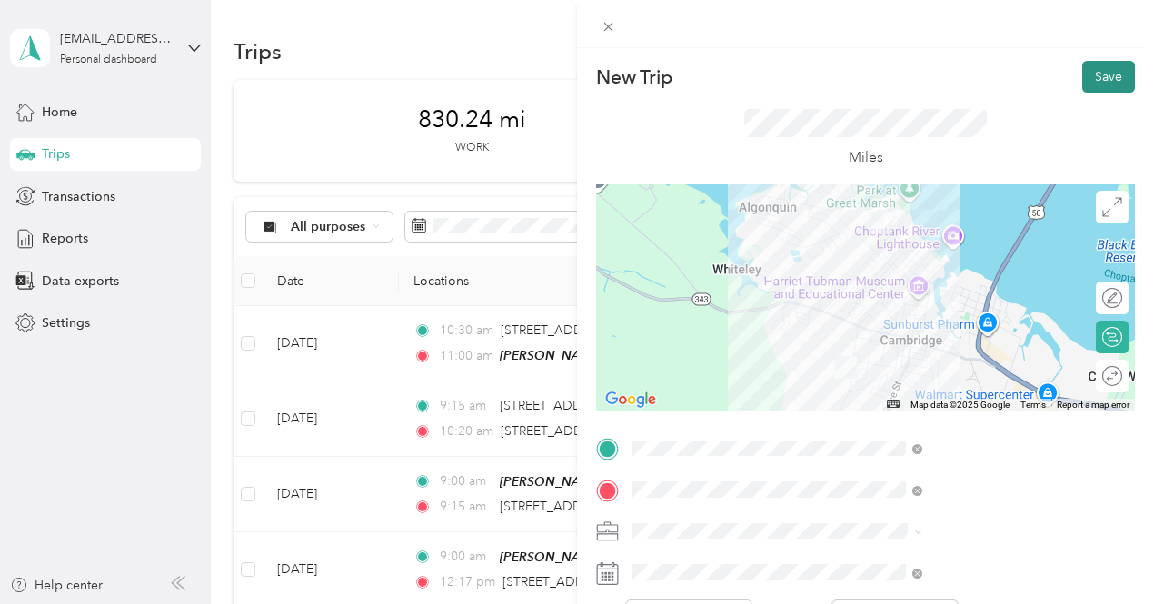
click at [1082, 77] on button "Save" at bounding box center [1108, 77] width 53 height 32
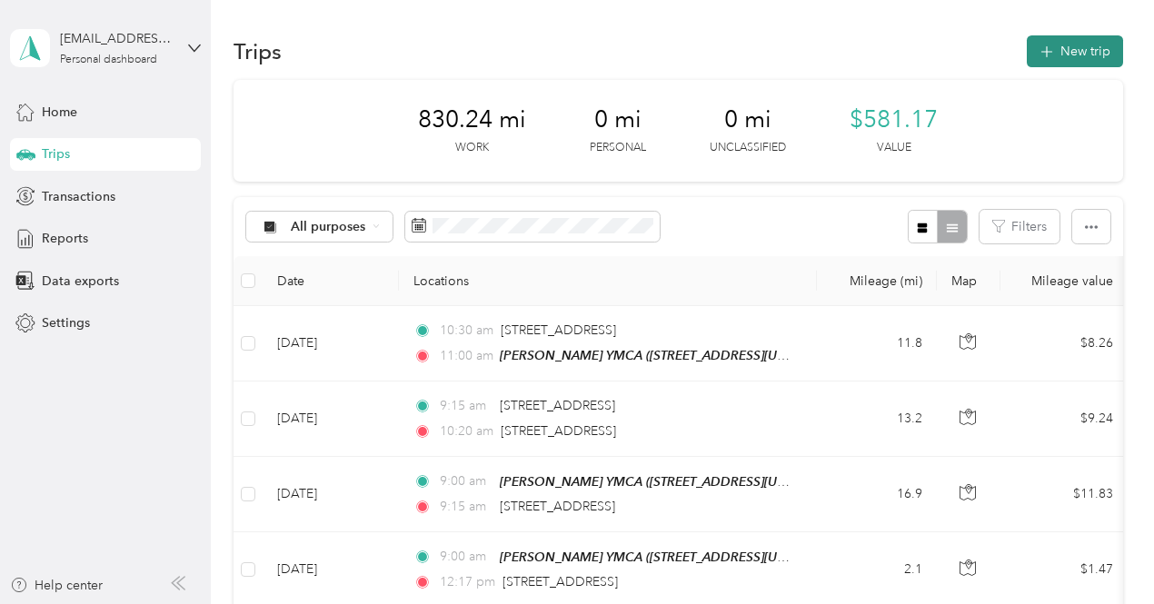
click at [1042, 42] on icon "button" at bounding box center [1046, 52] width 21 height 21
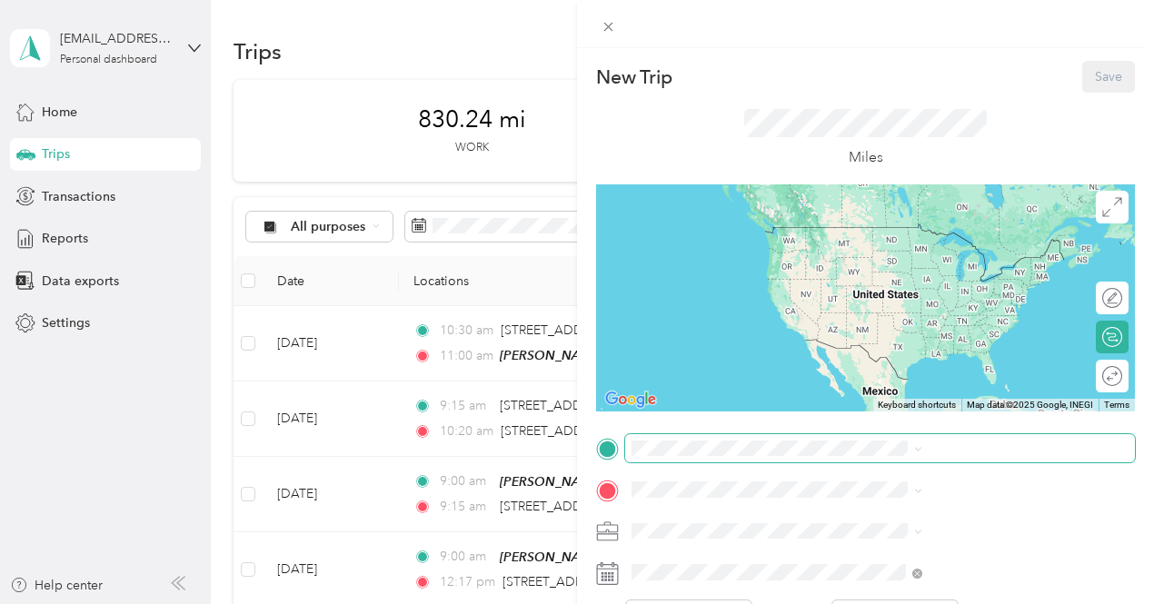
click at [874, 439] on span at bounding box center [880, 448] width 510 height 29
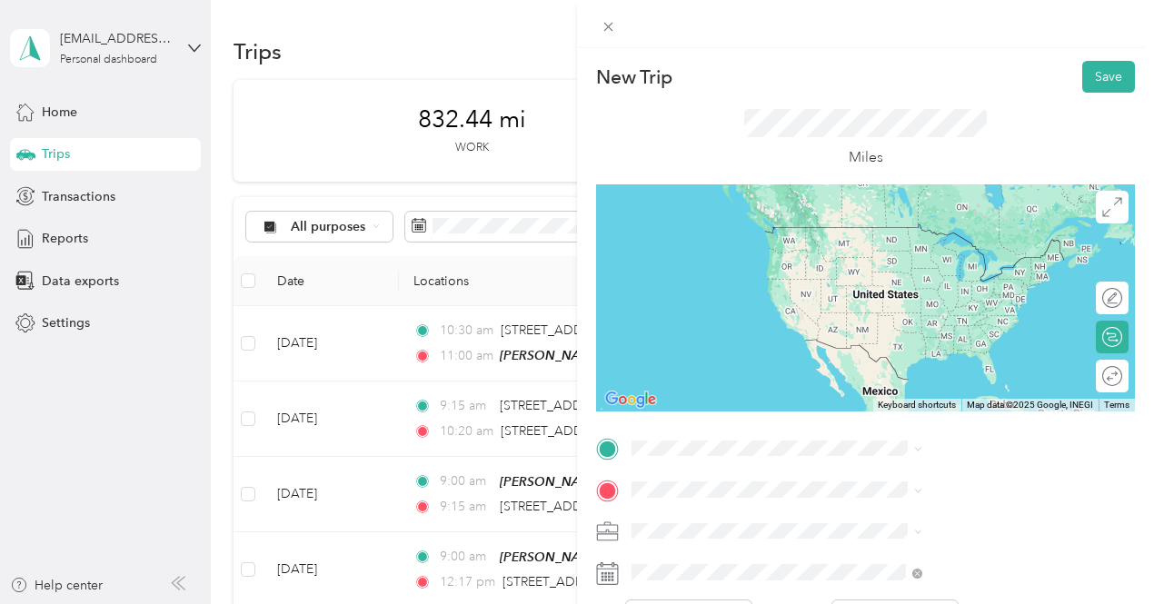
click at [885, 233] on span "[STREET_ADDRESS][US_STATE]" at bounding box center [949, 225] width 182 height 16
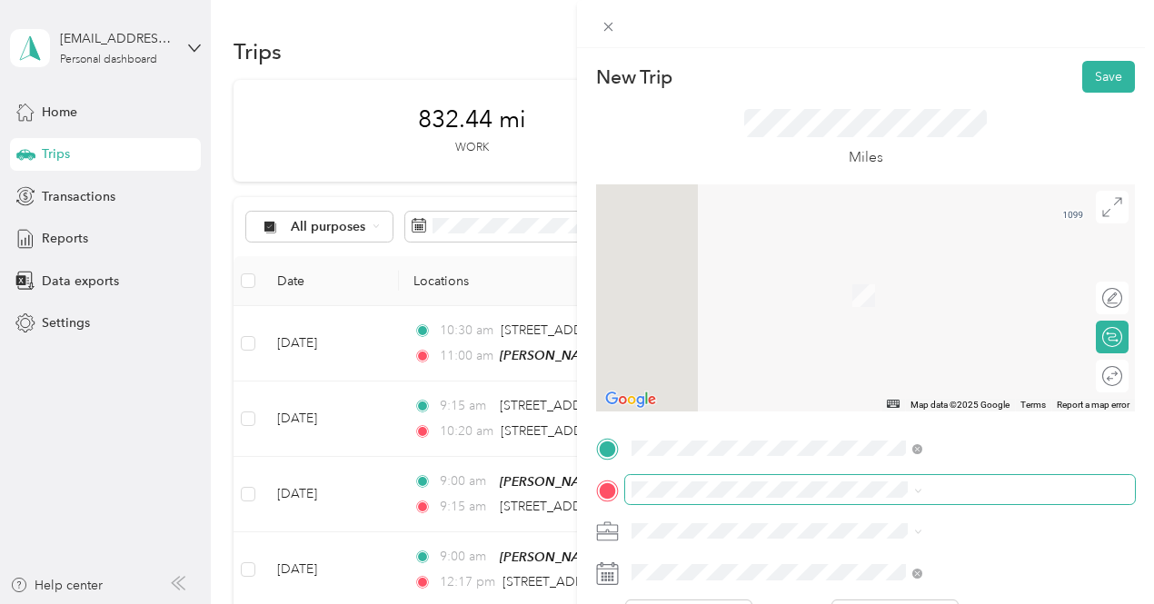
click at [879, 502] on span at bounding box center [880, 489] width 510 height 29
click at [879, 499] on span at bounding box center [880, 489] width 510 height 29
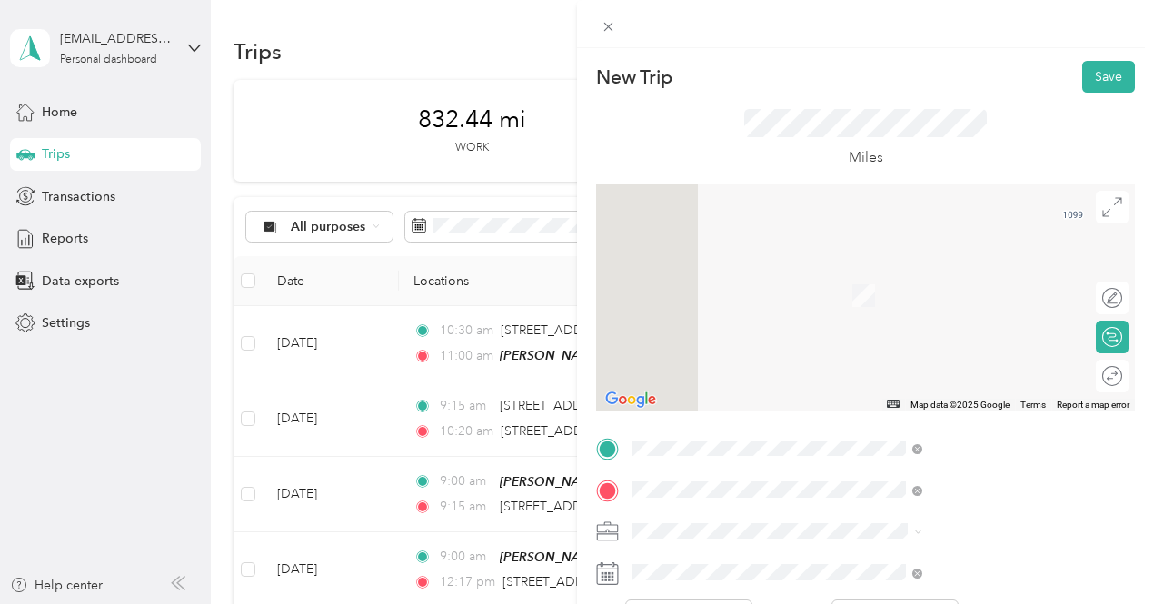
click at [902, 277] on span "[STREET_ADDRESS][US_STATE]" at bounding box center [949, 269] width 182 height 16
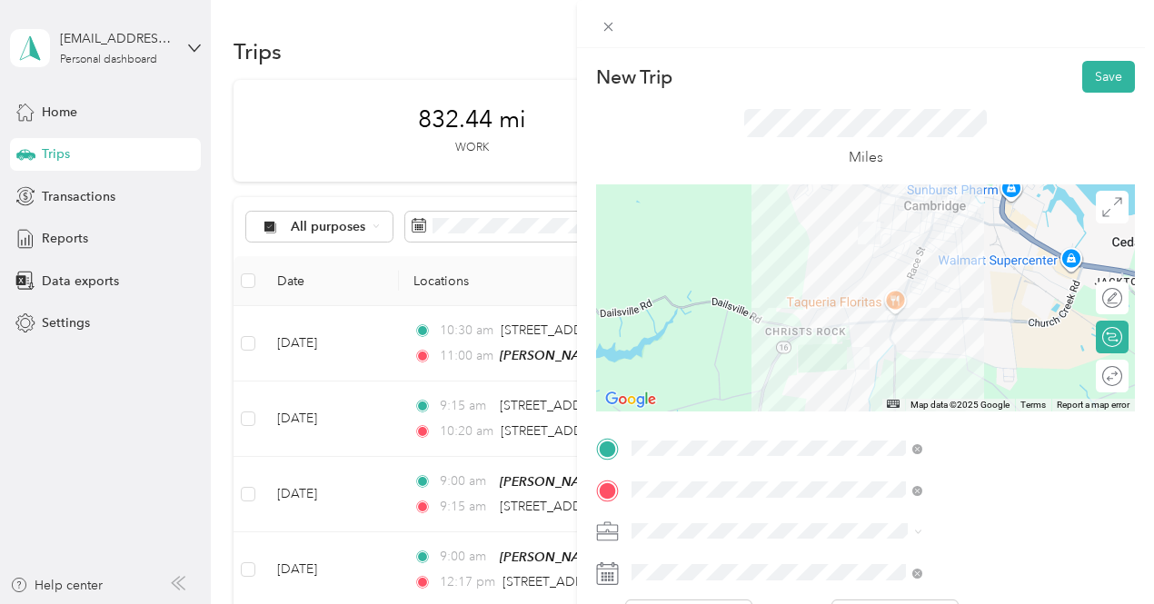
scroll to position [91, 0]
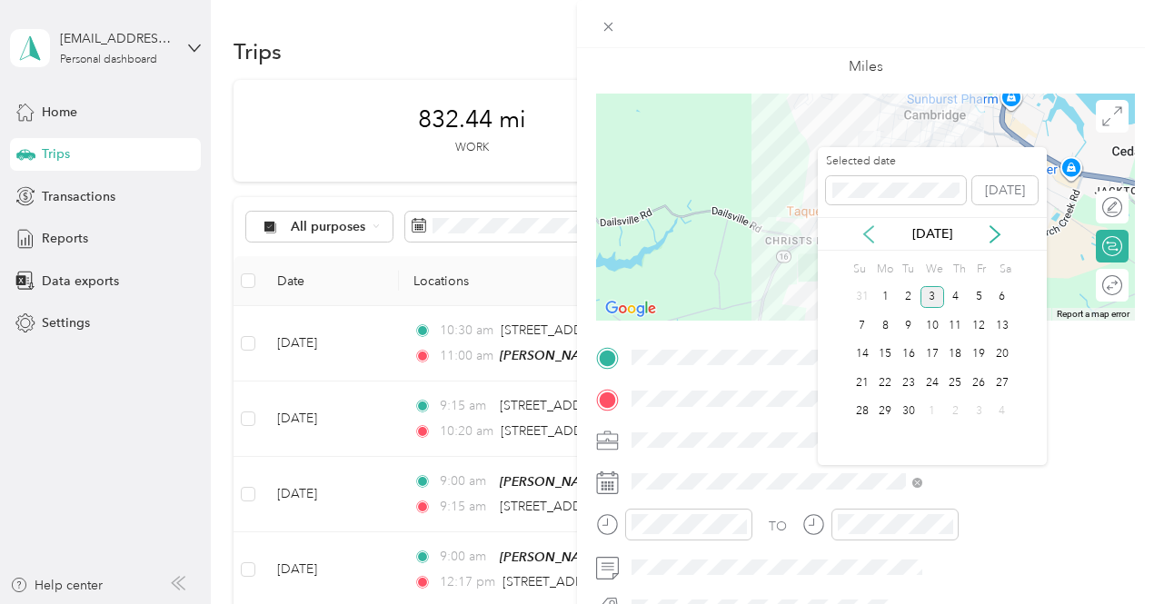
click at [871, 225] on icon at bounding box center [868, 234] width 18 height 18
click at [879, 354] on div "11" at bounding box center [885, 354] width 24 height 23
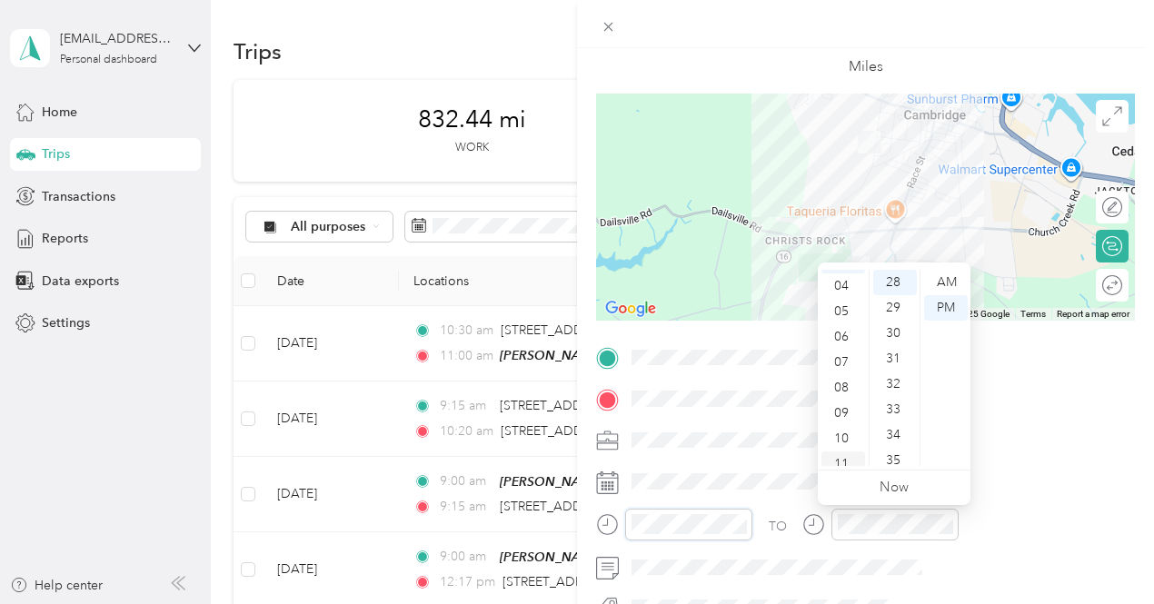
scroll to position [109, 0]
click at [845, 449] on div "11" at bounding box center [843, 453] width 44 height 25
click at [894, 280] on div "00" at bounding box center [895, 282] width 44 height 25
click at [944, 284] on div "AM" at bounding box center [946, 282] width 44 height 25
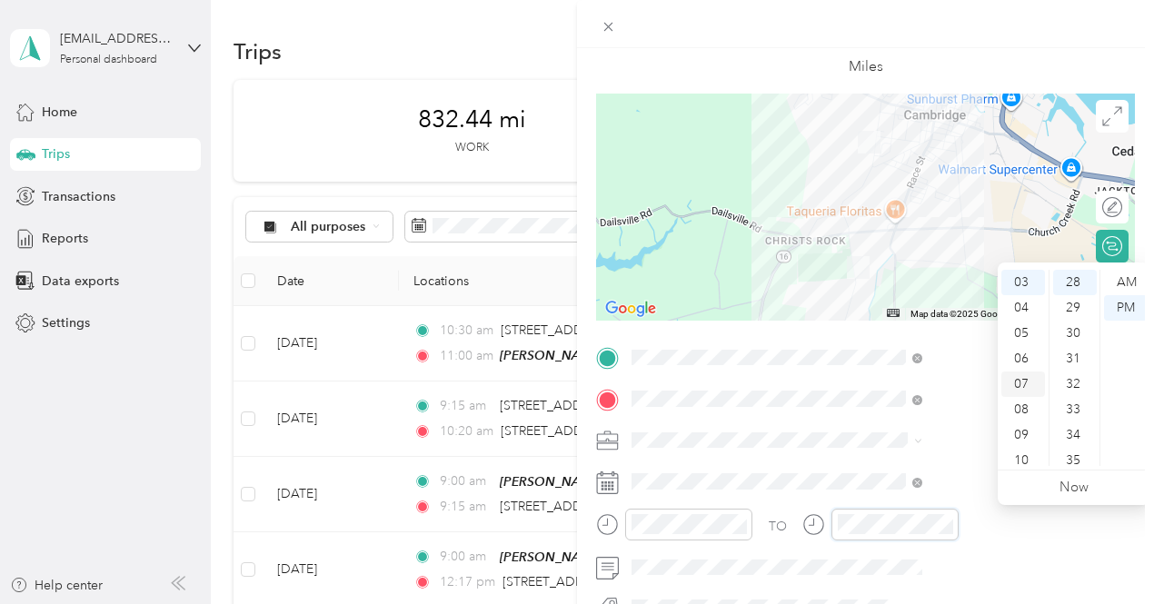
scroll to position [109, 0]
click at [1019, 448] on div "11" at bounding box center [1023, 453] width 44 height 25
click at [1077, 415] on div "15" at bounding box center [1075, 405] width 44 height 25
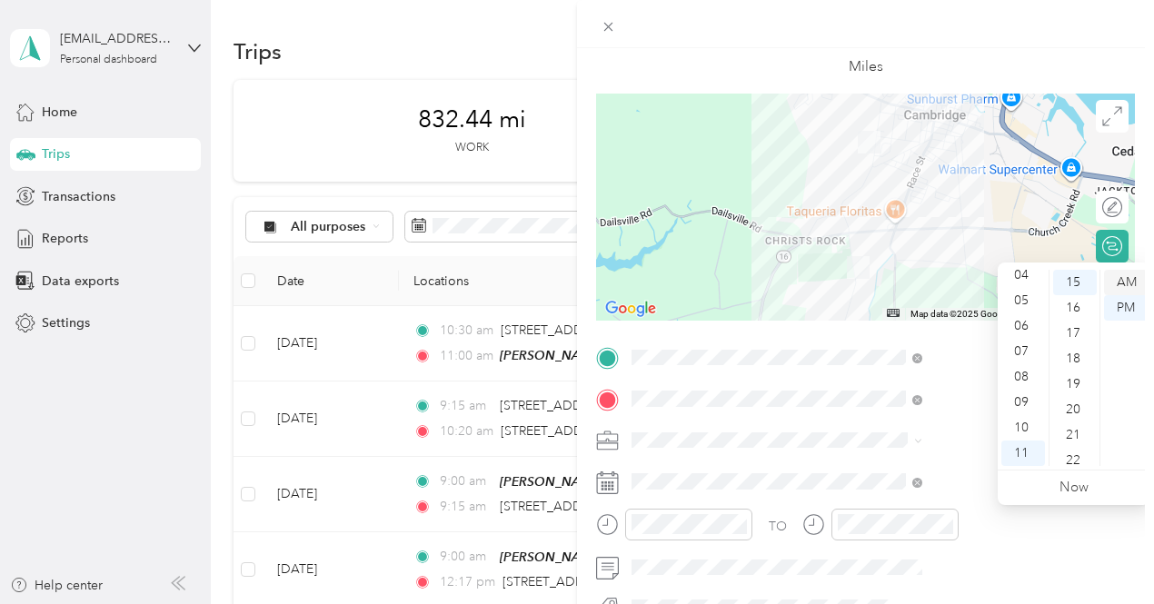
click at [1119, 285] on div "AM" at bounding box center [1126, 282] width 44 height 25
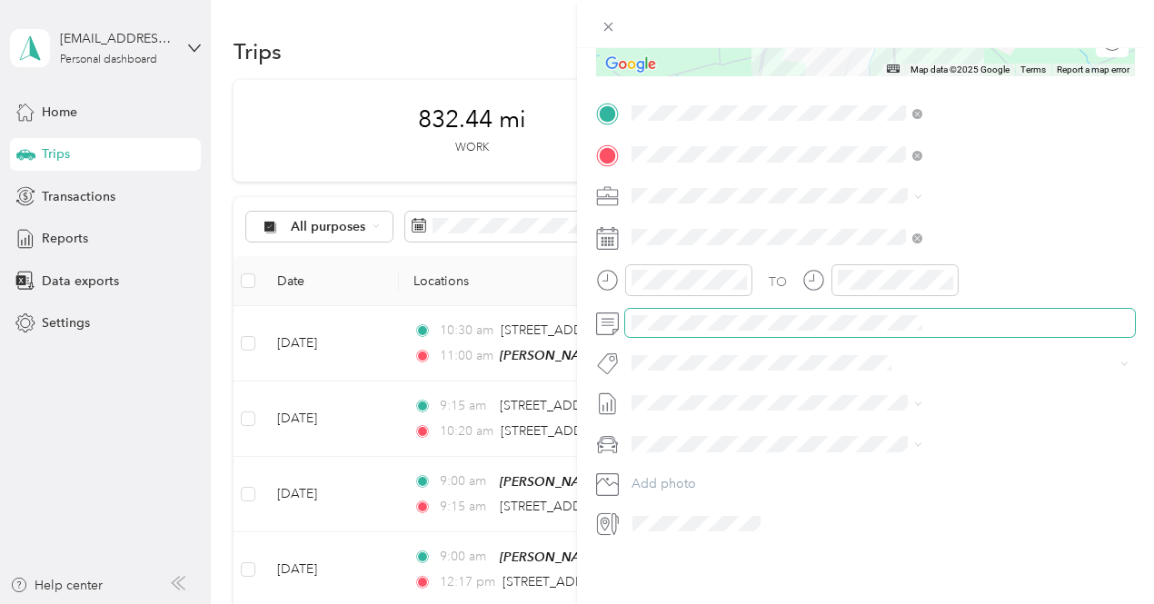
scroll to position [349, 0]
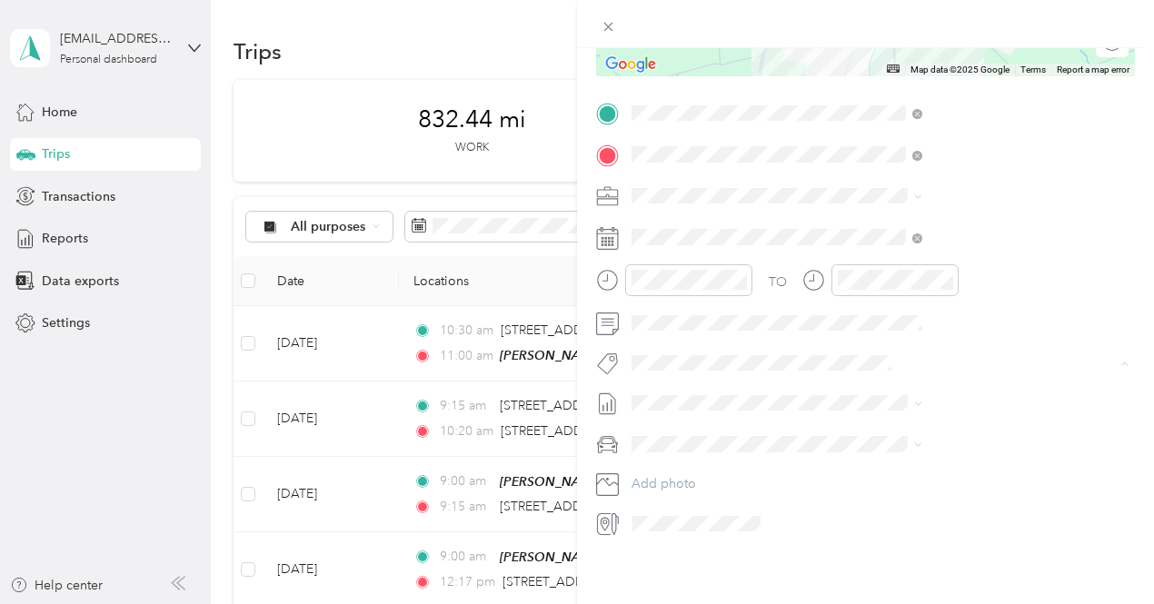
click at [899, 318] on li "3235 - Mileage" at bounding box center [969, 316] width 303 height 35
click at [879, 440] on li "[DATE] - [DATE] Draft" at bounding box center [969, 443] width 303 height 29
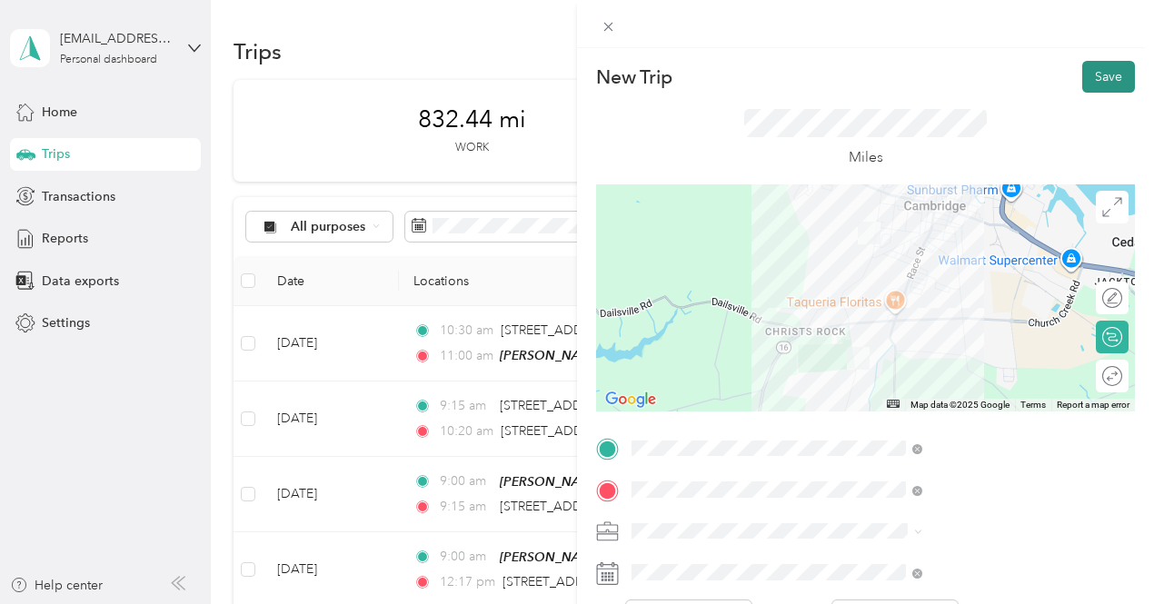
click at [1082, 84] on button "Save" at bounding box center [1108, 77] width 53 height 32
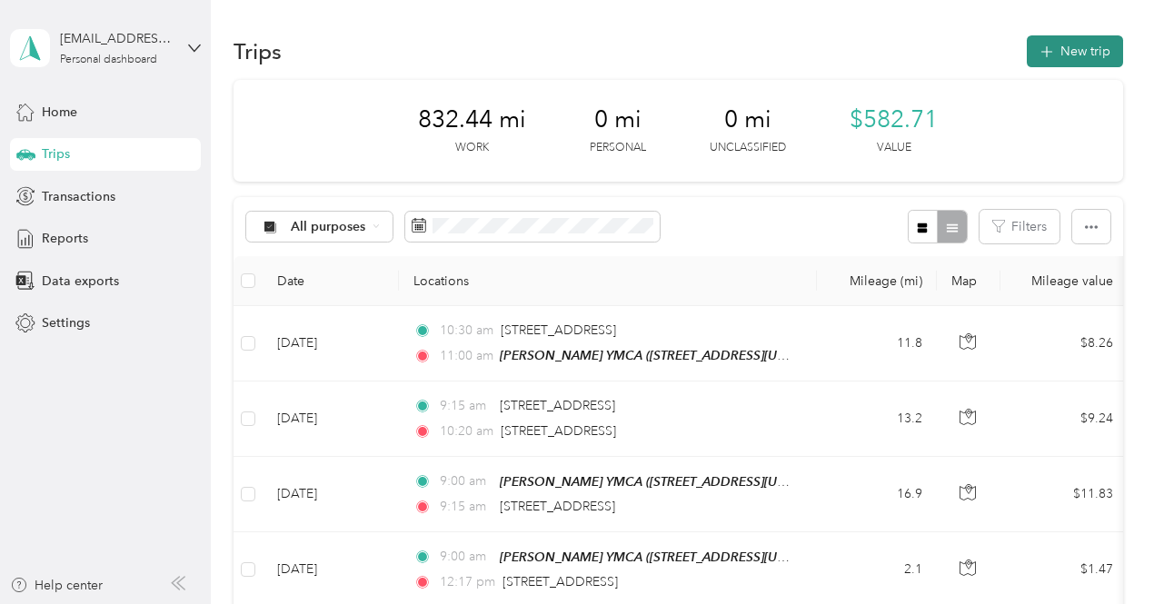
click at [1049, 50] on icon "button" at bounding box center [1046, 52] width 21 height 21
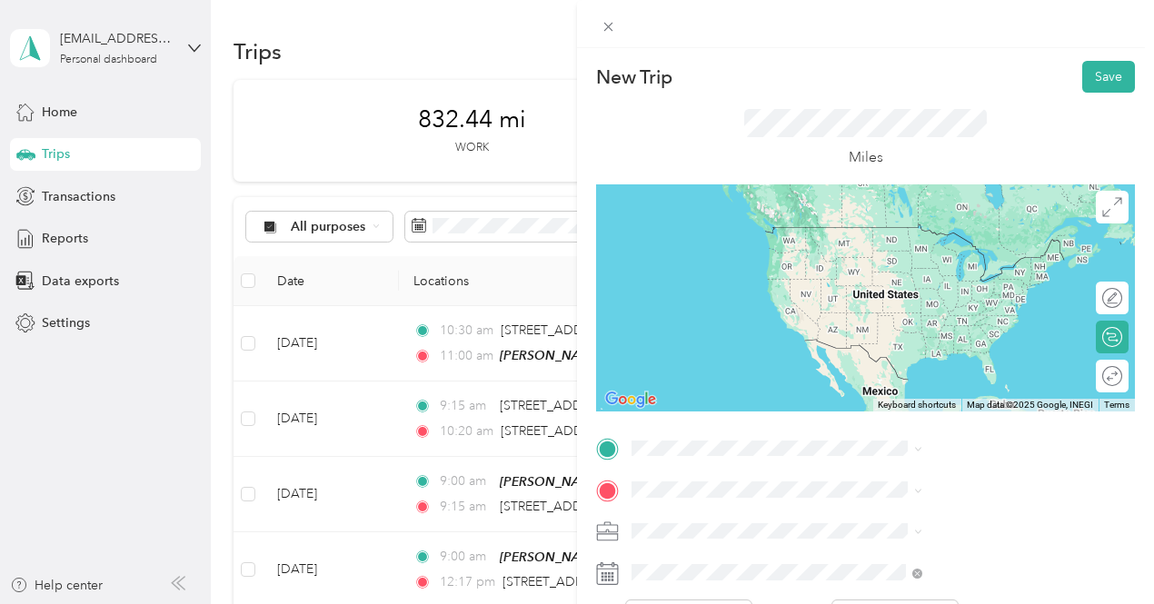
click at [910, 237] on li "[STREET_ADDRESS][US_STATE]" at bounding box center [969, 218] width 303 height 37
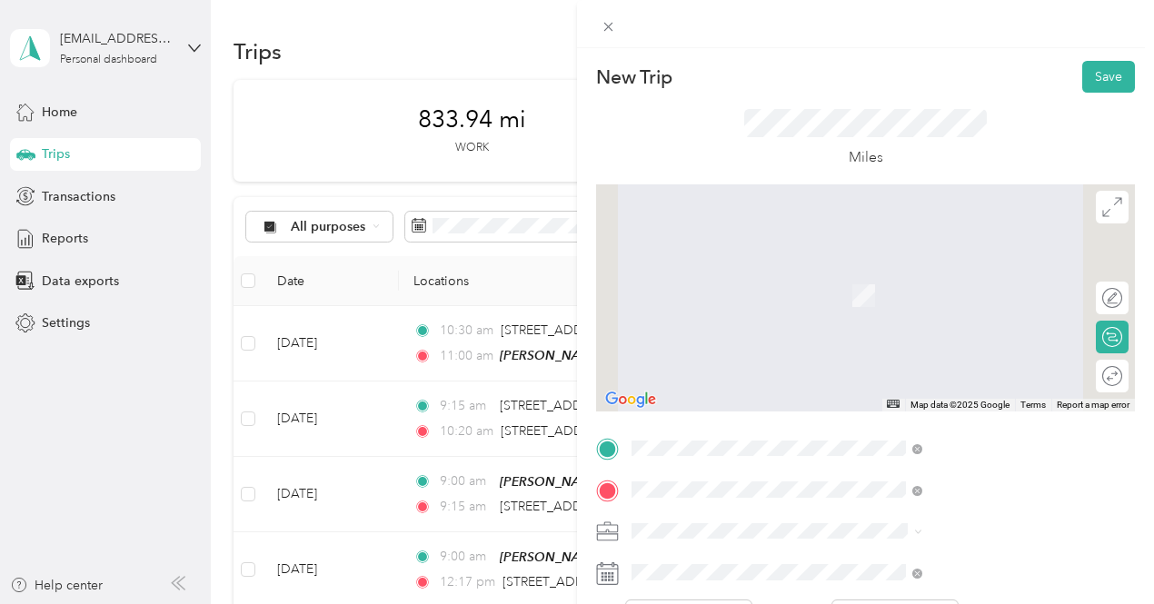
click at [958, 365] on span "[STREET_ADDRESS][US_STATE]" at bounding box center [949, 357] width 182 height 16
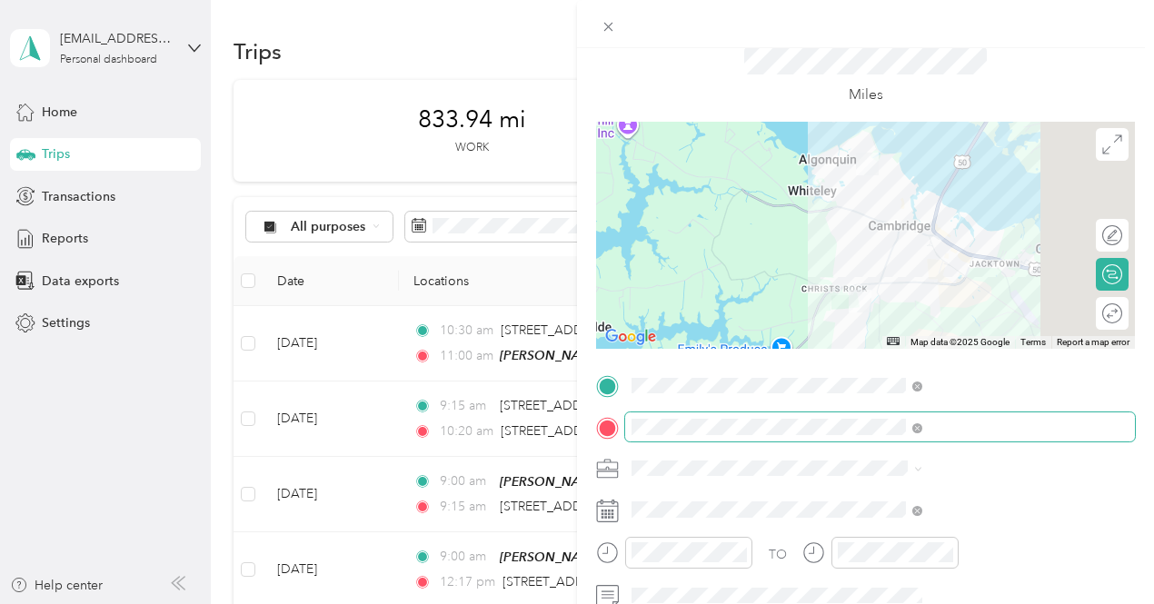
scroll to position [91, 0]
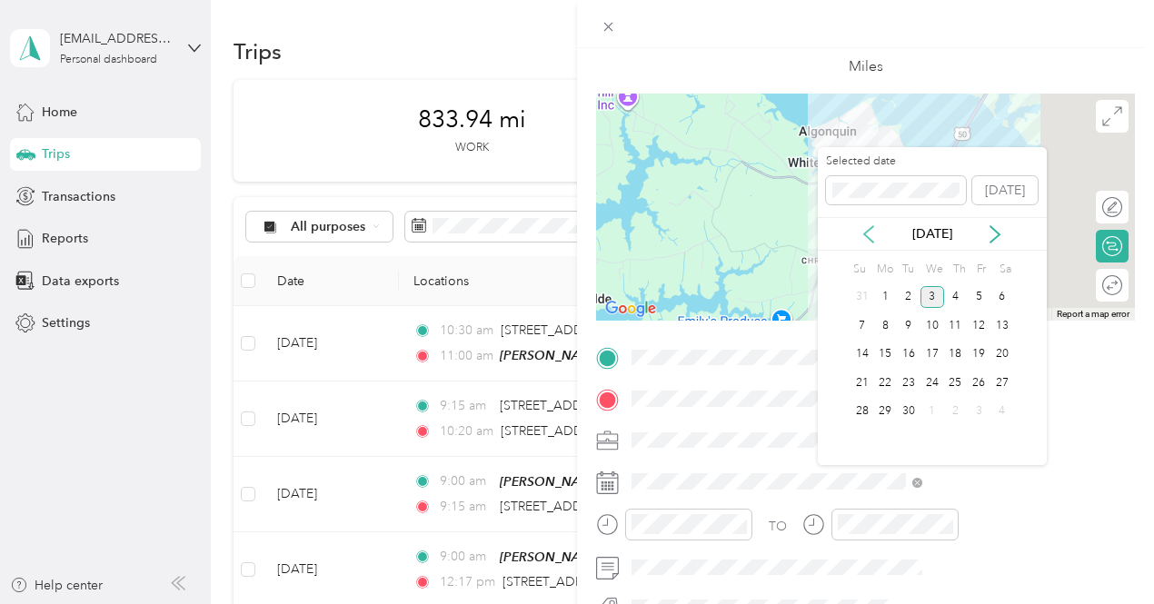
click at [862, 233] on icon at bounding box center [868, 234] width 18 height 18
click at [879, 350] on div "11" at bounding box center [885, 354] width 24 height 23
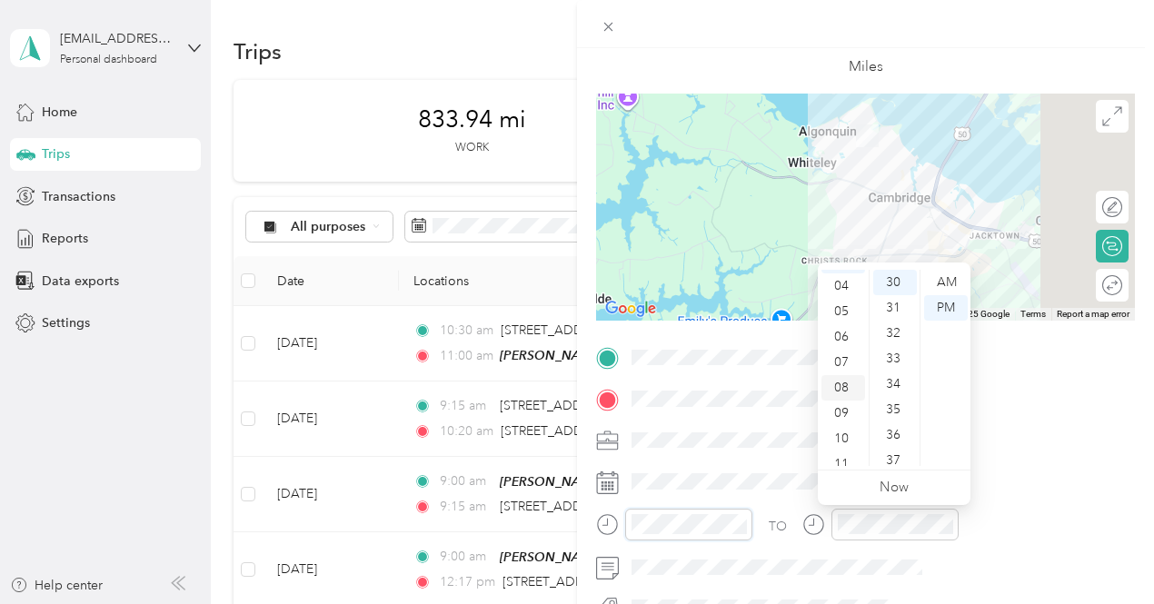
scroll to position [109, 0]
click at [847, 455] on div "11" at bounding box center [843, 453] width 44 height 25
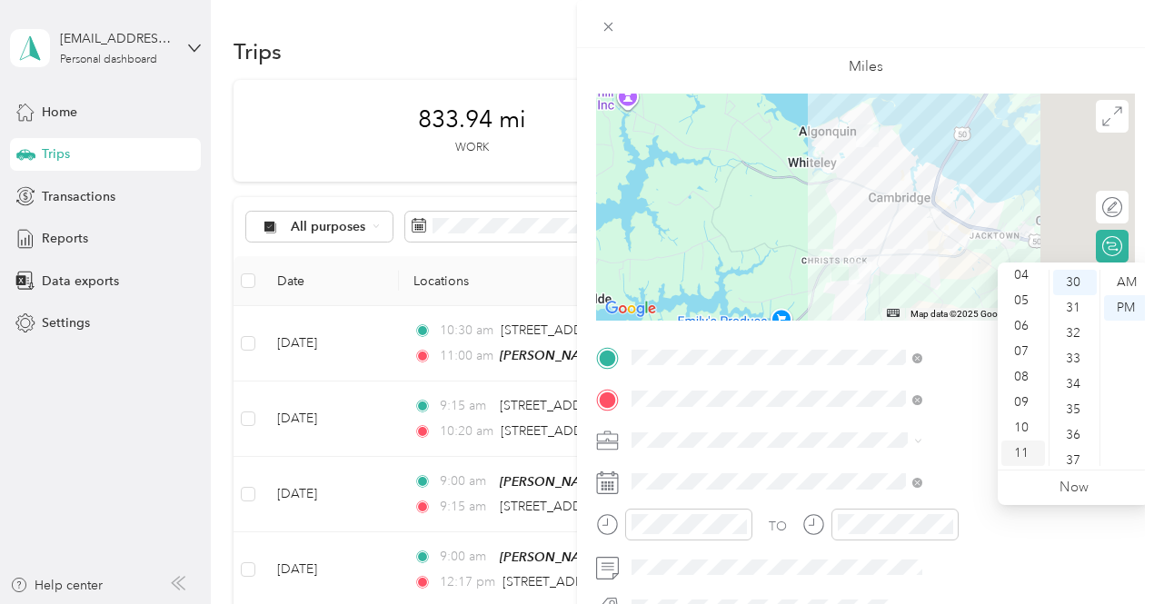
click at [1026, 450] on div "11" at bounding box center [1023, 453] width 44 height 25
click at [1074, 395] on div "45" at bounding box center [1075, 391] width 44 height 25
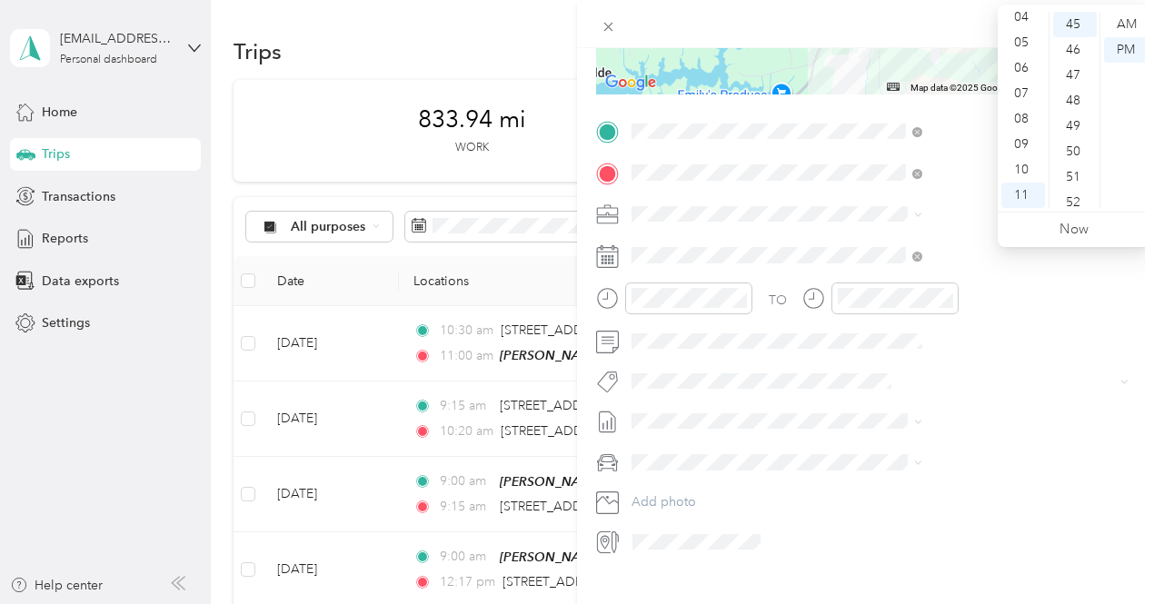
scroll to position [349, 0]
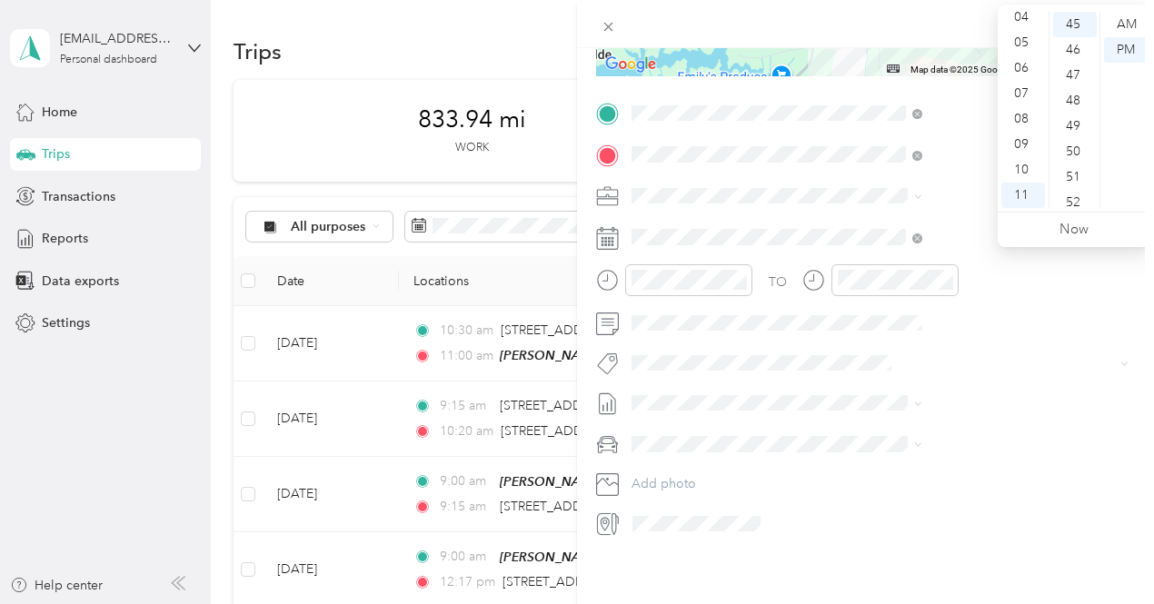
click at [911, 328] on div "TO Add photo" at bounding box center [865, 318] width 539 height 439
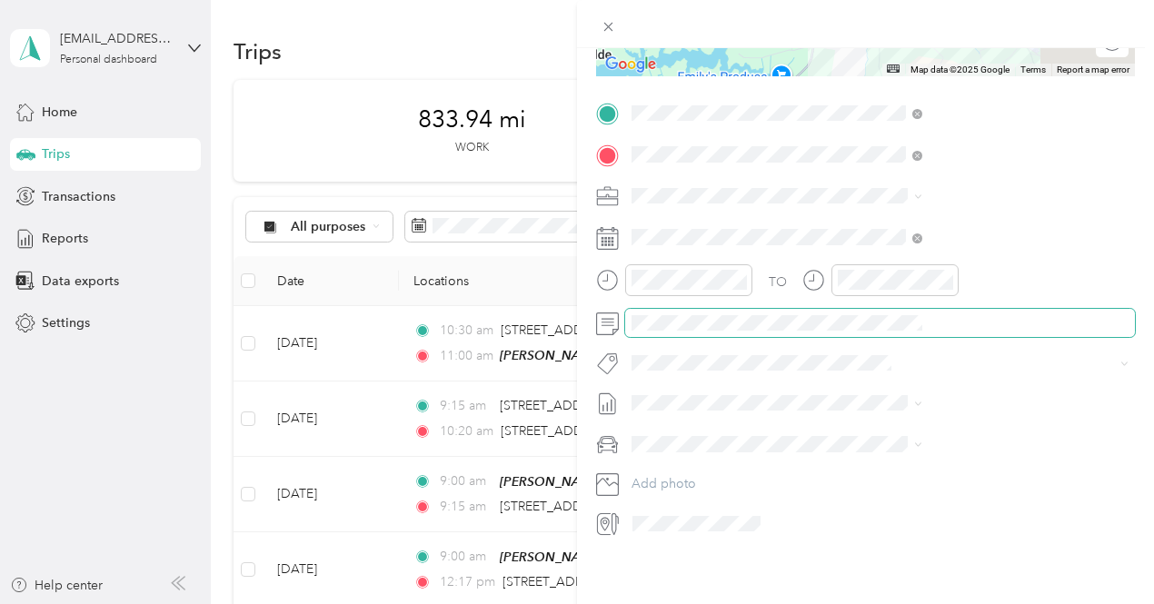
click at [916, 320] on span at bounding box center [880, 323] width 510 height 29
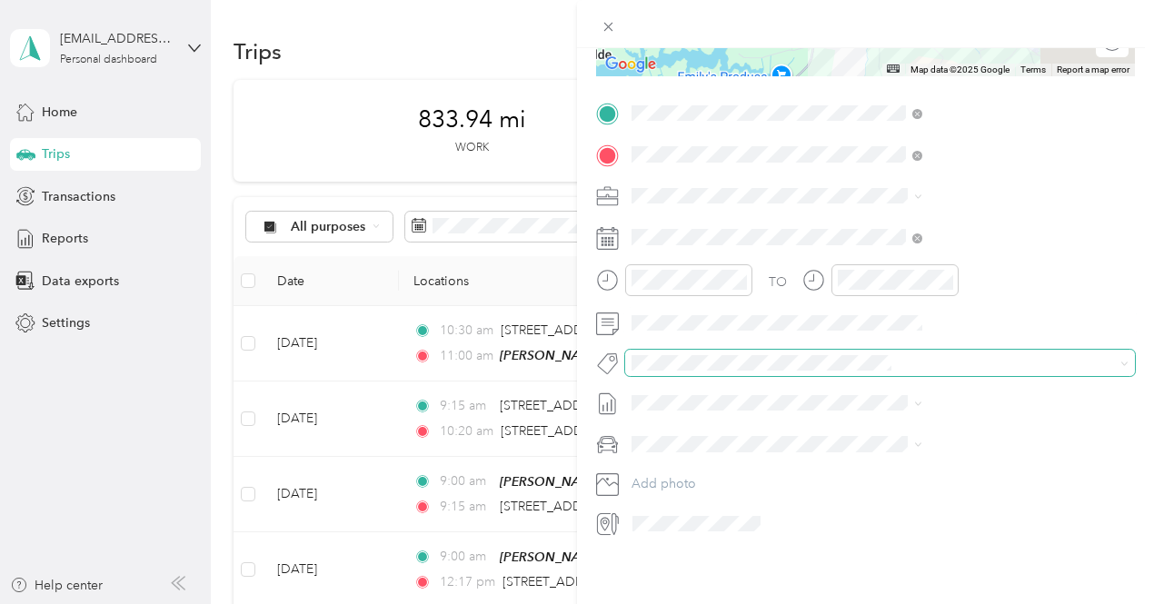
click at [854, 359] on span at bounding box center [880, 362] width 510 height 25
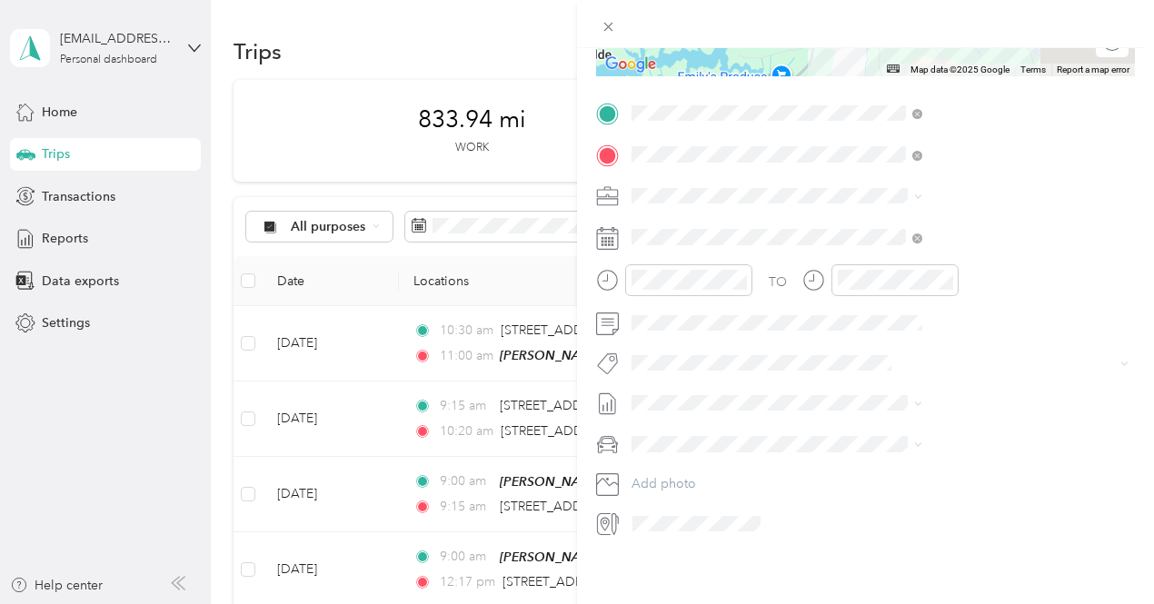
click at [876, 311] on span "3235 - Mileage" at bounding box center [881, 309] width 76 height 16
click at [887, 452] on span "[DATE] - [DATE]" at bounding box center [869, 451] width 91 height 19
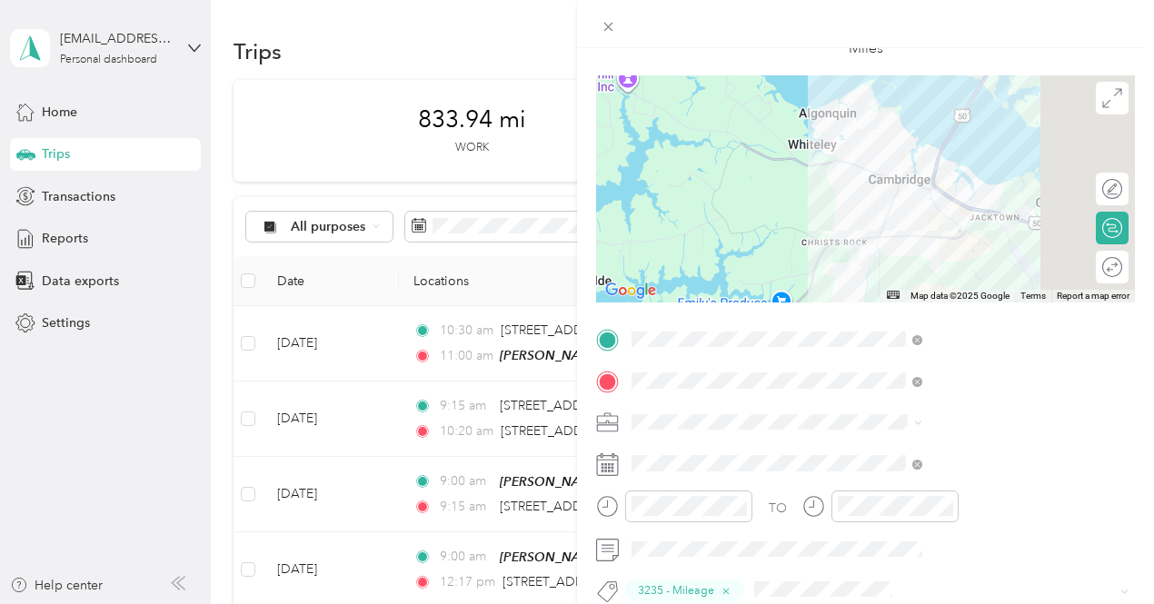
scroll to position [0, 0]
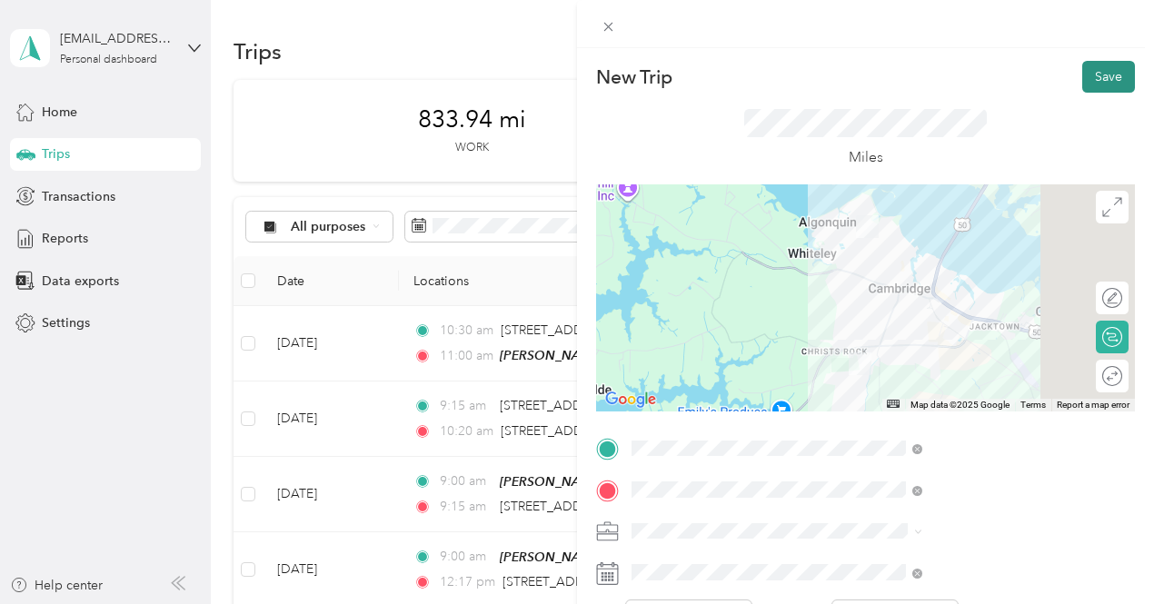
click at [1082, 79] on button "Save" at bounding box center [1108, 77] width 53 height 32
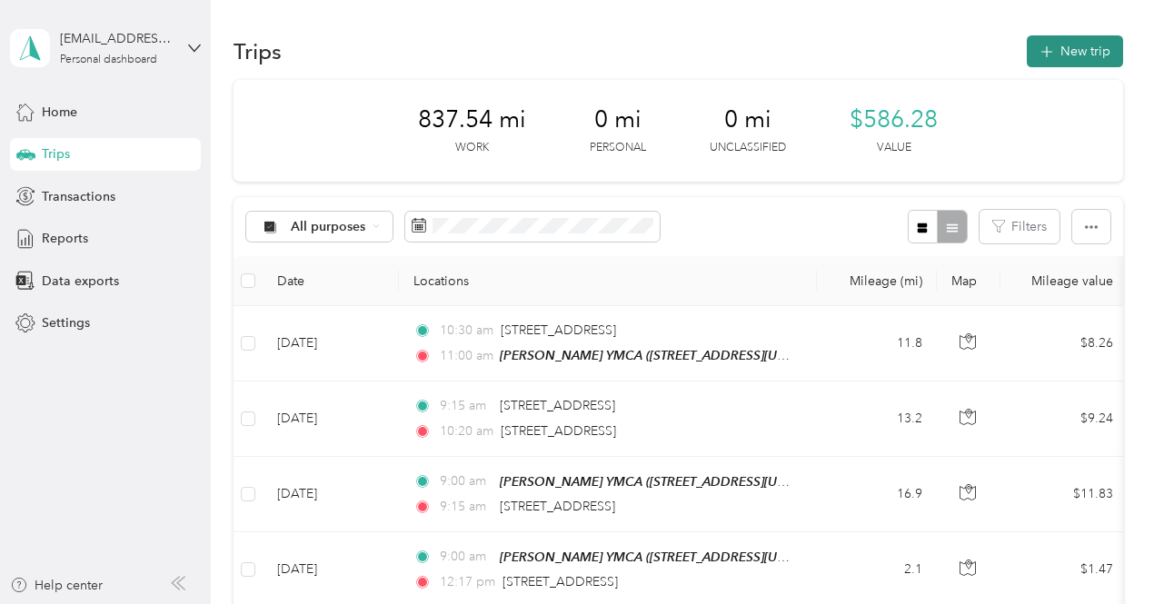
click at [1071, 58] on button "New trip" at bounding box center [1075, 51] width 96 height 32
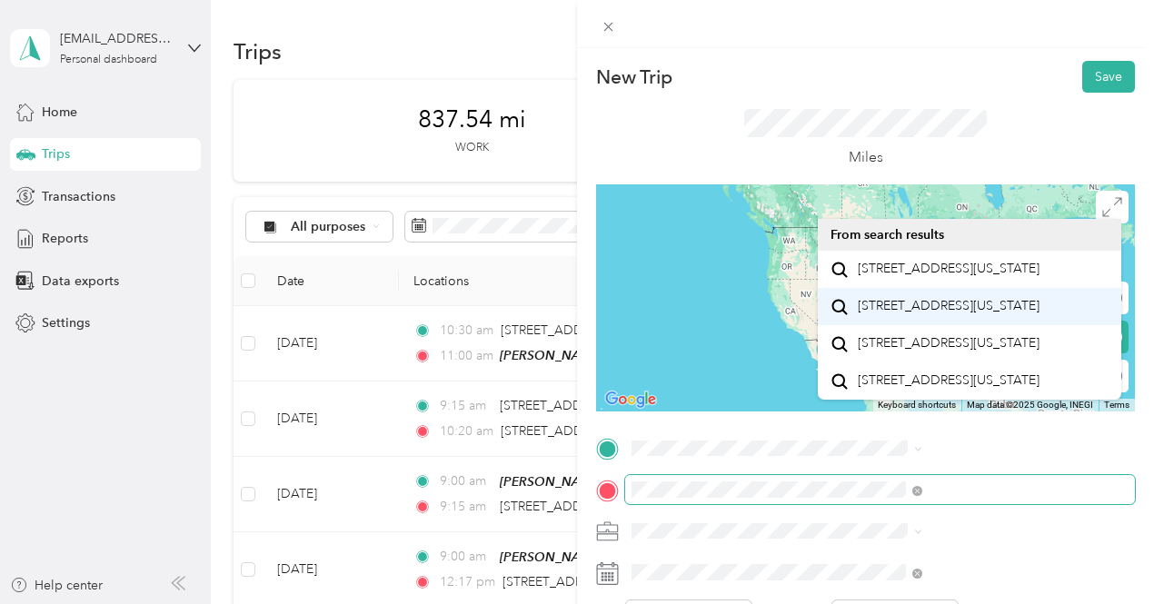
scroll to position [28, 0]
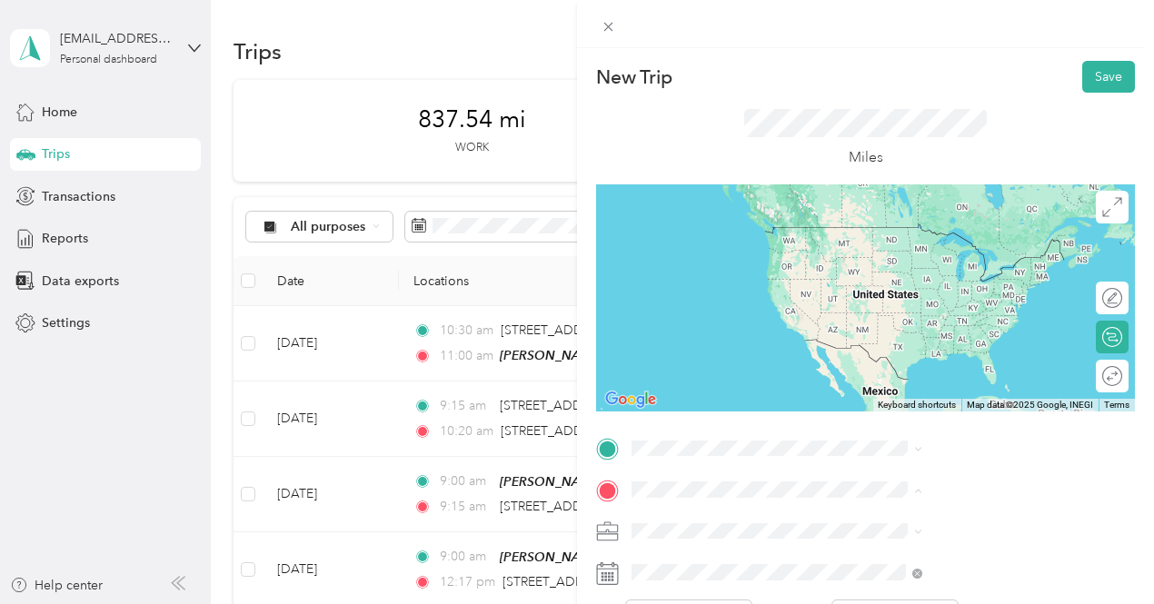
click at [907, 270] on span "[STREET_ADDRESS][US_STATE]" at bounding box center [949, 269] width 182 height 16
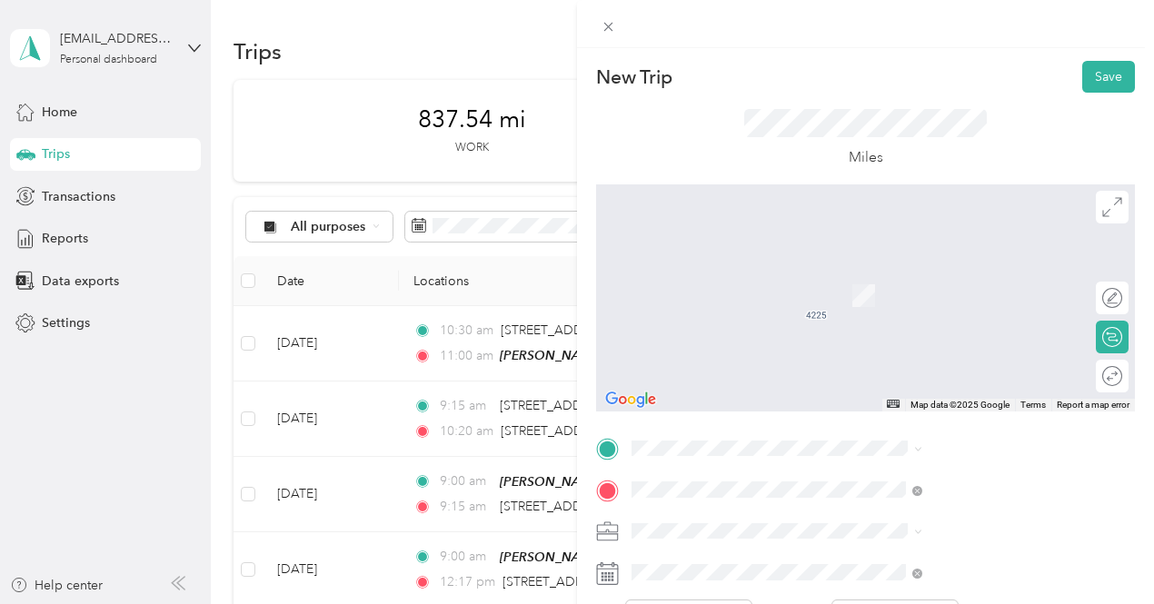
click at [970, 263] on div "[PERSON_NAME] YMCA [STREET_ADDRESS][US_STATE]" at bounding box center [949, 244] width 182 height 38
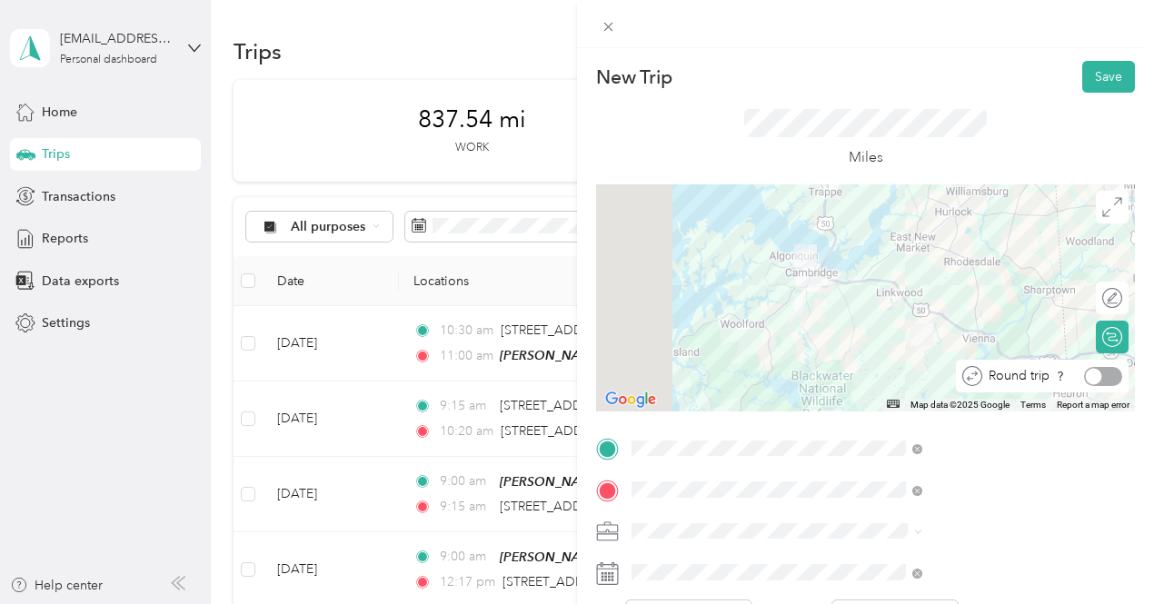
click at [1093, 382] on div at bounding box center [1103, 376] width 38 height 19
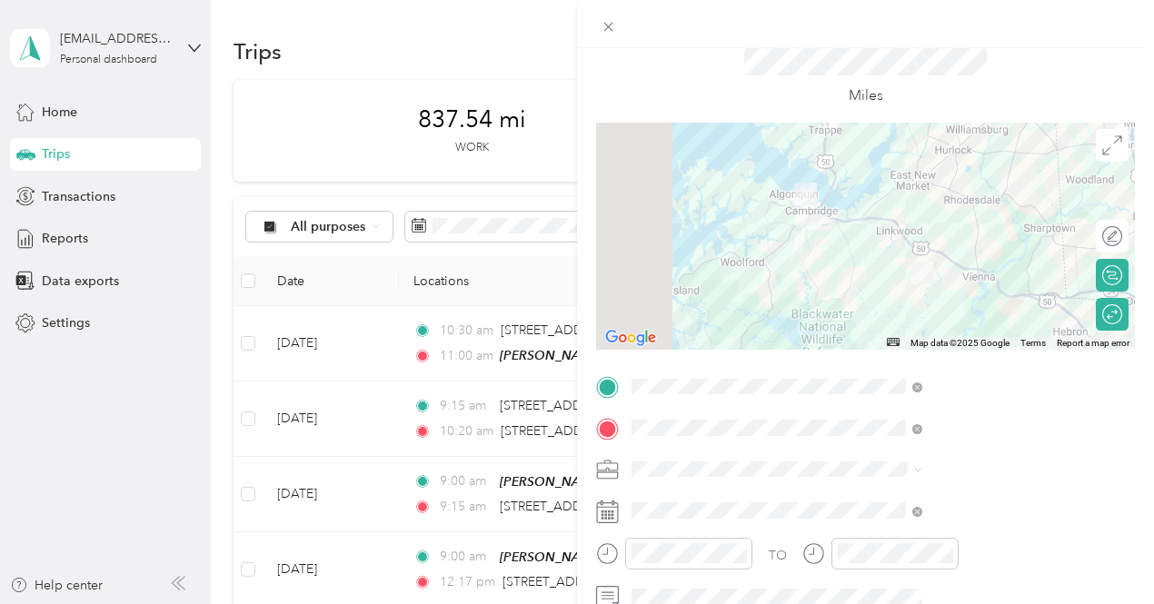
scroll to position [91, 0]
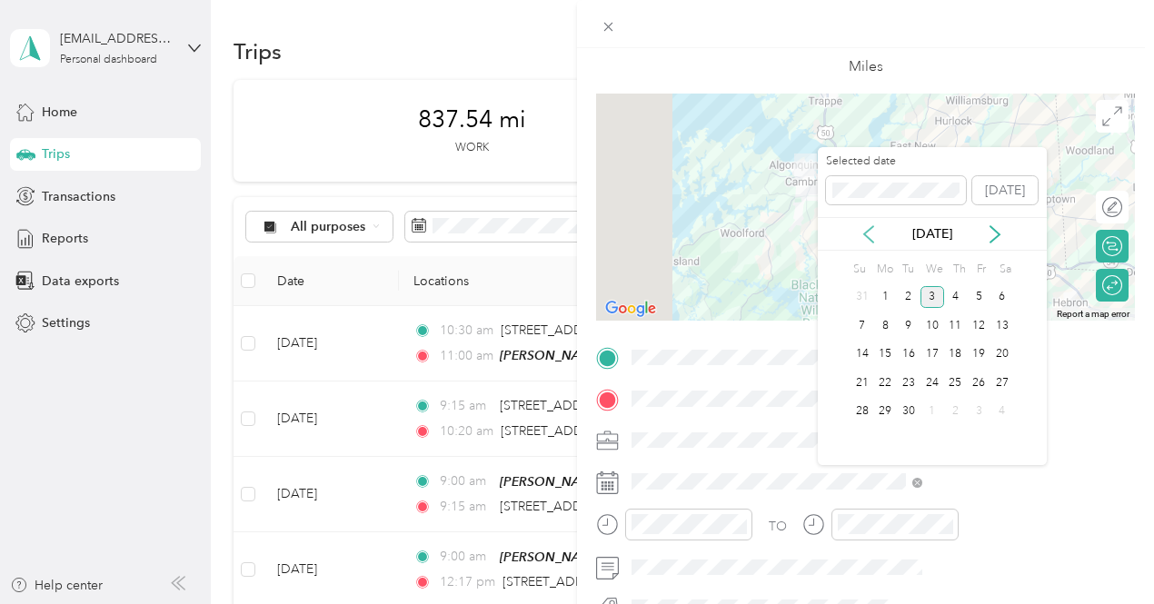
click at [863, 243] on icon at bounding box center [868, 234] width 18 height 18
click at [870, 232] on icon at bounding box center [868, 234] width 18 height 18
click at [989, 235] on icon at bounding box center [995, 234] width 18 height 18
click at [954, 382] on div "21" at bounding box center [956, 383] width 24 height 23
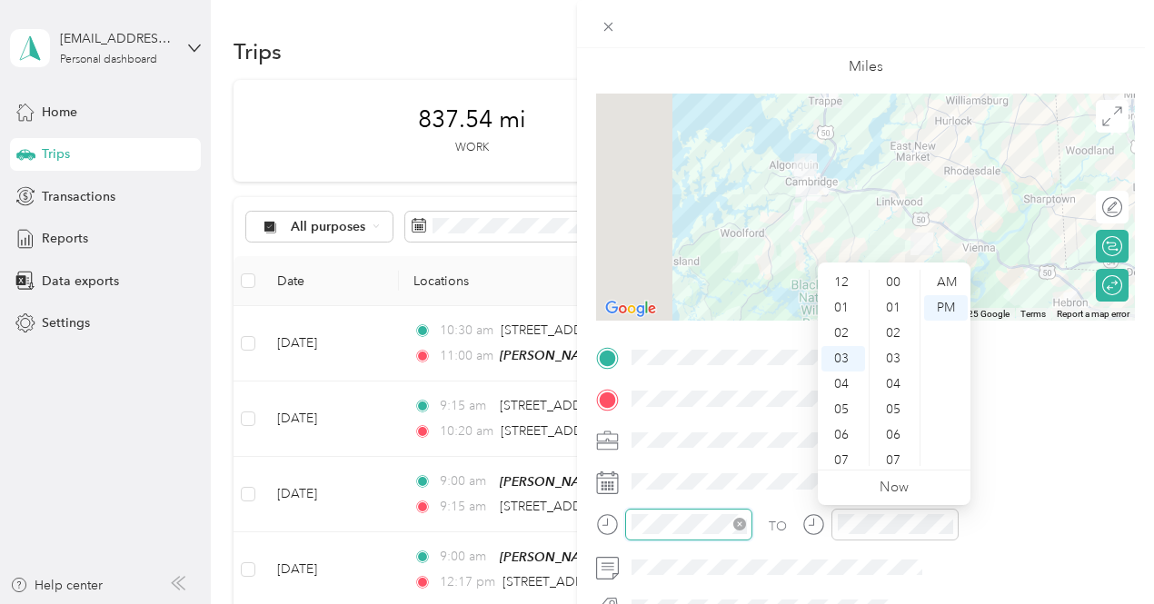
scroll to position [839, 0]
click at [847, 334] on div "05" at bounding box center [843, 333] width 44 height 25
click at [889, 298] on div "30" at bounding box center [895, 296] width 44 height 25
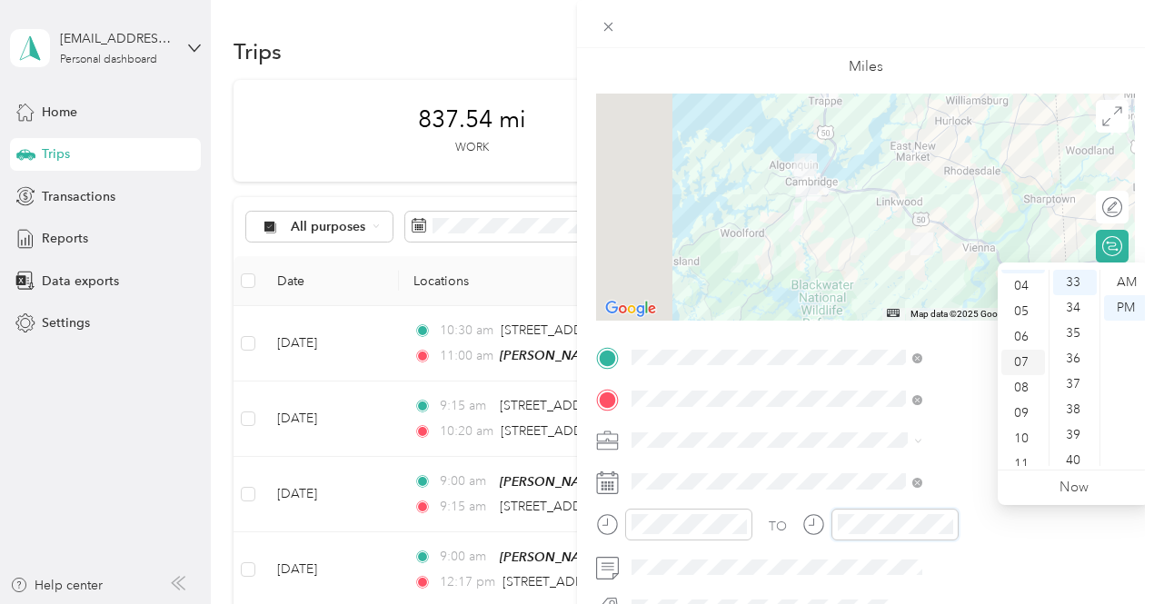
scroll to position [109, 0]
click at [1021, 323] on div "06" at bounding box center [1023, 325] width 44 height 25
click at [1014, 353] on div "07" at bounding box center [1023, 351] width 44 height 25
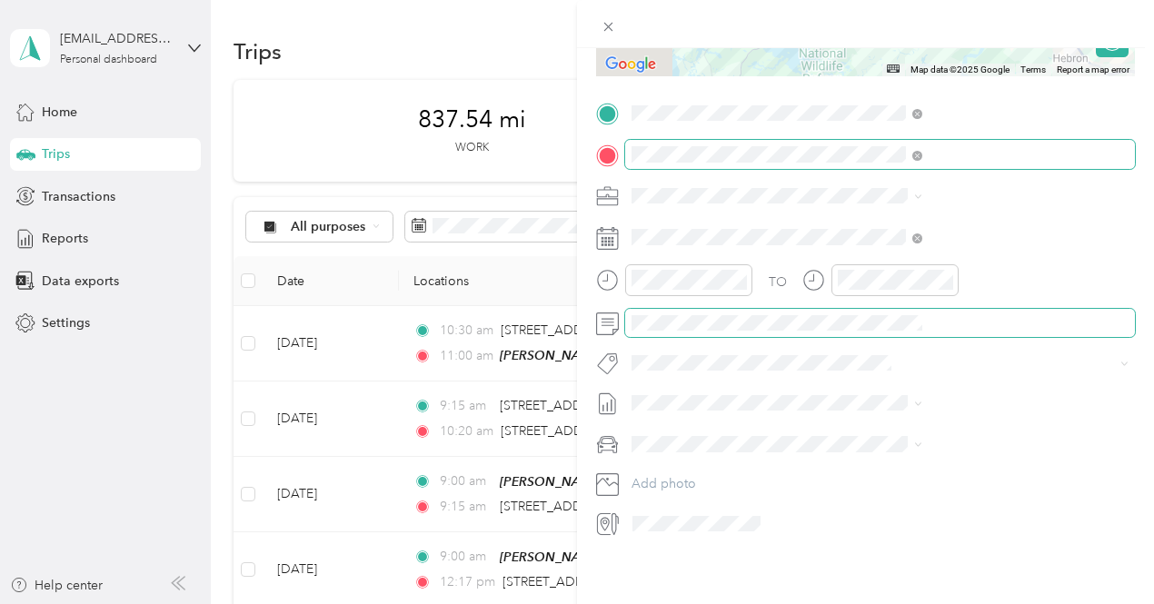
scroll to position [349, 0]
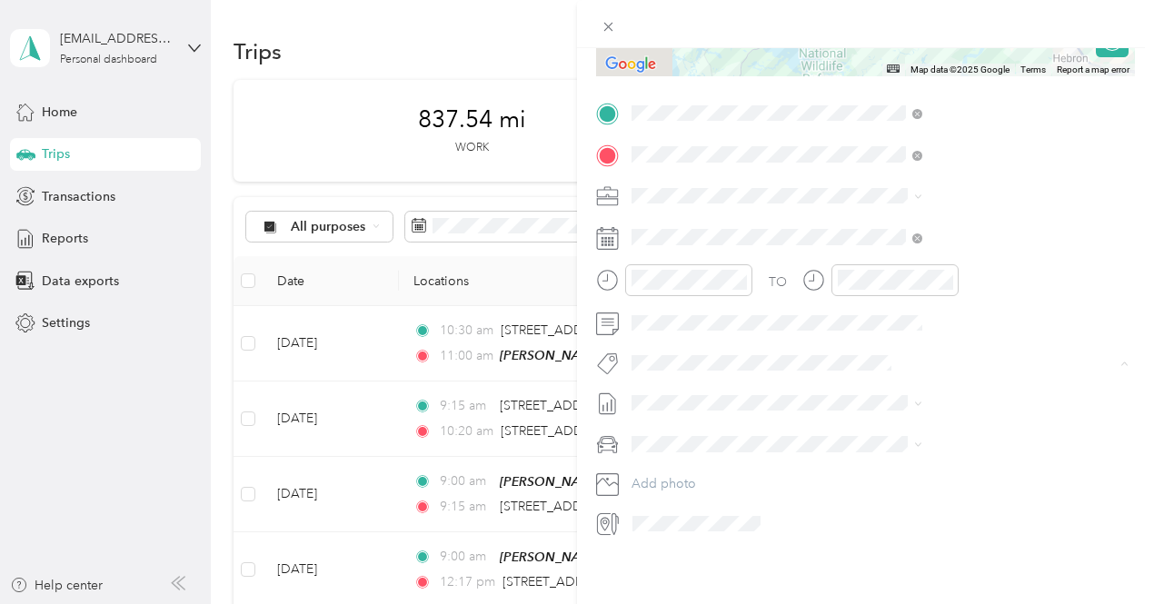
click at [909, 317] on button "3235 - Mileage" at bounding box center [881, 316] width 102 height 23
click at [919, 445] on span "[DATE] - [DATE] Draft" at bounding box center [969, 451] width 278 height 16
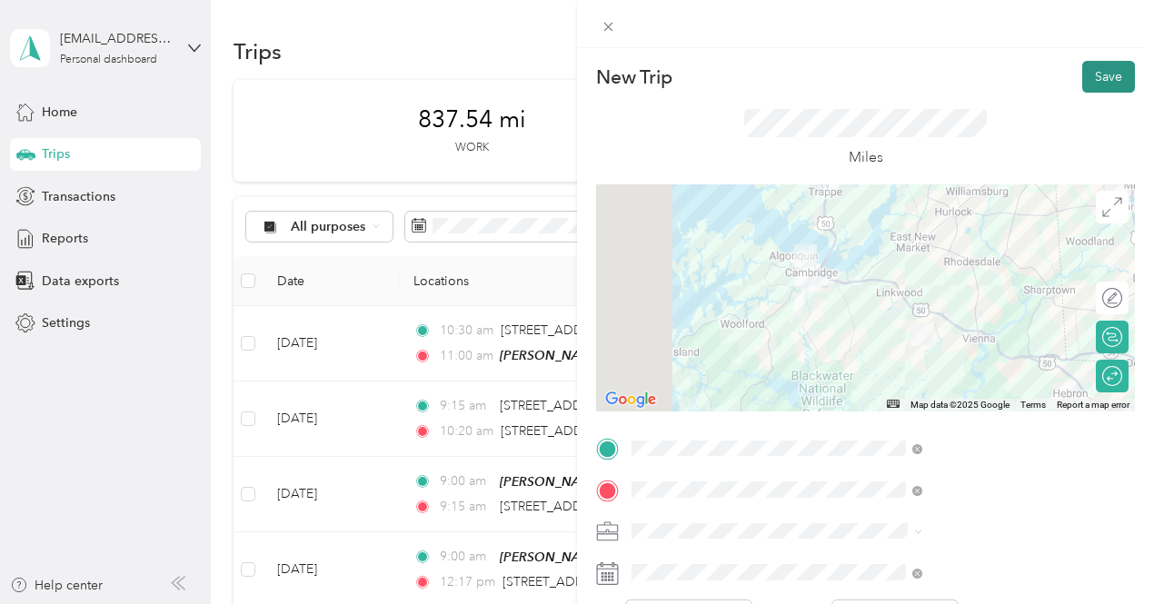
click at [1101, 72] on button "Save" at bounding box center [1108, 77] width 53 height 32
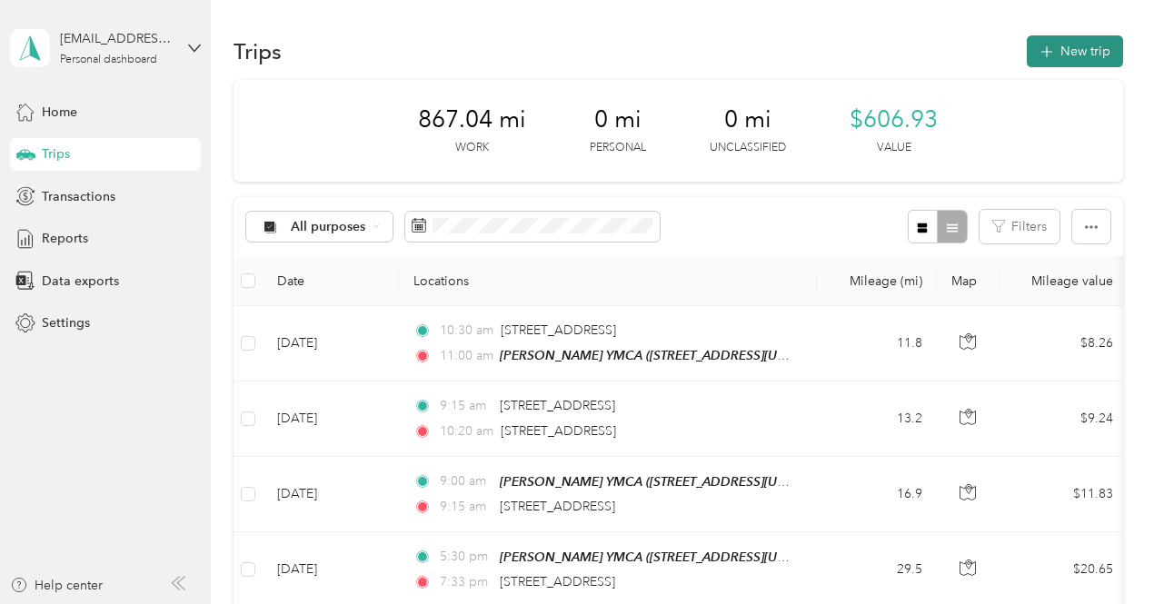
click at [1043, 55] on icon "button" at bounding box center [1046, 52] width 21 height 21
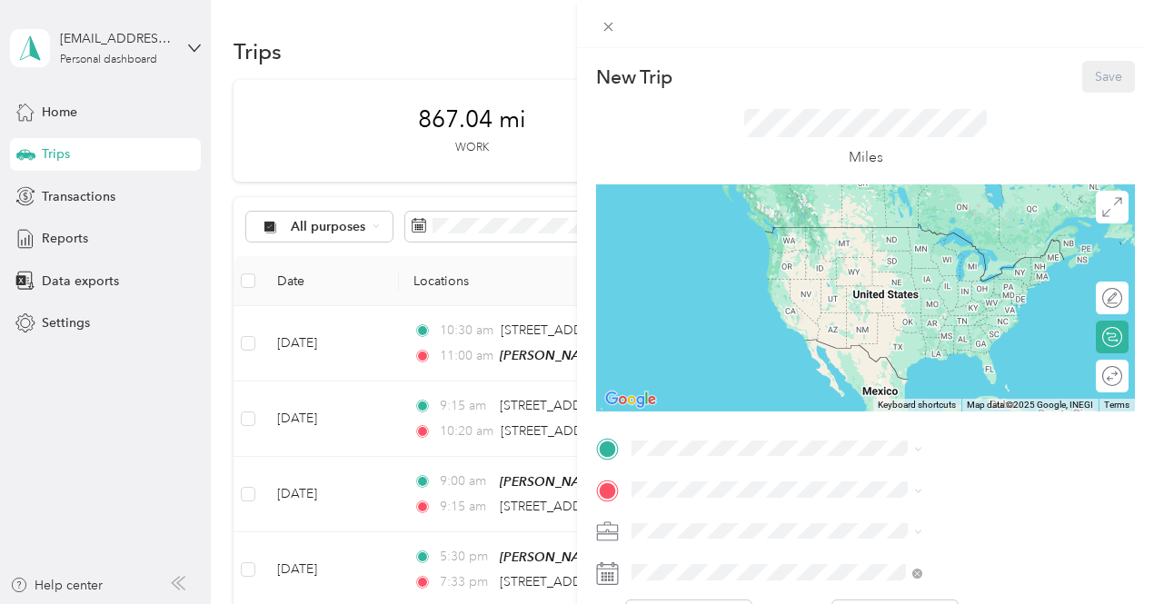
click at [889, 238] on div "[PERSON_NAME] YMCA [STREET_ADDRESS][US_STATE]" at bounding box center [949, 244] width 182 height 38
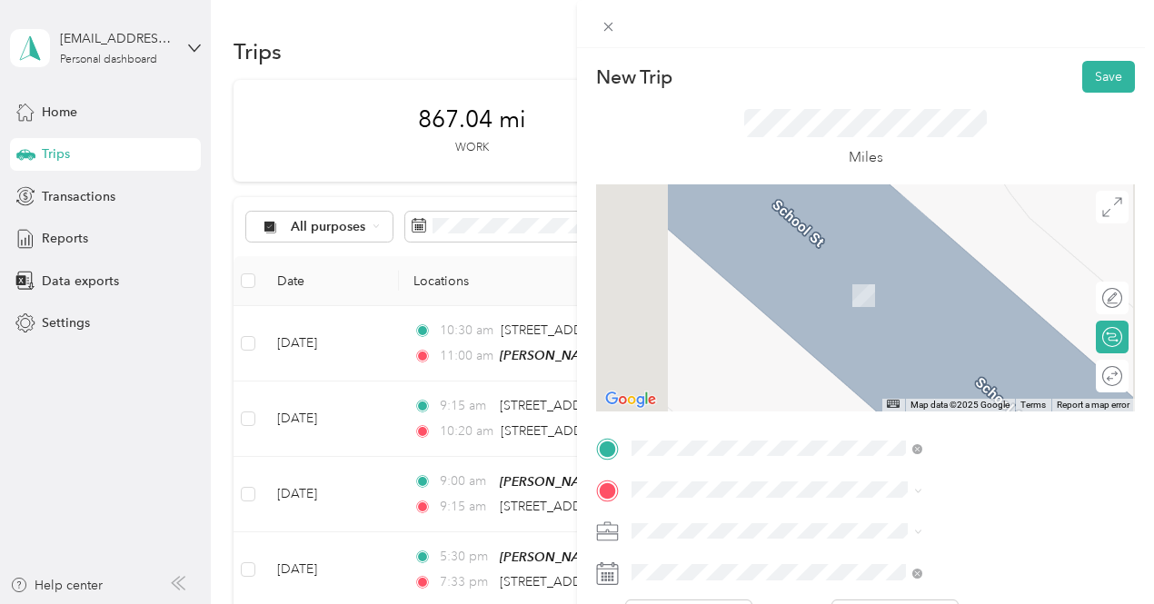
click at [920, 275] on div "[STREET_ADDRESS][US_STATE]" at bounding box center [969, 263] width 278 height 25
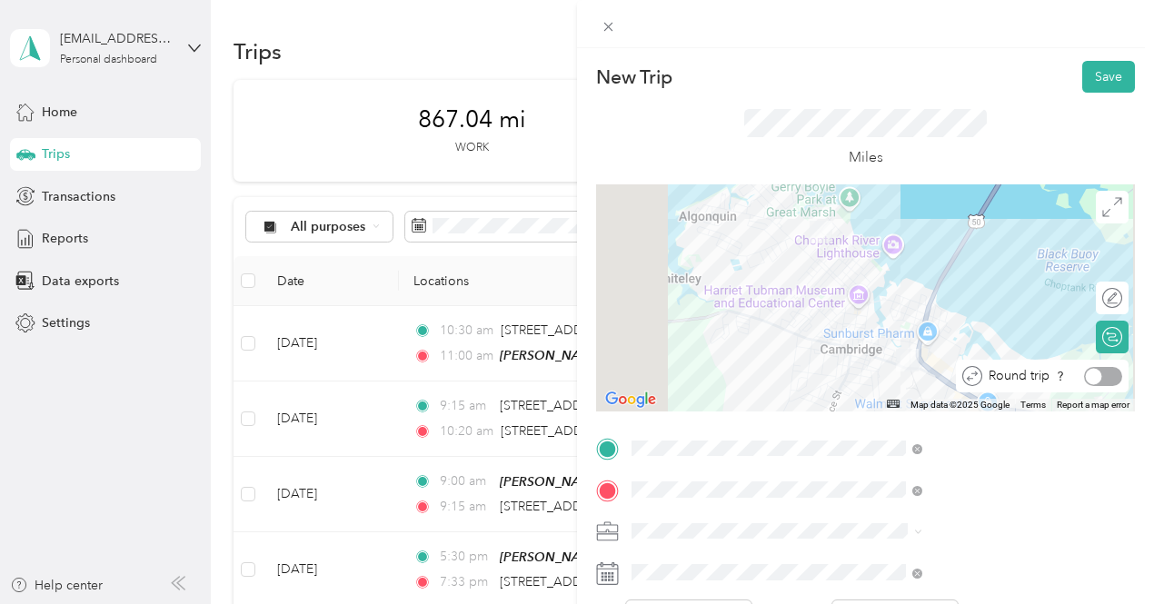
click at [1098, 375] on div at bounding box center [1103, 376] width 38 height 19
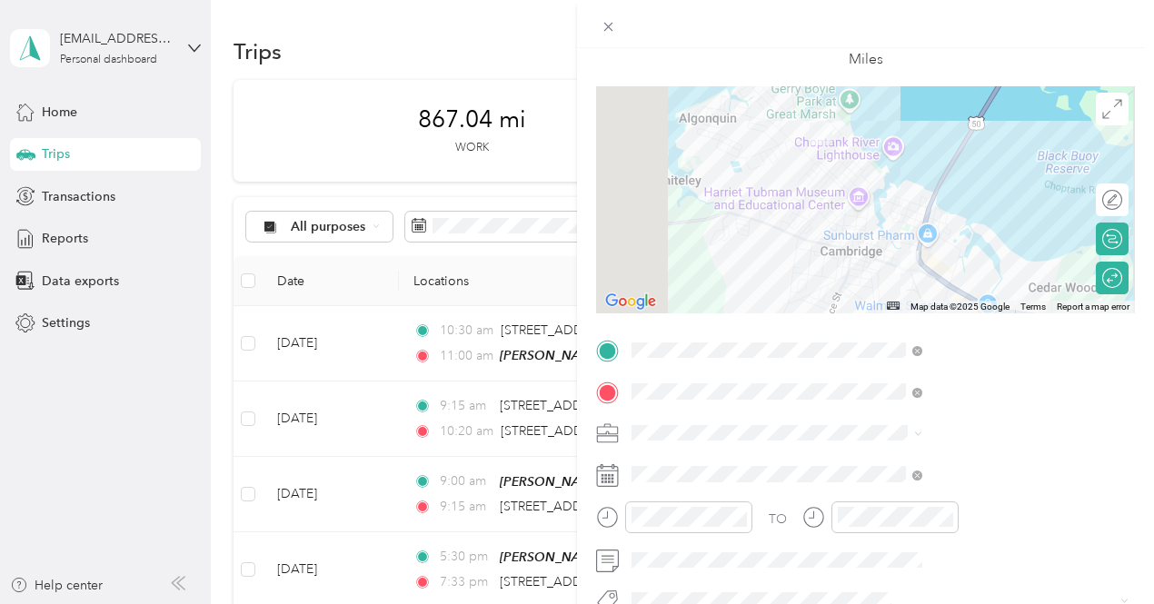
scroll to position [182, 0]
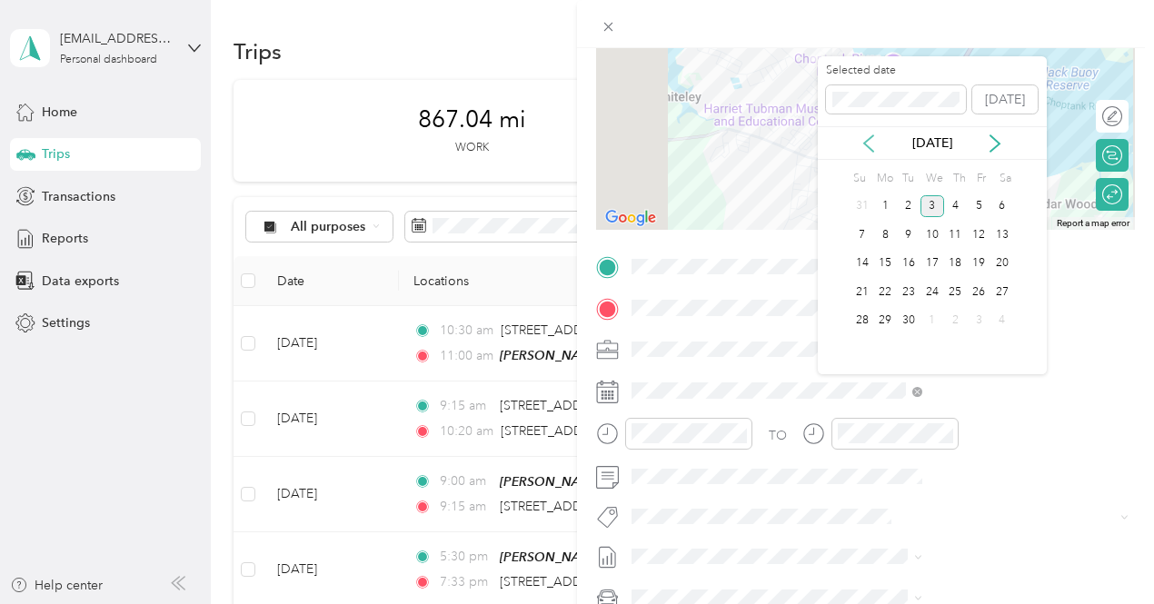
click at [871, 135] on icon at bounding box center [868, 143] width 9 height 16
click at [969, 293] on div "22" at bounding box center [979, 292] width 24 height 23
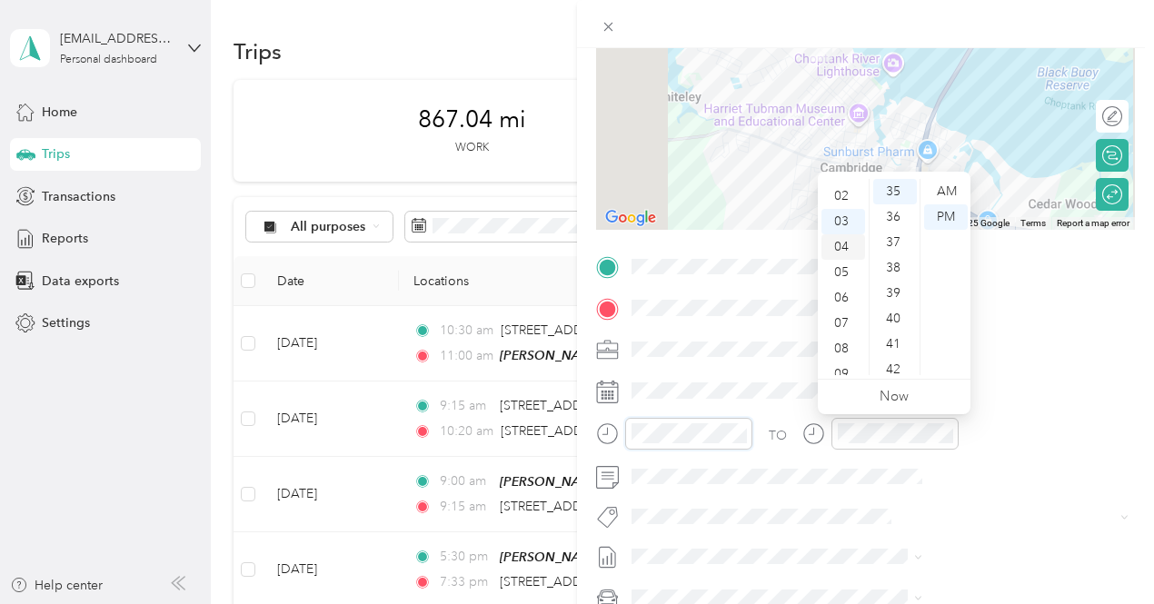
scroll to position [109, 0]
click at [847, 363] on div "11" at bounding box center [843, 362] width 44 height 25
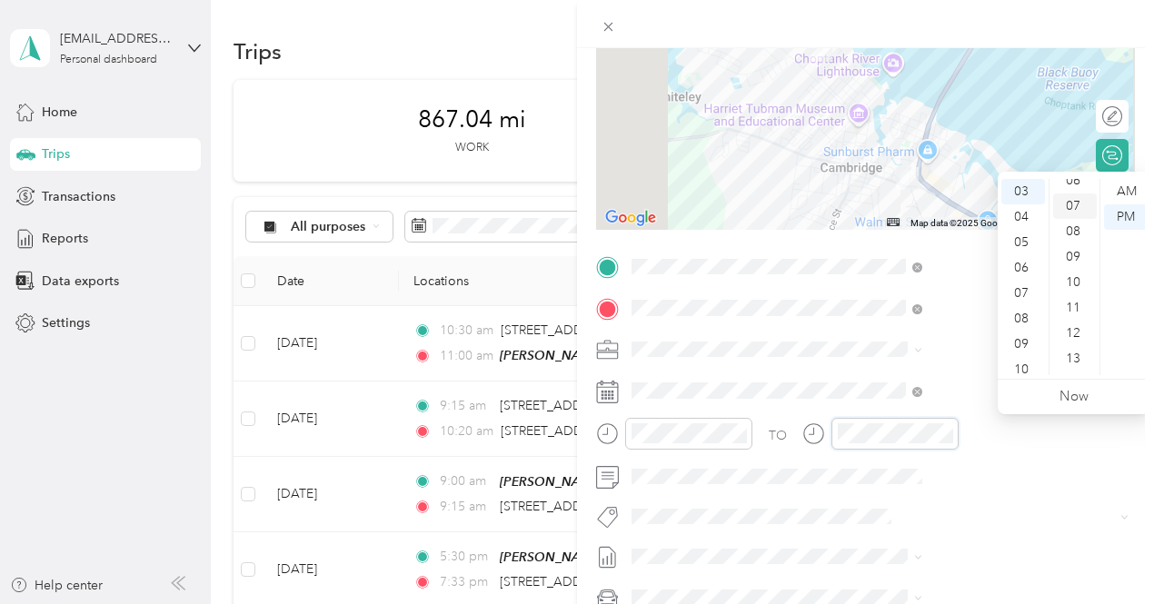
scroll to position [0, 0]
click at [1074, 195] on div "00" at bounding box center [1075, 191] width 44 height 25
click at [1080, 195] on div "00" at bounding box center [1075, 191] width 44 height 25
click at [1068, 197] on div "00" at bounding box center [1075, 191] width 44 height 25
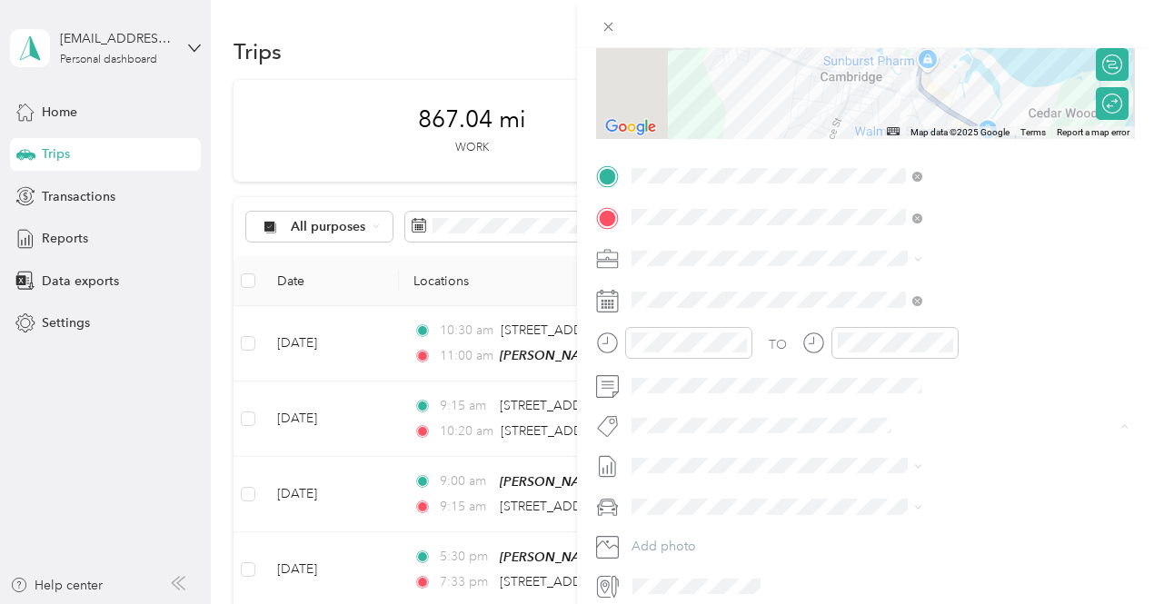
click at [881, 396] on button "3235 - Mileage" at bounding box center [881, 393] width 102 height 23
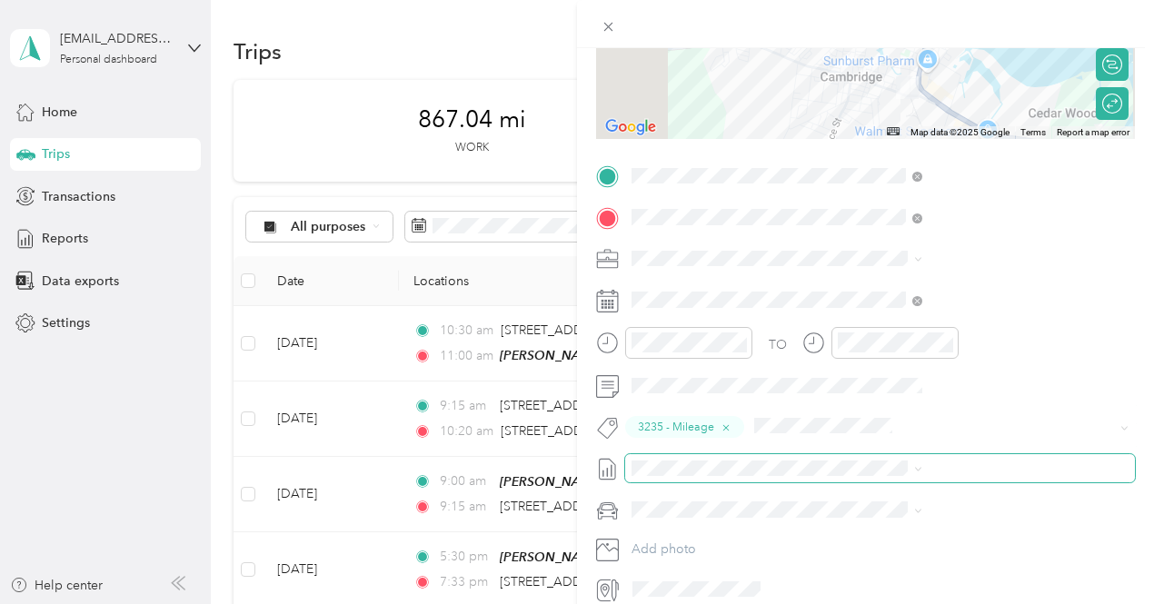
click at [887, 479] on span at bounding box center [880, 468] width 510 height 29
click at [890, 523] on span "[DATE] - [DATE]" at bounding box center [869, 527] width 91 height 19
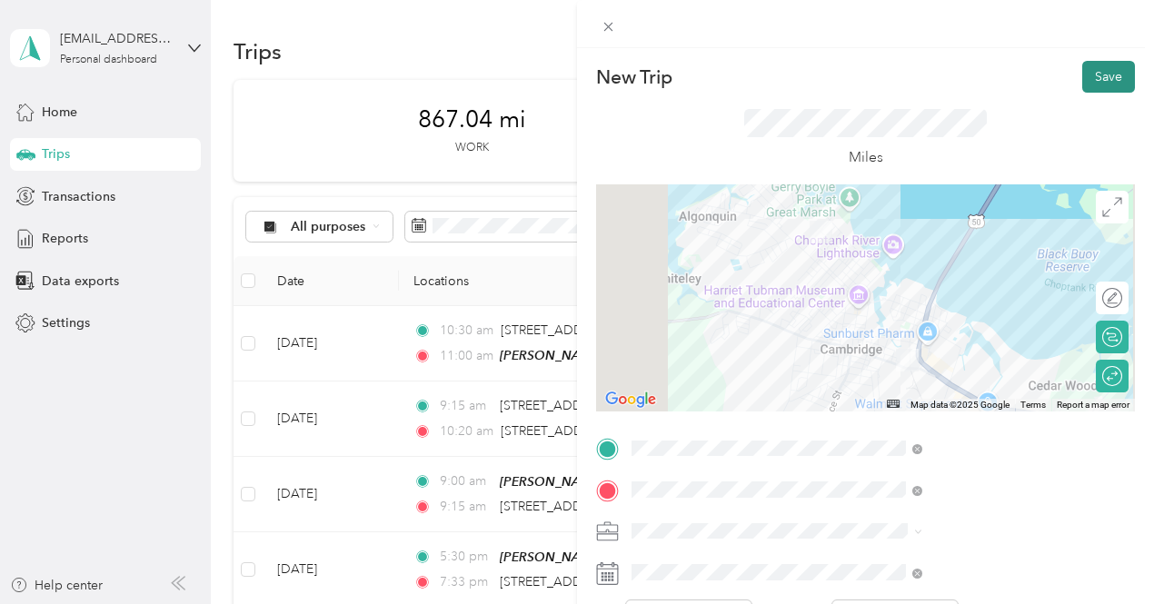
click at [1082, 82] on button "Save" at bounding box center [1108, 77] width 53 height 32
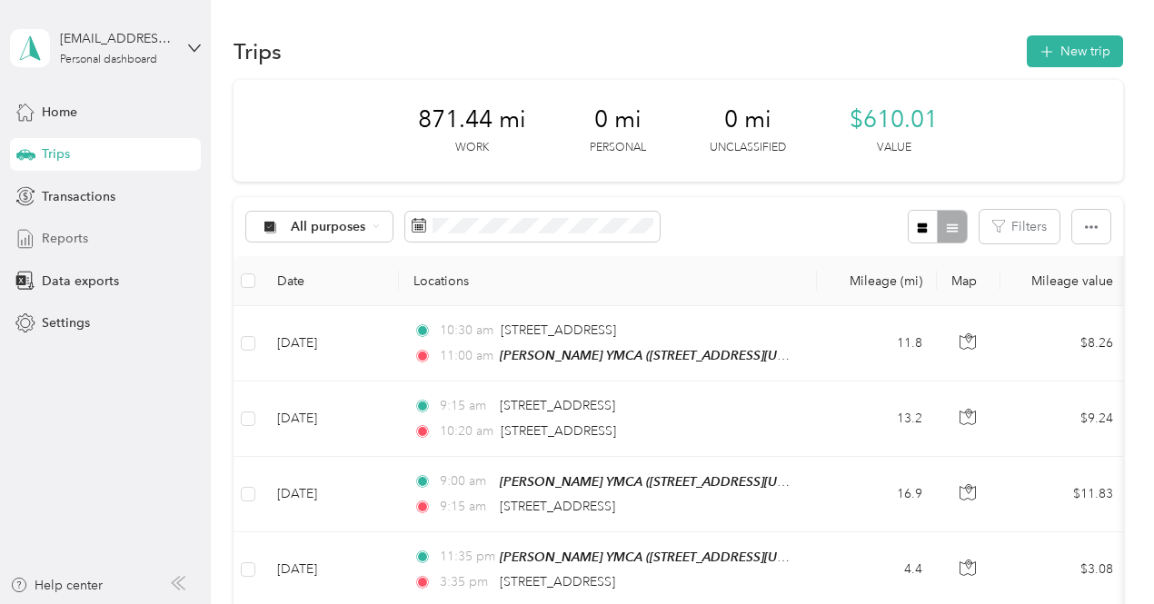
click at [75, 233] on span "Reports" at bounding box center [65, 238] width 46 height 19
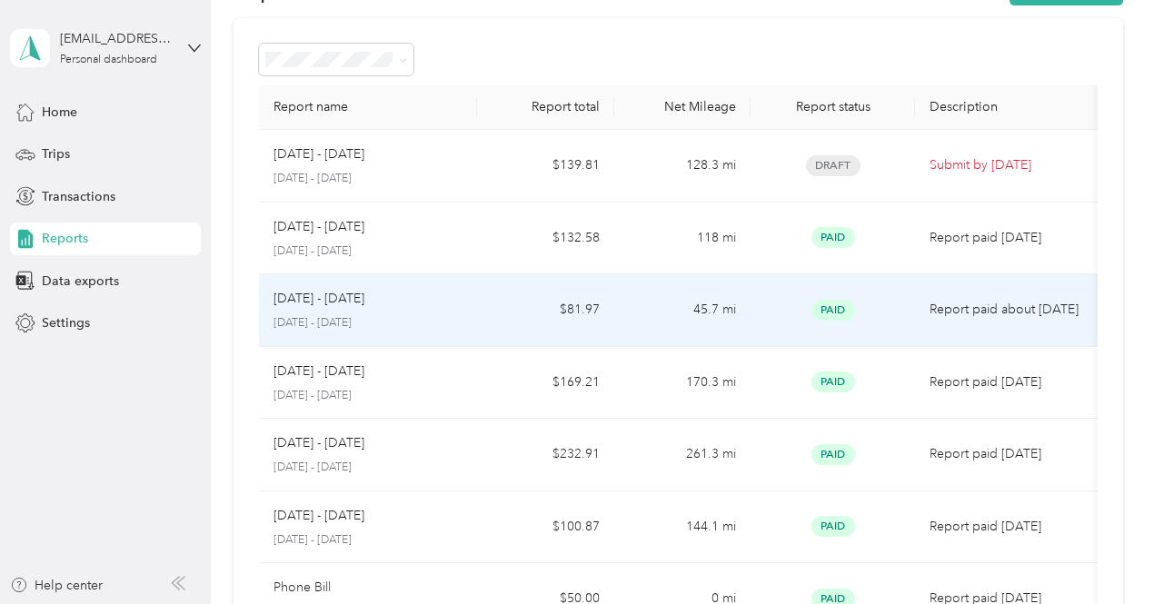
scroll to position [91, 0]
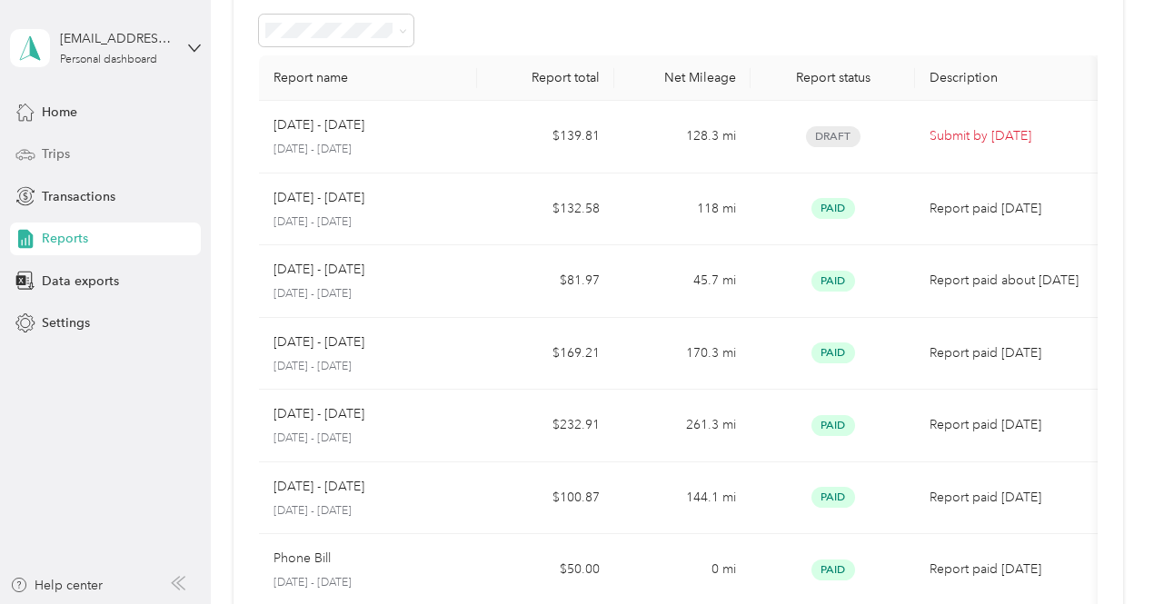
click at [114, 161] on div "Trips" at bounding box center [105, 154] width 191 height 33
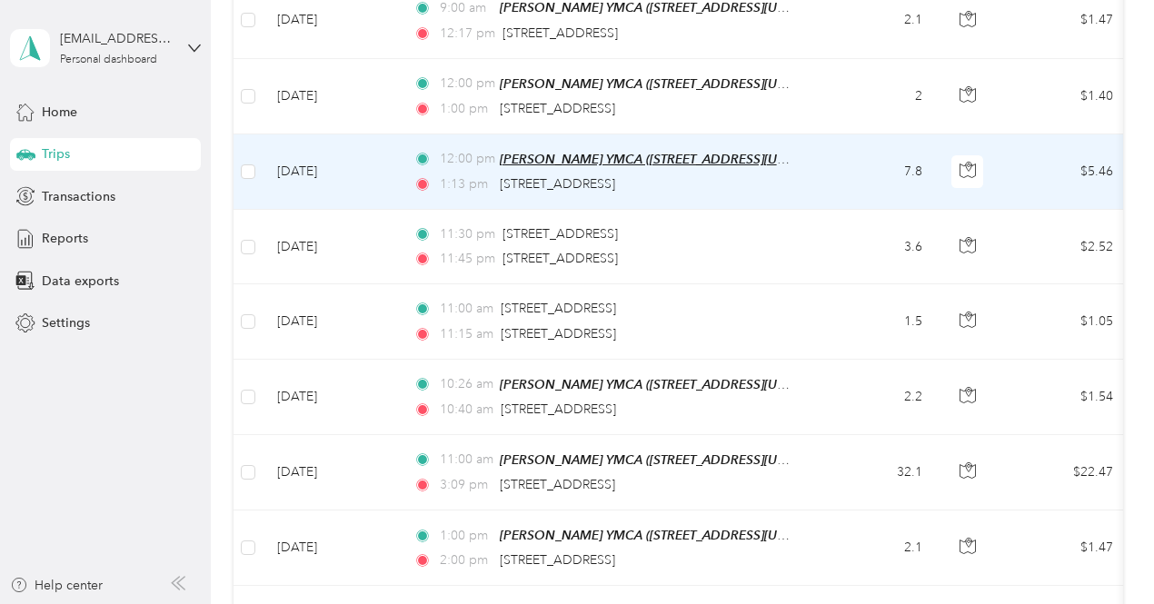
scroll to position [818, 0]
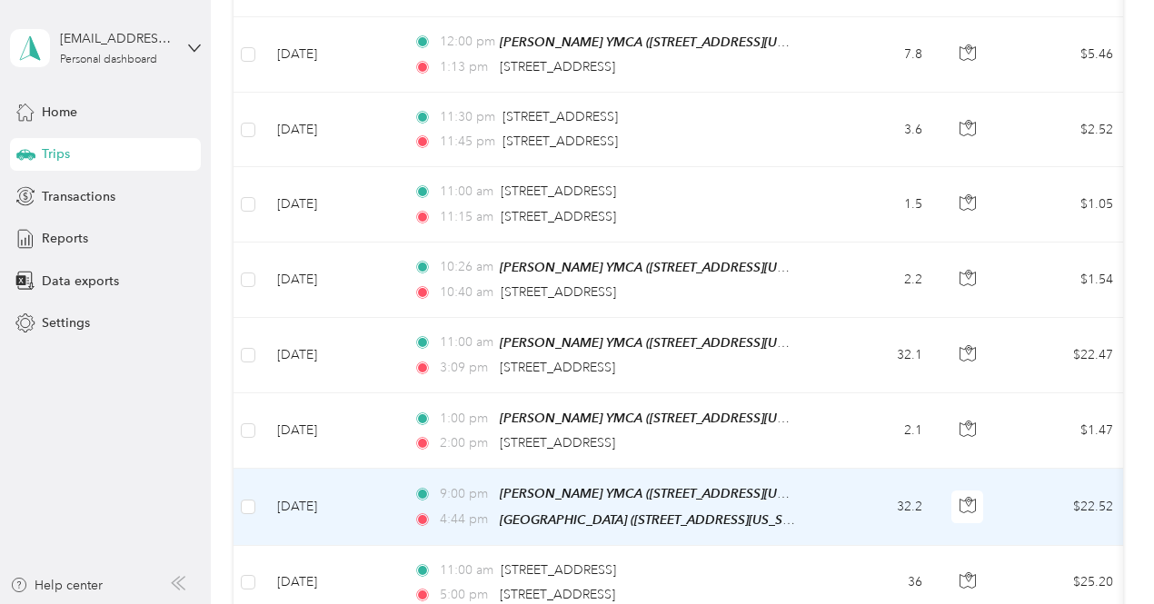
click at [816, 501] on td "9:00 pm [PERSON_NAME] YMCA ([STREET_ADDRESS][US_STATE]) 4:44 pm [GEOGRAPHIC_DAT…" at bounding box center [608, 507] width 418 height 76
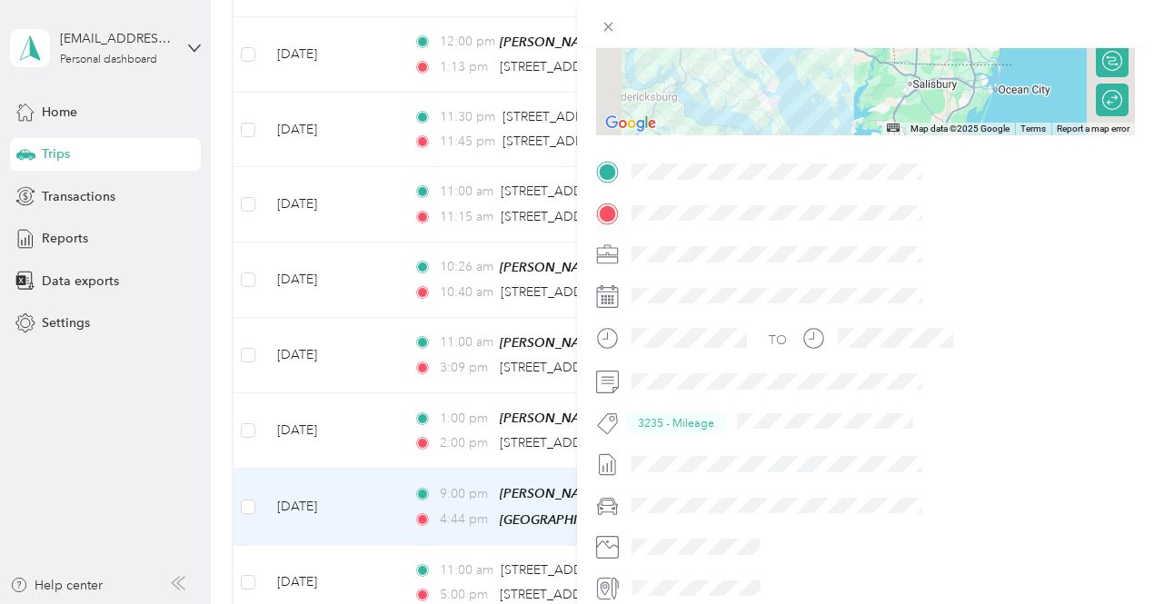
scroll to position [363, 0]
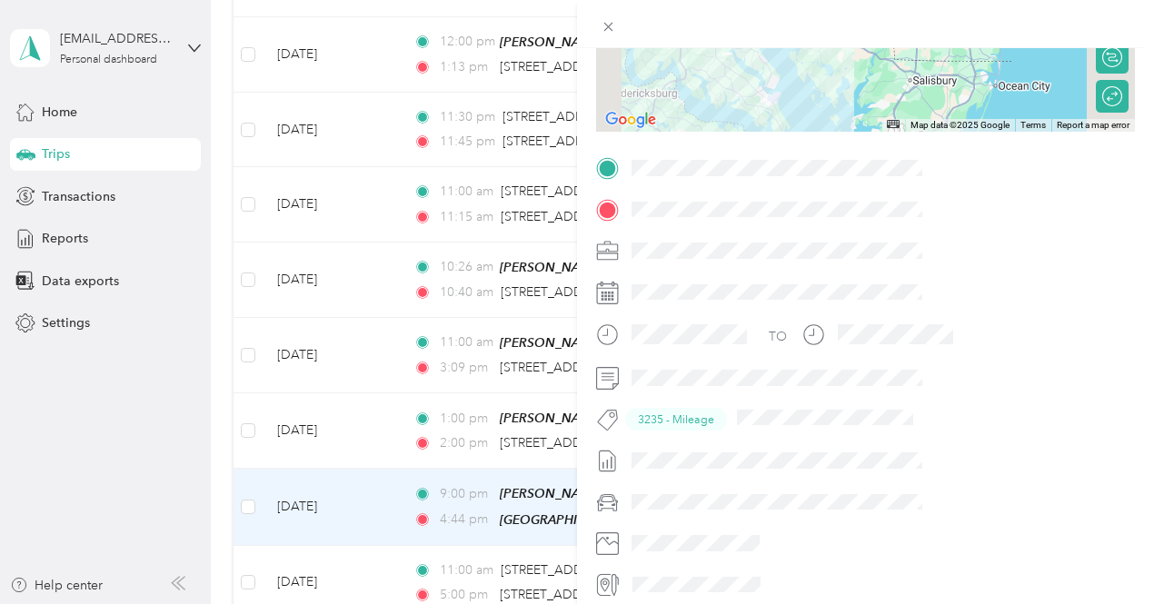
click at [945, 392] on span at bounding box center [880, 377] width 510 height 29
click at [616, 28] on icon at bounding box center [608, 26] width 15 height 15
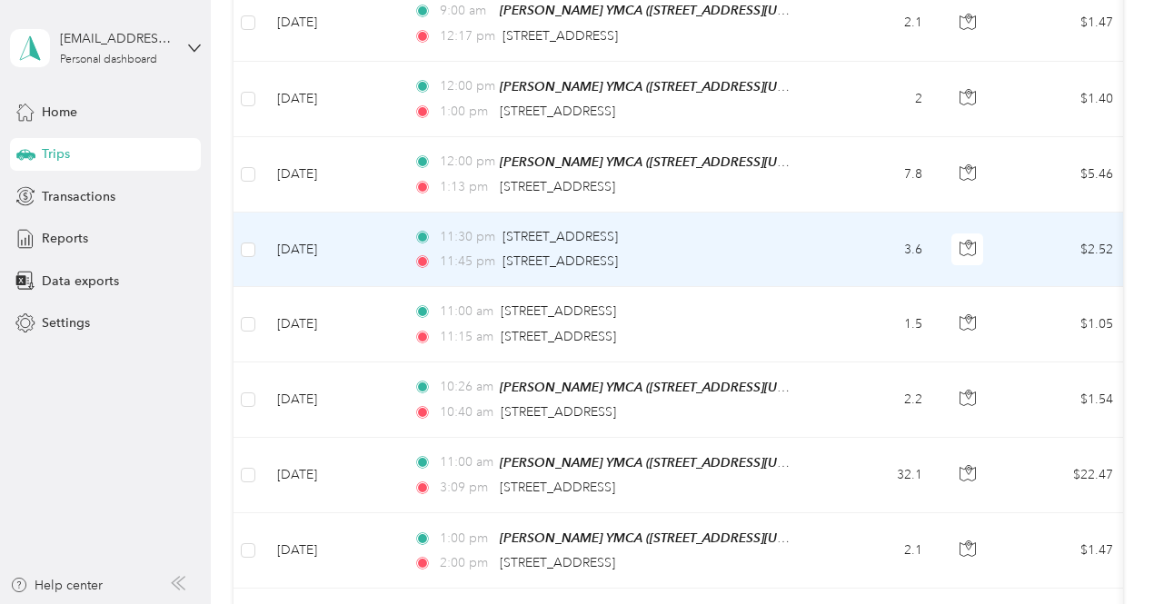
scroll to position [727, 0]
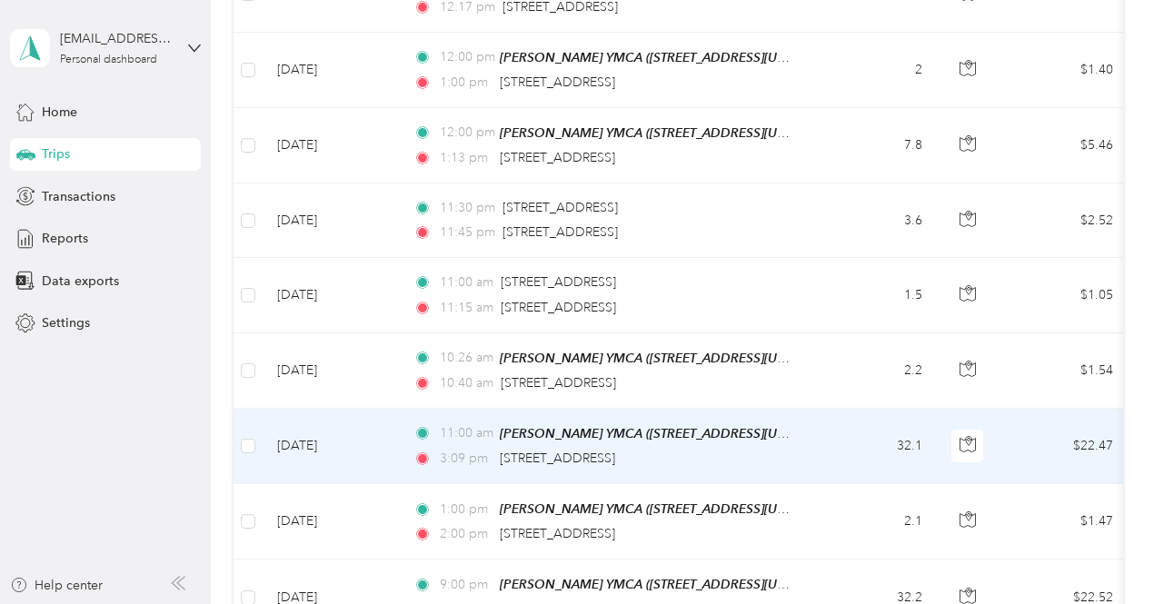
click at [775, 449] on div "3:09 pm [STREET_ADDRESS]" at bounding box center [604, 459] width 382 height 20
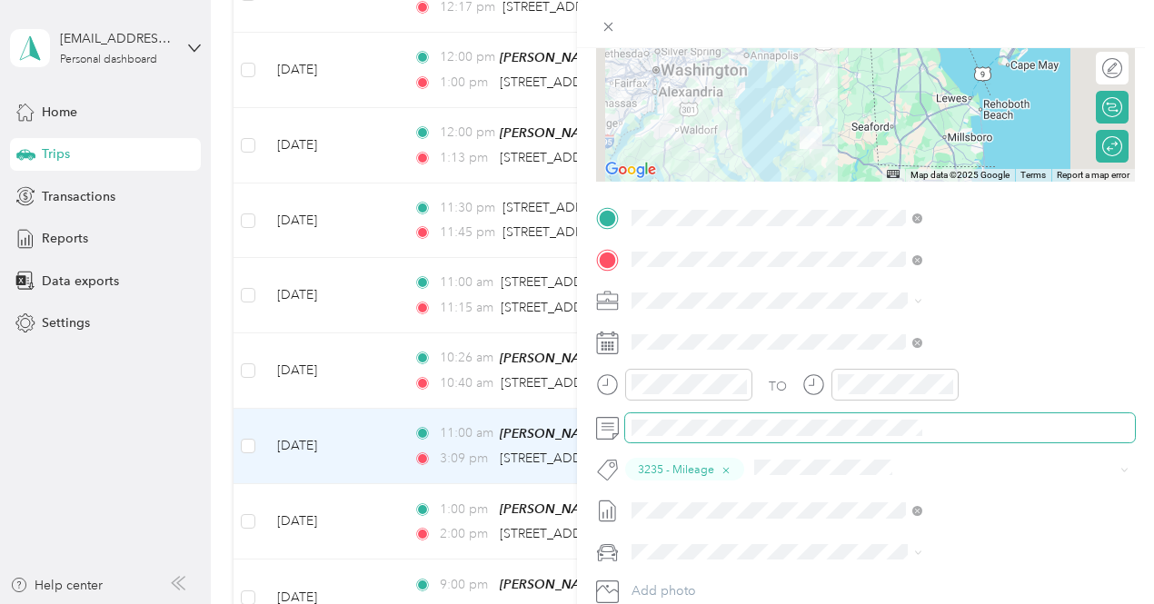
scroll to position [273, 0]
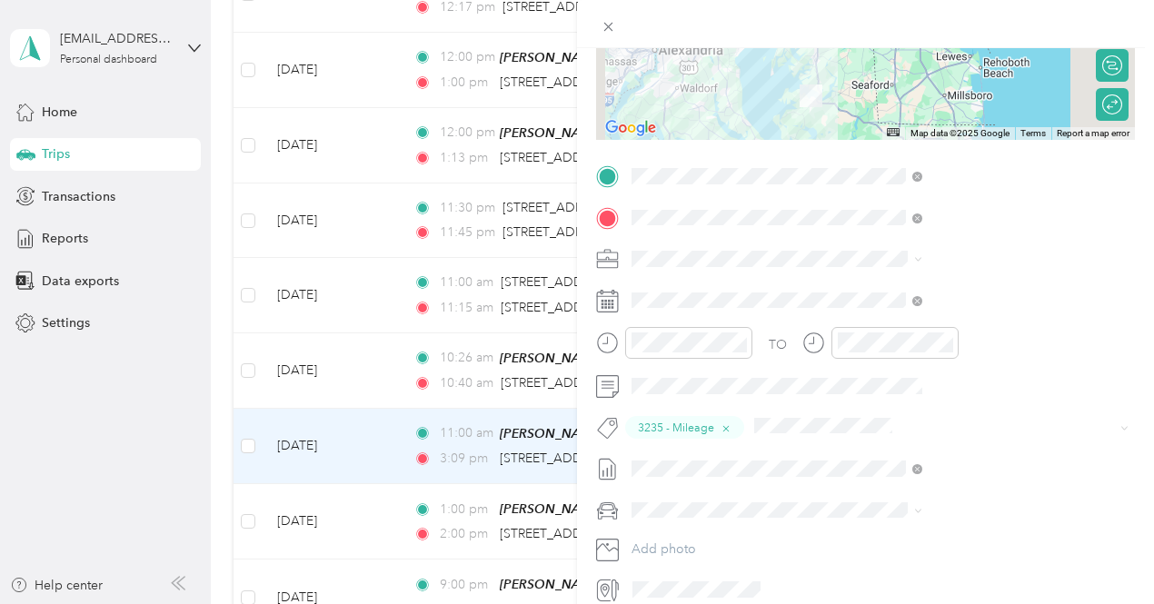
click at [350, 348] on div "Trip details Save This trip cannot be edited because it is either under review,…" at bounding box center [577, 302] width 1154 height 604
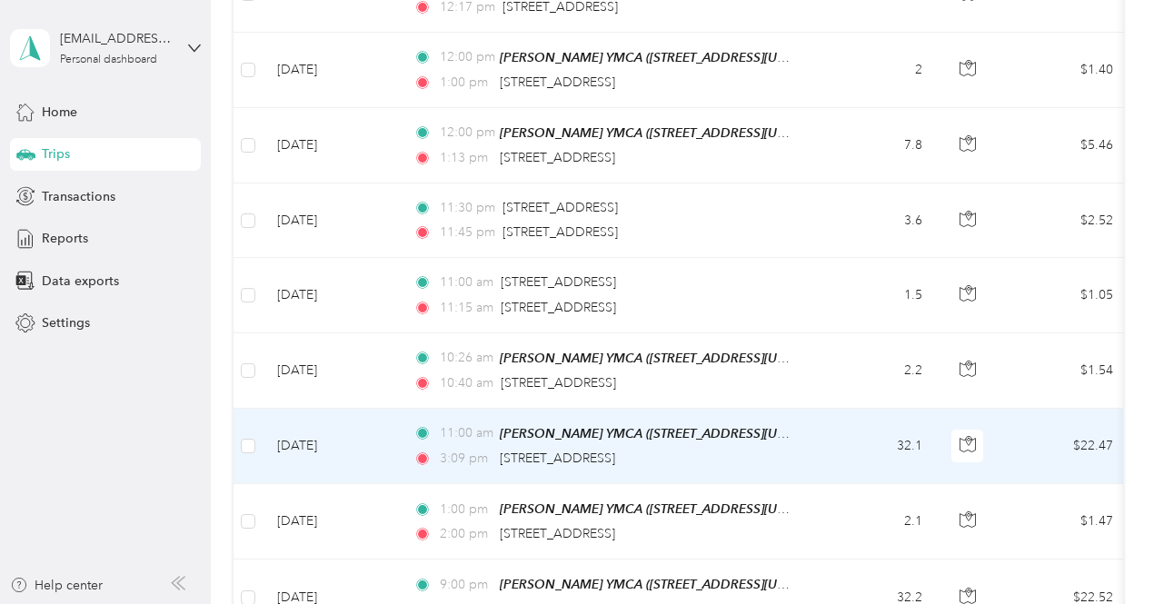
click at [363, 447] on td "[DATE]" at bounding box center [331, 446] width 136 height 75
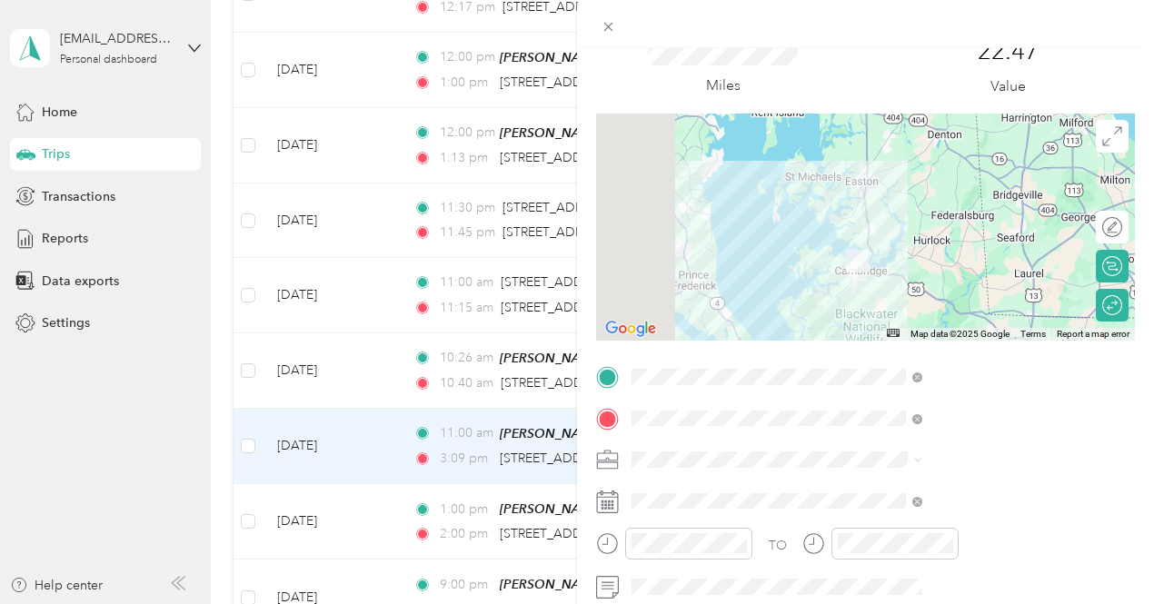
scroll to position [182, 0]
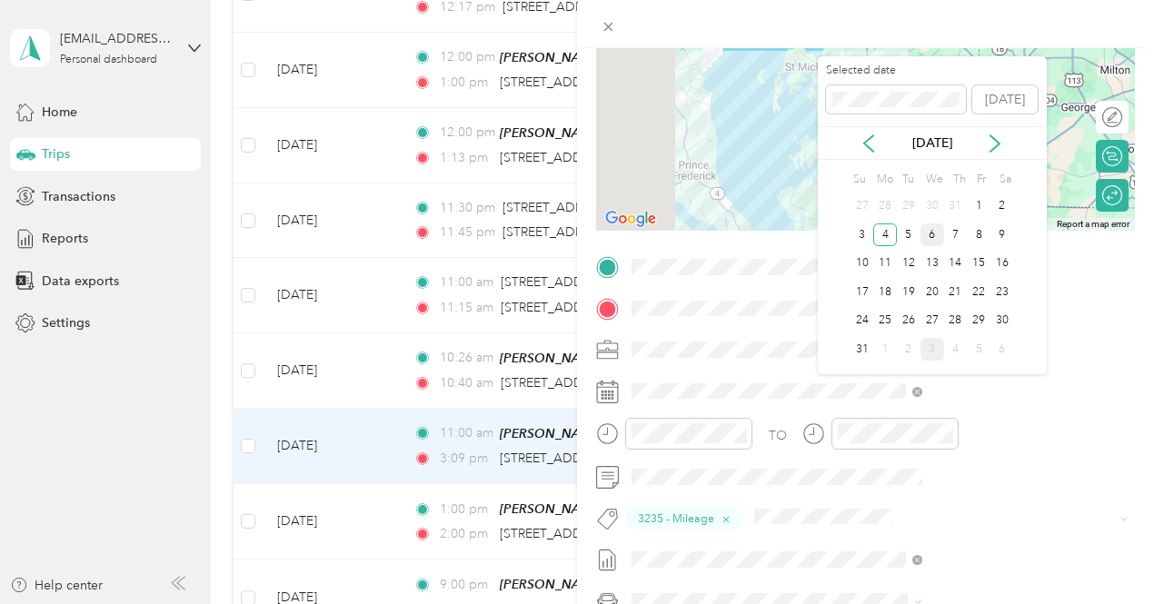
click at [929, 231] on div "6" at bounding box center [932, 235] width 24 height 23
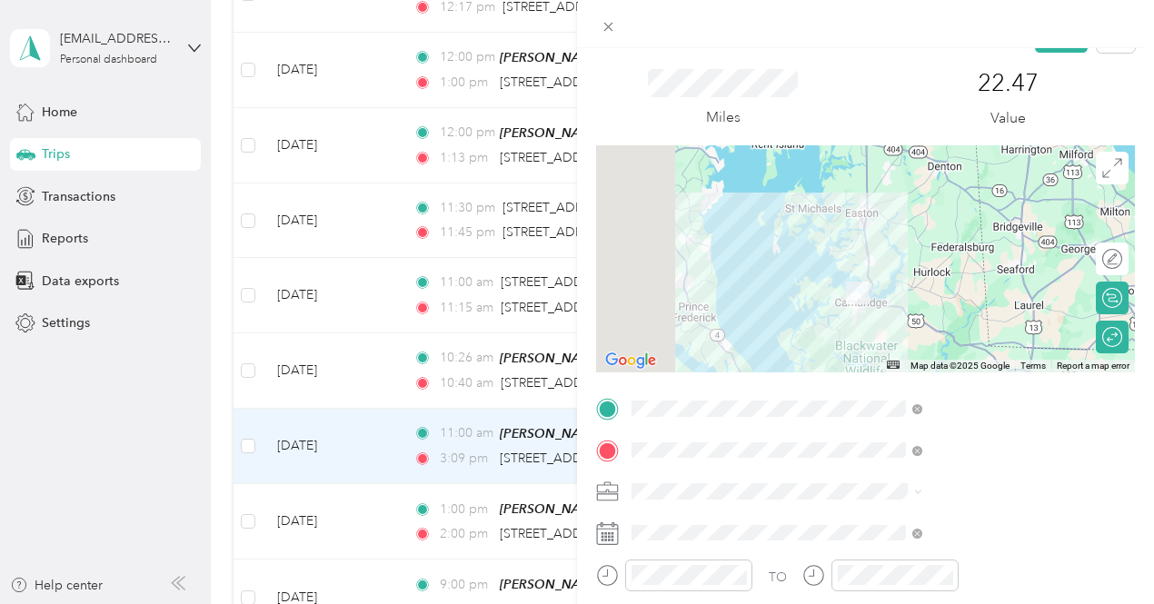
scroll to position [0, 0]
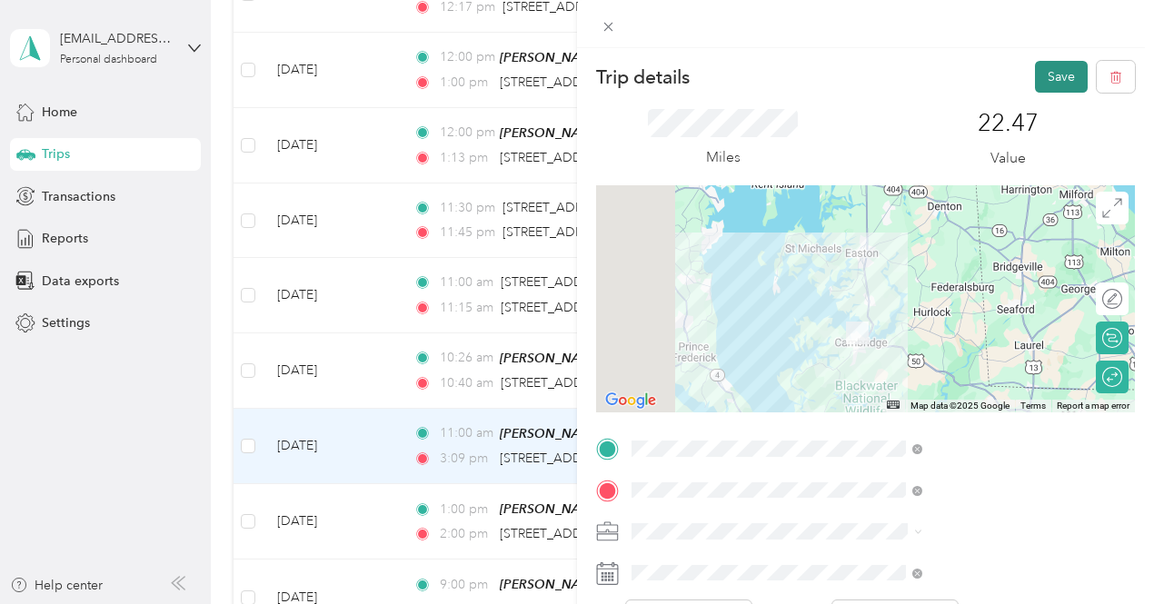
click at [1039, 80] on button "Save" at bounding box center [1061, 77] width 53 height 32
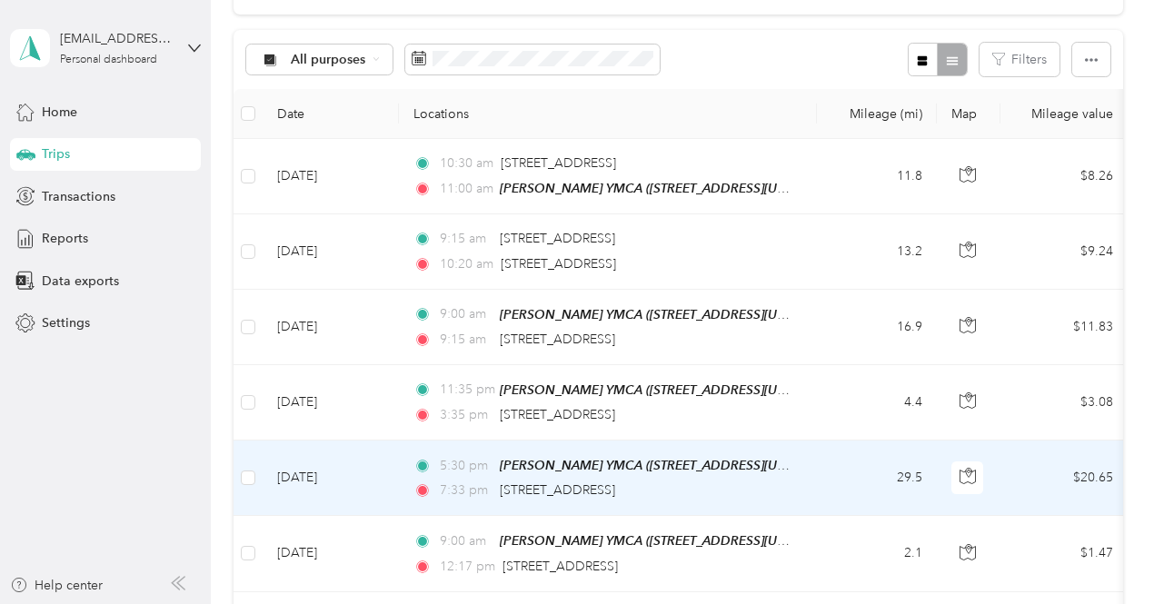
scroll to position [4, 0]
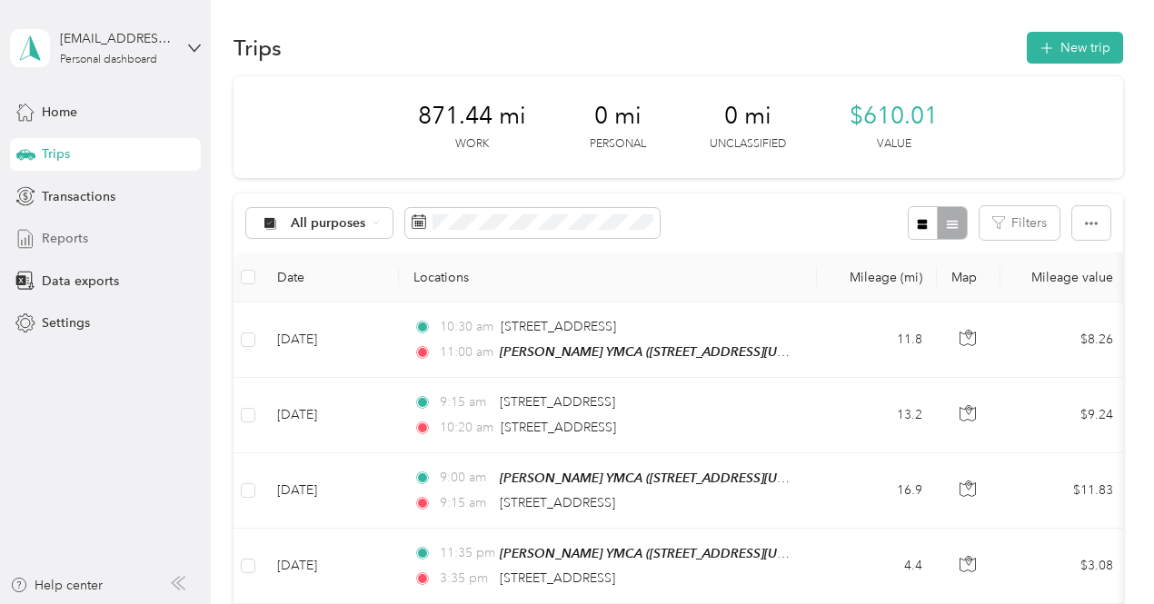
click at [76, 241] on span "Reports" at bounding box center [65, 238] width 46 height 19
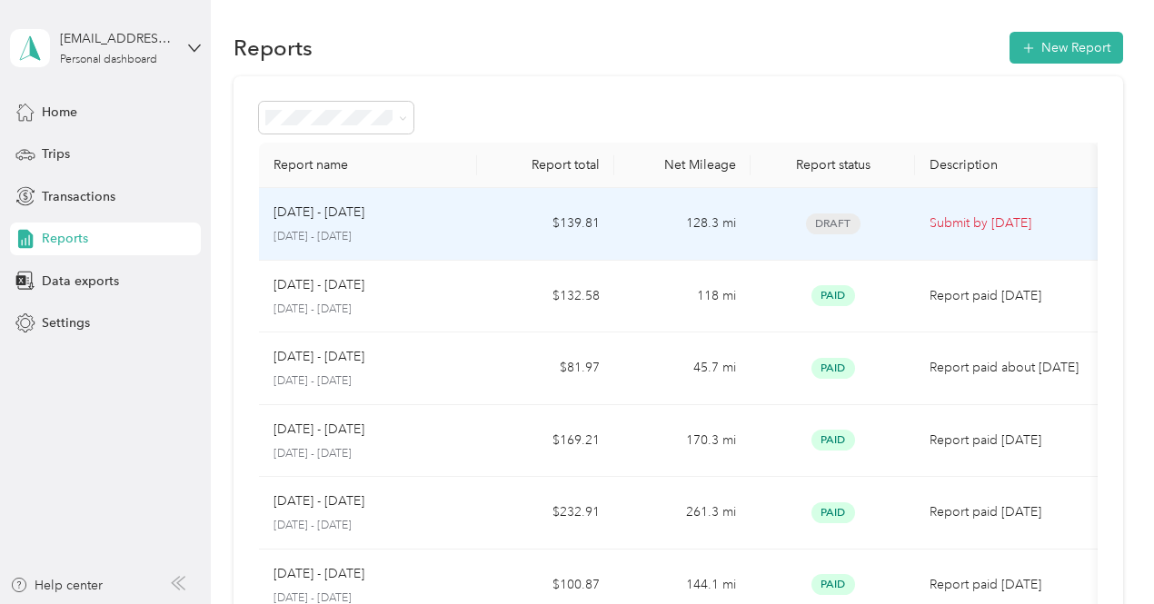
click at [936, 221] on p "Submit by [DATE]" at bounding box center [1006, 224] width 154 height 20
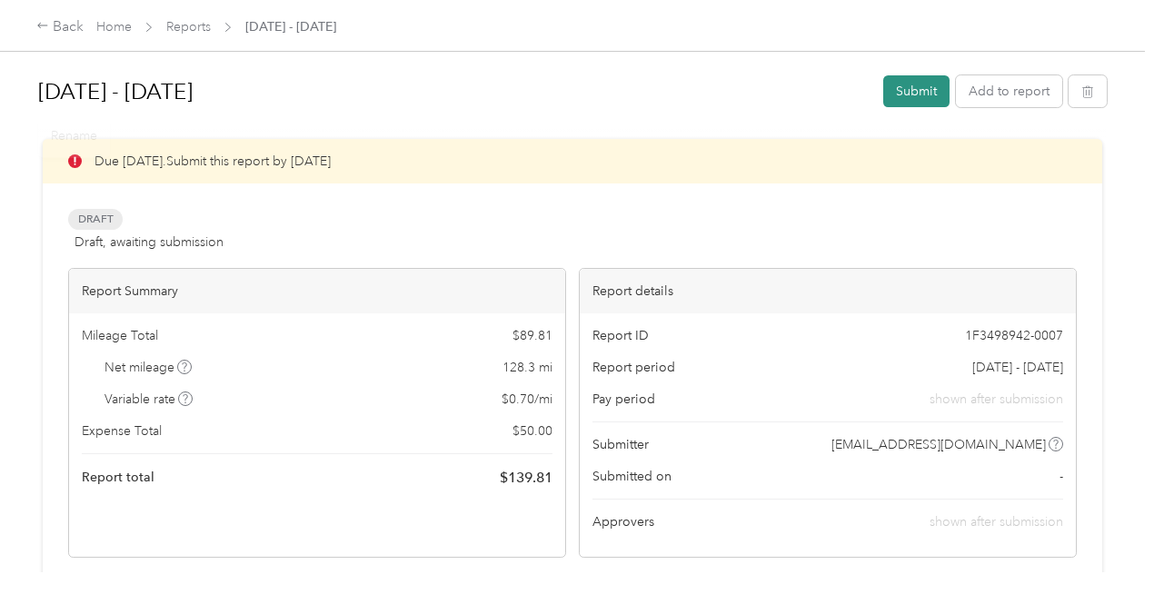
click at [898, 94] on button "Submit" at bounding box center [916, 91] width 66 height 32
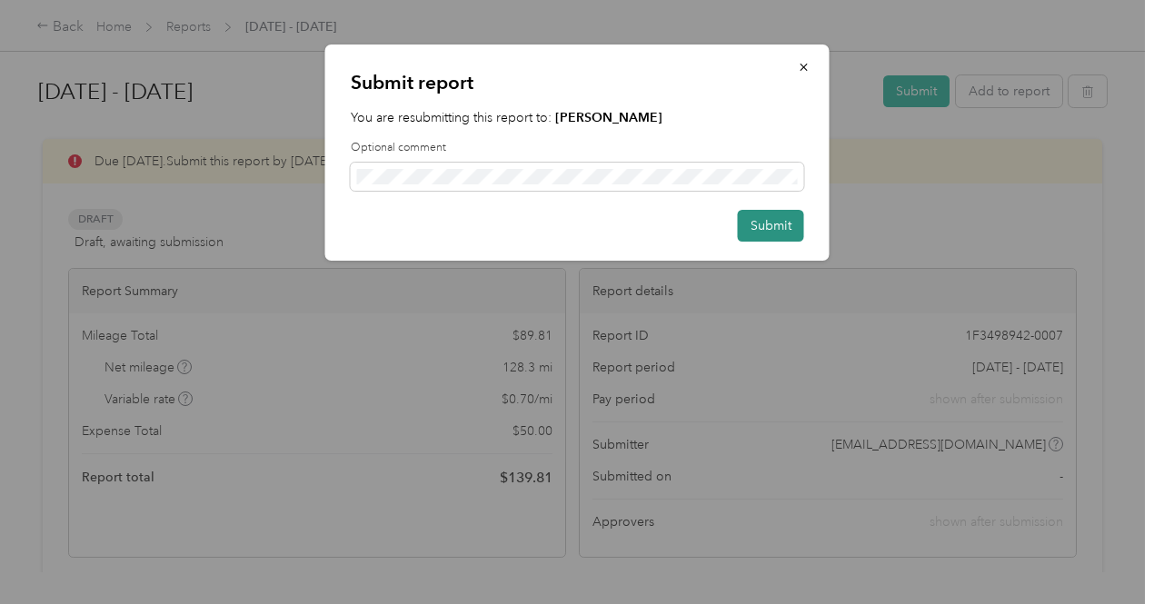
click at [765, 216] on button "Submit" at bounding box center [771, 226] width 66 height 32
